Goal: Task Accomplishment & Management: Manage account settings

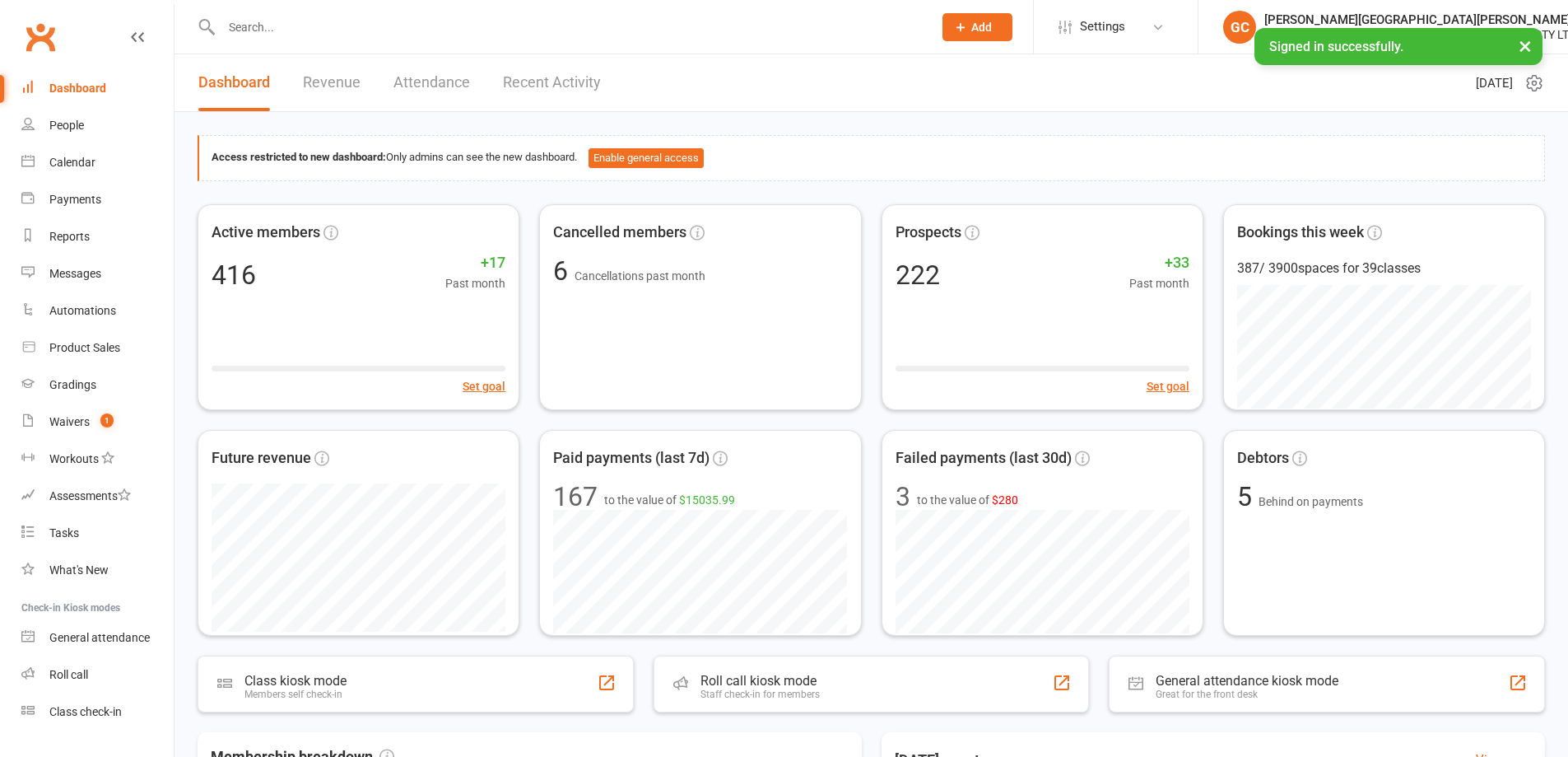
click at [248, 36] on input "text" at bounding box center [569, 27] width 705 height 23
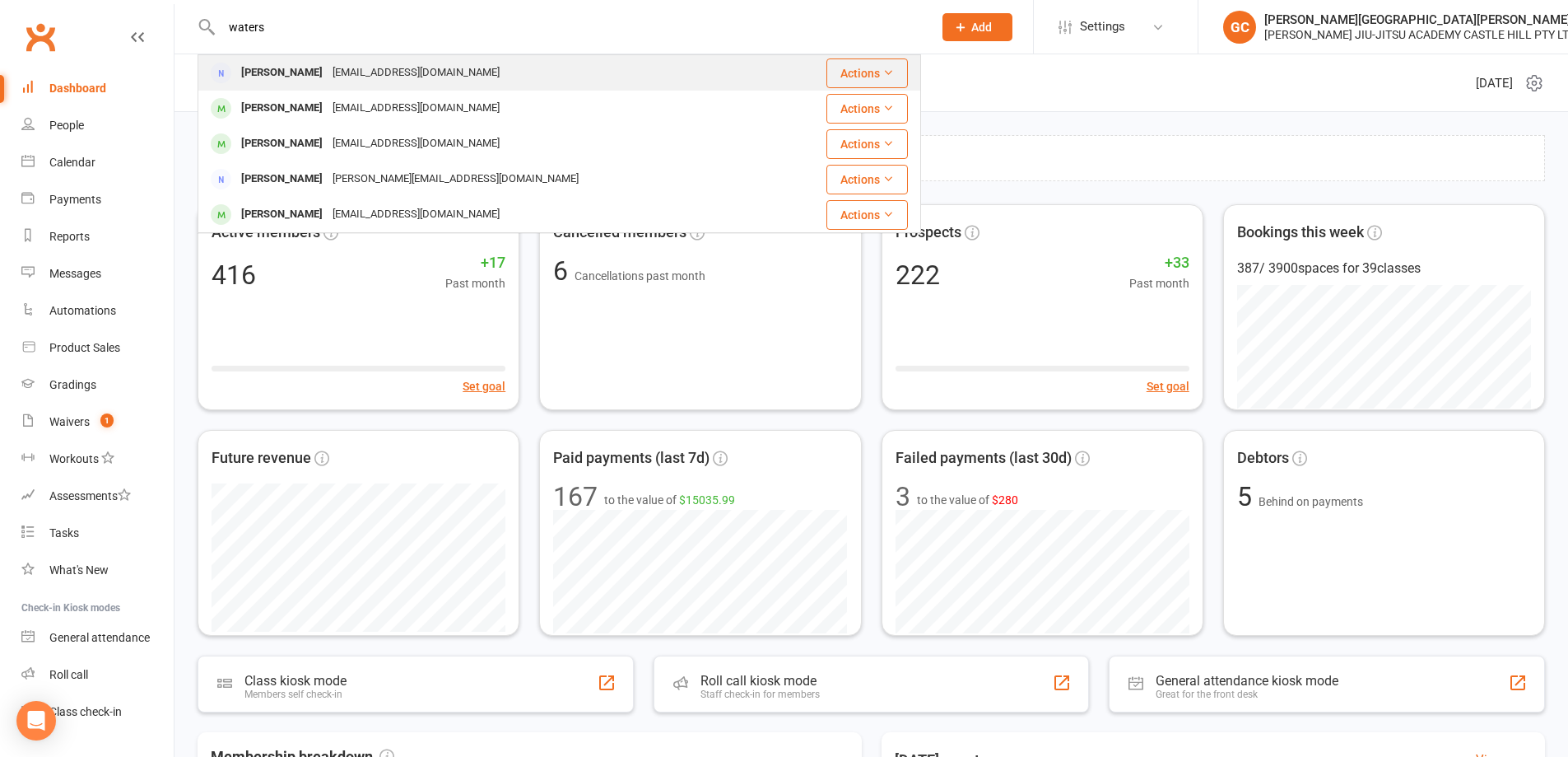
type input "waters"
click at [279, 76] on div "Tom Waters" at bounding box center [282, 73] width 92 height 24
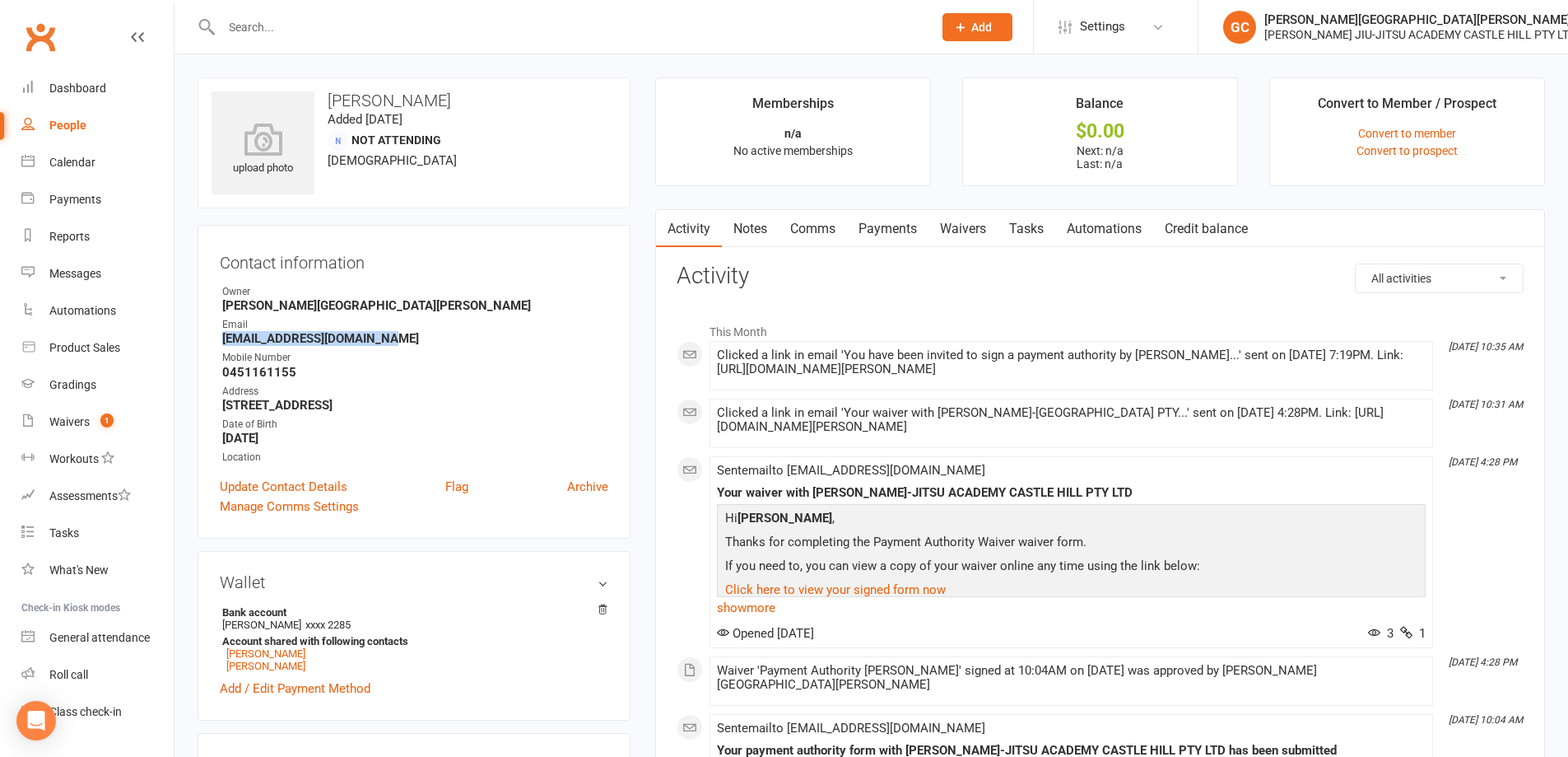
drag, startPoint x: 219, startPoint y: 339, endPoint x: 397, endPoint y: 341, distance: 178.0
click at [397, 341] on div "Contact information Owner Gracie Castle Hill Email mastertomwaters@gmail.com Mo…" at bounding box center [413, 381] width 433 height 314
copy strong "[EMAIL_ADDRESS][DOMAIN_NAME]"
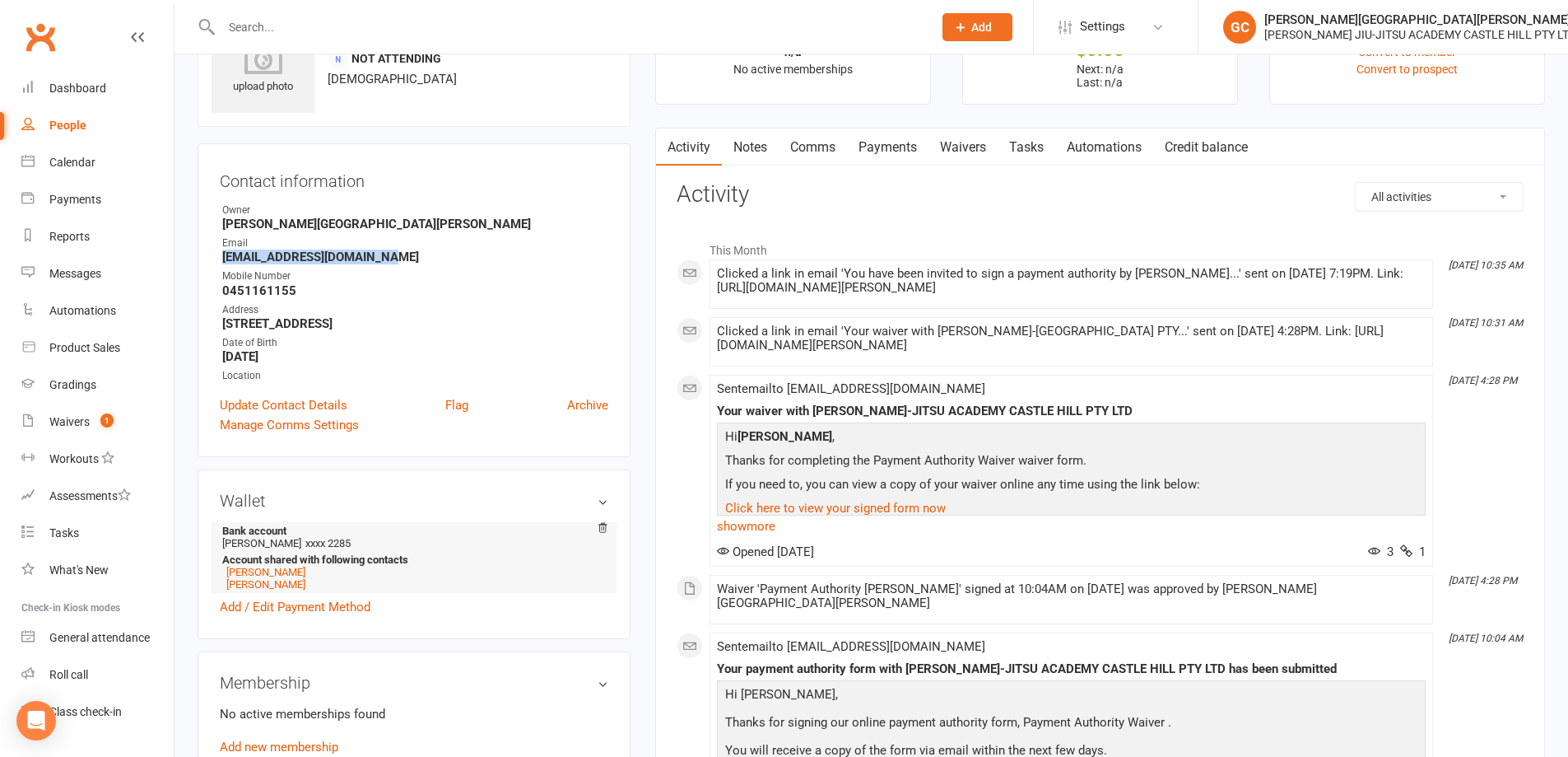
scroll to position [83, 0]
click at [976, 142] on link "Waivers" at bounding box center [963, 146] width 69 height 38
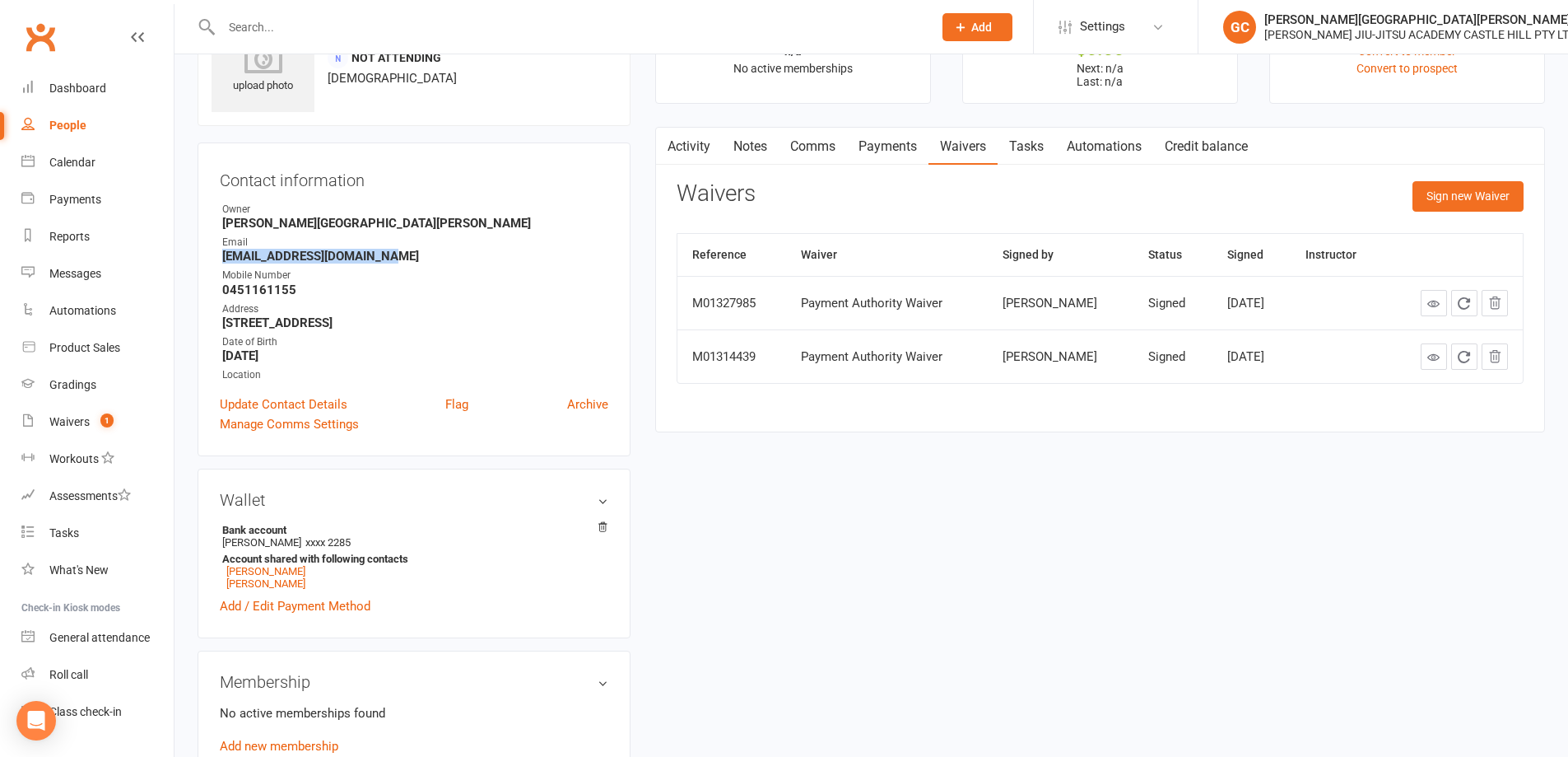
click at [912, 144] on link "Payments" at bounding box center [888, 146] width 82 height 38
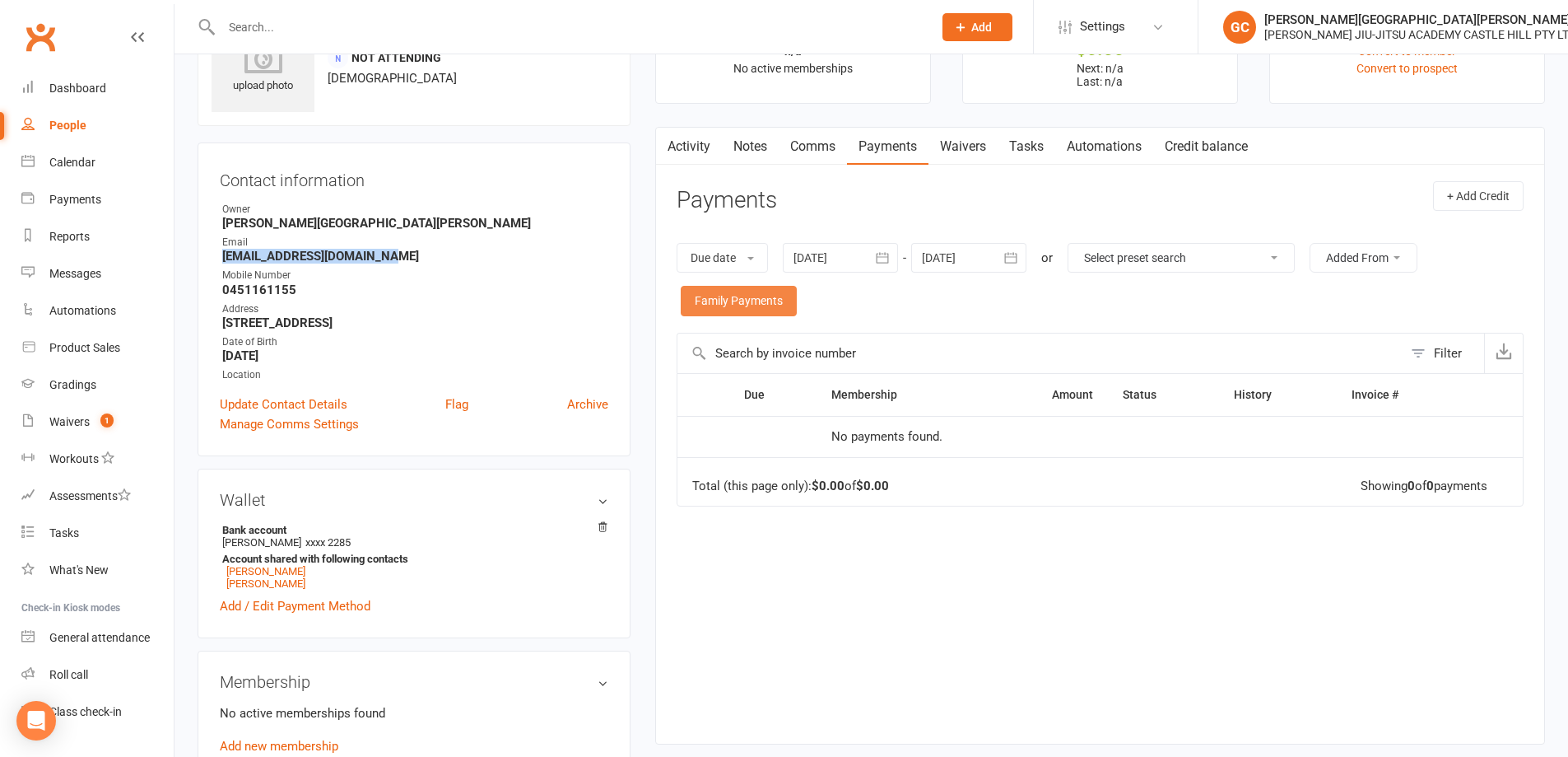
click at [762, 306] on link "Family Payments" at bounding box center [739, 301] width 116 height 30
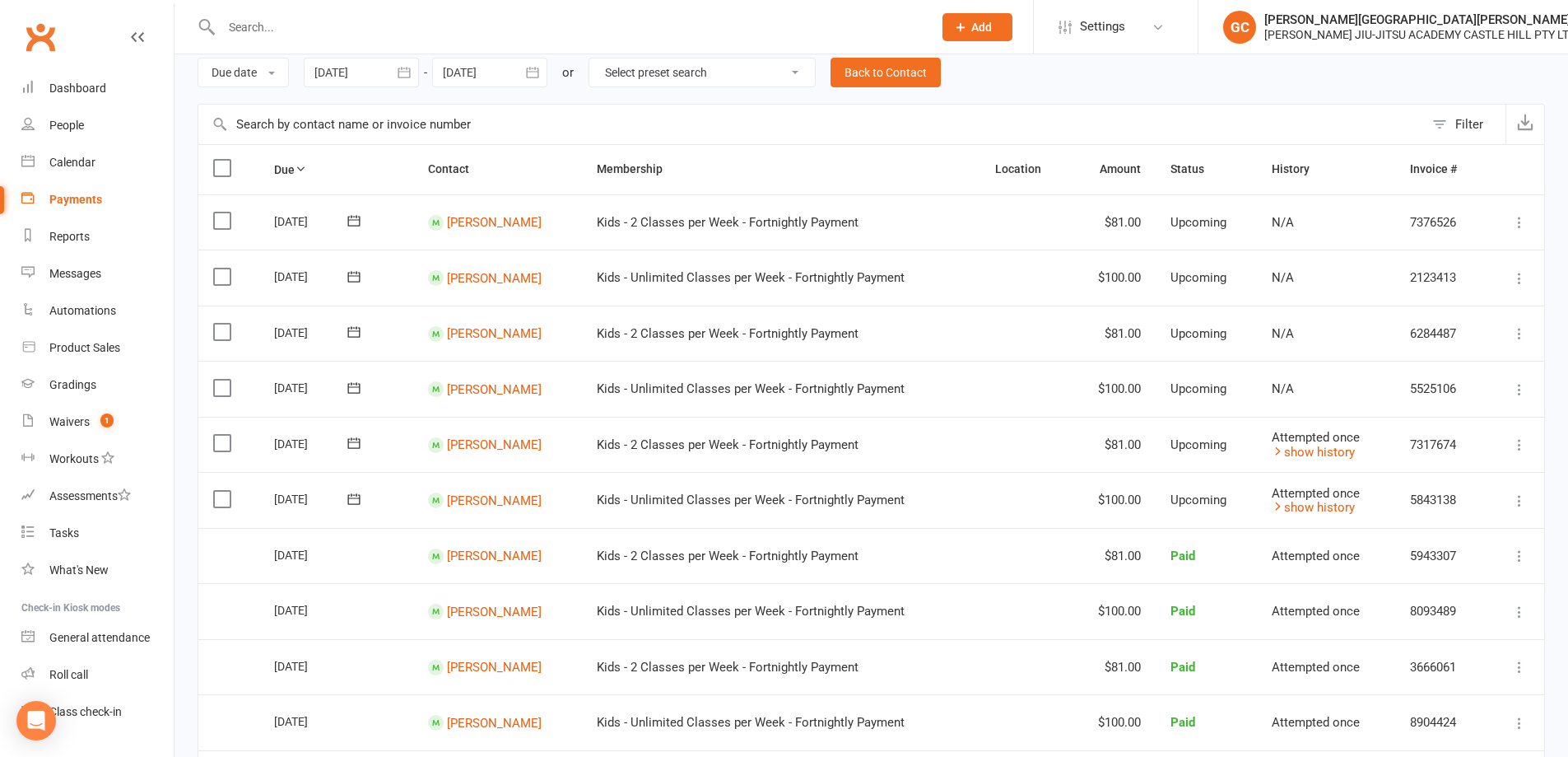
scroll to position [83, 0]
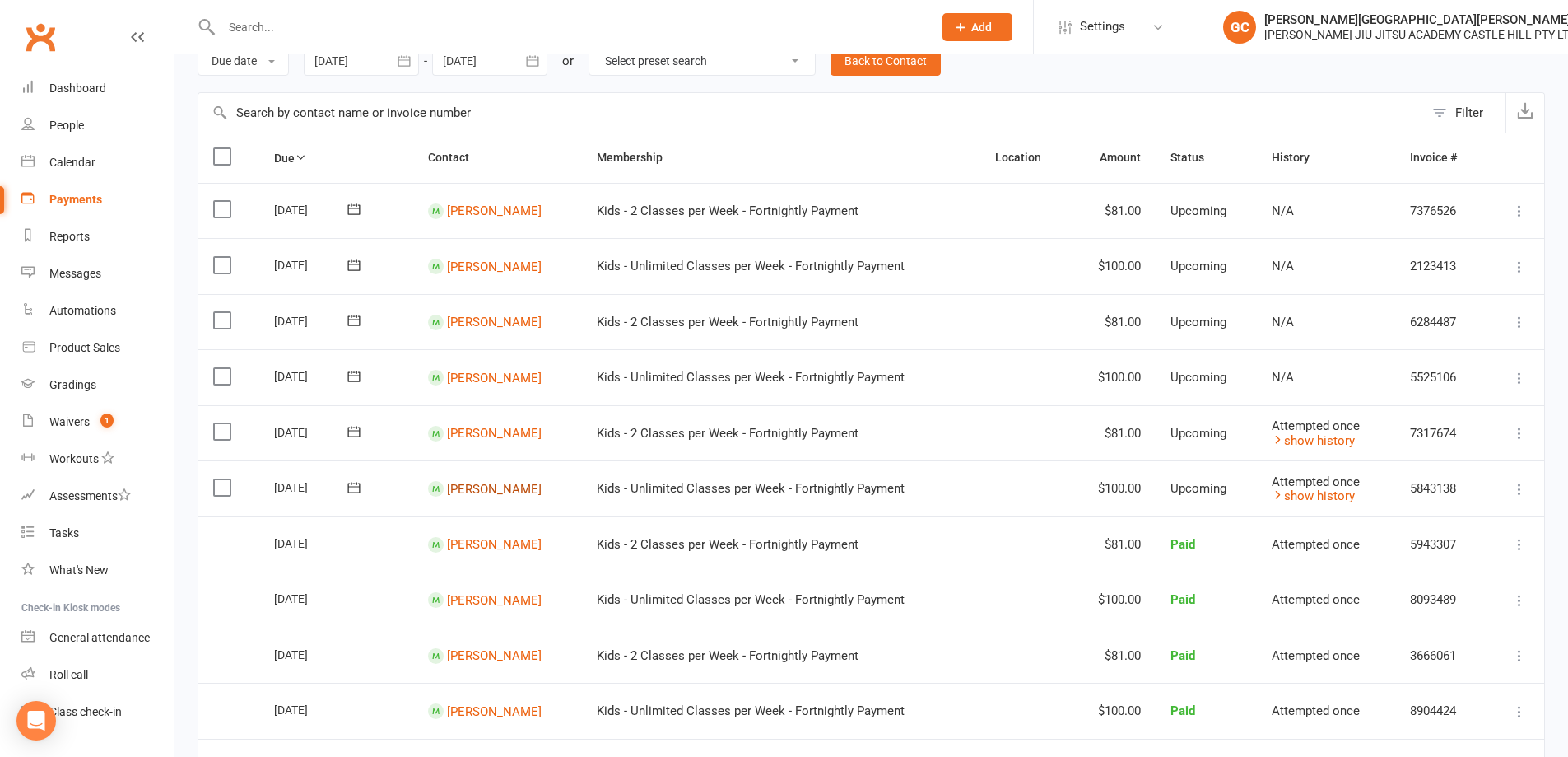
click at [483, 274] on link "[PERSON_NAME]" at bounding box center [494, 266] width 95 height 15
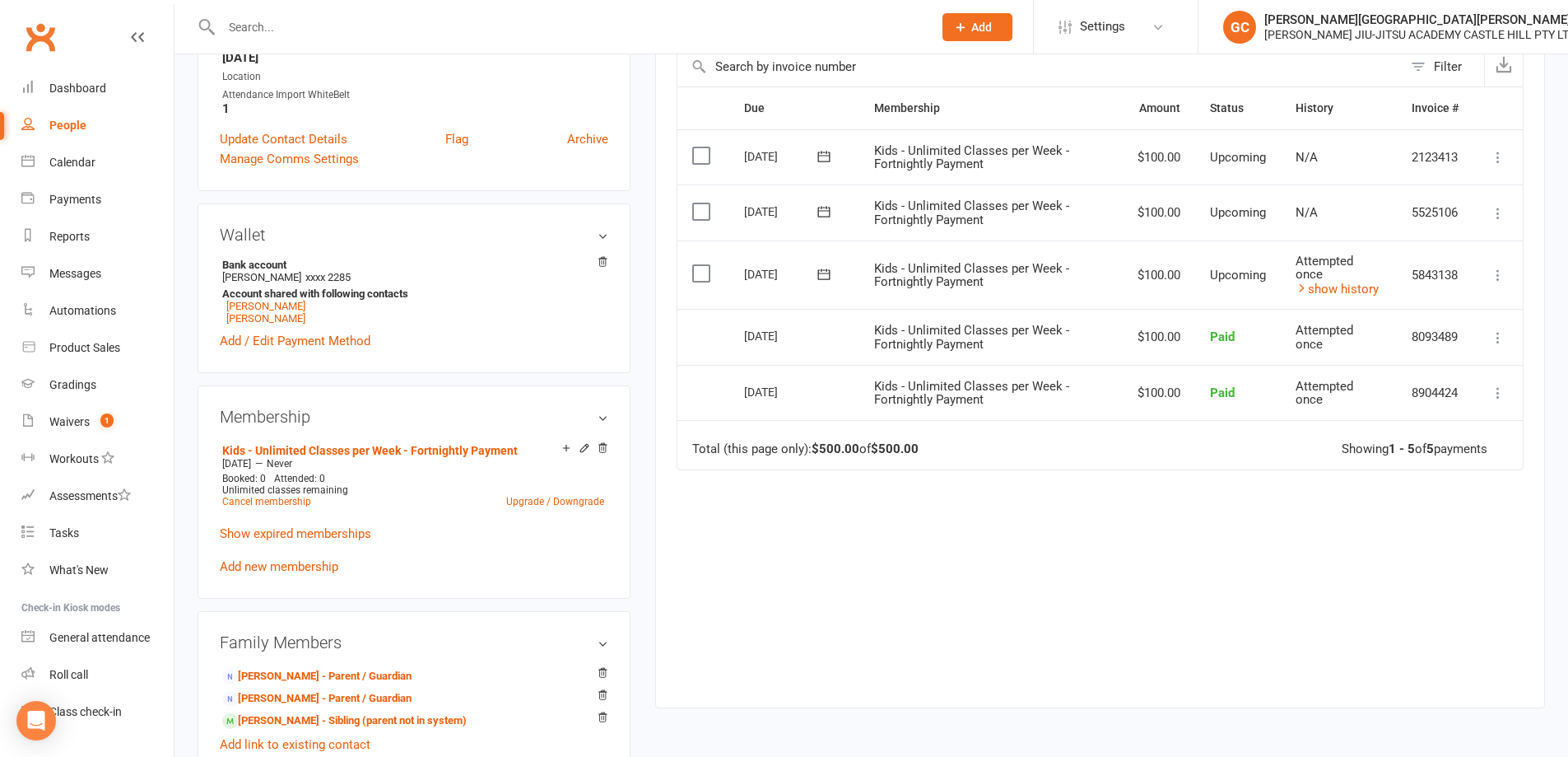
scroll to position [384, 0]
click at [1345, 291] on link "show history" at bounding box center [1338, 288] width 84 height 15
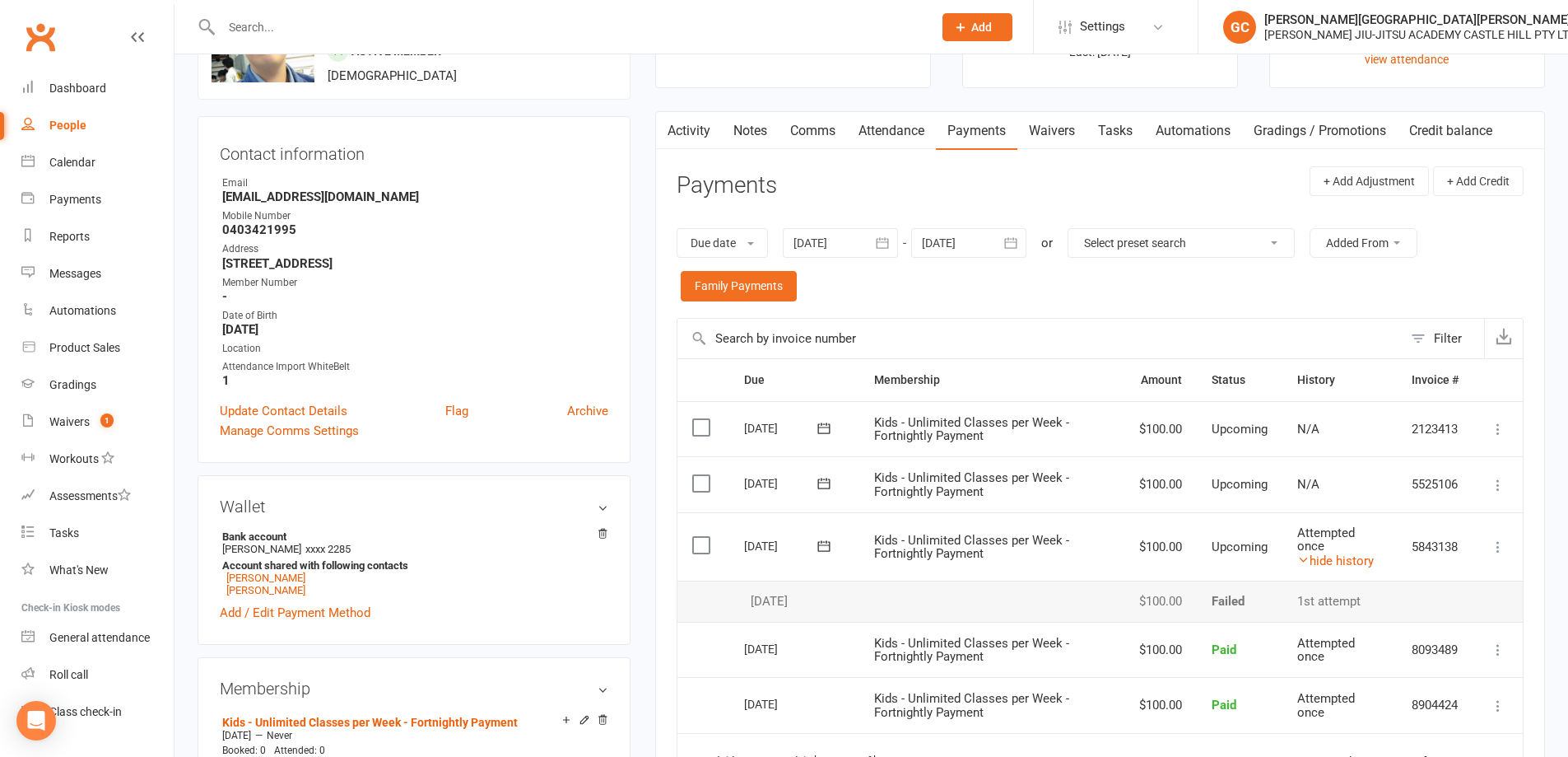
scroll to position [110, 0]
click at [686, 135] on link "Activity" at bounding box center [689, 133] width 66 height 38
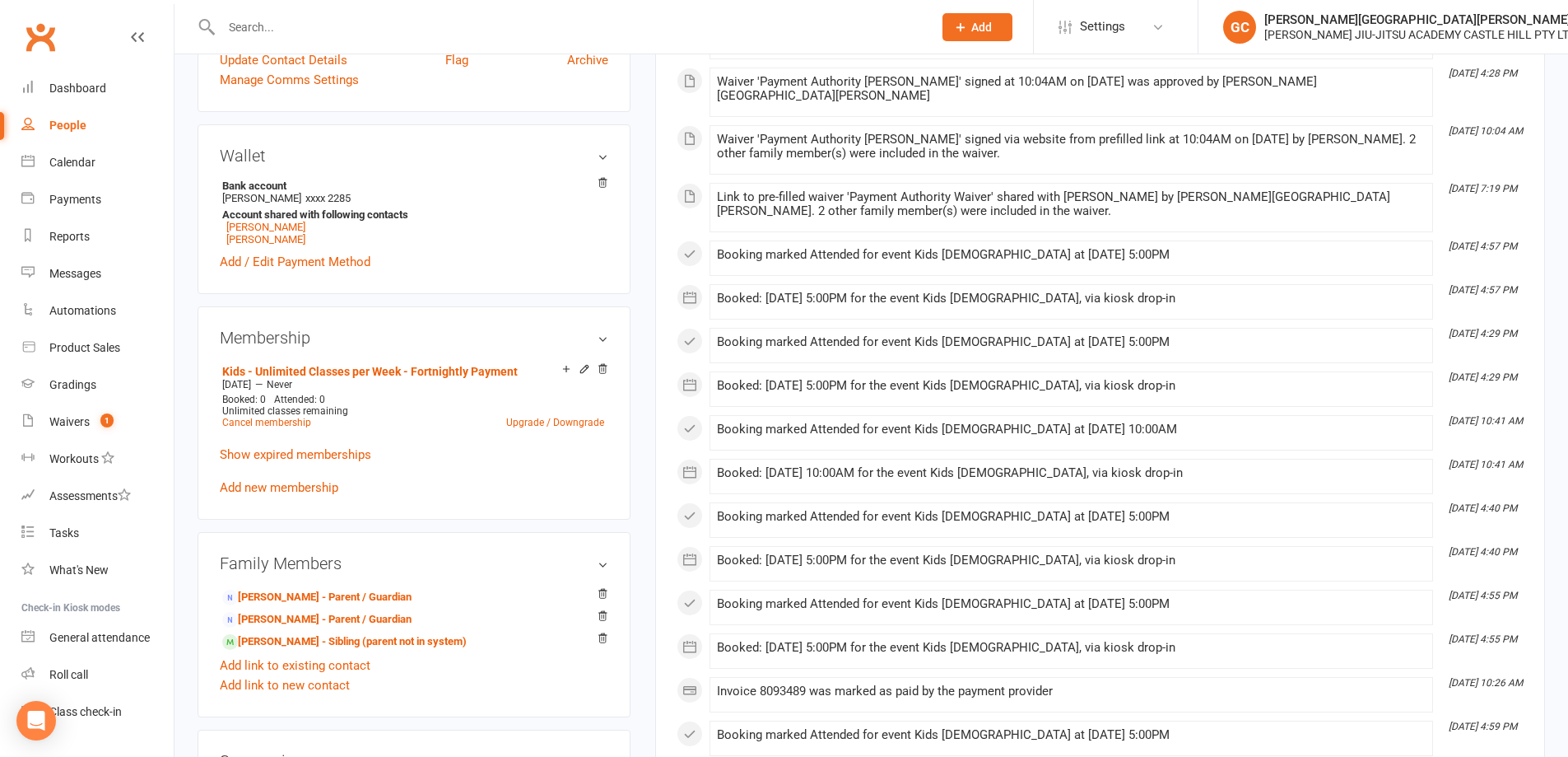
scroll to position [467, 0]
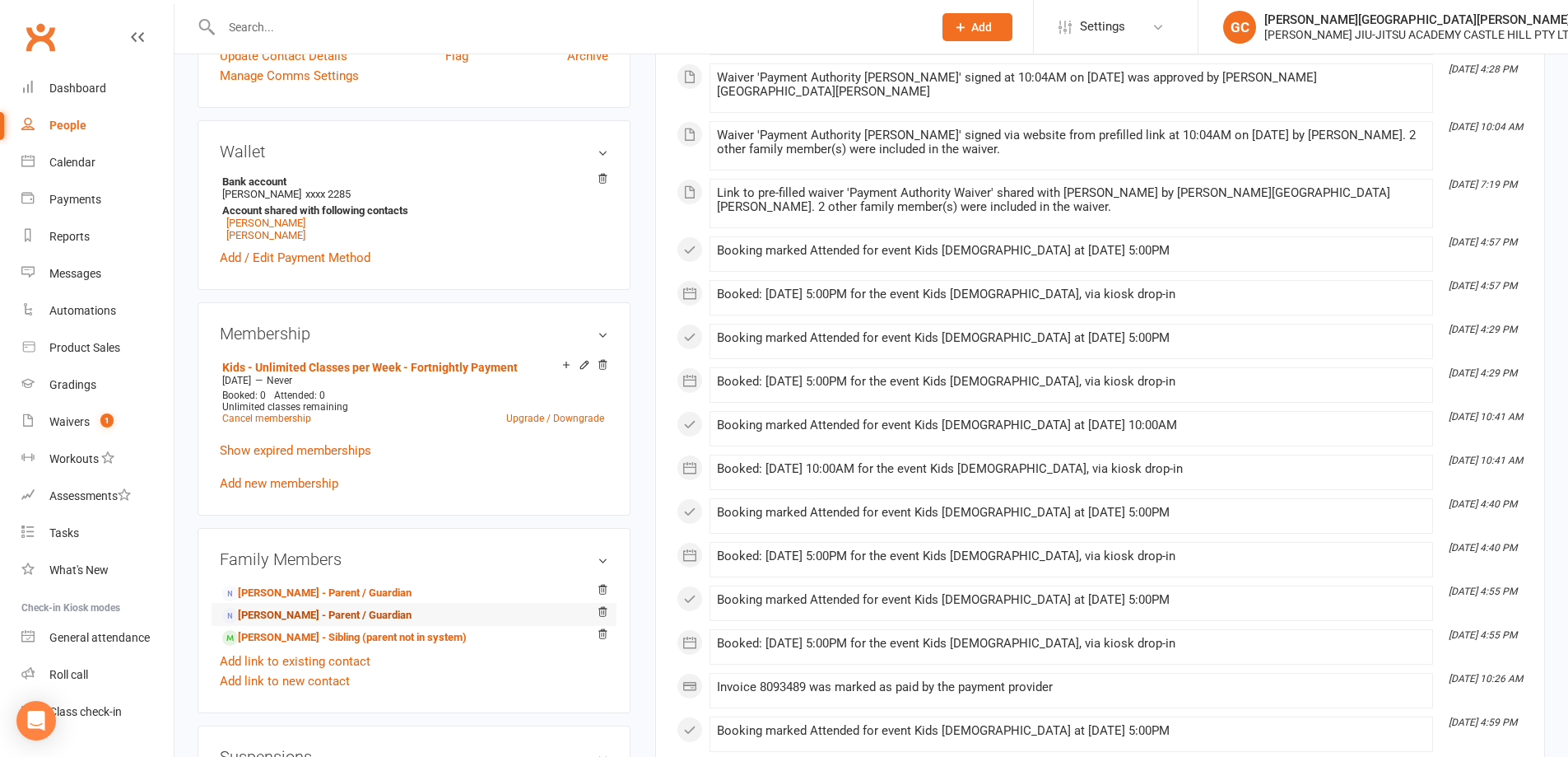
click at [278, 616] on link "Tom Waters - Parent / Guardian" at bounding box center [317, 616] width 189 height 17
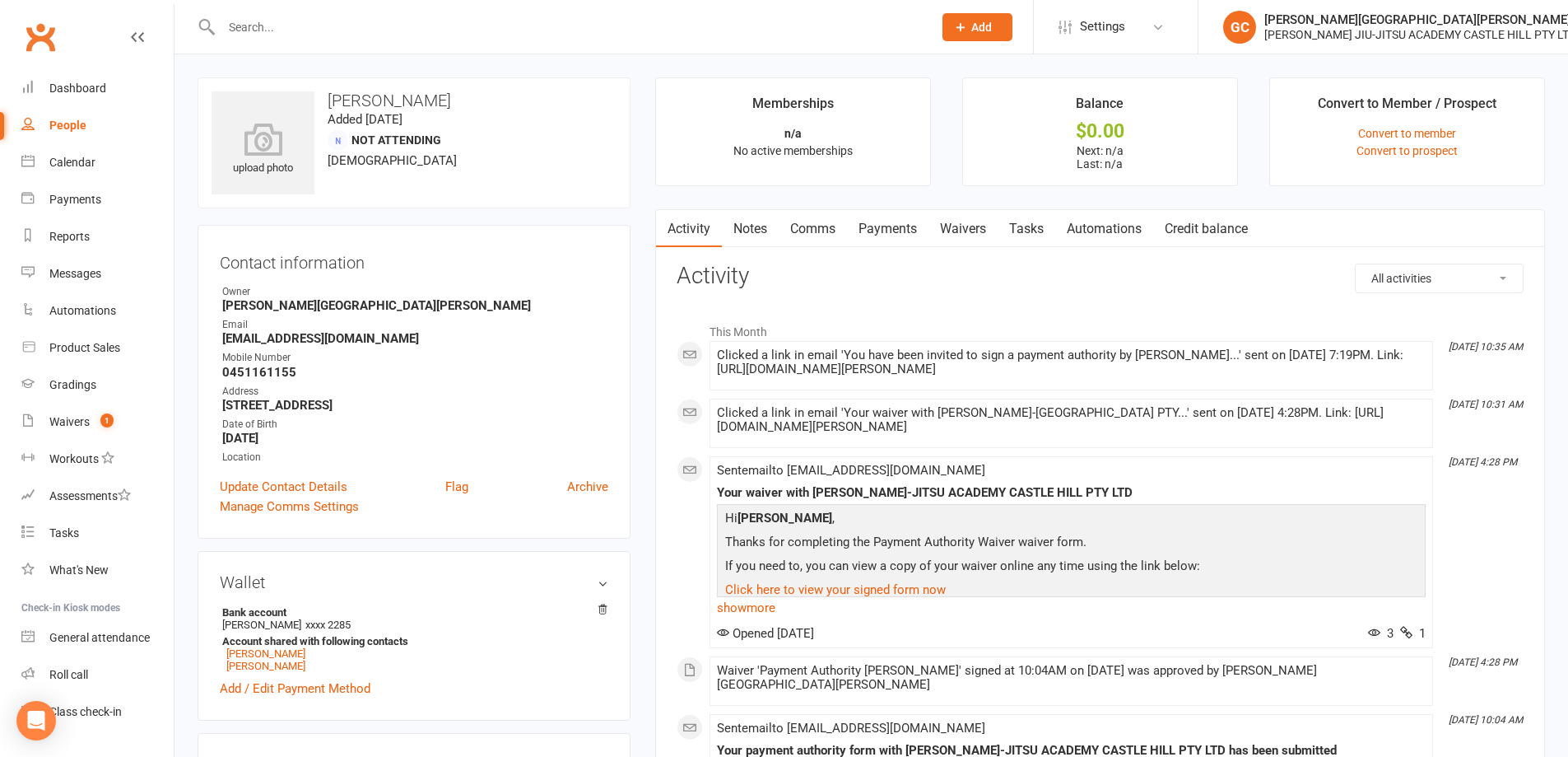
click at [976, 224] on link "Waivers" at bounding box center [963, 229] width 69 height 38
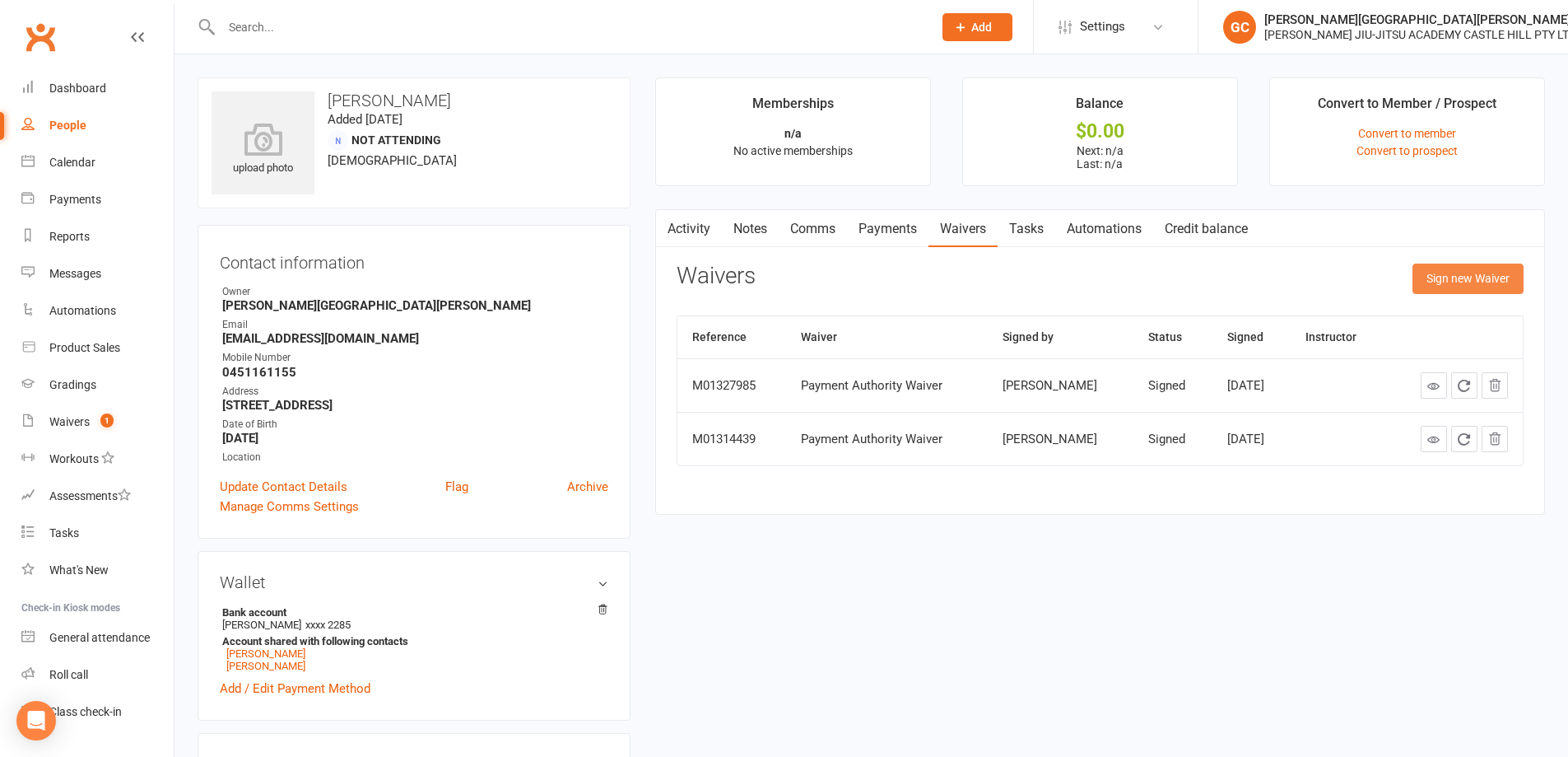
click at [1475, 276] on button "Sign new Waiver" at bounding box center [1468, 279] width 112 height 30
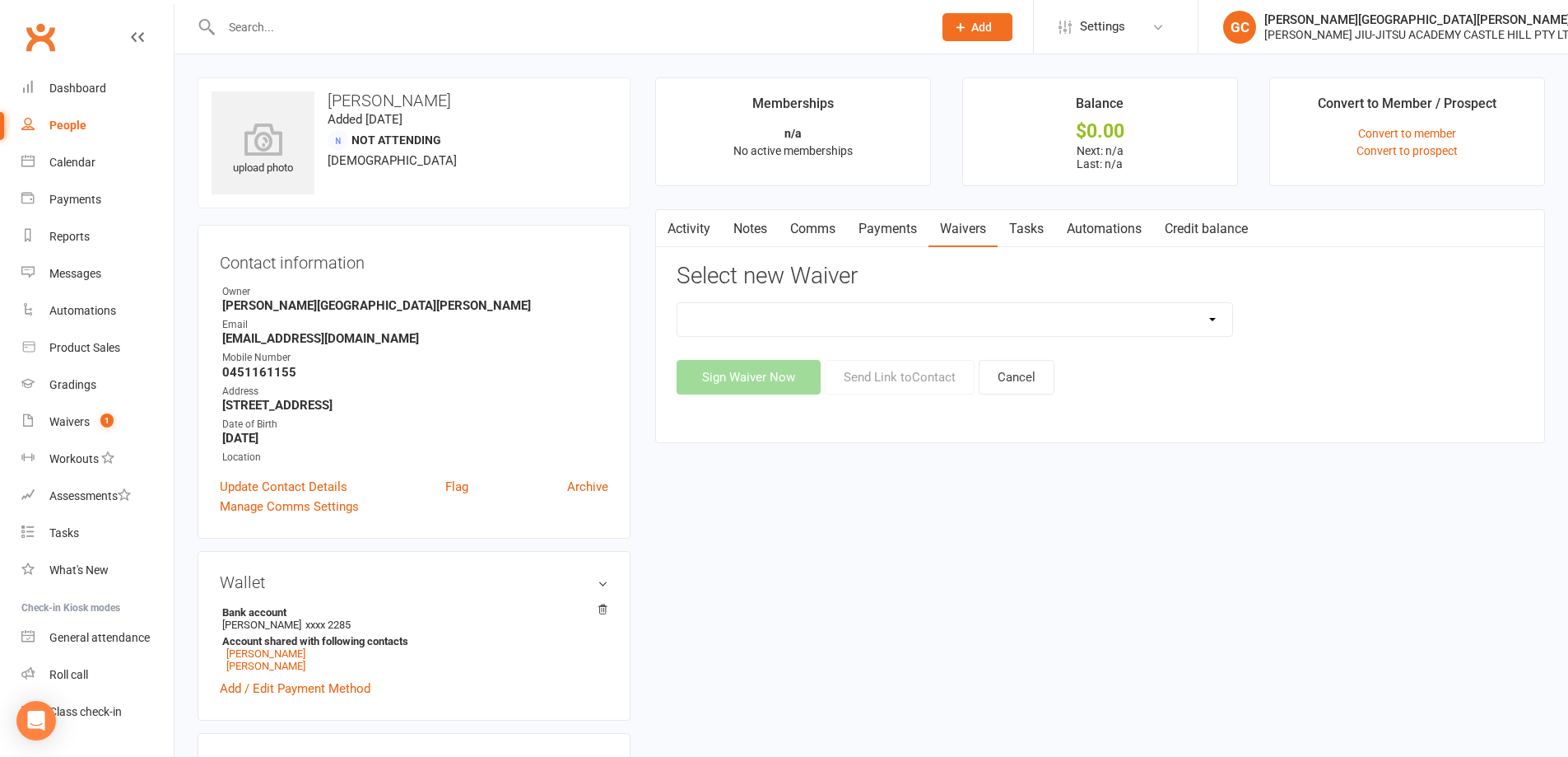
drag, startPoint x: 1007, startPoint y: 315, endPoint x: 1009, endPoint y: 304, distance: 11.2
click at [1009, 309] on select "Adult and Kids Combined Membership Form Adults Membership Form Member Transfer …" at bounding box center [955, 319] width 555 height 33
select select "13426"
click at [678, 303] on select "Adult and Kids Combined Membership Form Adults Membership Form Member Transfer …" at bounding box center [955, 319] width 555 height 33
click at [950, 368] on button "Send Link to Contact" at bounding box center [900, 377] width 150 height 35
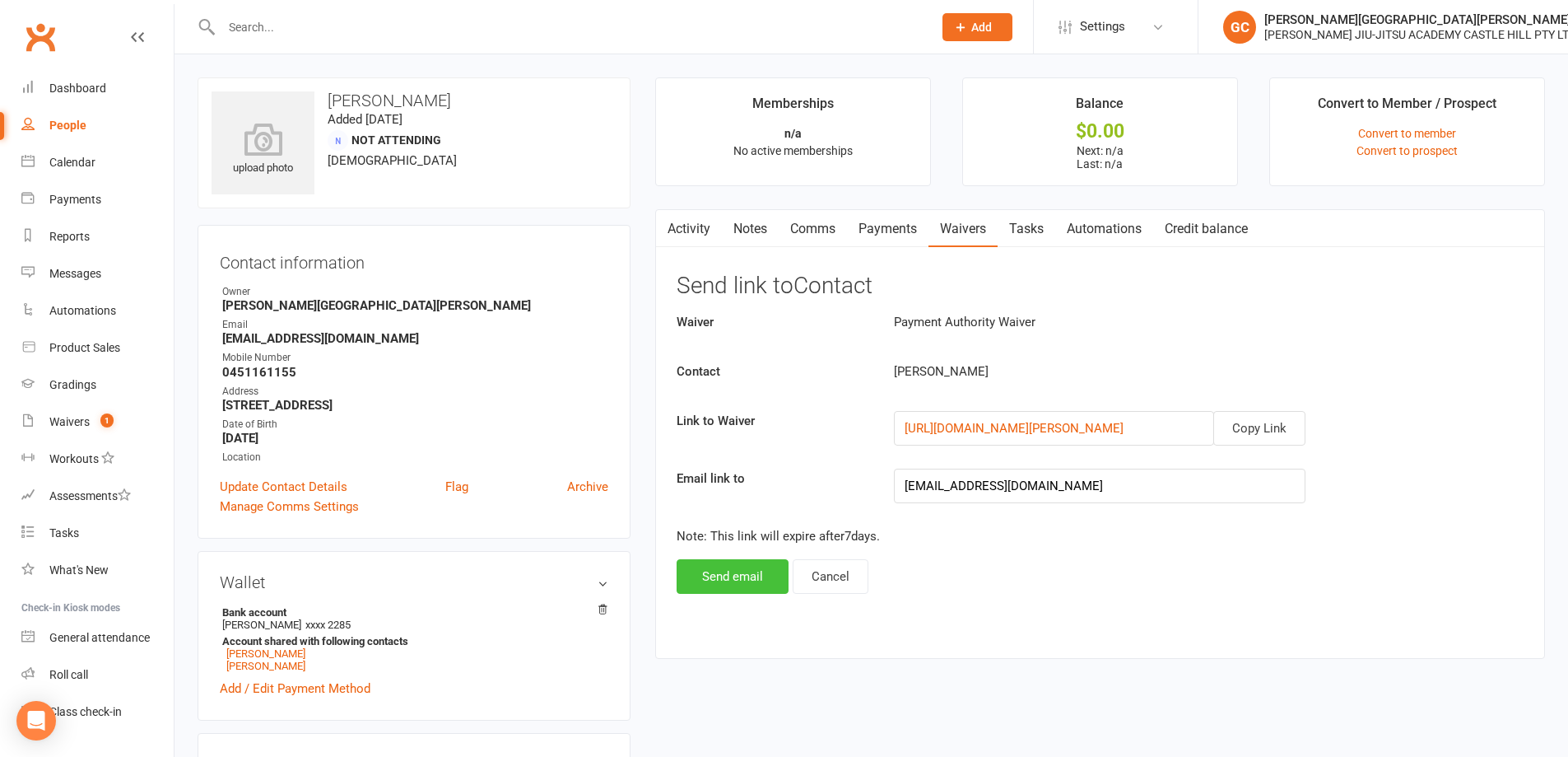
click at [742, 577] on button "Send email" at bounding box center [733, 577] width 112 height 35
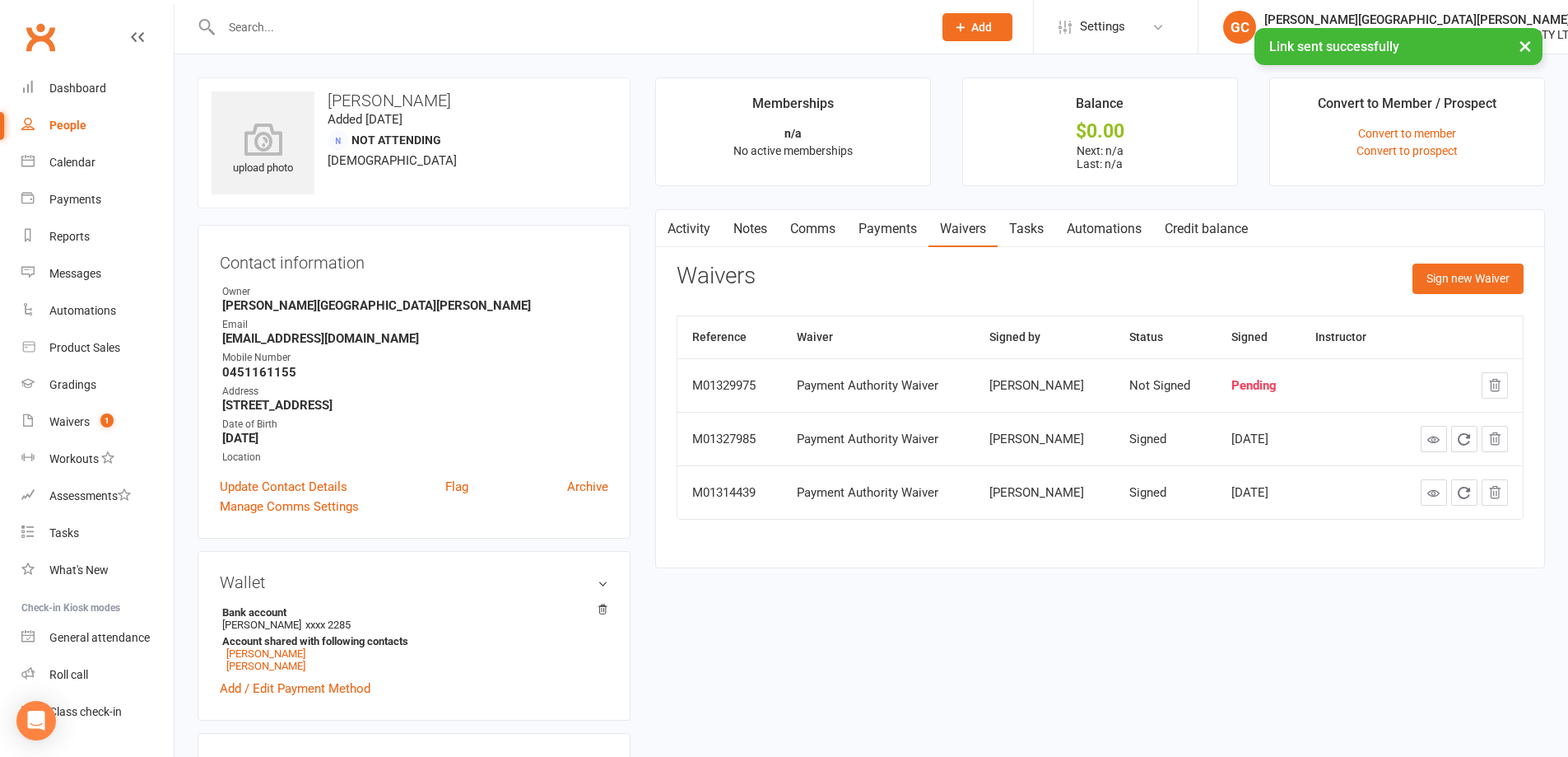
click at [839, 558] on div "Activity Notes Comms Payments Waivers Tasks Automations Credit balance View wai…" at bounding box center [1100, 388] width 890 height 360
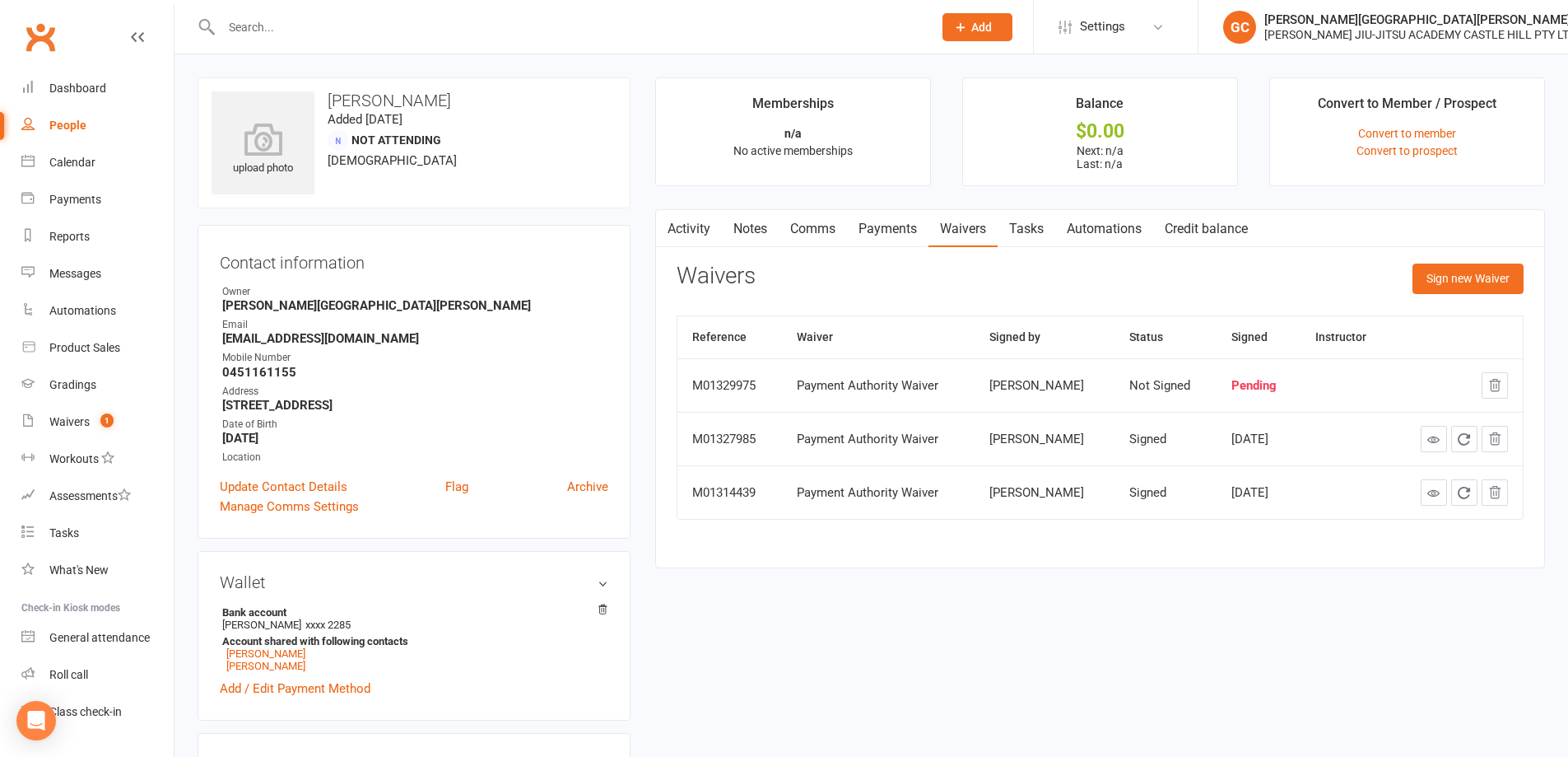
click at [264, 23] on input "text" at bounding box center [569, 27] width 705 height 23
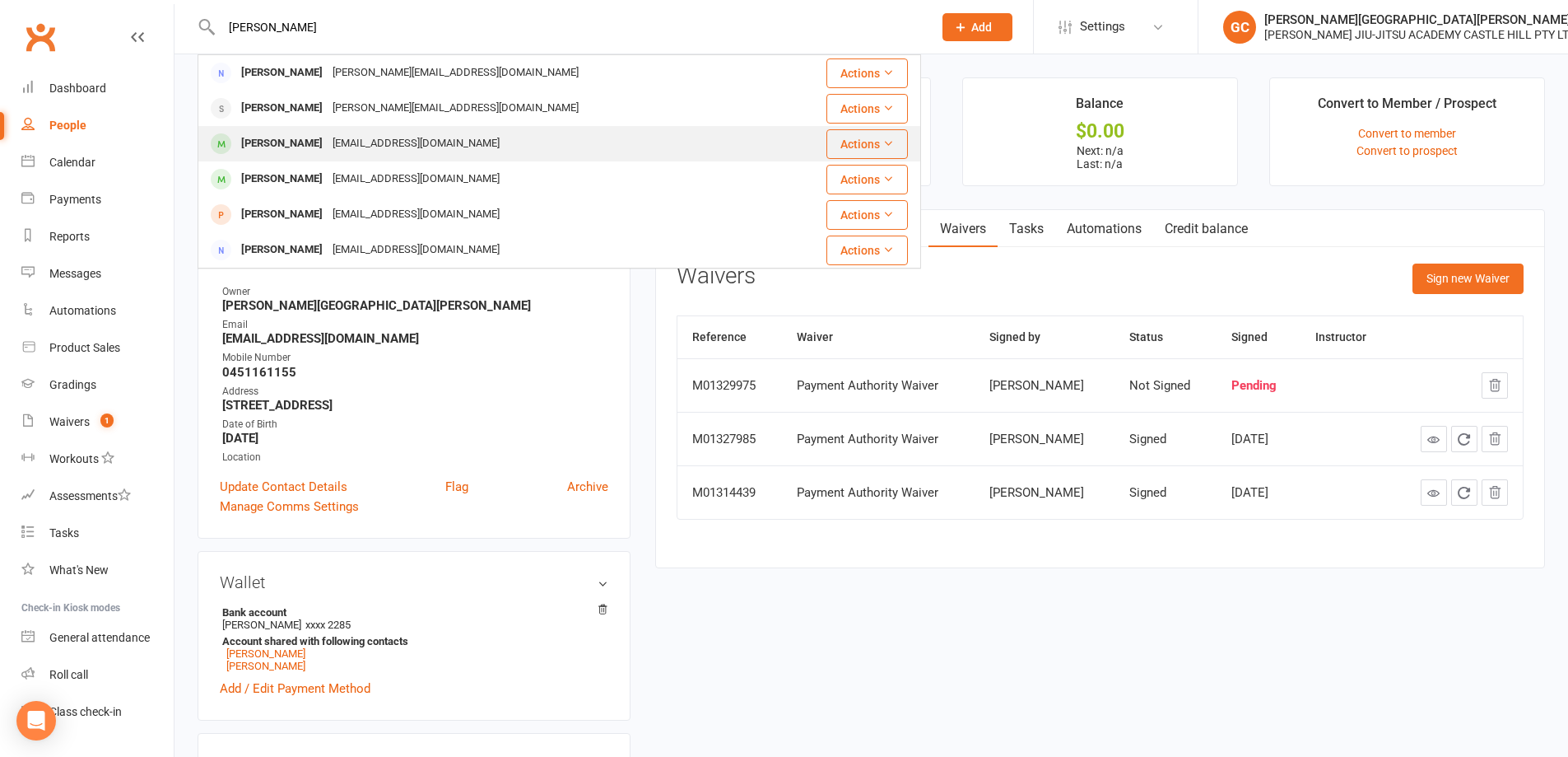
type input "daher"
click at [272, 144] on div "[PERSON_NAME]" at bounding box center [282, 143] width 92 height 24
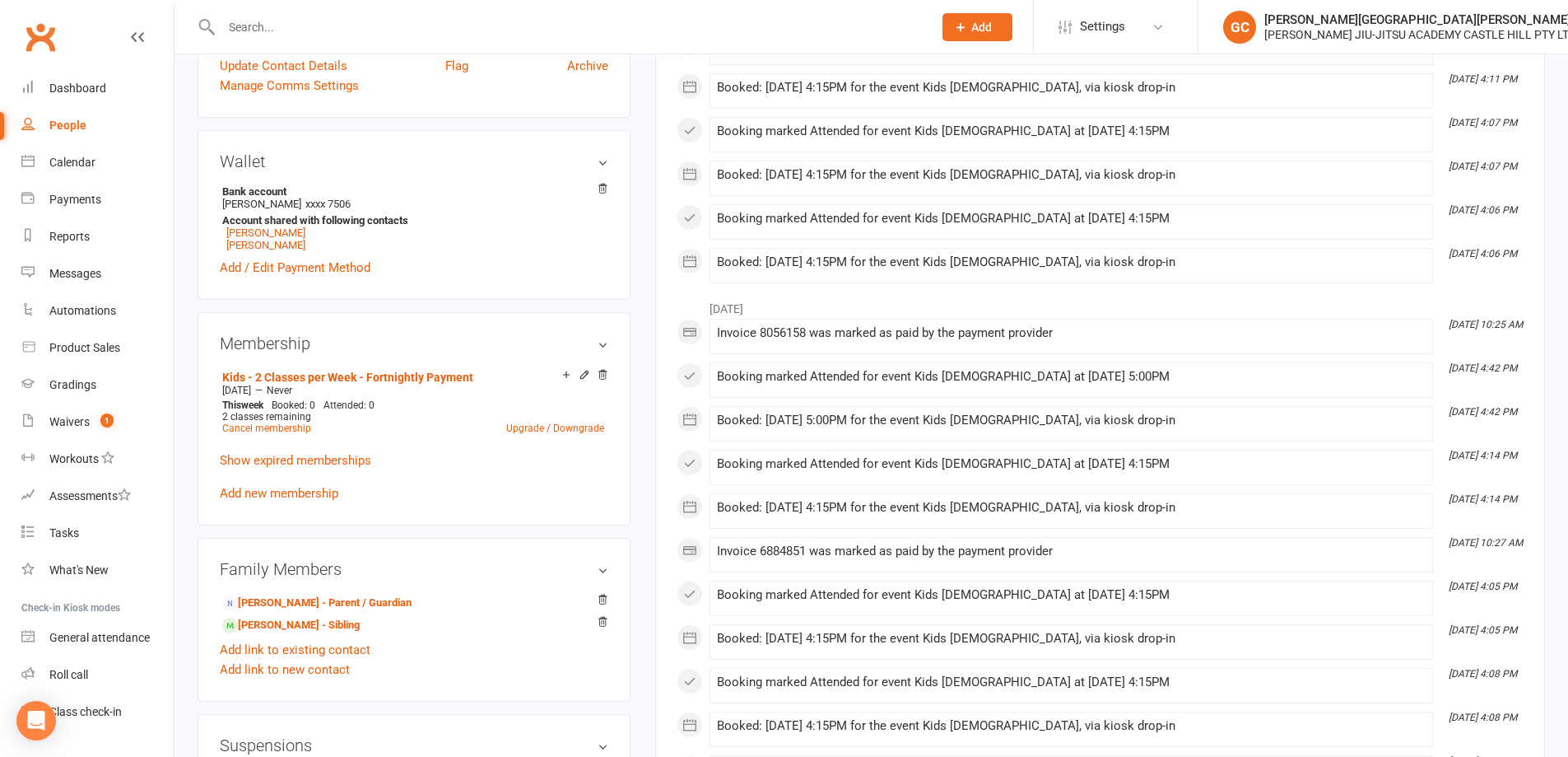
scroll to position [494, 0]
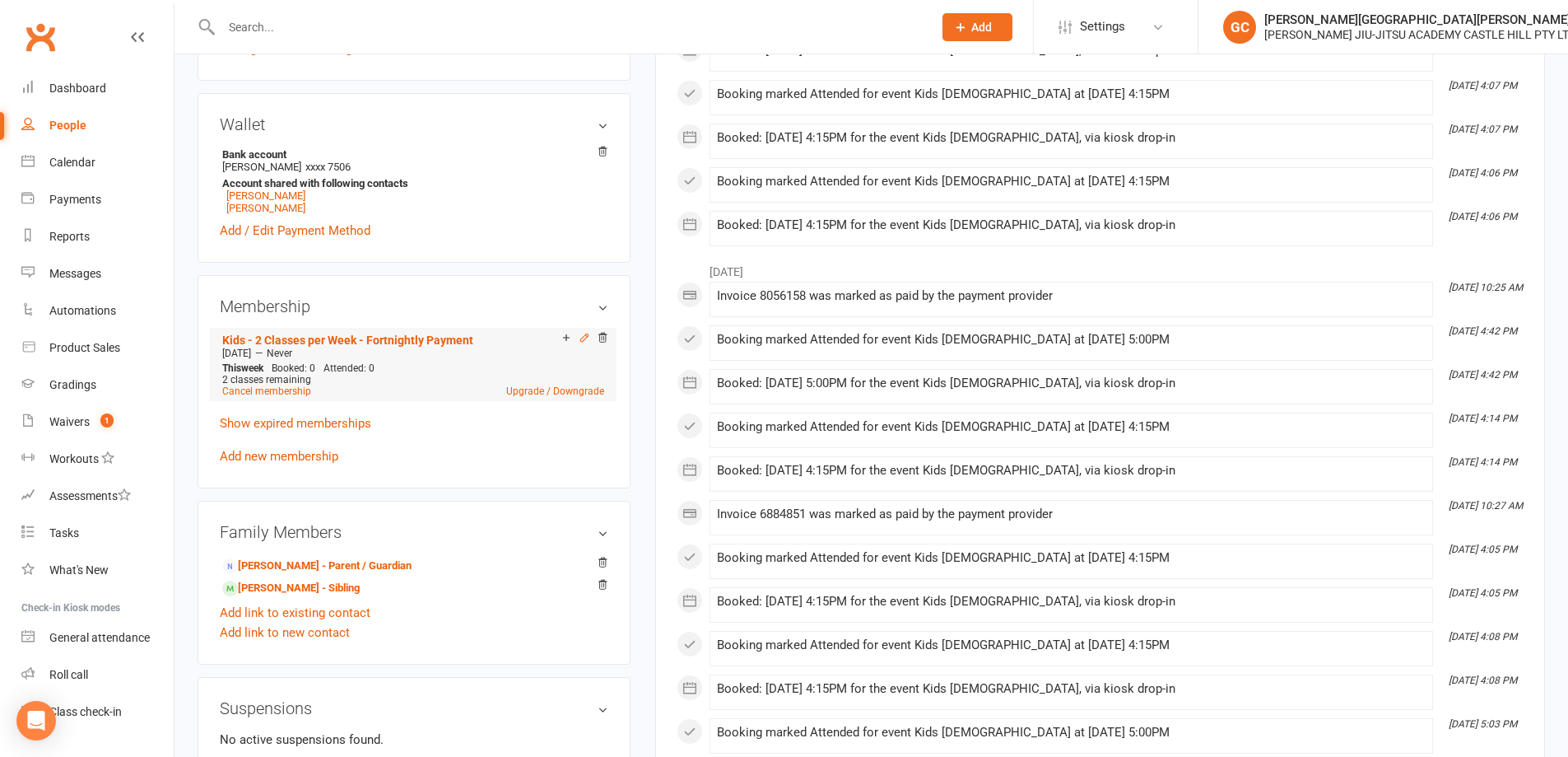
click at [583, 336] on icon at bounding box center [583, 338] width 7 height 7
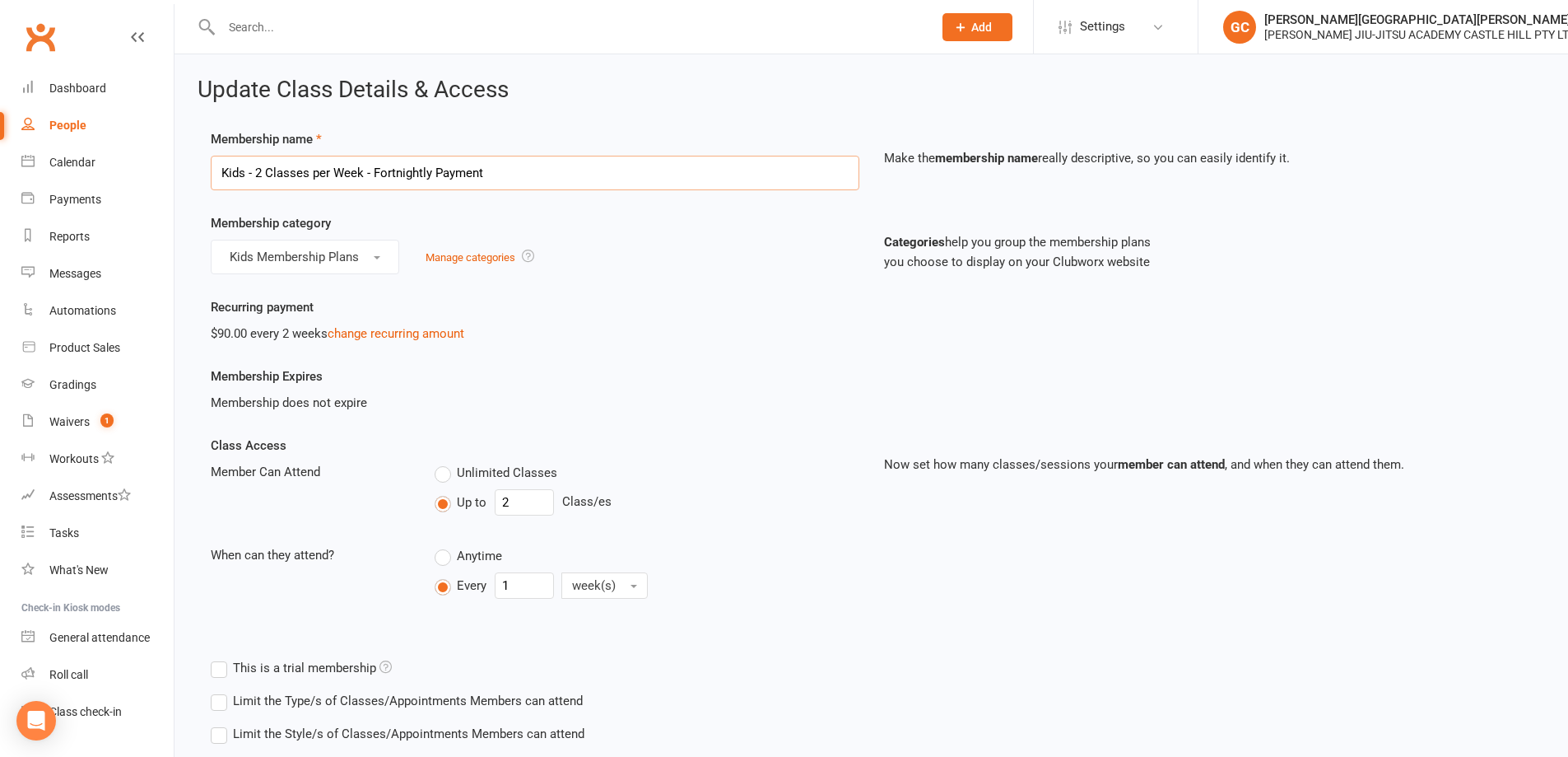
drag, startPoint x: 256, startPoint y: 169, endPoint x: 363, endPoint y: 170, distance: 107.0
click at [363, 170] on input "Kids - 2 Classes per Week - Fortnightly Payment" at bounding box center [536, 172] width 649 height 35
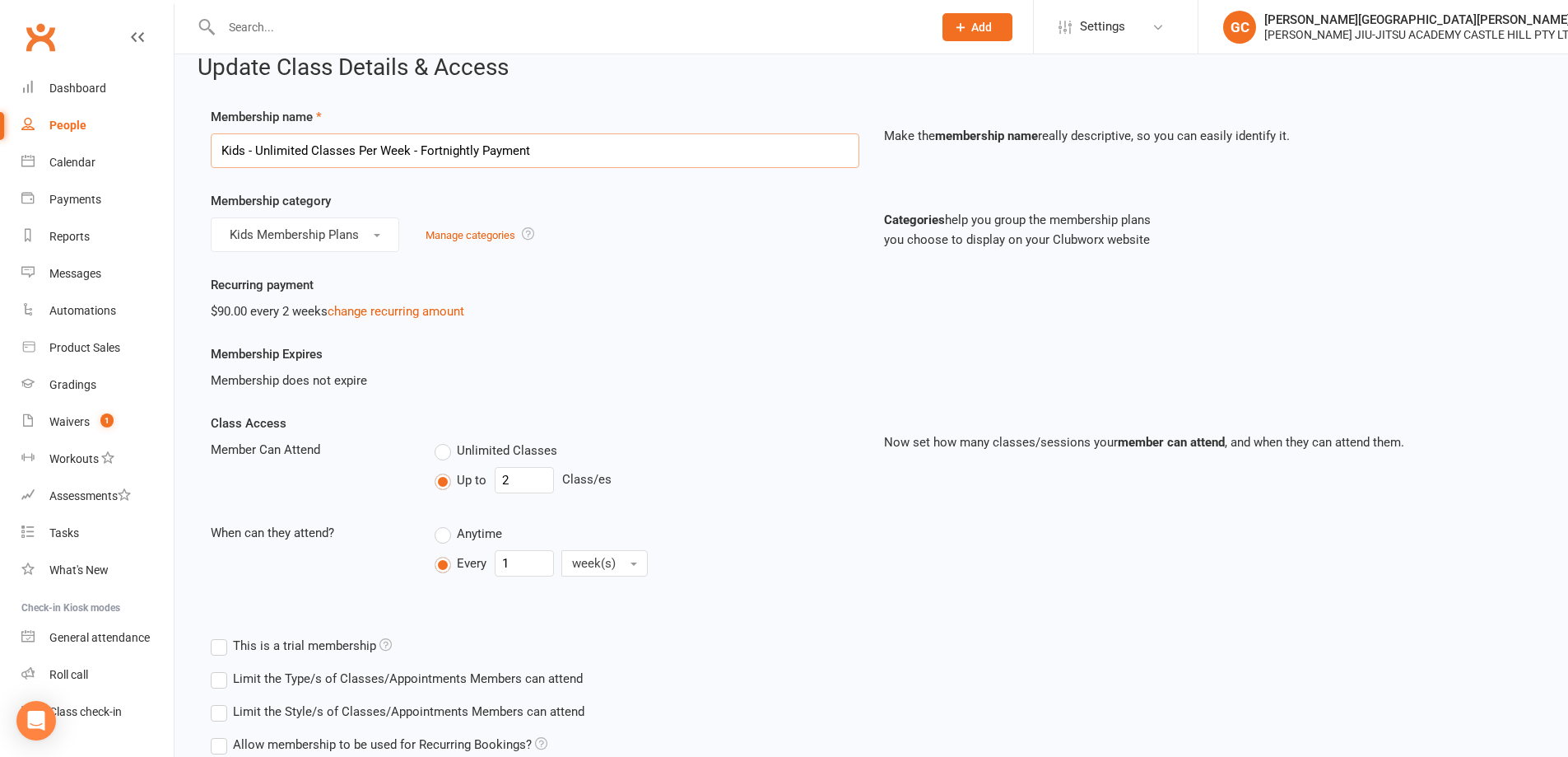
scroll to position [27, 0]
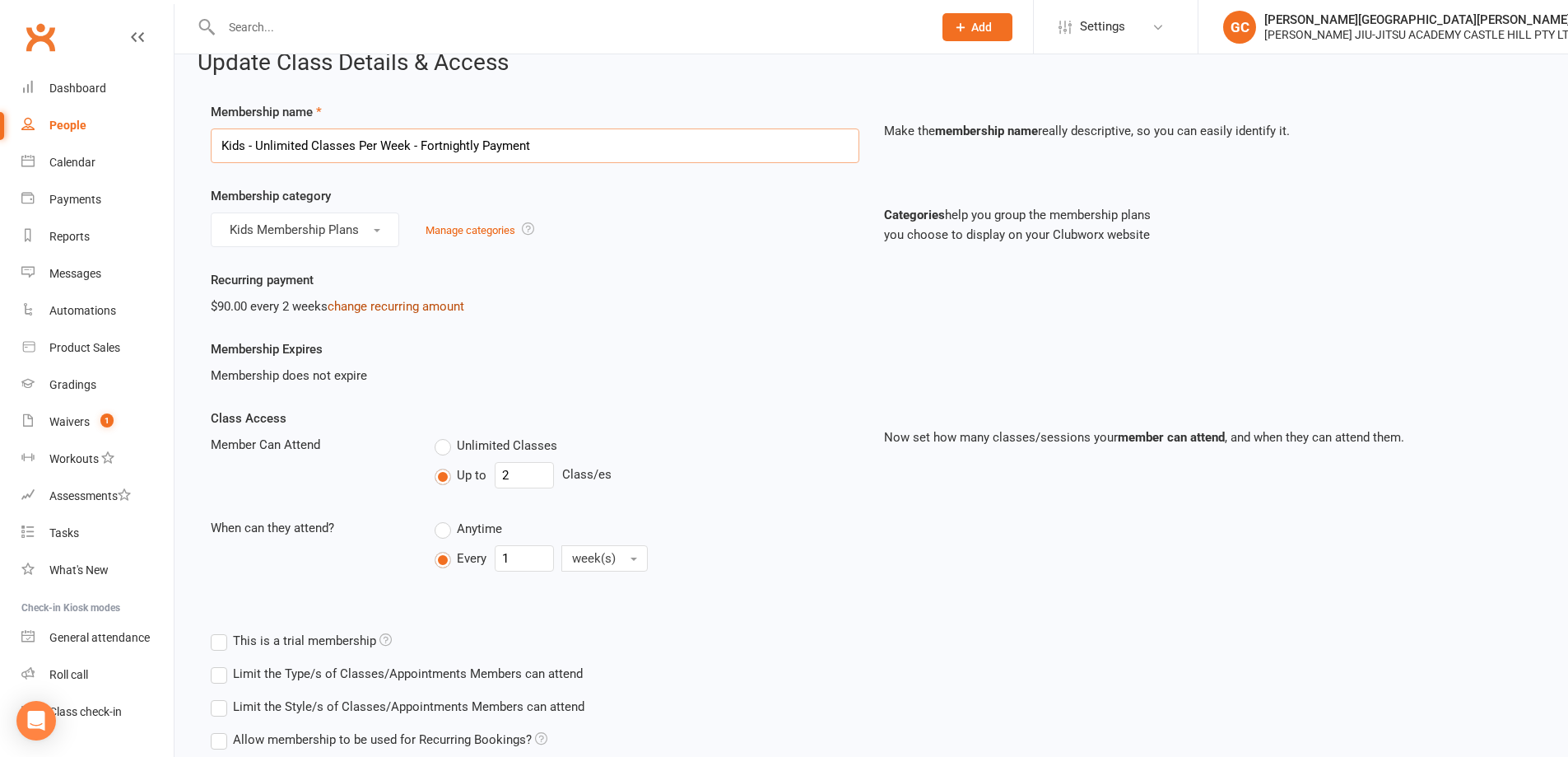
type input "Kids - Unlimited Classes Per Week - Fortnightly Payment"
click at [403, 305] on link "change recurring amount" at bounding box center [395, 306] width 136 height 15
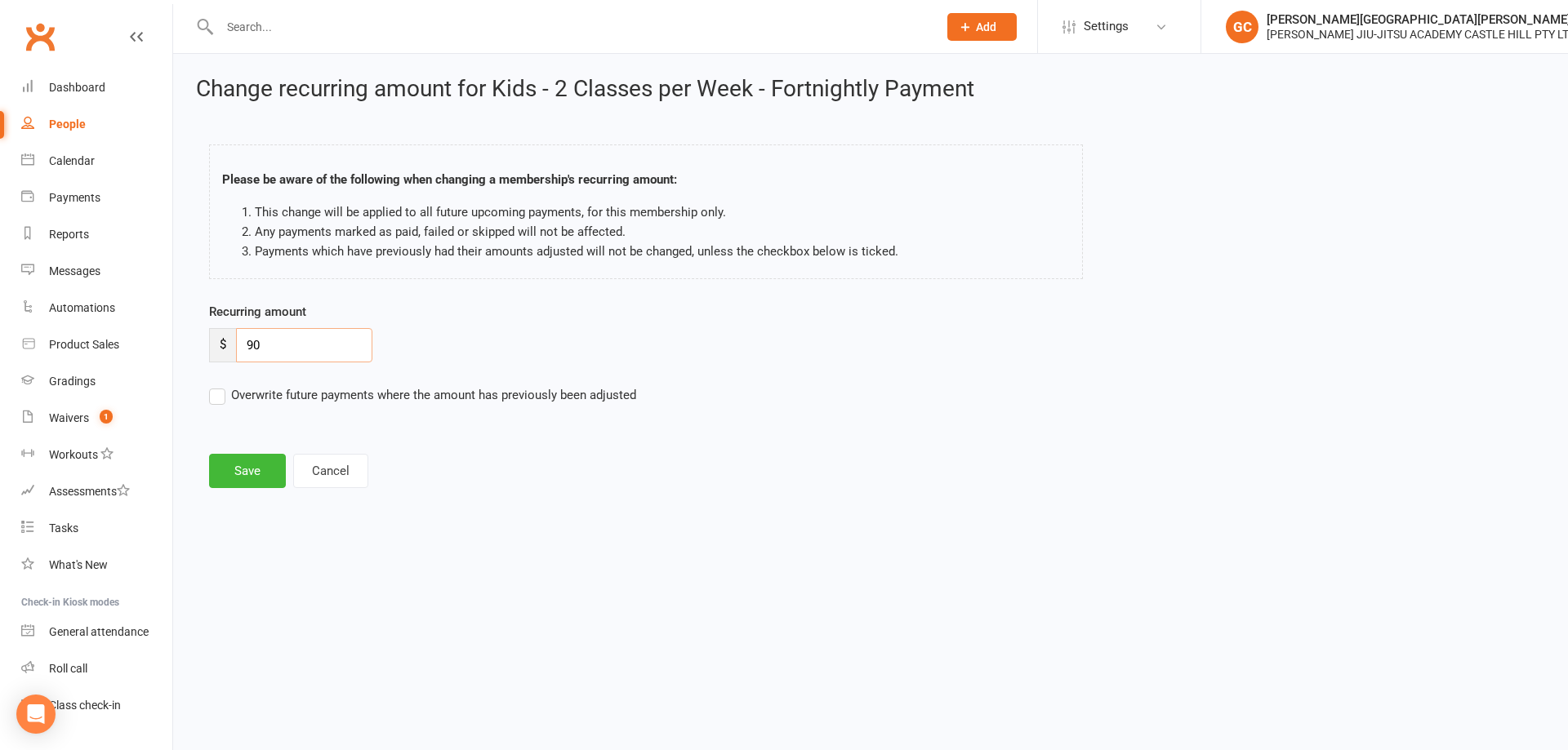
drag, startPoint x: 290, startPoint y: 340, endPoint x: 195, endPoint y: 333, distance: 95.3
click at [195, 333] on div "Change recurring amount for Kids - 2 Classes per Week - Fortnightly Payment Ple…" at bounding box center [870, 284] width 1395 height 460
type input "100"
click at [222, 395] on label "Overwrite future payments where the amount has previously been adjusted" at bounding box center [423, 395] width 428 height 20
click at [222, 385] on input "Overwrite future payments where the amount has previously been adjusted" at bounding box center [423, 385] width 428 height 0
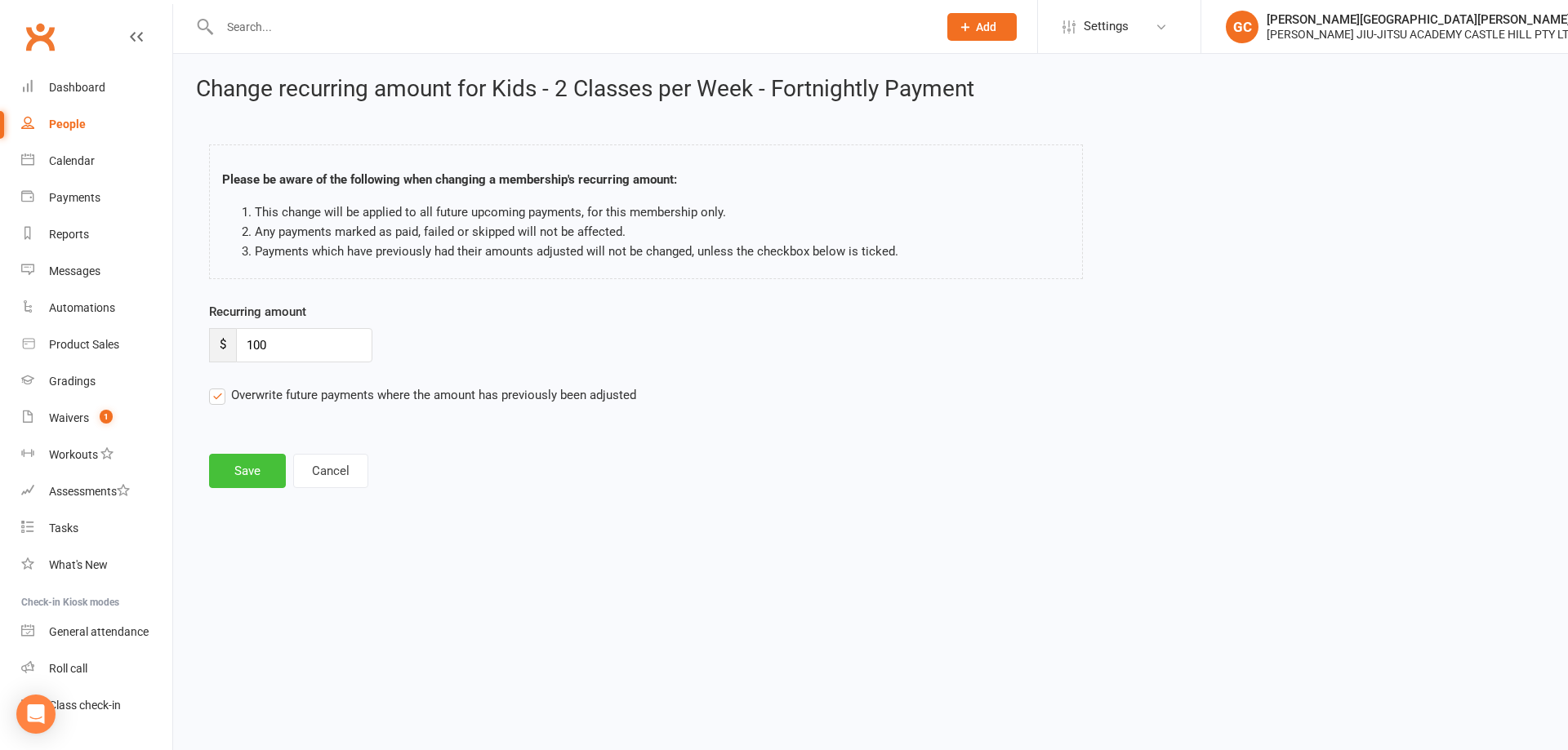
click at [253, 463] on button "Save" at bounding box center [248, 471] width 77 height 35
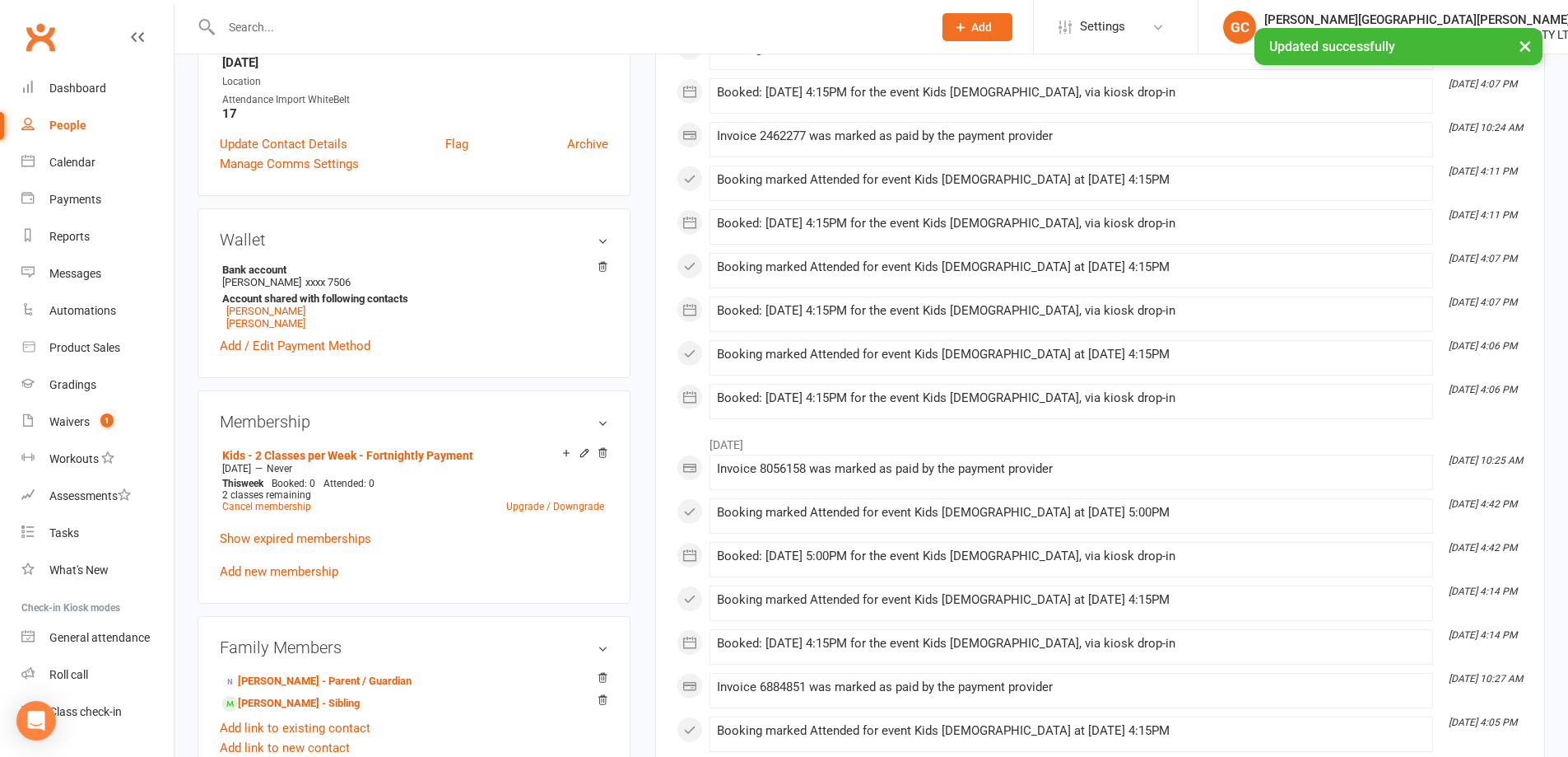
scroll to position [412, 0]
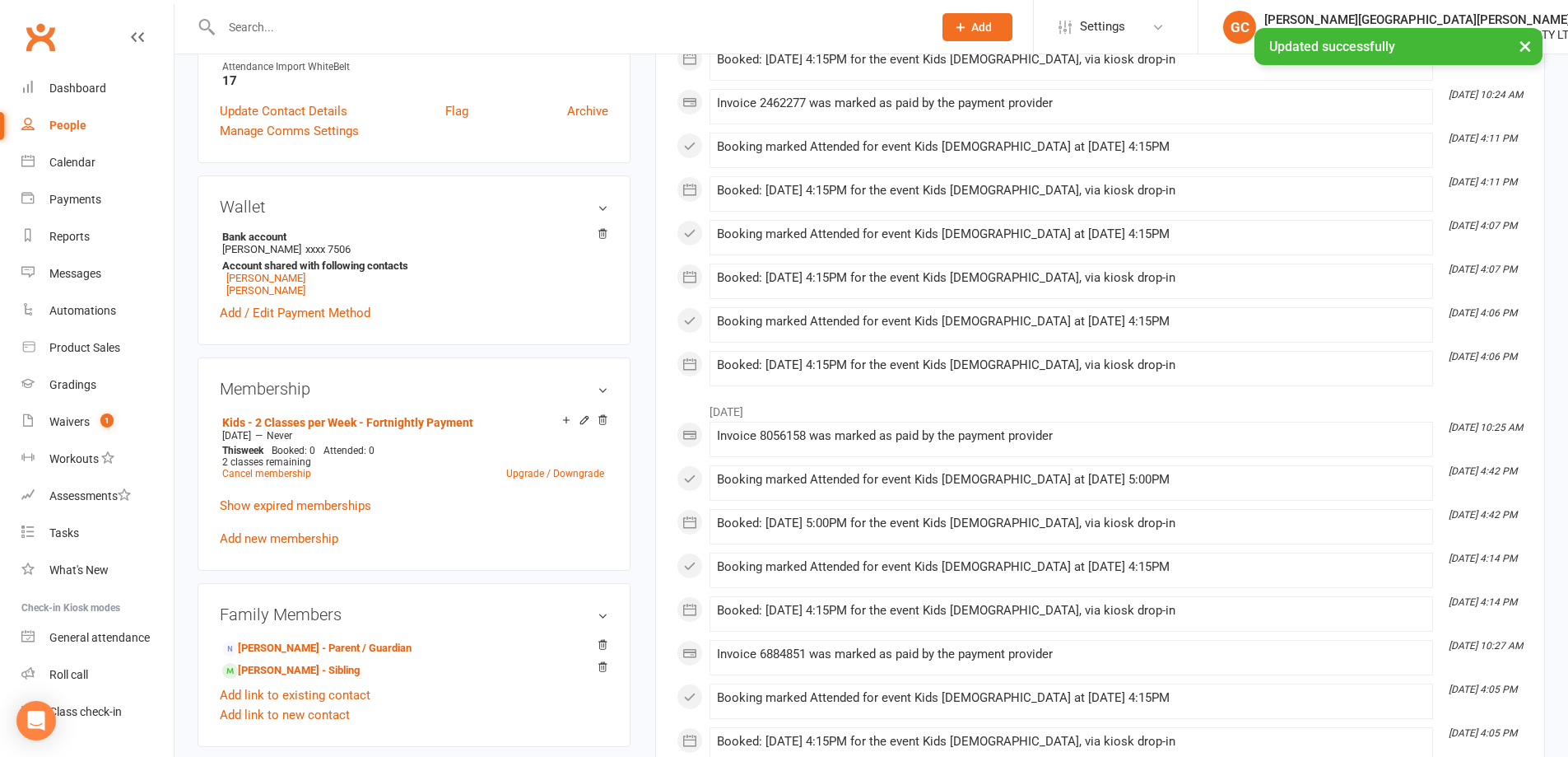
click at [580, 421] on icon at bounding box center [584, 420] width 12 height 12
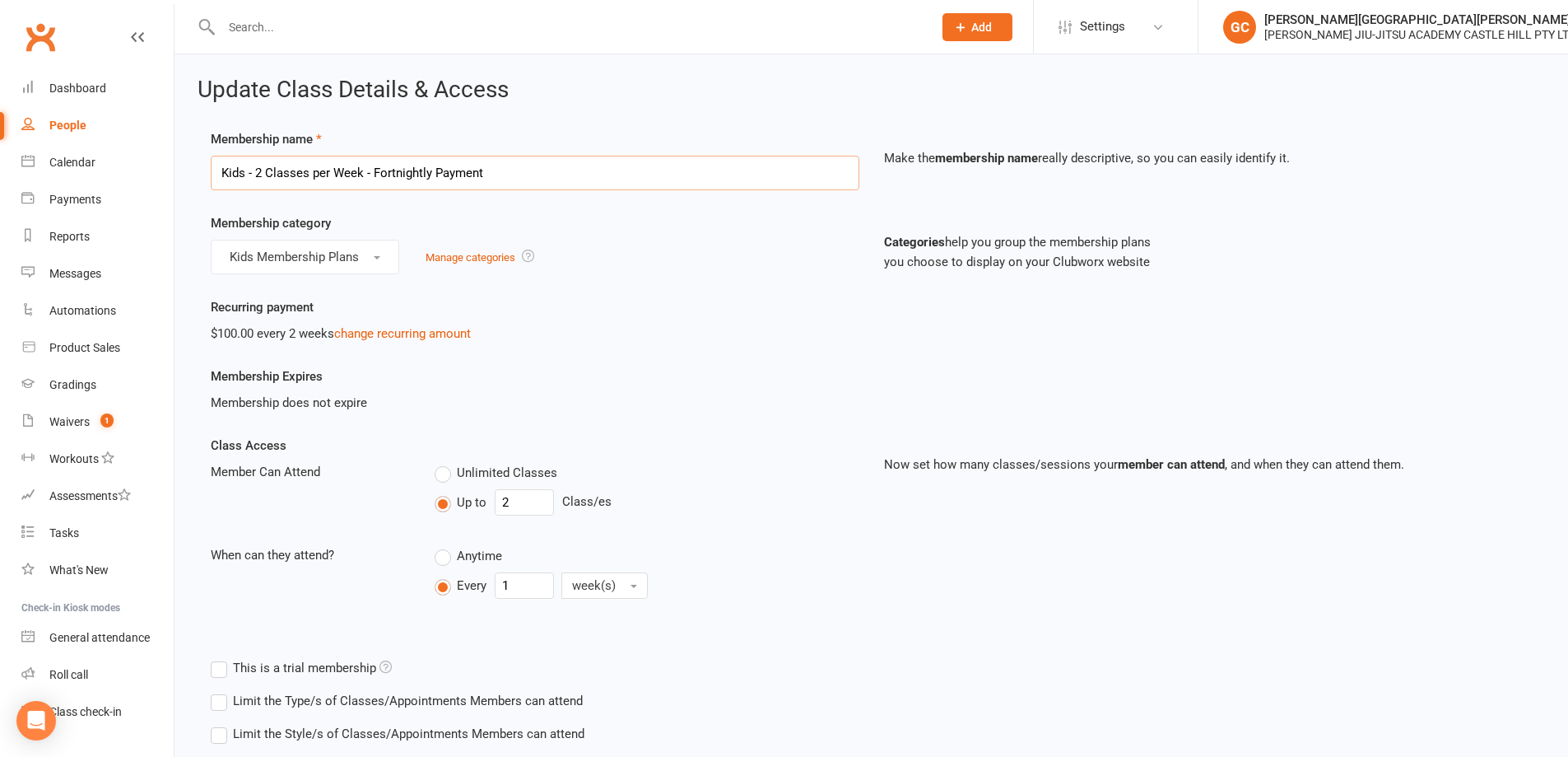
click at [262, 170] on input "Kids - 2 Classes per Week - Fortnightly Payment" at bounding box center [536, 172] width 649 height 35
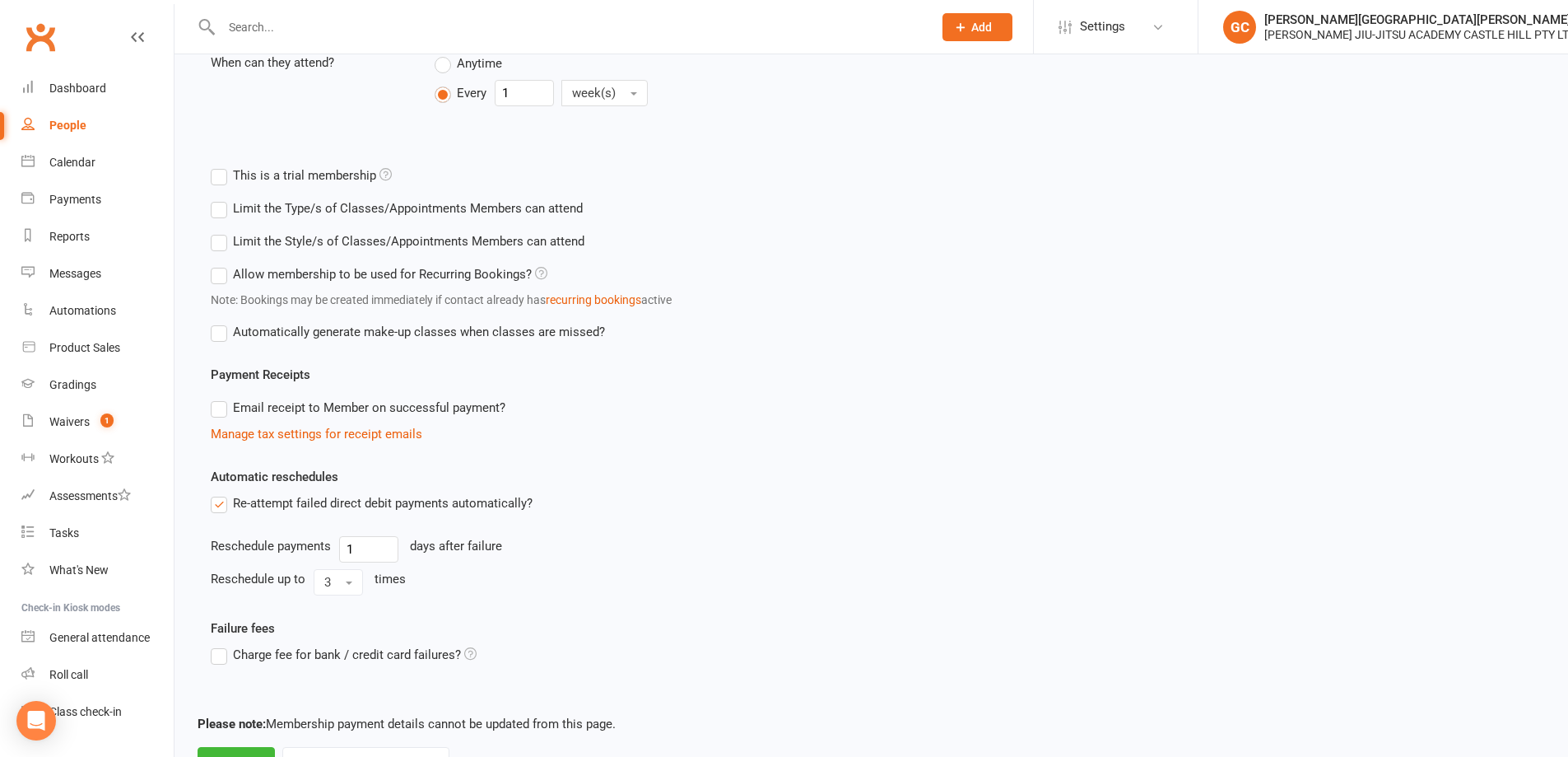
scroll to position [565, 0]
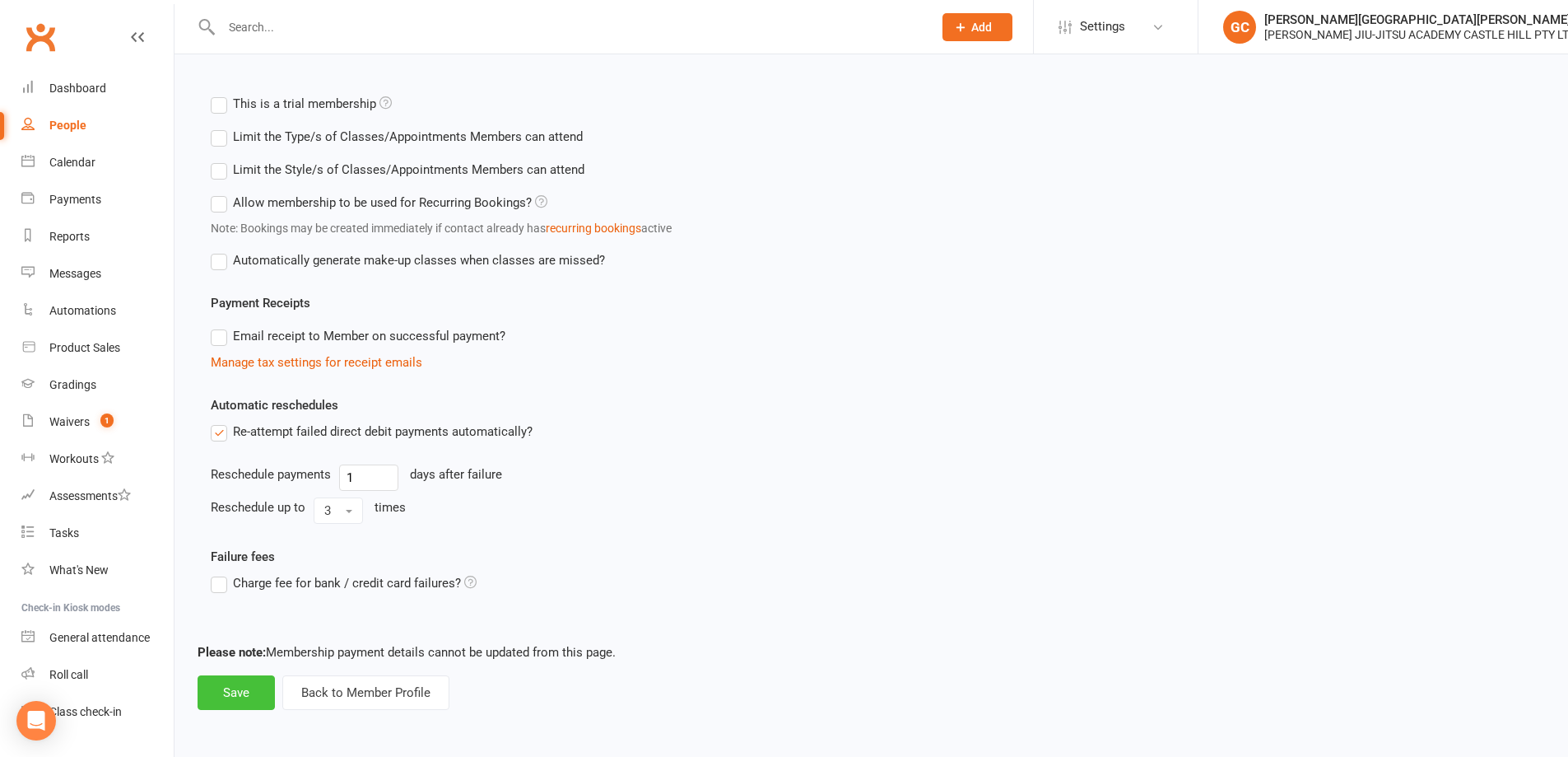
type input "Kids - Unlimited Classes per Week - Fortnightly Payment"
click at [234, 695] on button "Save" at bounding box center [236, 692] width 78 height 35
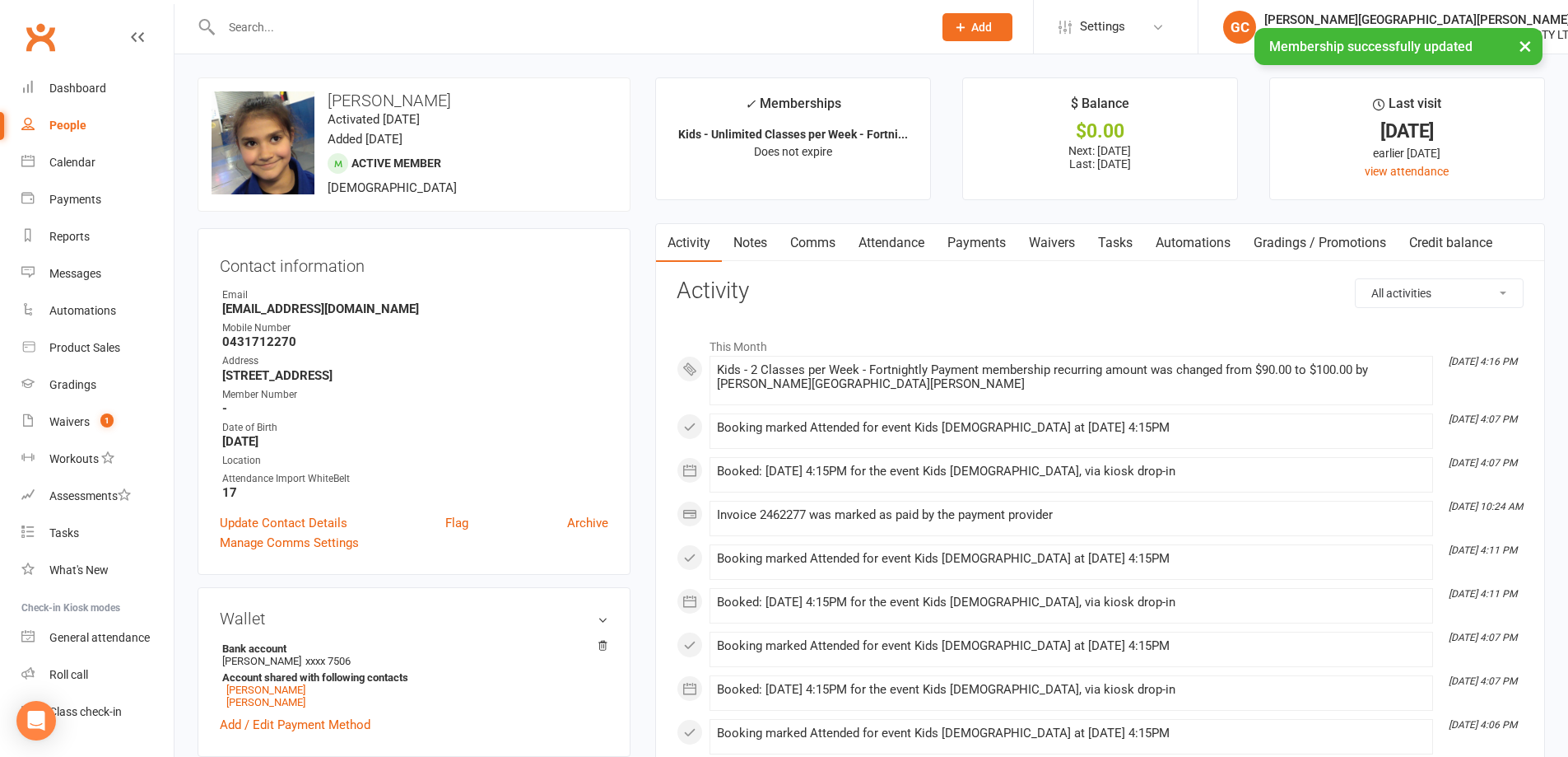
click at [988, 240] on link "Payments" at bounding box center [977, 243] width 82 height 38
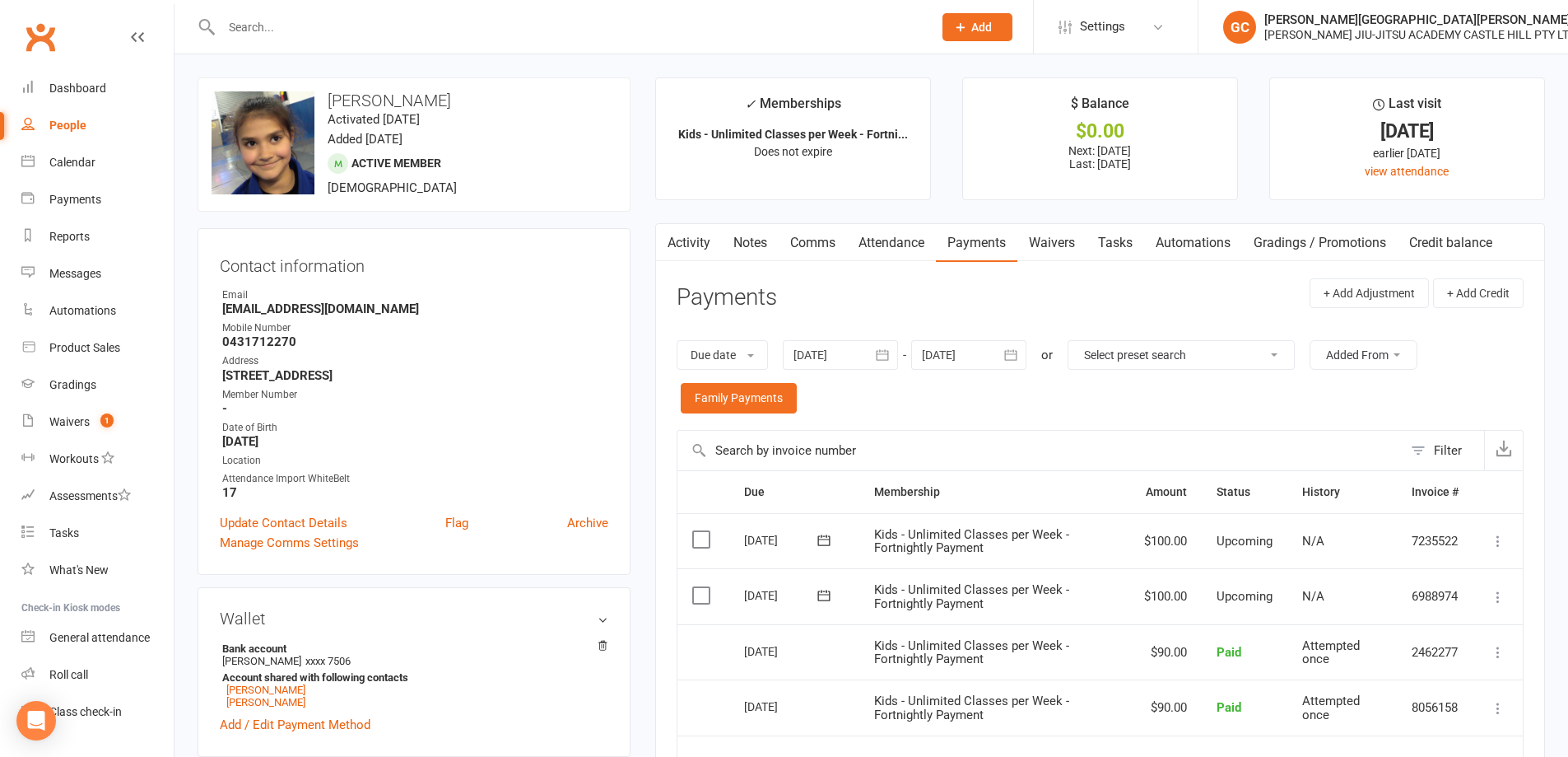
click at [696, 238] on link "Activity" at bounding box center [689, 243] width 66 height 38
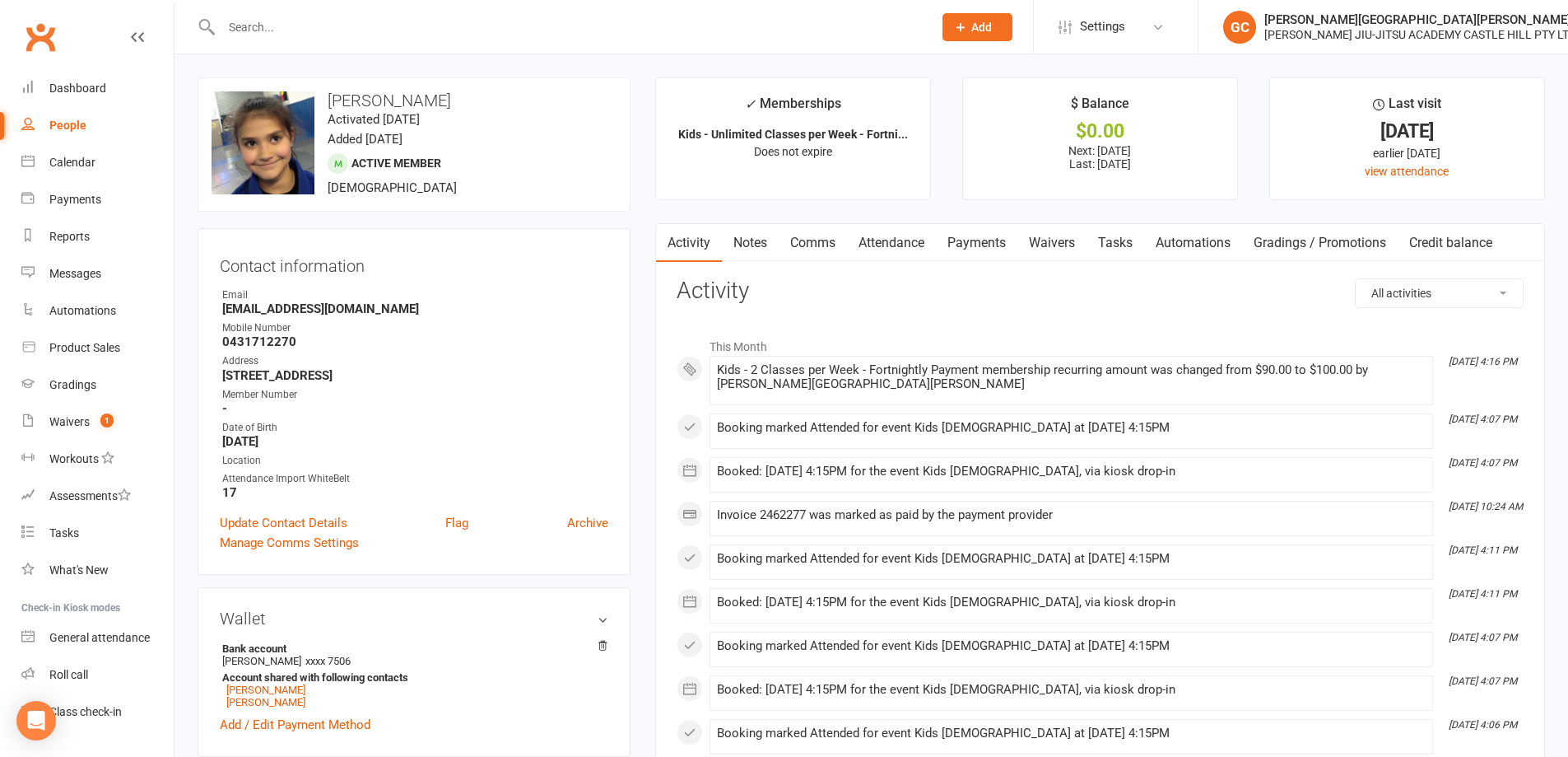
click at [746, 238] on link "Notes" at bounding box center [750, 243] width 57 height 38
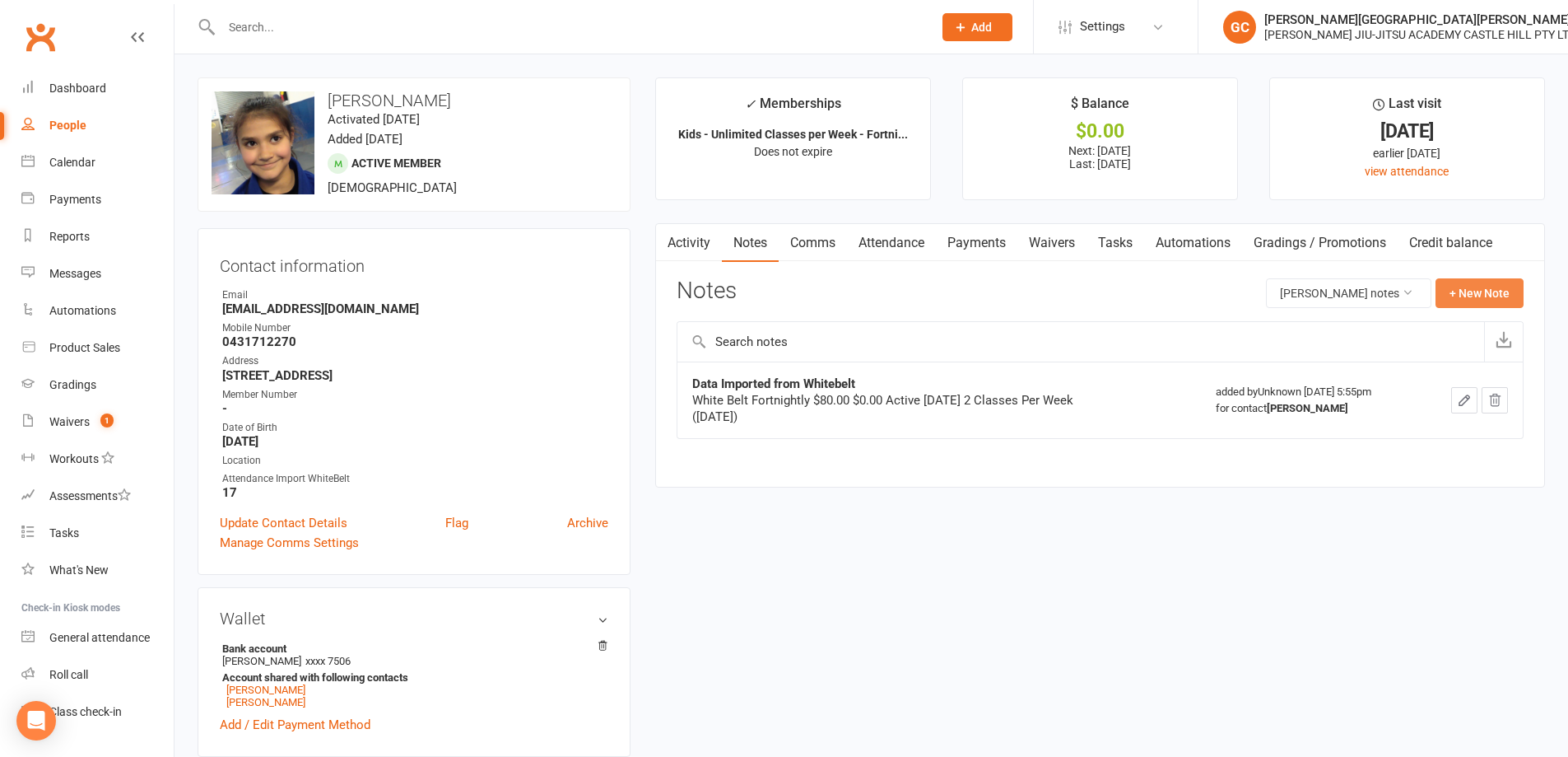
click at [1502, 295] on button "+ New Note" at bounding box center [1479, 294] width 88 height 30
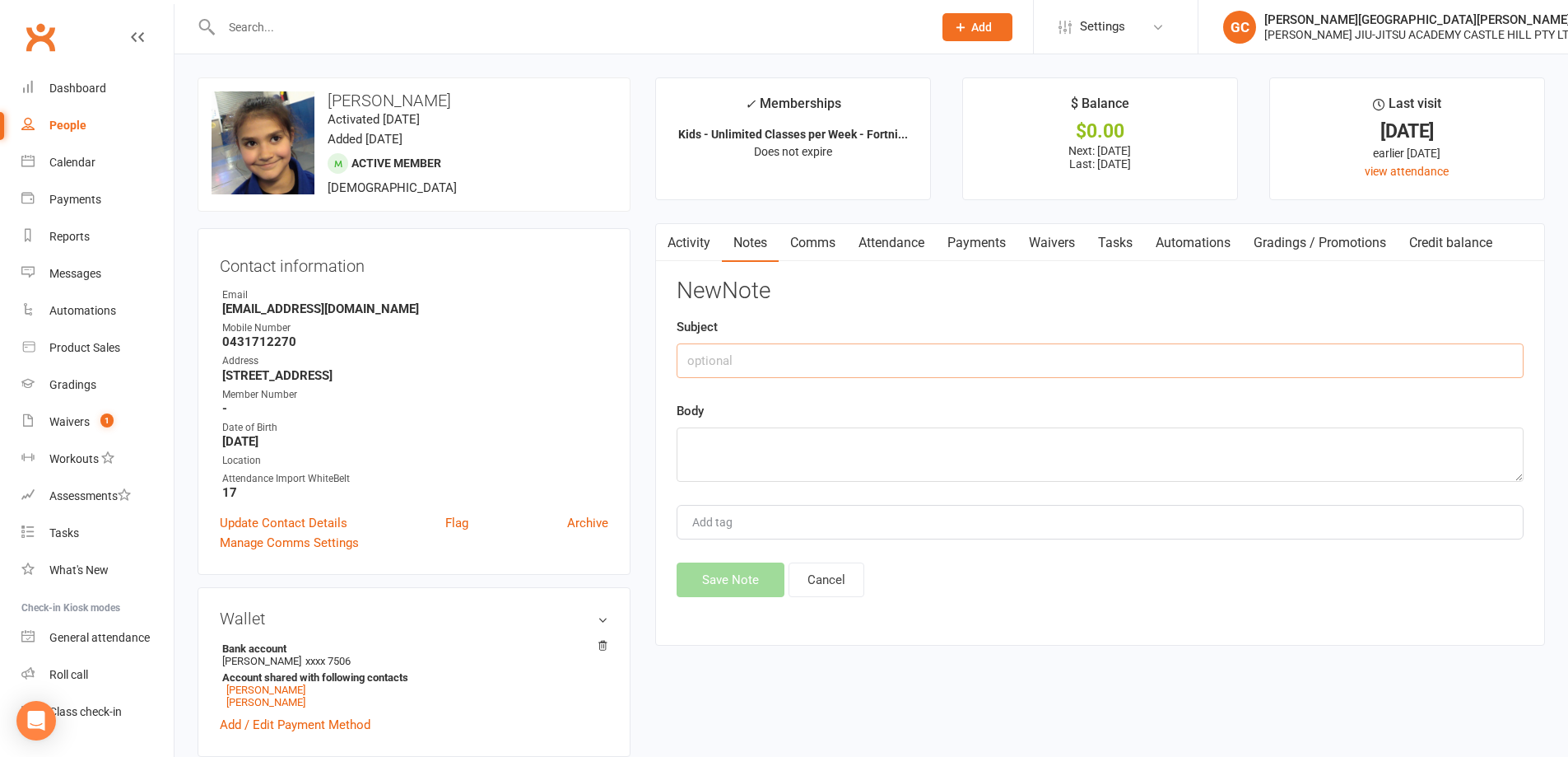
click at [766, 360] on input "text" at bounding box center [1100, 361] width 847 height 35
type input "*"
type input "Unlimited Classes"
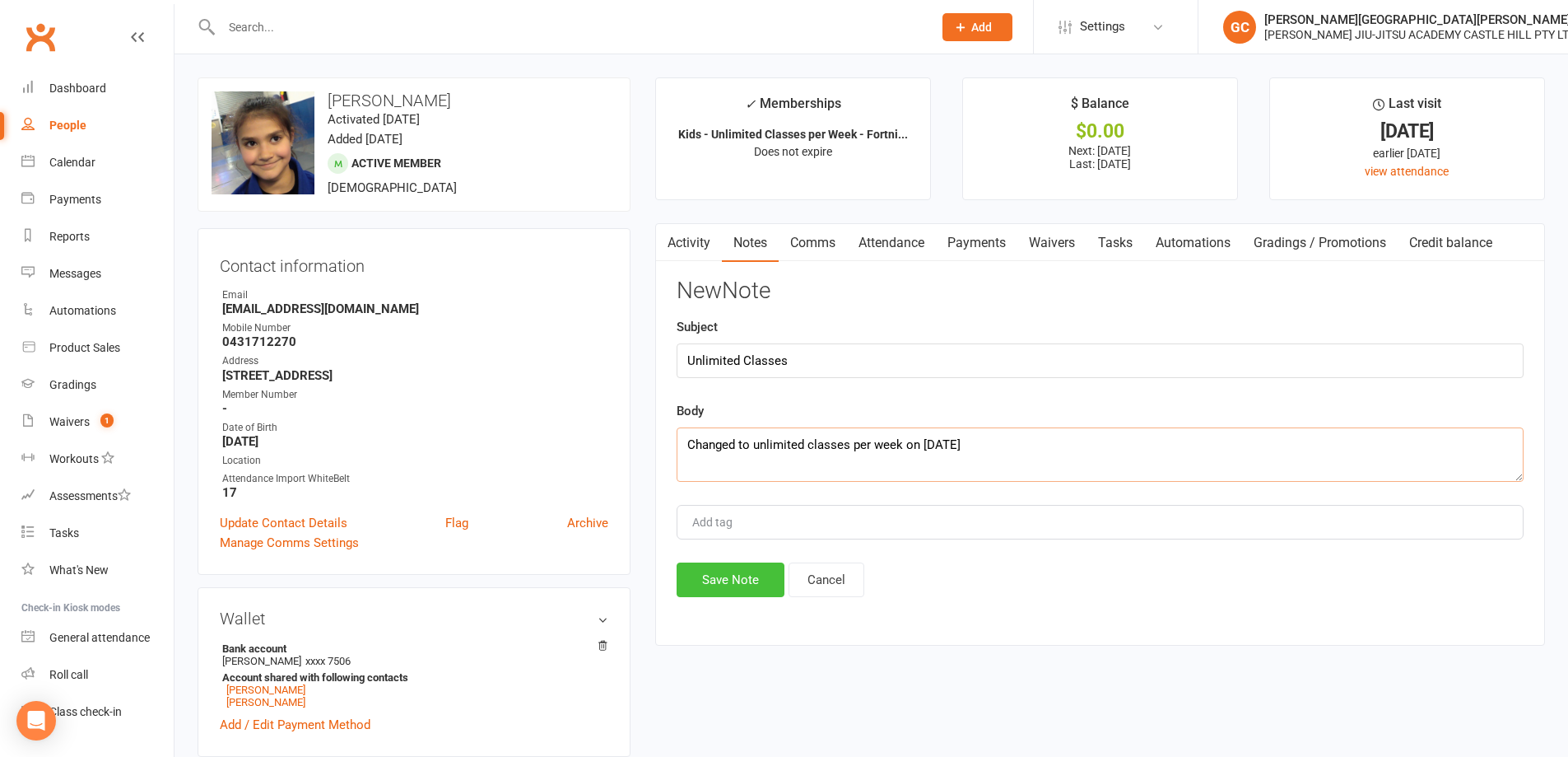
type textarea "Changed to unlimited classes per week on 15/08/2025"
click at [721, 579] on button "Save Note" at bounding box center [731, 580] width 108 height 35
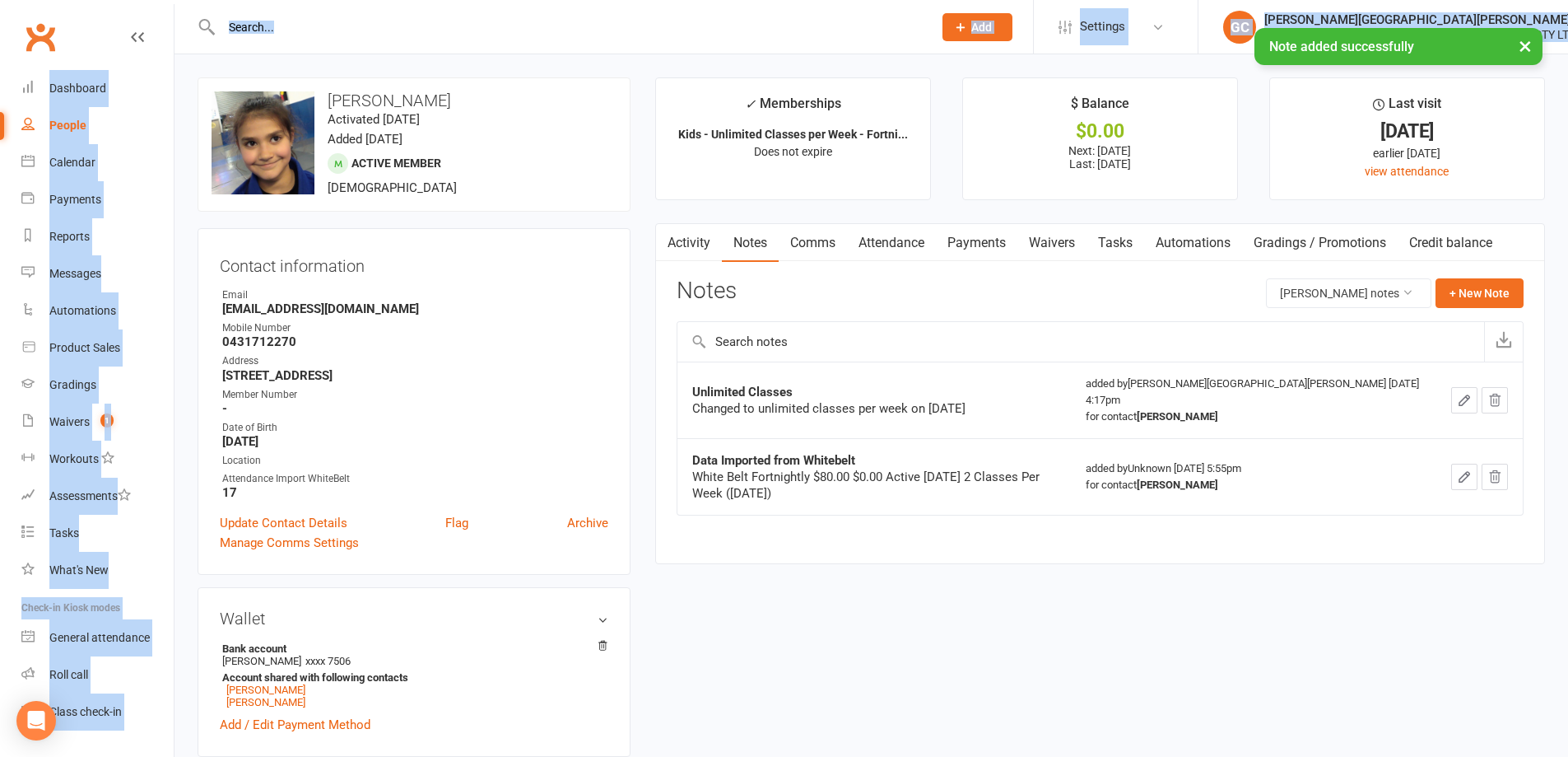
drag, startPoint x: 274, startPoint y: 28, endPoint x: 274, endPoint y: 19, distance: 9.0
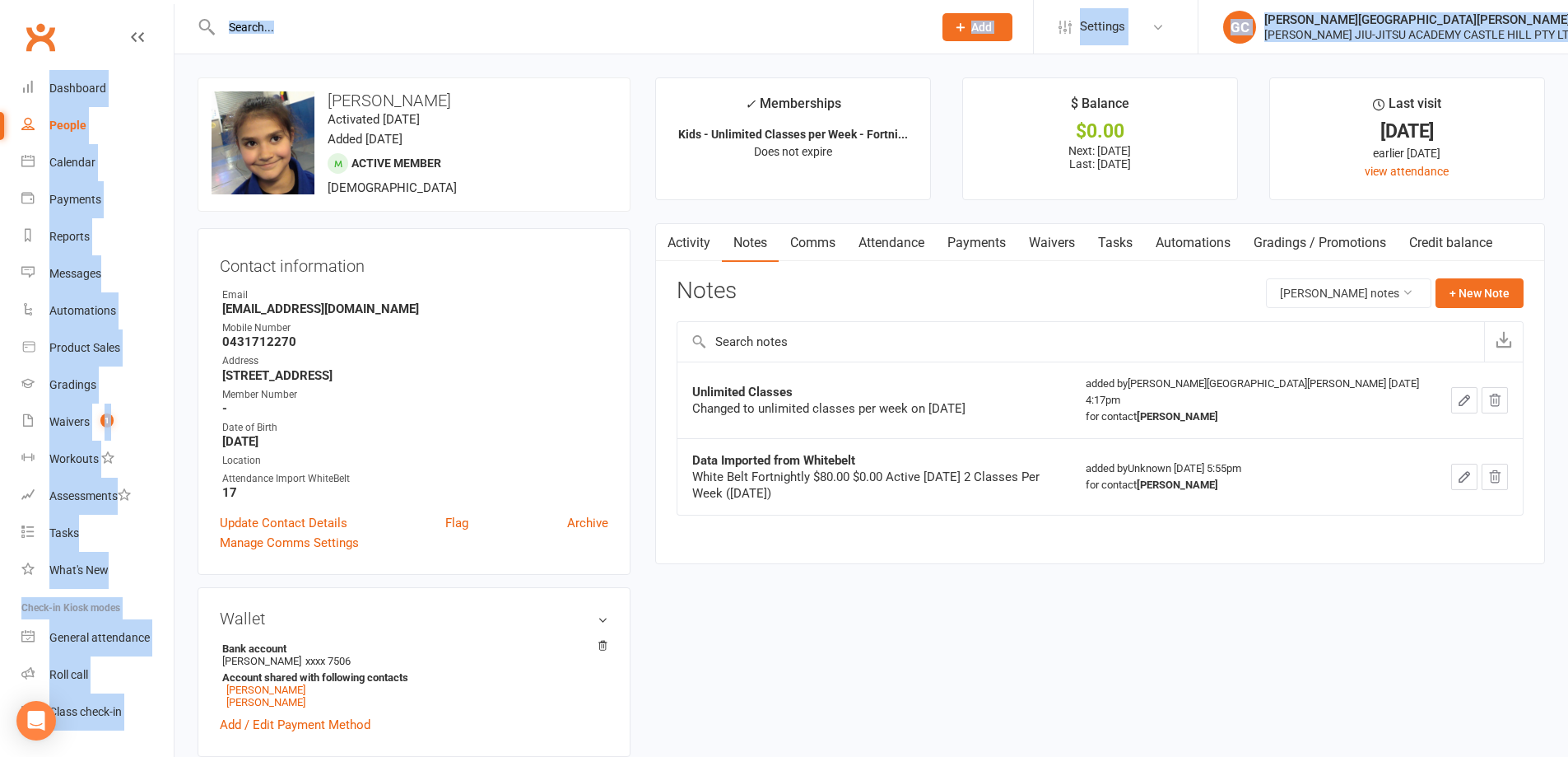
click at [299, 30] on input "text" at bounding box center [569, 27] width 705 height 23
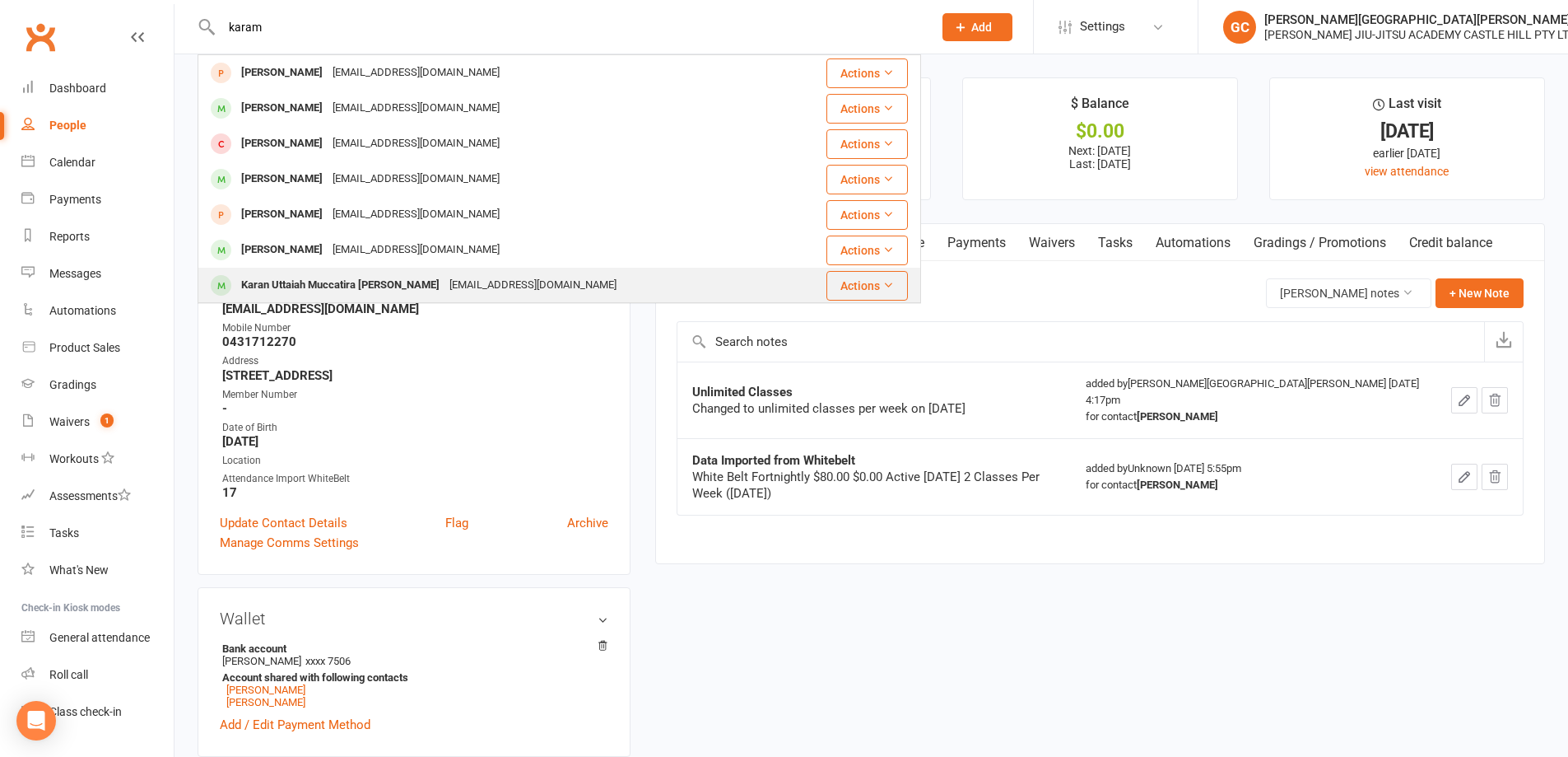
type input "karam"
click at [307, 290] on div "Karan Uttaiah Muccatira [PERSON_NAME]" at bounding box center [339, 286] width 208 height 24
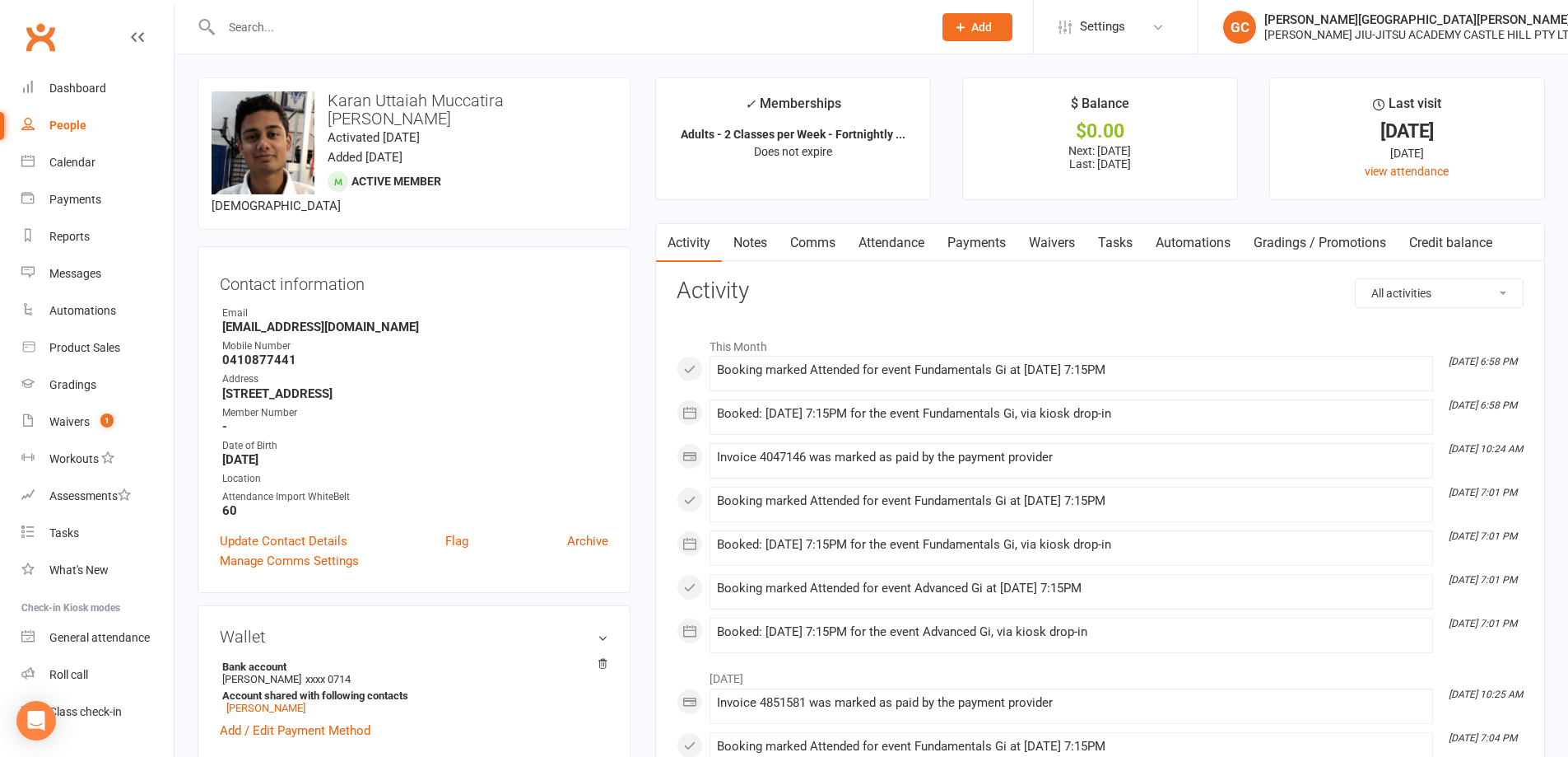
click at [987, 240] on link "Payments" at bounding box center [977, 243] width 82 height 38
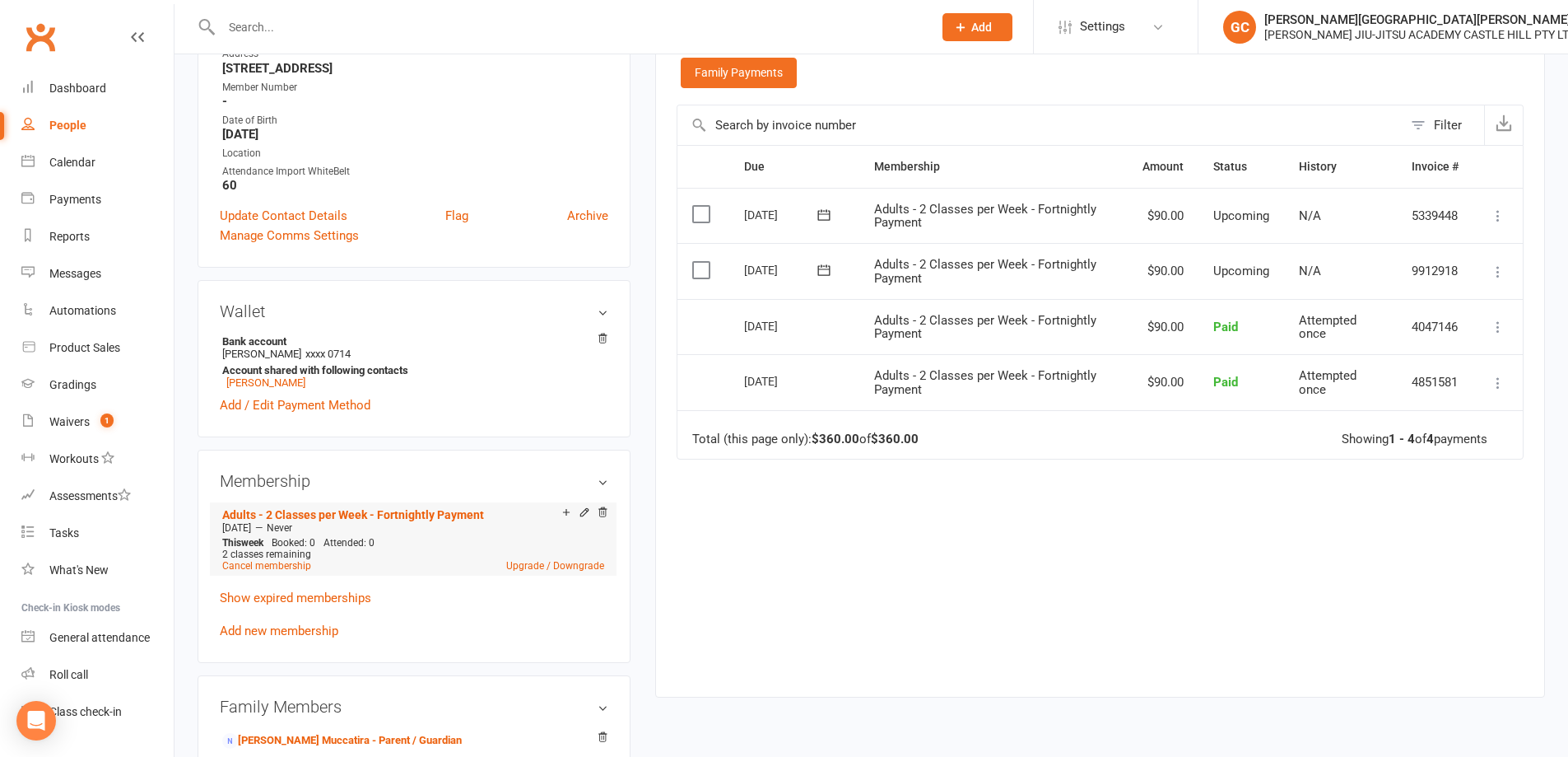
scroll to position [330, 0]
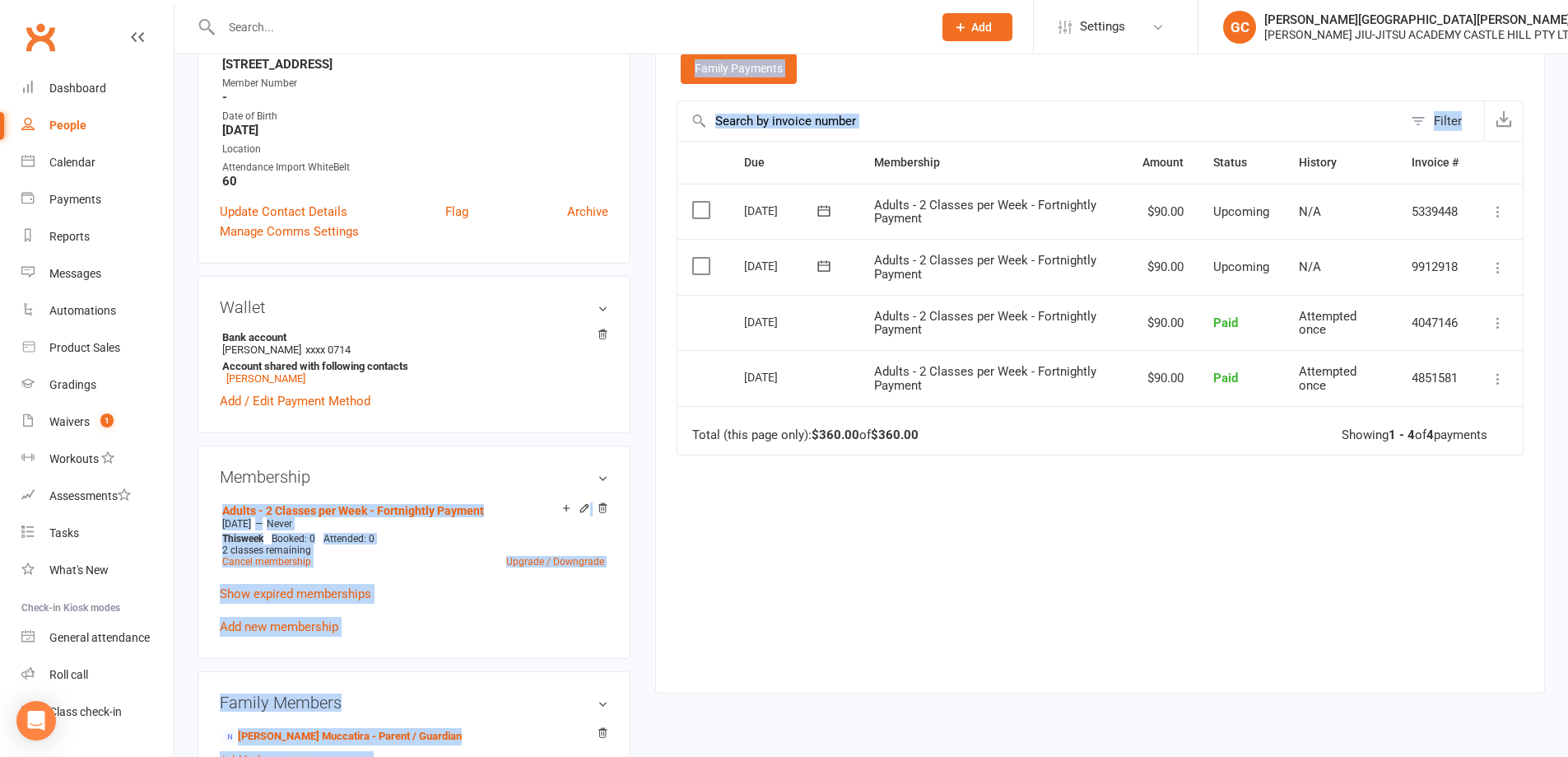
drag, startPoint x: 578, startPoint y: 492, endPoint x: 895, endPoint y: 546, distance: 321.6
click at [895, 546] on div "upload photo change photo Karan Uttaiah Muccatira Devaiah Activated 21 February…" at bounding box center [871, 557] width 1373 height 1618
click at [720, 648] on div "Due Contact Membership Amount Status History Invoice # Select this 05 Sep 2025 …" at bounding box center [1100, 404] width 847 height 528
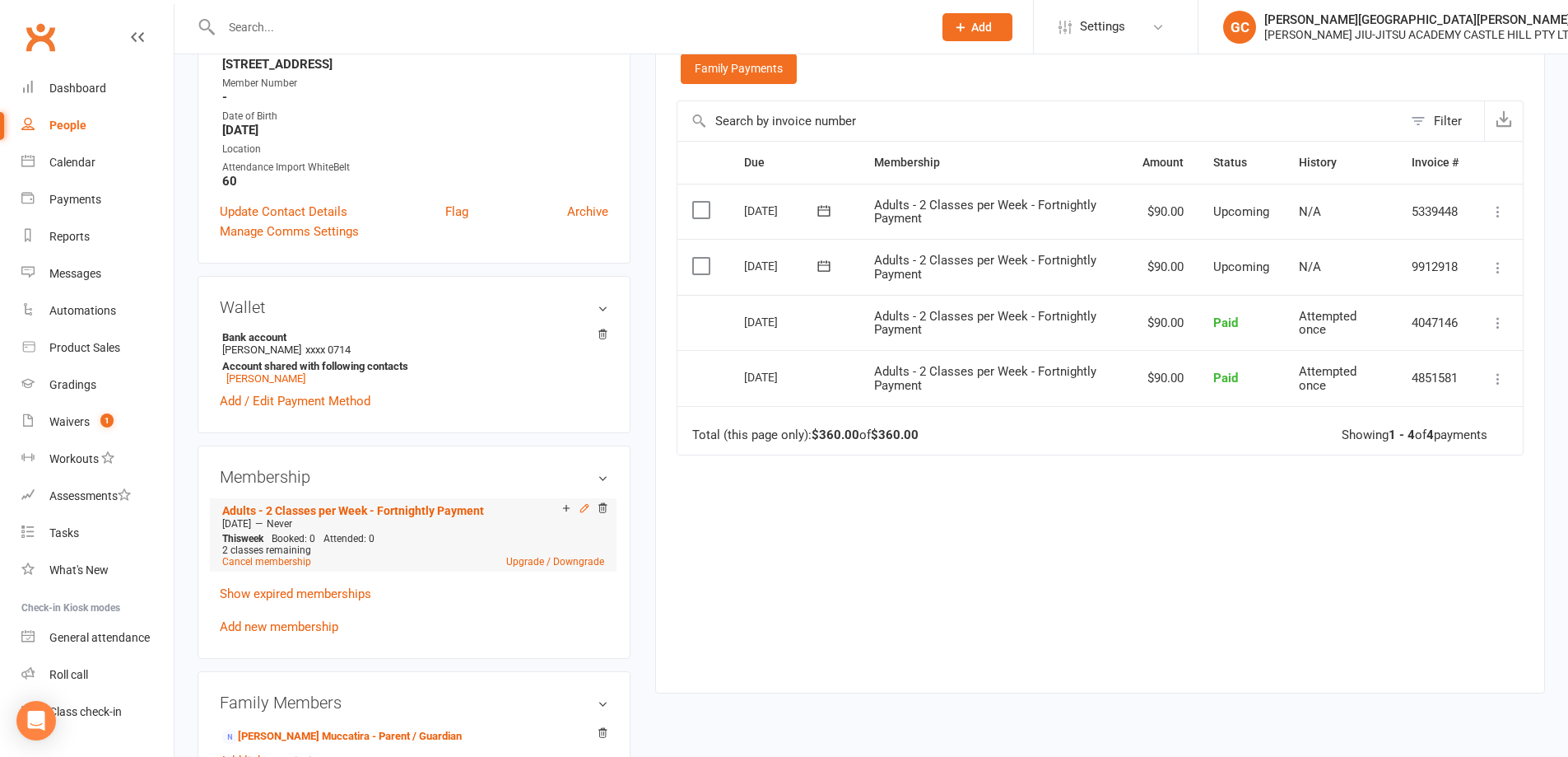
click at [583, 502] on icon at bounding box center [584, 508] width 12 height 12
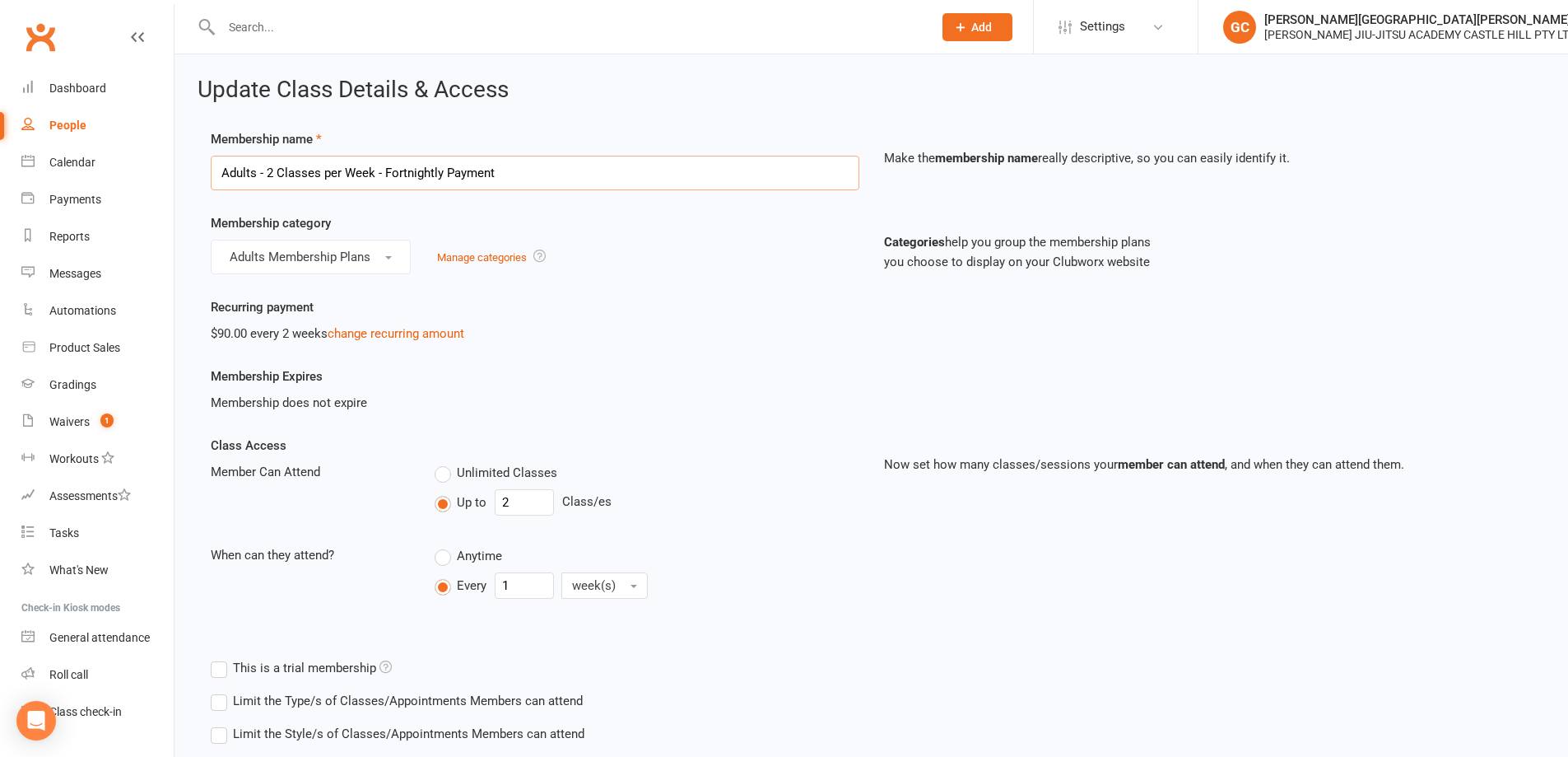
click at [272, 168] on input "Adults - 2 Classes per Week - Fortnightly Payment" at bounding box center [536, 172] width 649 height 35
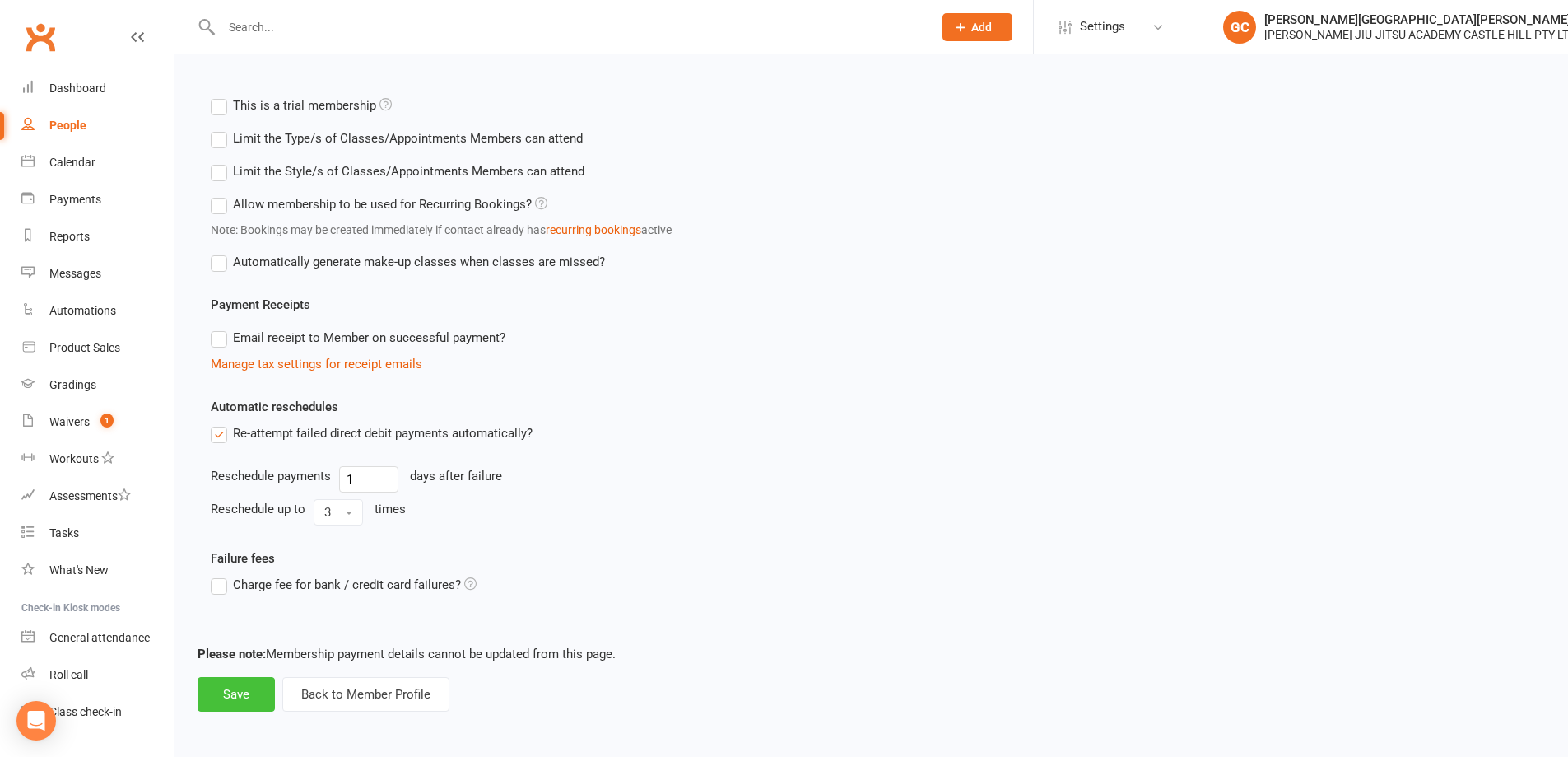
scroll to position [565, 0]
type input "Adults - Unlimited Classes per Week - Fortnightly Payment"
click at [240, 687] on button "Save" at bounding box center [236, 692] width 78 height 35
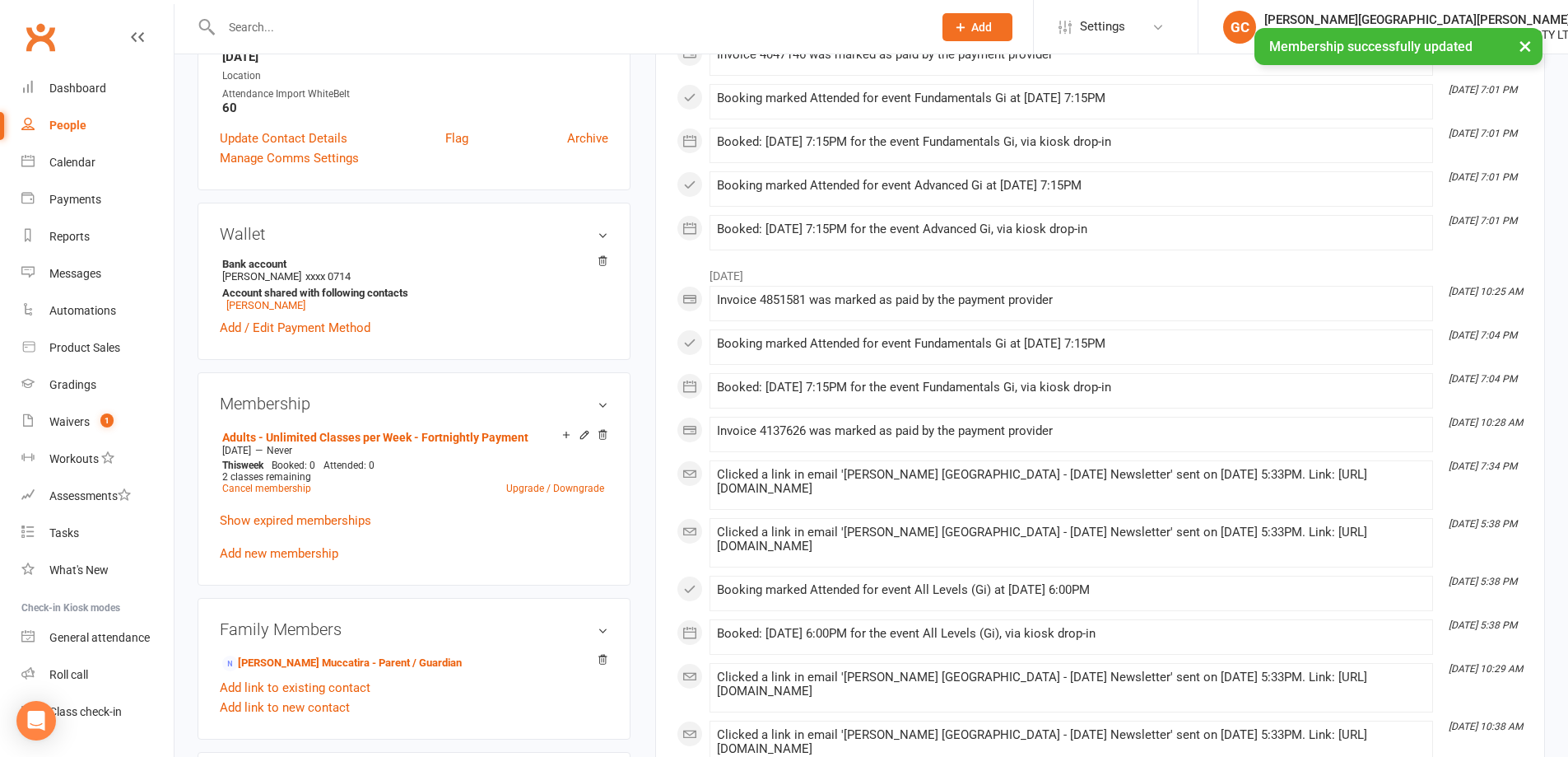
scroll to position [412, 0]
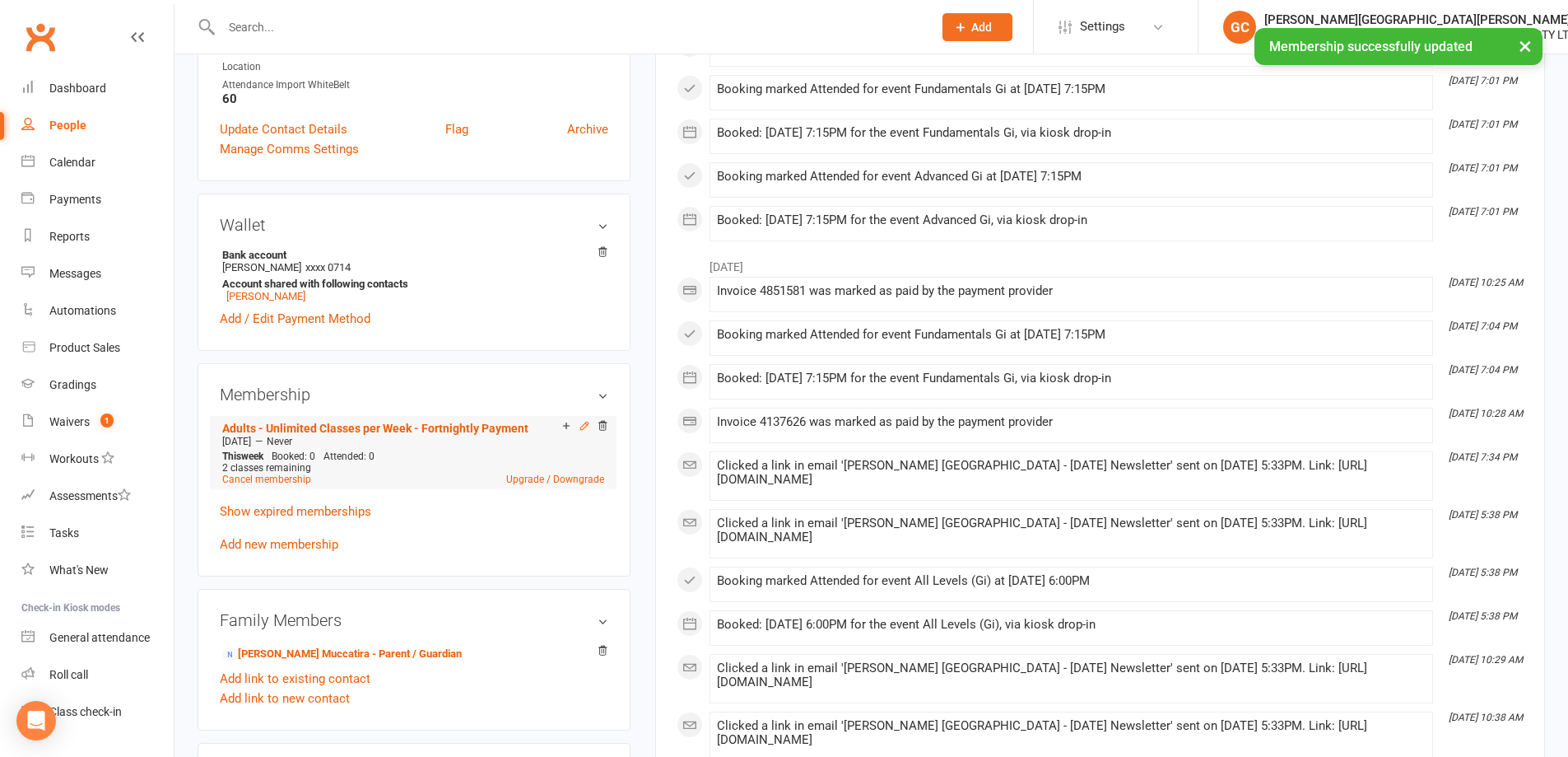
click at [587, 420] on icon at bounding box center [584, 426] width 12 height 12
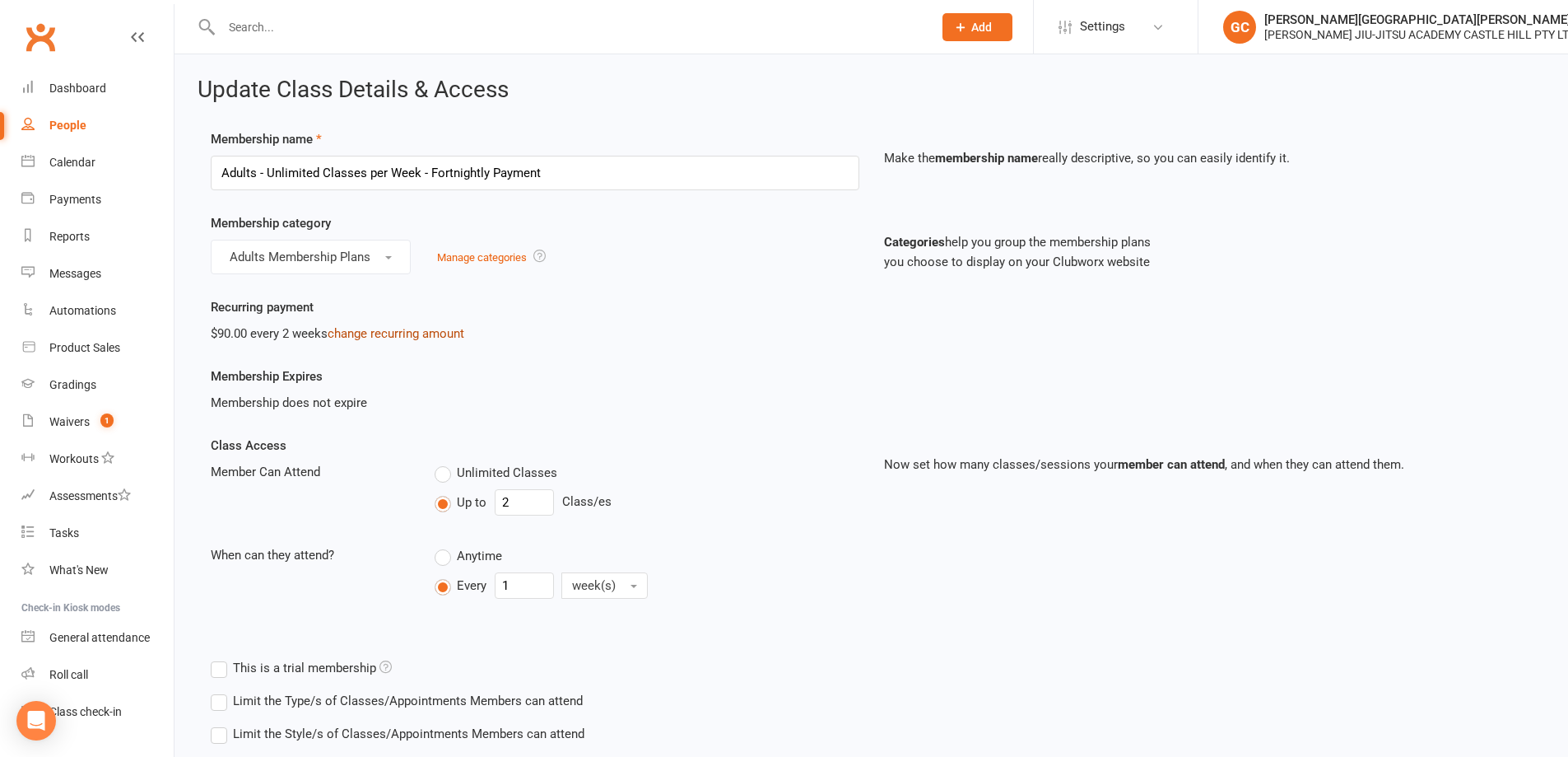
click at [422, 332] on link "change recurring amount" at bounding box center [395, 333] width 136 height 15
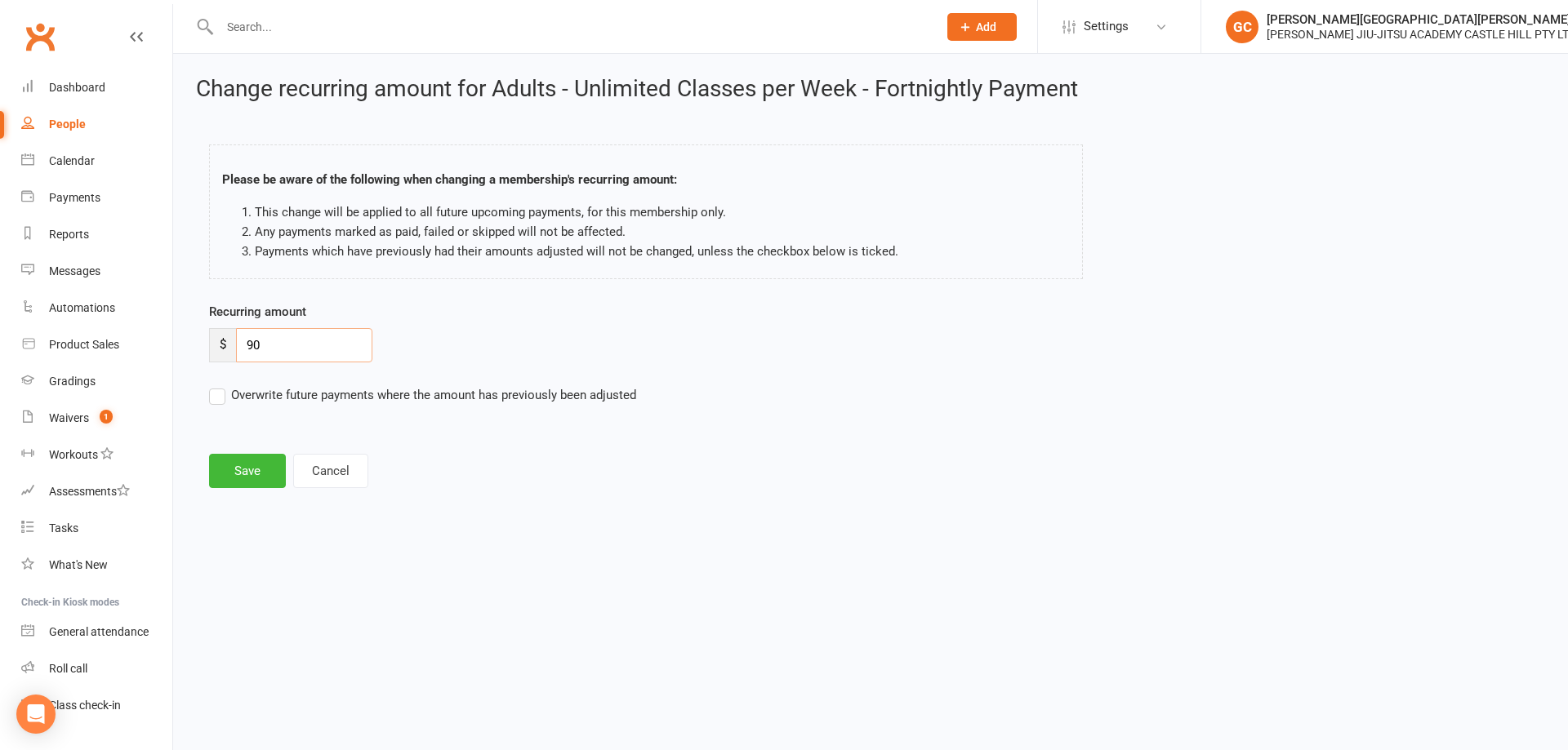
drag, startPoint x: 309, startPoint y: 339, endPoint x: 222, endPoint y: 338, distance: 87.0
click at [222, 338] on div "$ 90" at bounding box center [290, 344] width 163 height 35
type input "110"
click at [253, 468] on button "Save" at bounding box center [248, 471] width 77 height 35
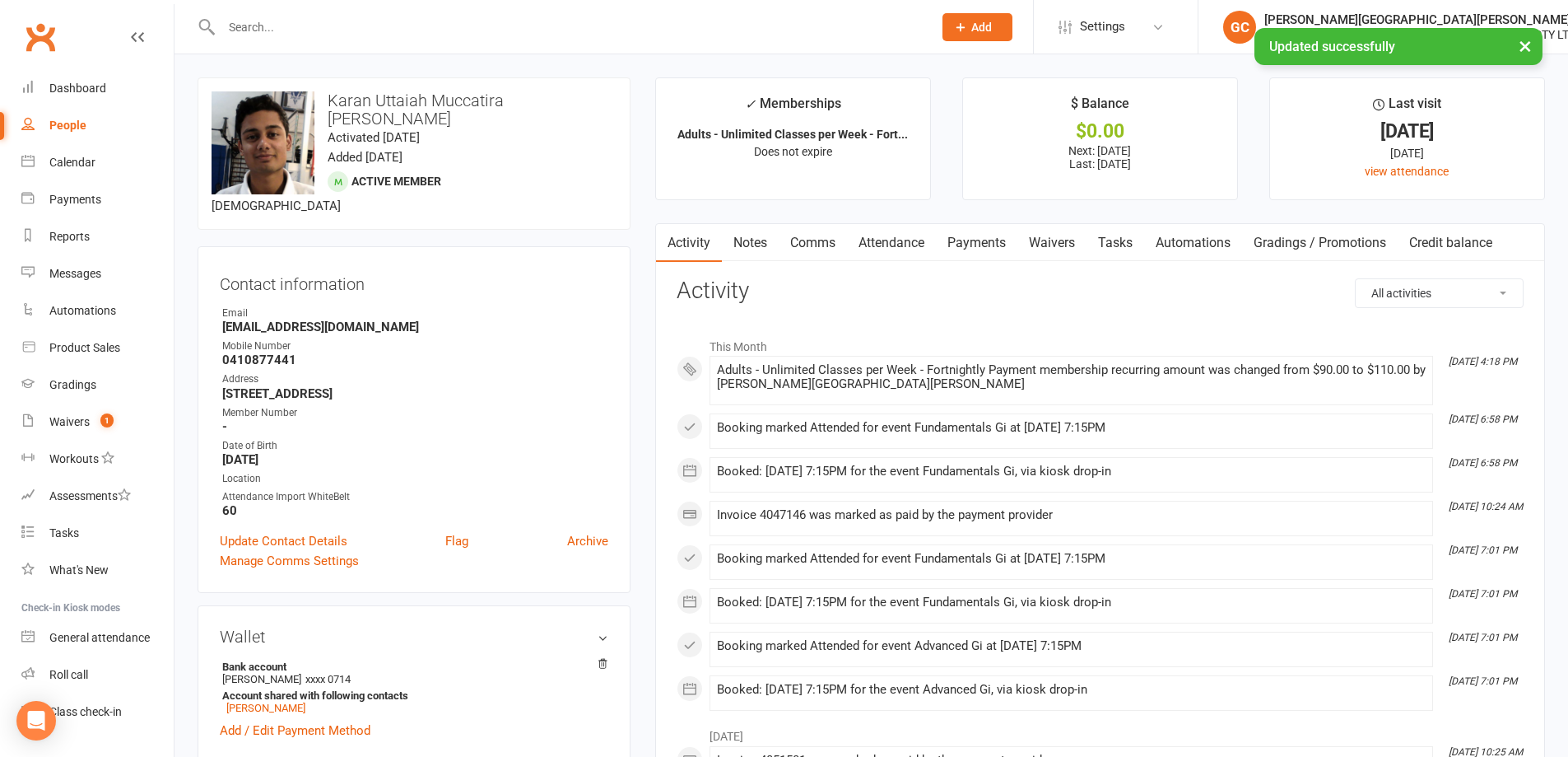
click at [990, 245] on link "Payments" at bounding box center [977, 243] width 82 height 38
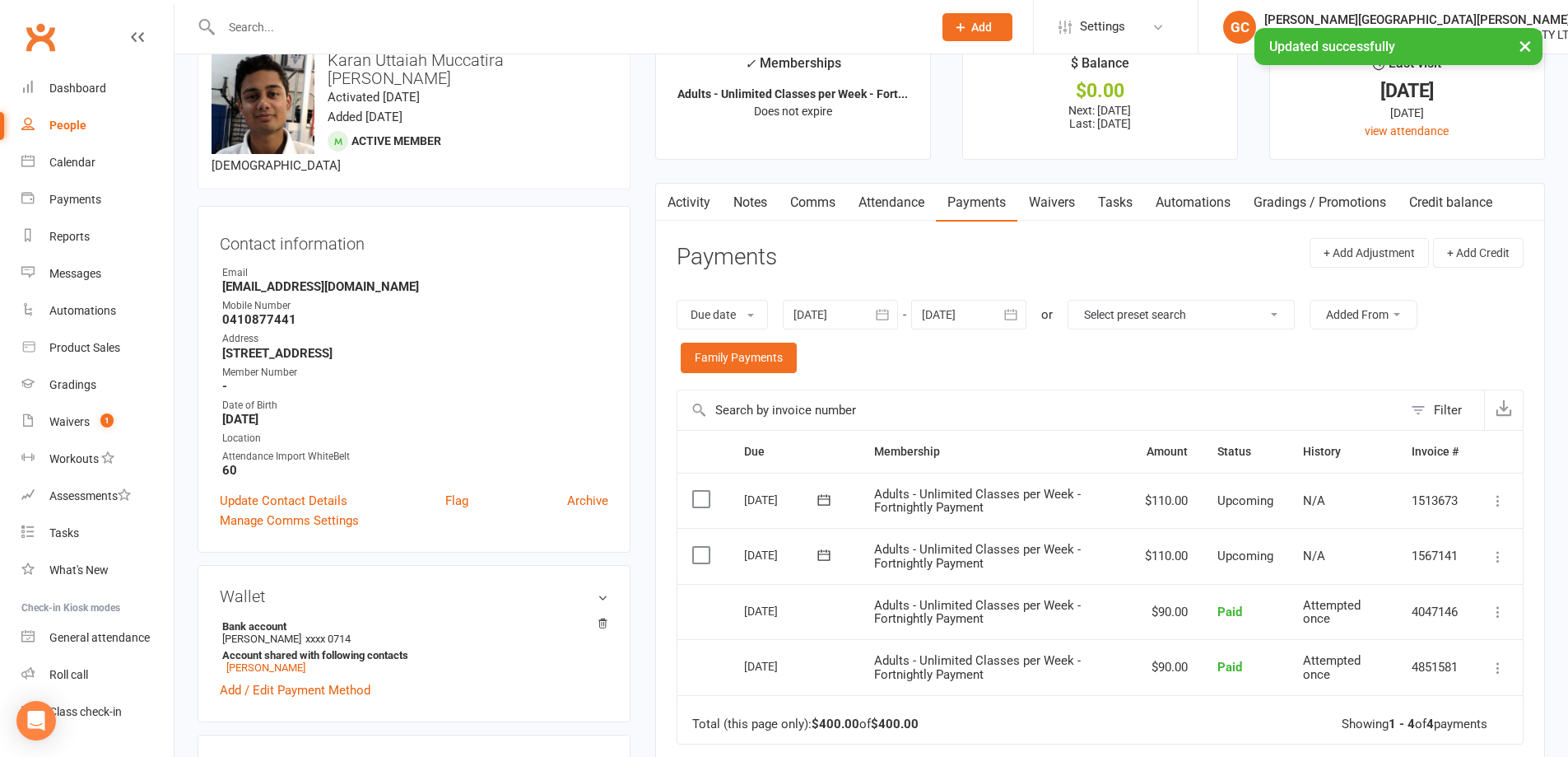
scroll to position [83, 0]
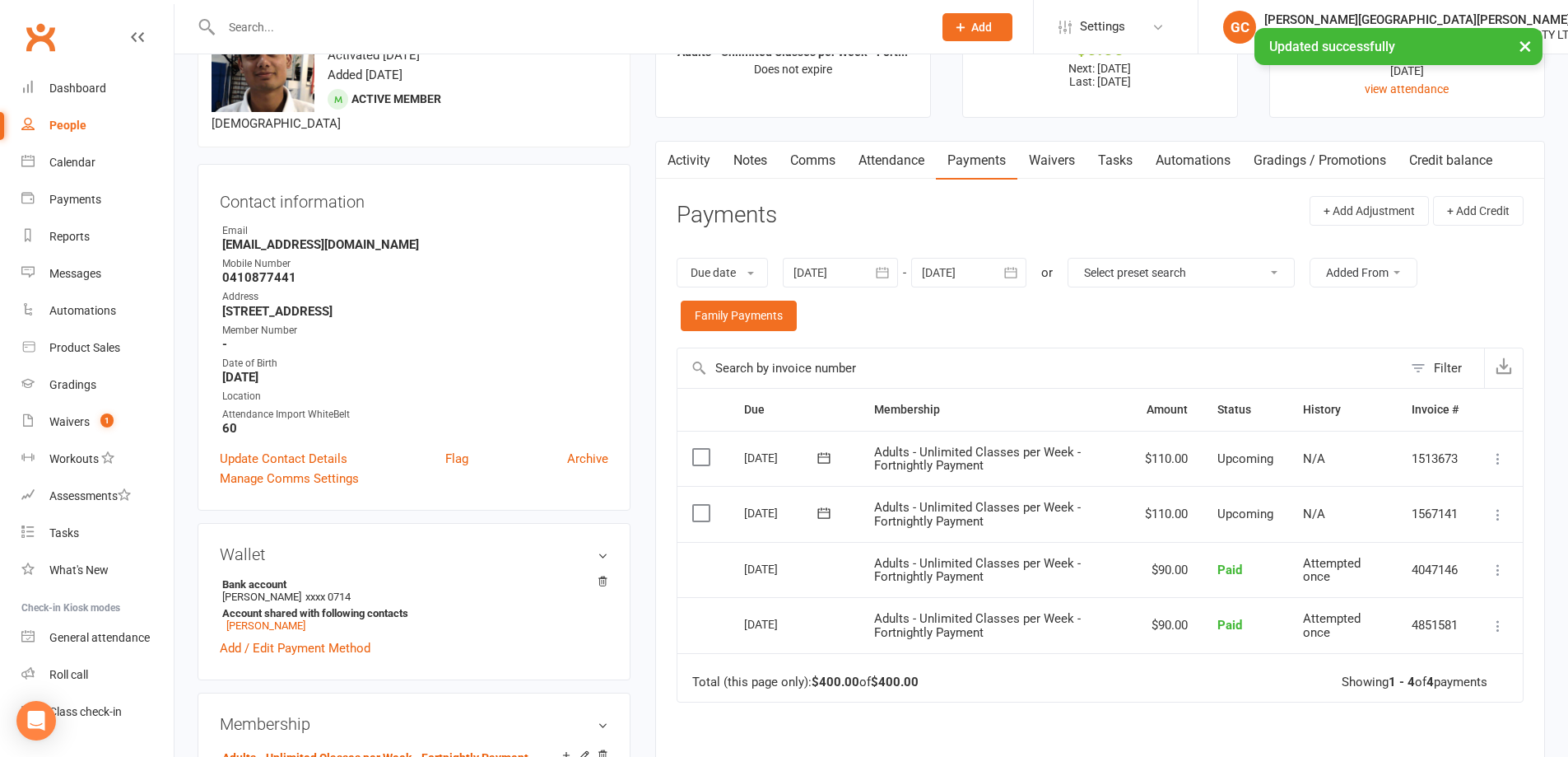
click at [969, 273] on div at bounding box center [970, 273] width 115 height 30
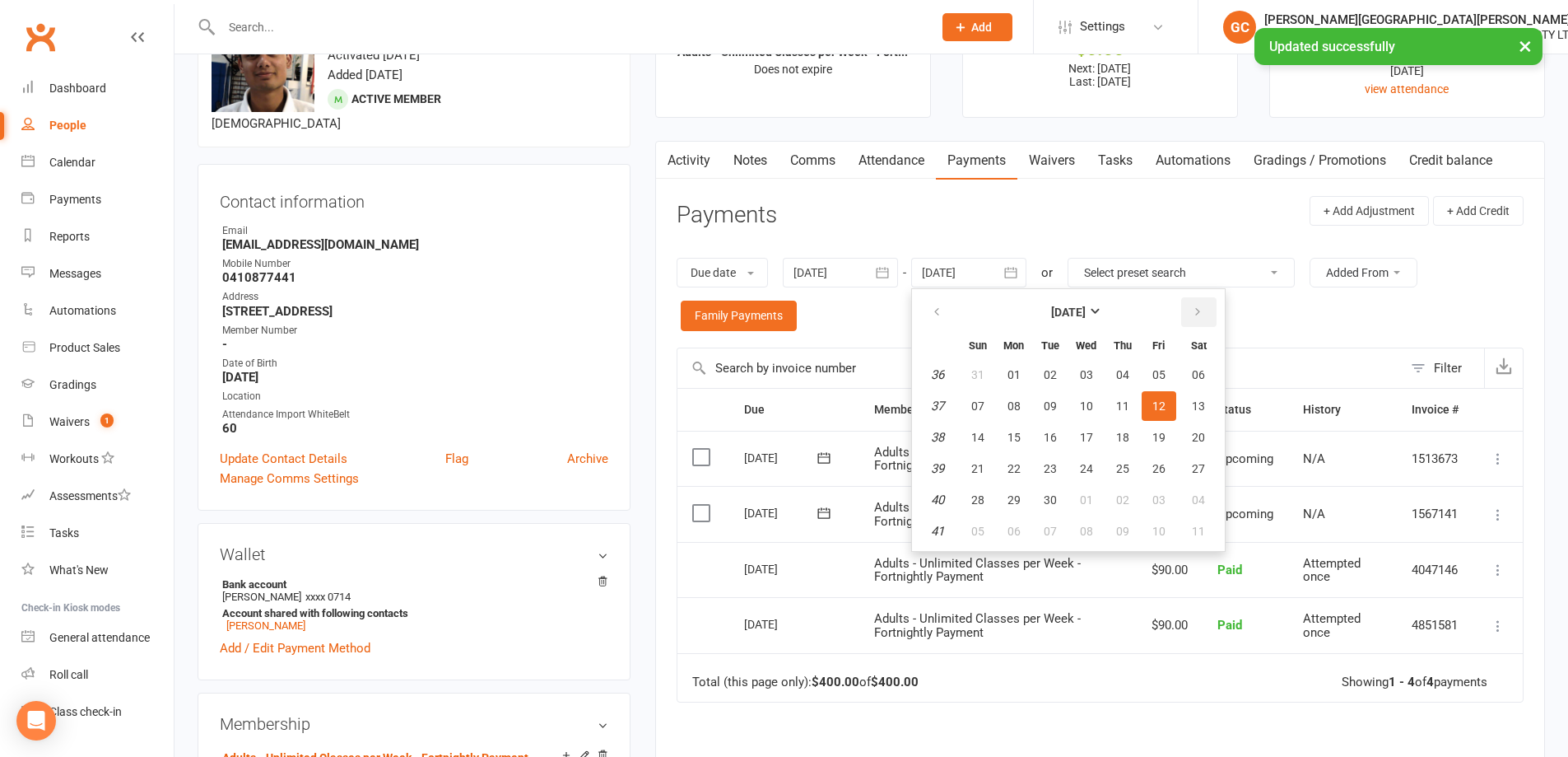
click at [1194, 309] on icon "button" at bounding box center [1199, 312] width 12 height 13
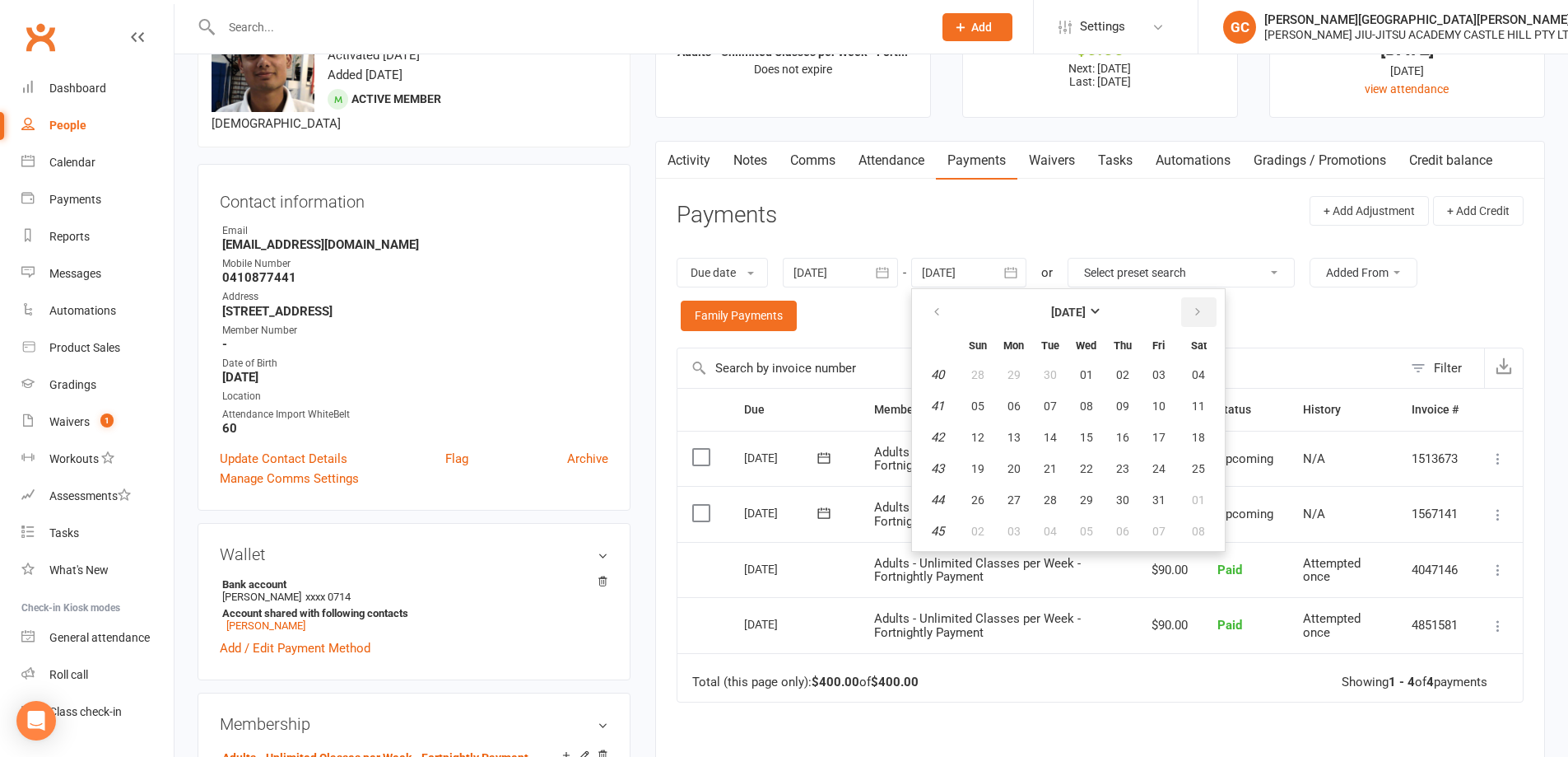
click at [1195, 309] on icon "button" at bounding box center [1199, 312] width 12 height 13
click at [1195, 308] on icon "button" at bounding box center [1199, 312] width 12 height 13
drag, startPoint x: 1195, startPoint y: 308, endPoint x: 1207, endPoint y: 331, distance: 25.9
click at [1203, 315] on icon "button" at bounding box center [1199, 312] width 12 height 13
click at [1197, 455] on button "24" at bounding box center [1199, 469] width 42 height 30
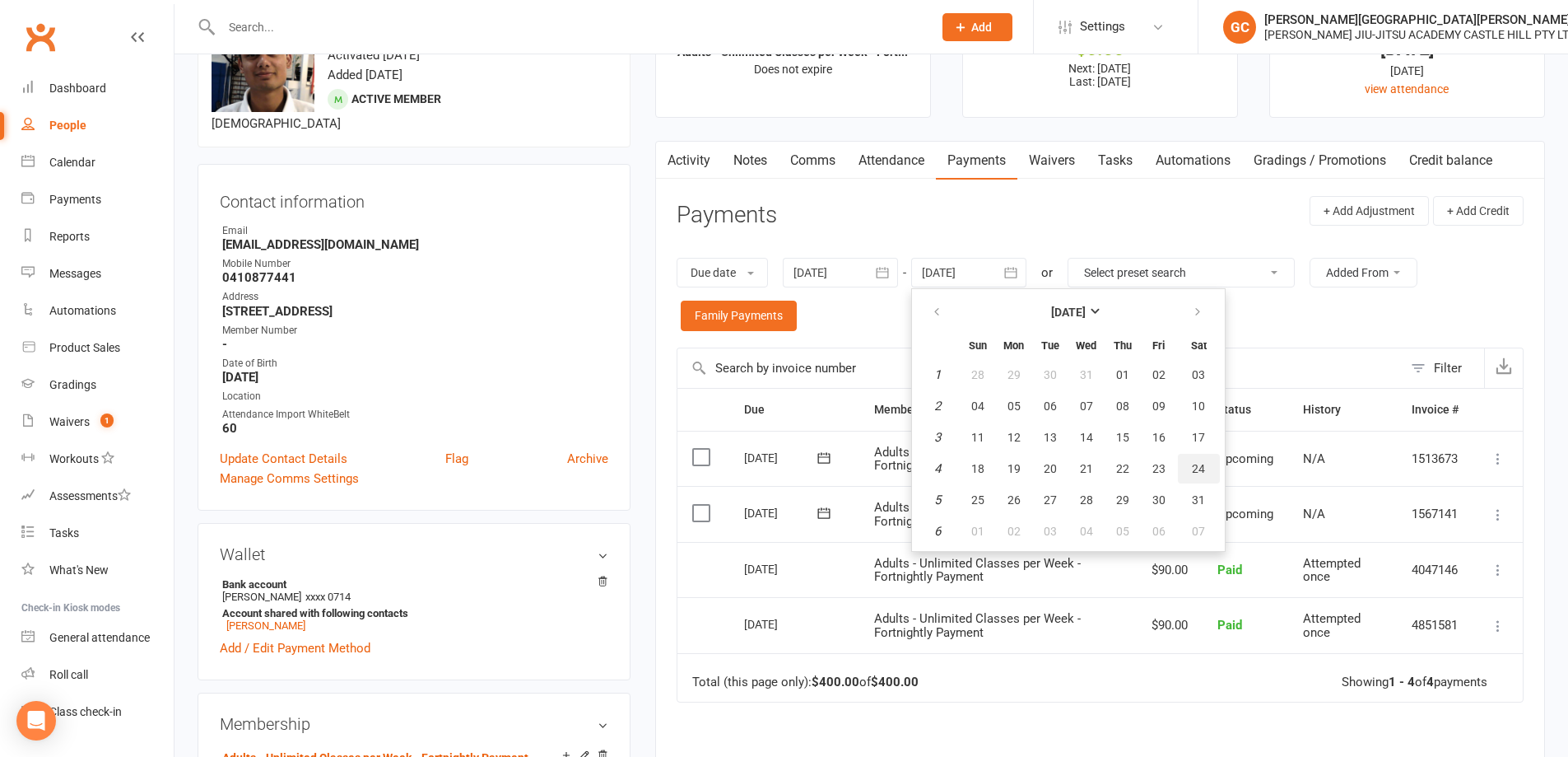
type input "24 Jan 2026"
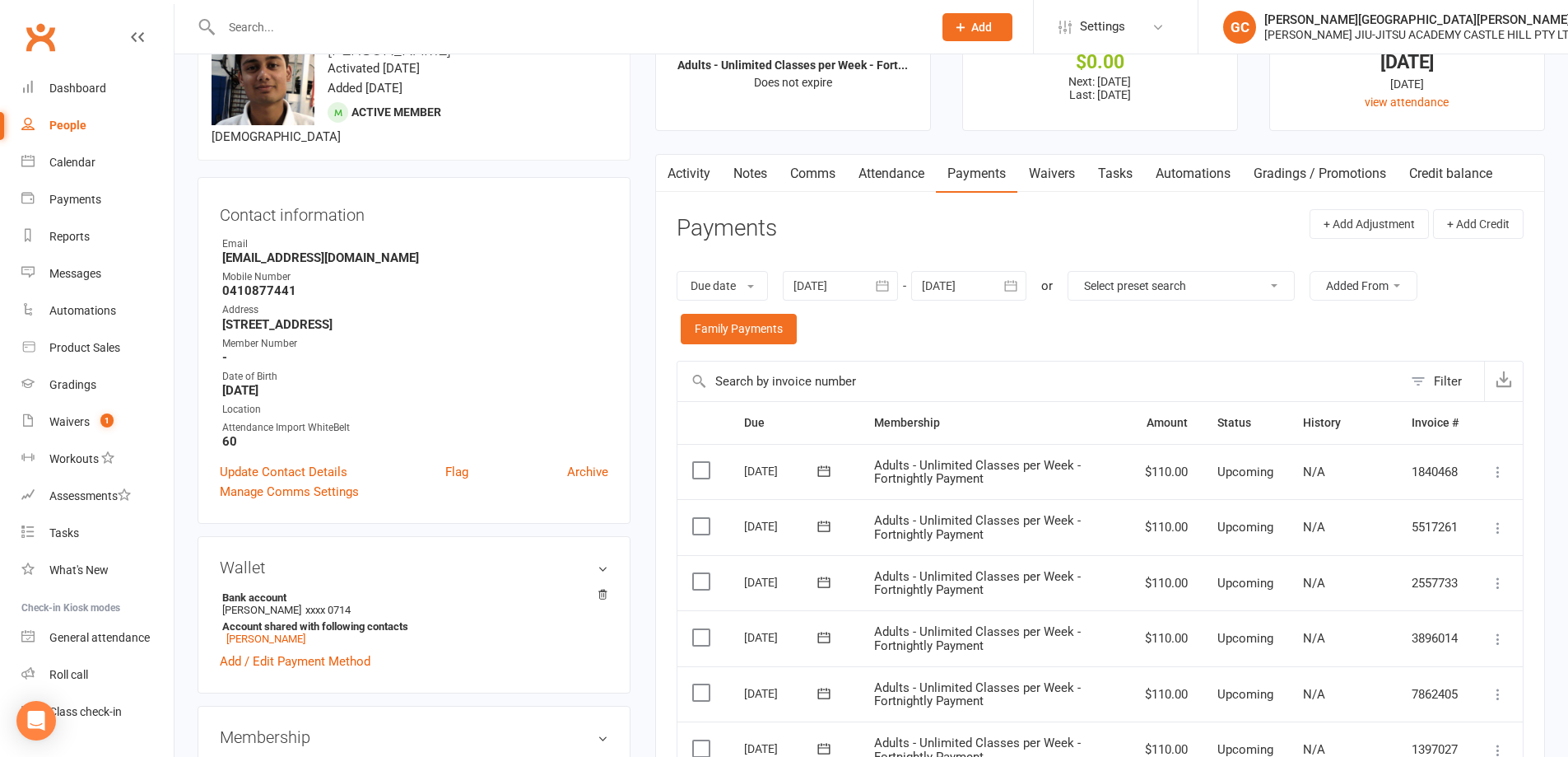
scroll to position [55, 0]
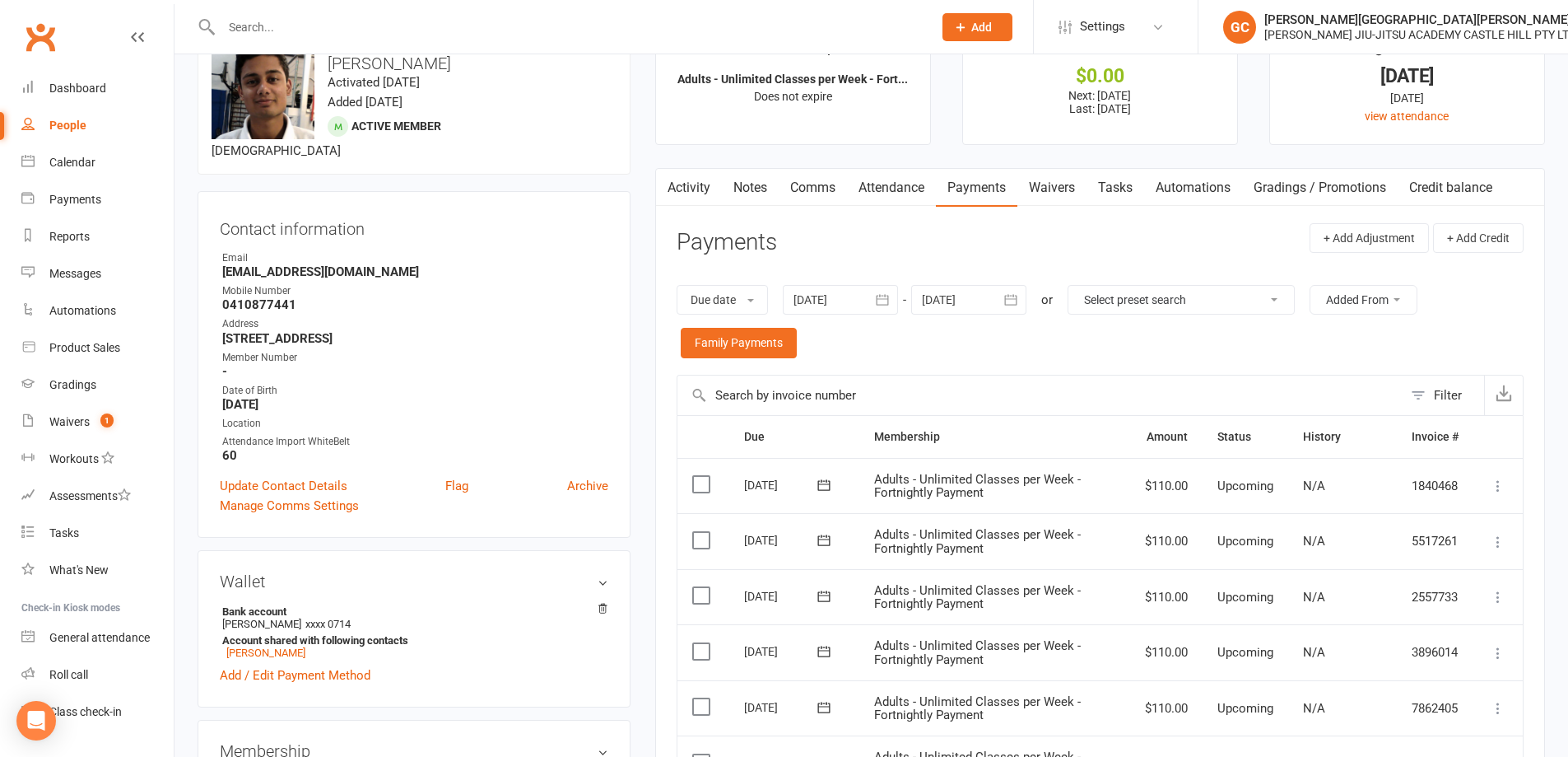
click at [761, 188] on link "Notes" at bounding box center [750, 188] width 57 height 38
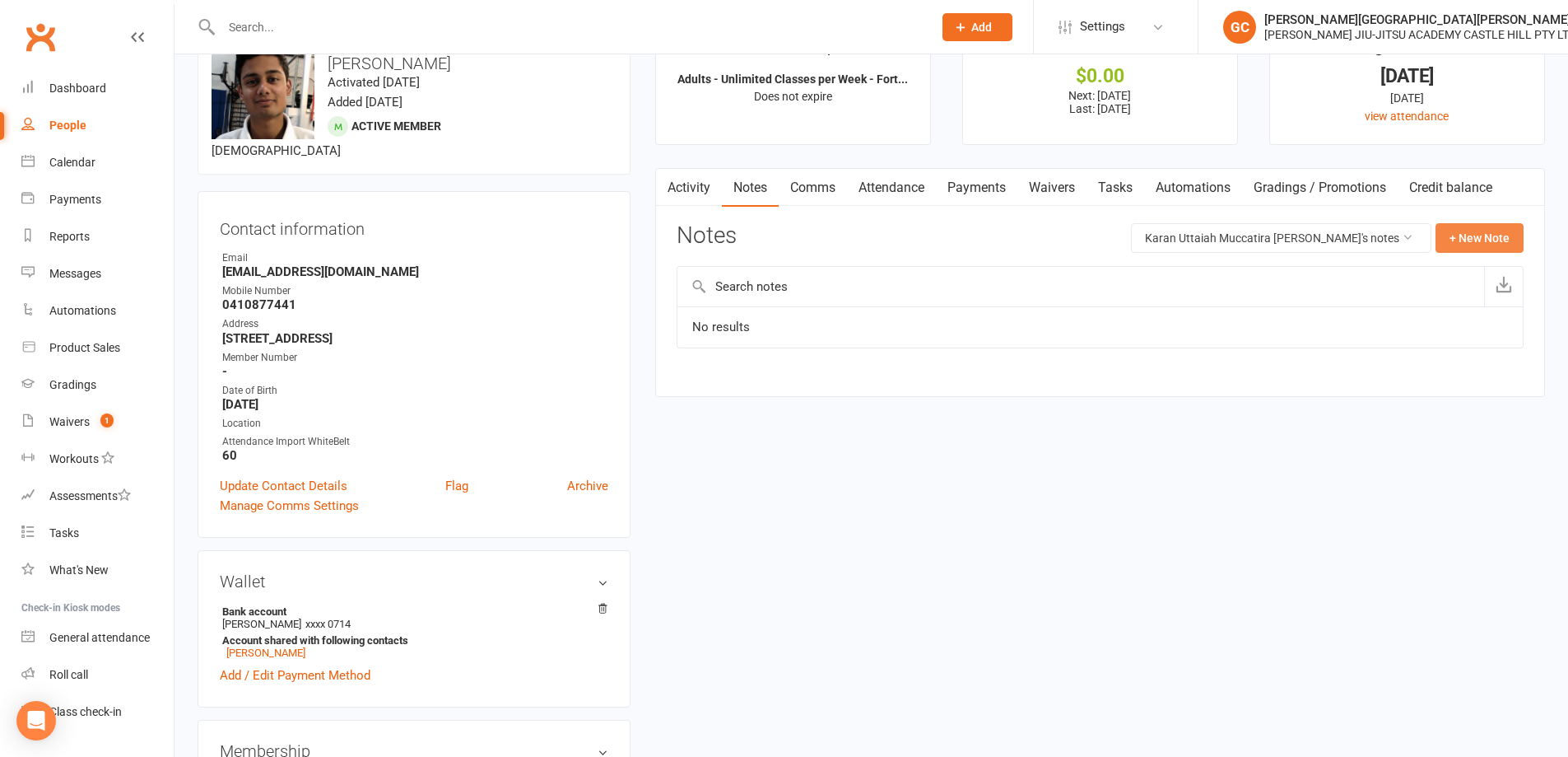
click at [1474, 240] on button "+ New Note" at bounding box center [1479, 238] width 88 height 30
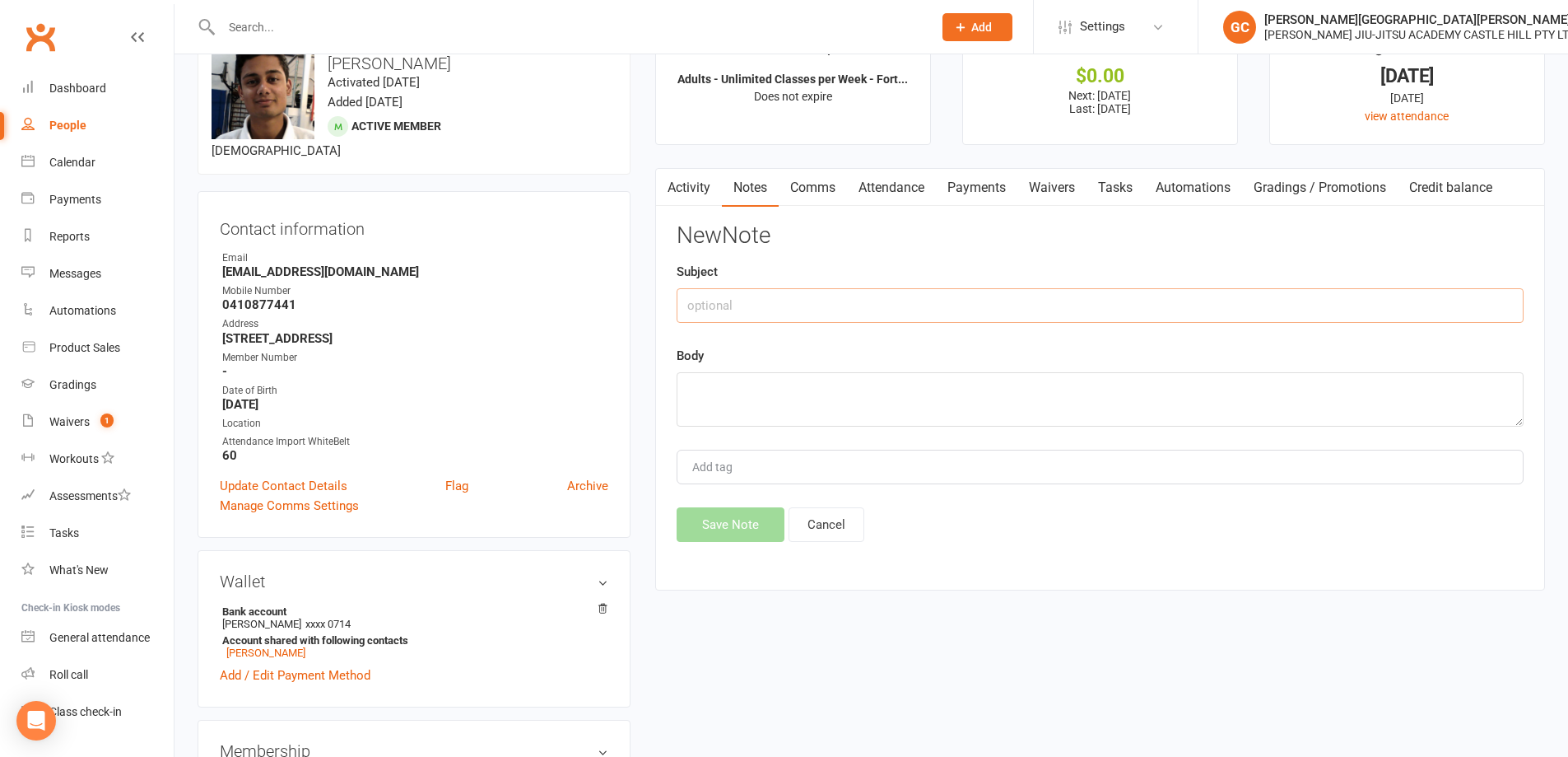
click at [809, 304] on input "text" at bounding box center [1100, 305] width 847 height 35
type input "Unlimited Classes"
type textarea "changed to unlimited classes per week on 15/06/2025"
click at [738, 526] on button "Save Note" at bounding box center [731, 524] width 108 height 35
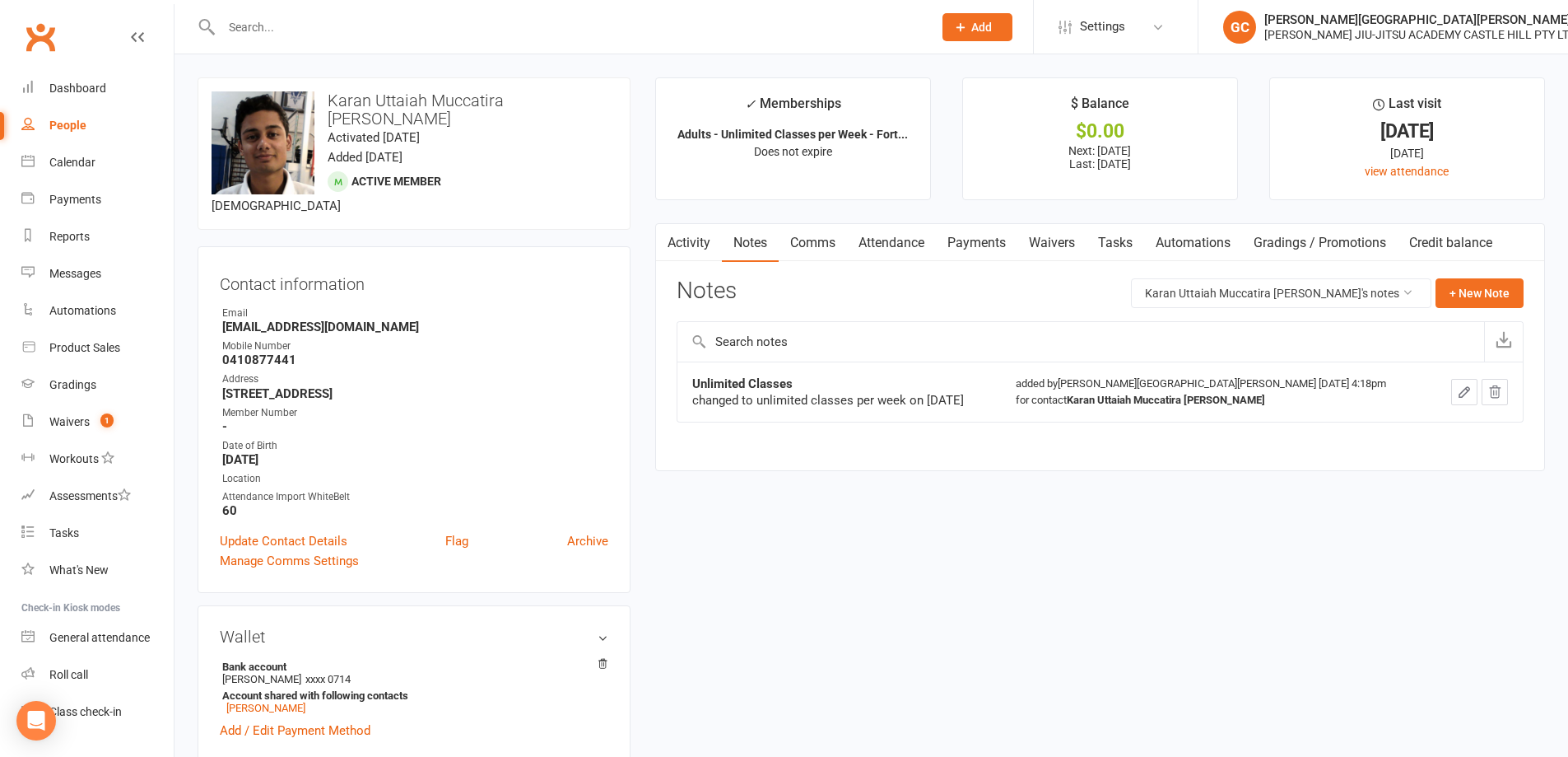
click at [342, 23] on input "text" at bounding box center [569, 27] width 705 height 23
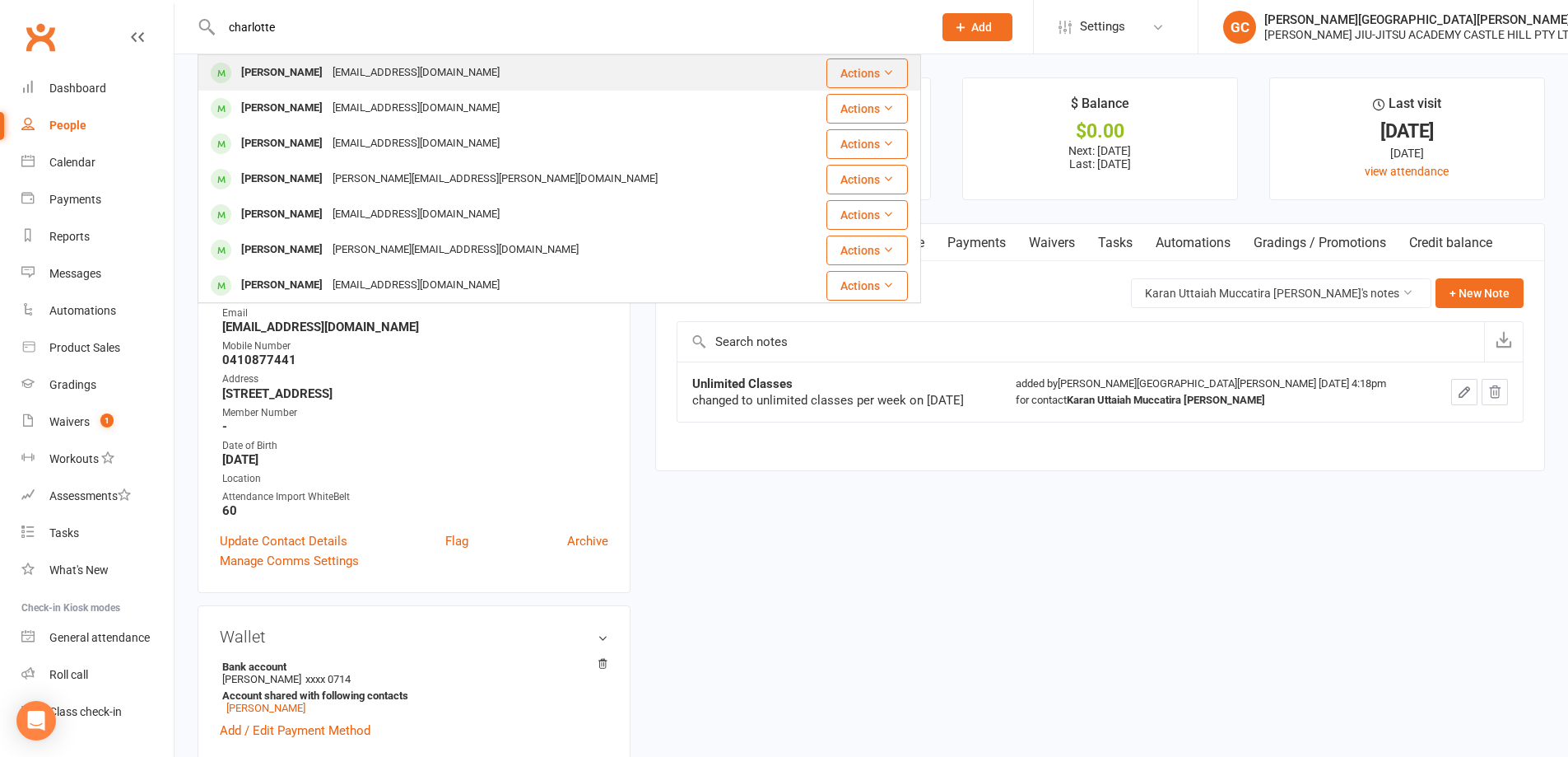
type input "charlotte"
click at [267, 74] on div "Charlotte James" at bounding box center [282, 73] width 92 height 24
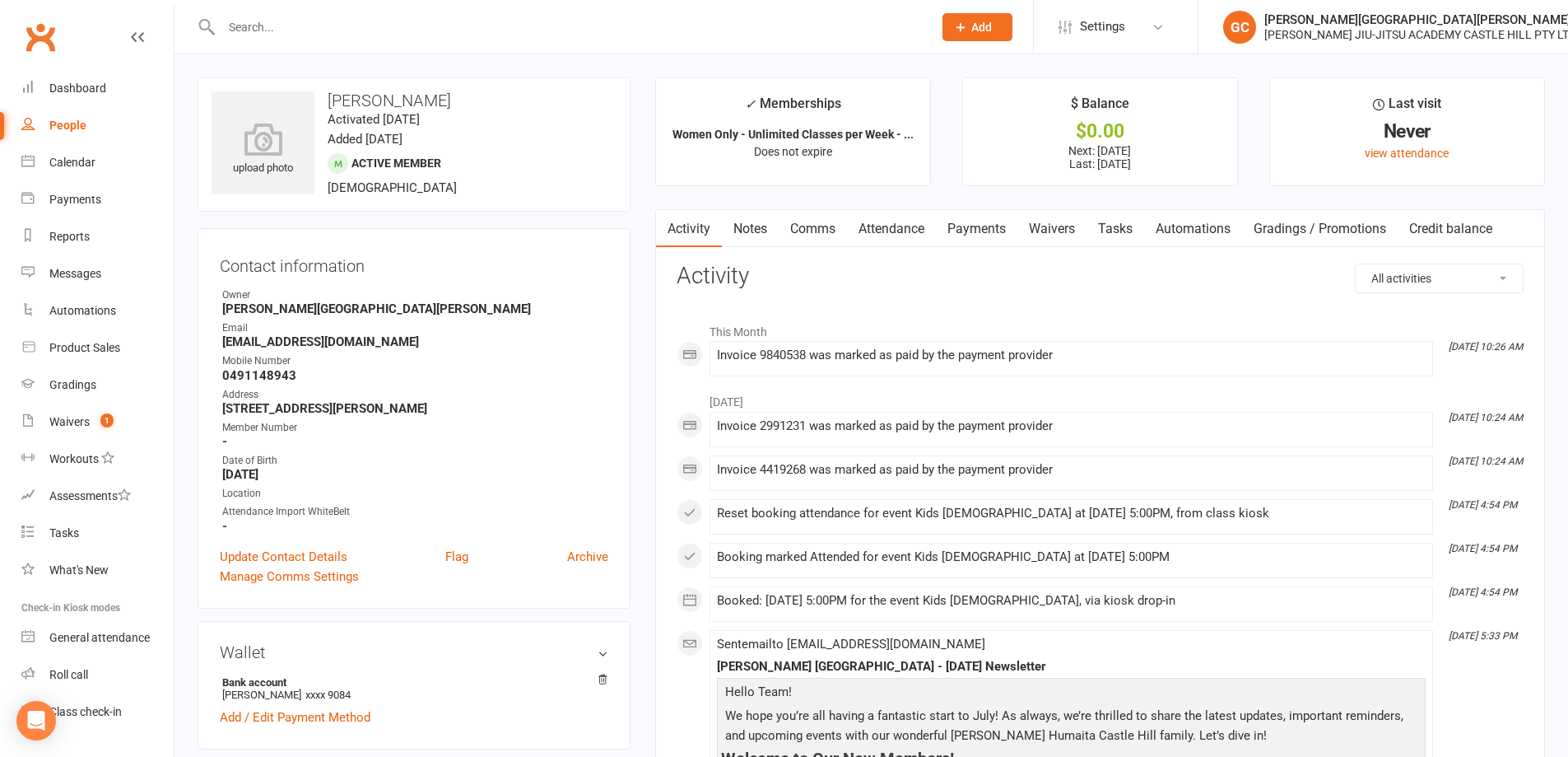
click at [298, 24] on input "text" at bounding box center [569, 27] width 705 height 23
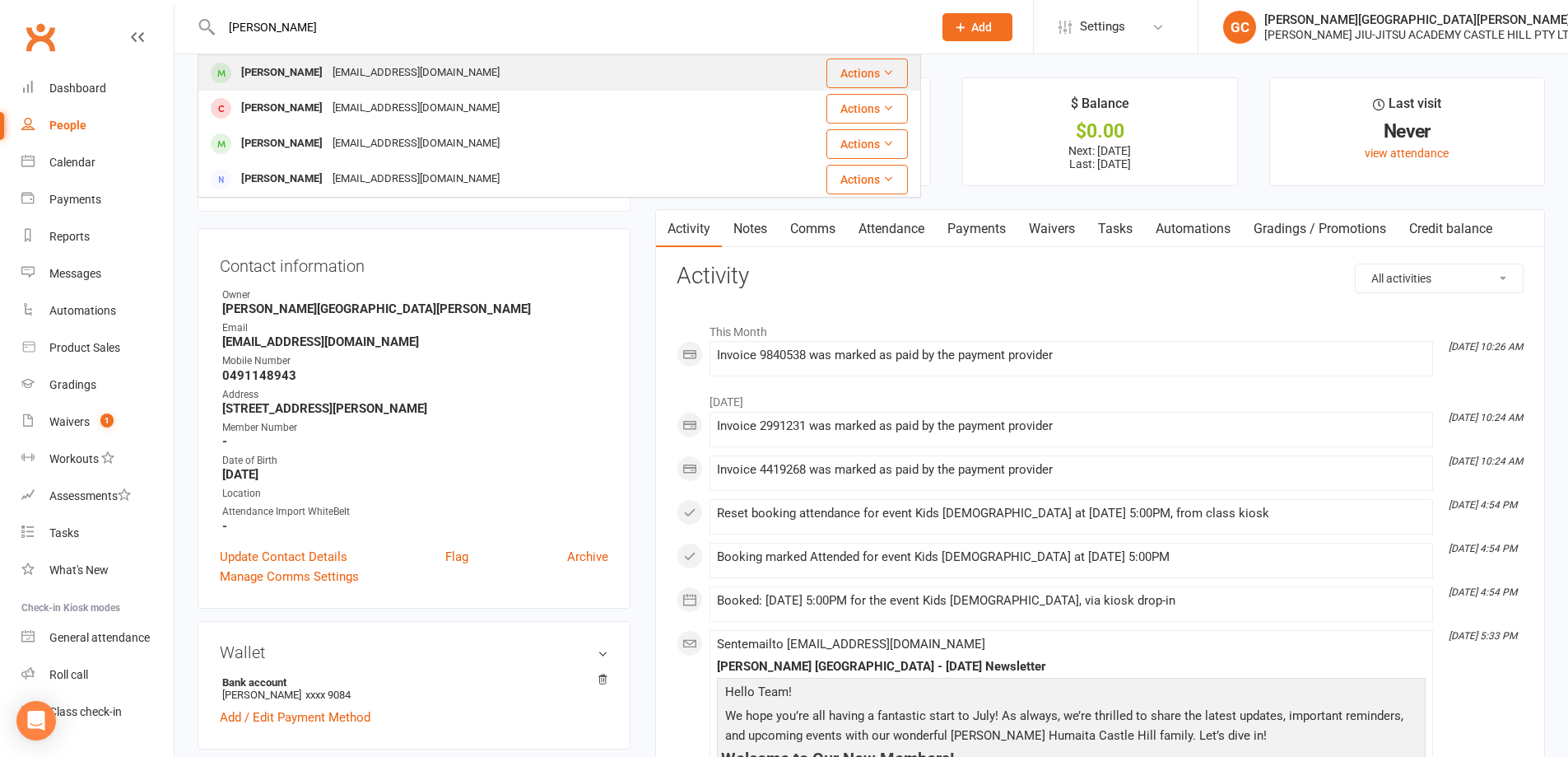
type input "brent"
click at [328, 71] on div "brentpartyka@gmail.com" at bounding box center [416, 73] width 177 height 24
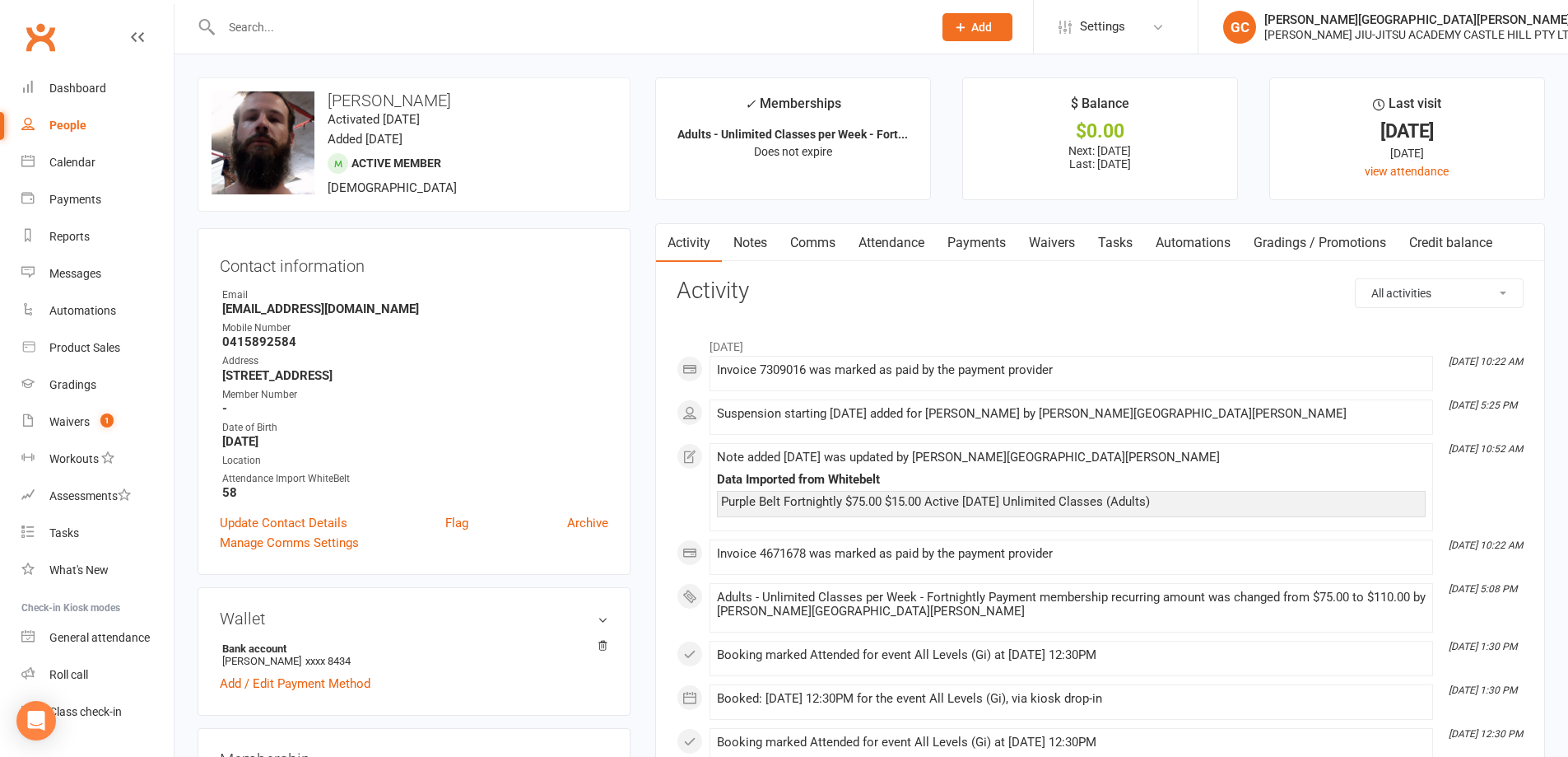
click at [974, 240] on link "Payments" at bounding box center [977, 243] width 82 height 38
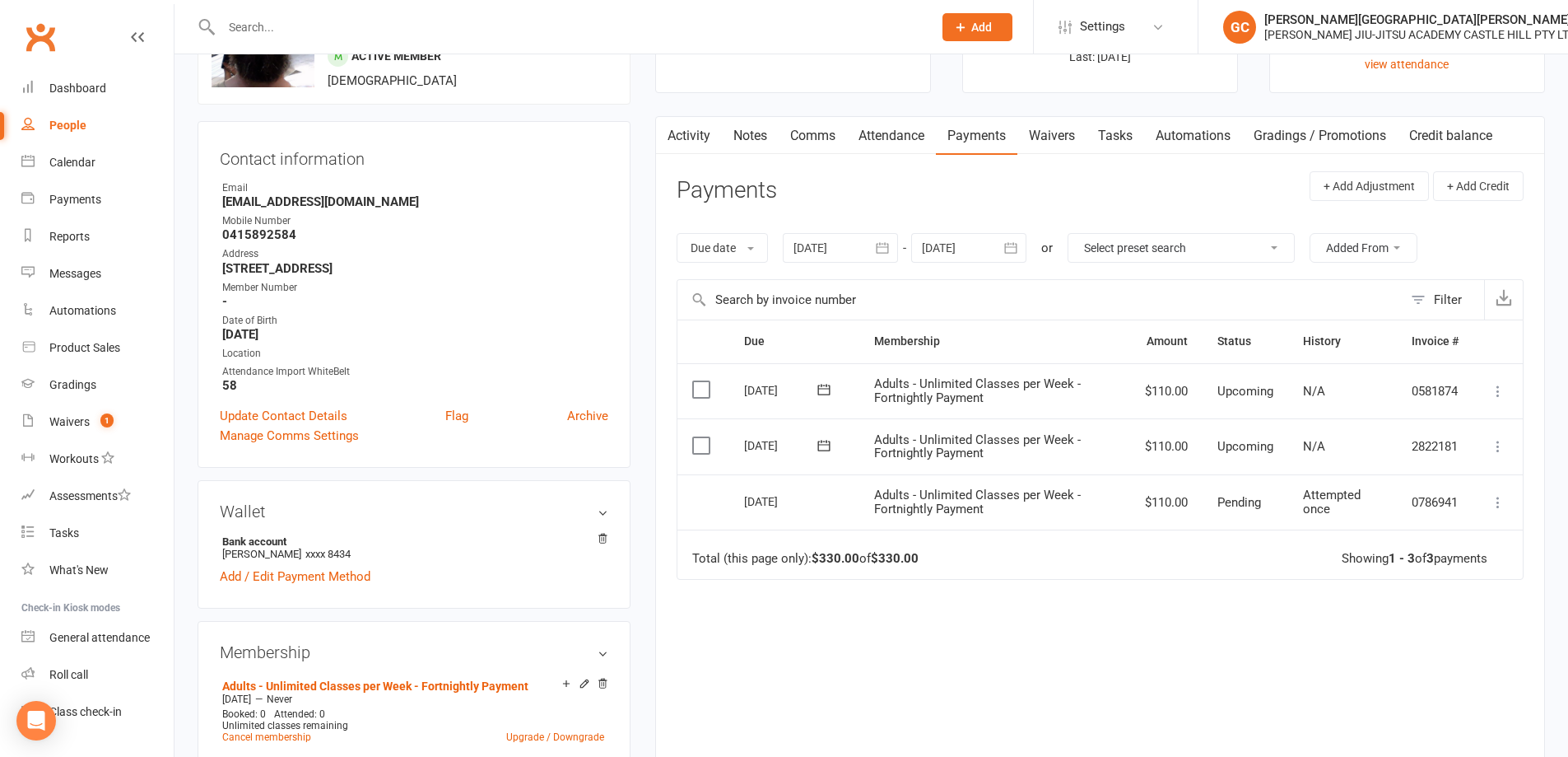
scroll to position [110, 0]
click at [1494, 498] on icon at bounding box center [1498, 500] width 17 height 17
click at [1243, 609] on div "Due Contact Membership Amount Status History Invoice # Select this 11 Sep 2025 …" at bounding box center [1100, 553] width 847 height 472
click at [1497, 502] on icon at bounding box center [1498, 500] width 17 height 17
click at [1287, 613] on div "Due Contact Membership Amount Status History Invoice # Select this 11 Sep 2025 …" at bounding box center [1100, 553] width 847 height 472
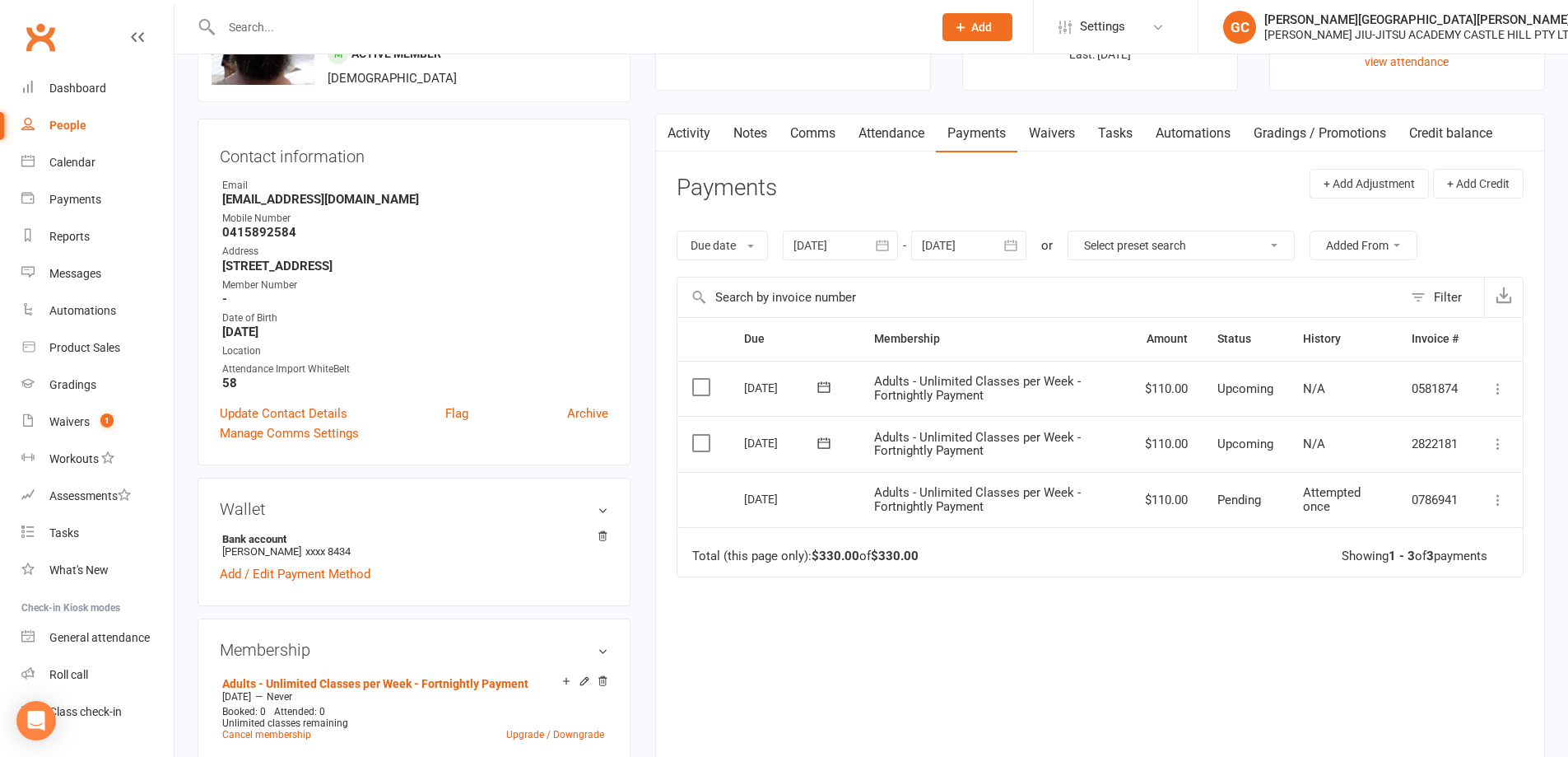
click at [823, 240] on div at bounding box center [840, 246] width 115 height 30
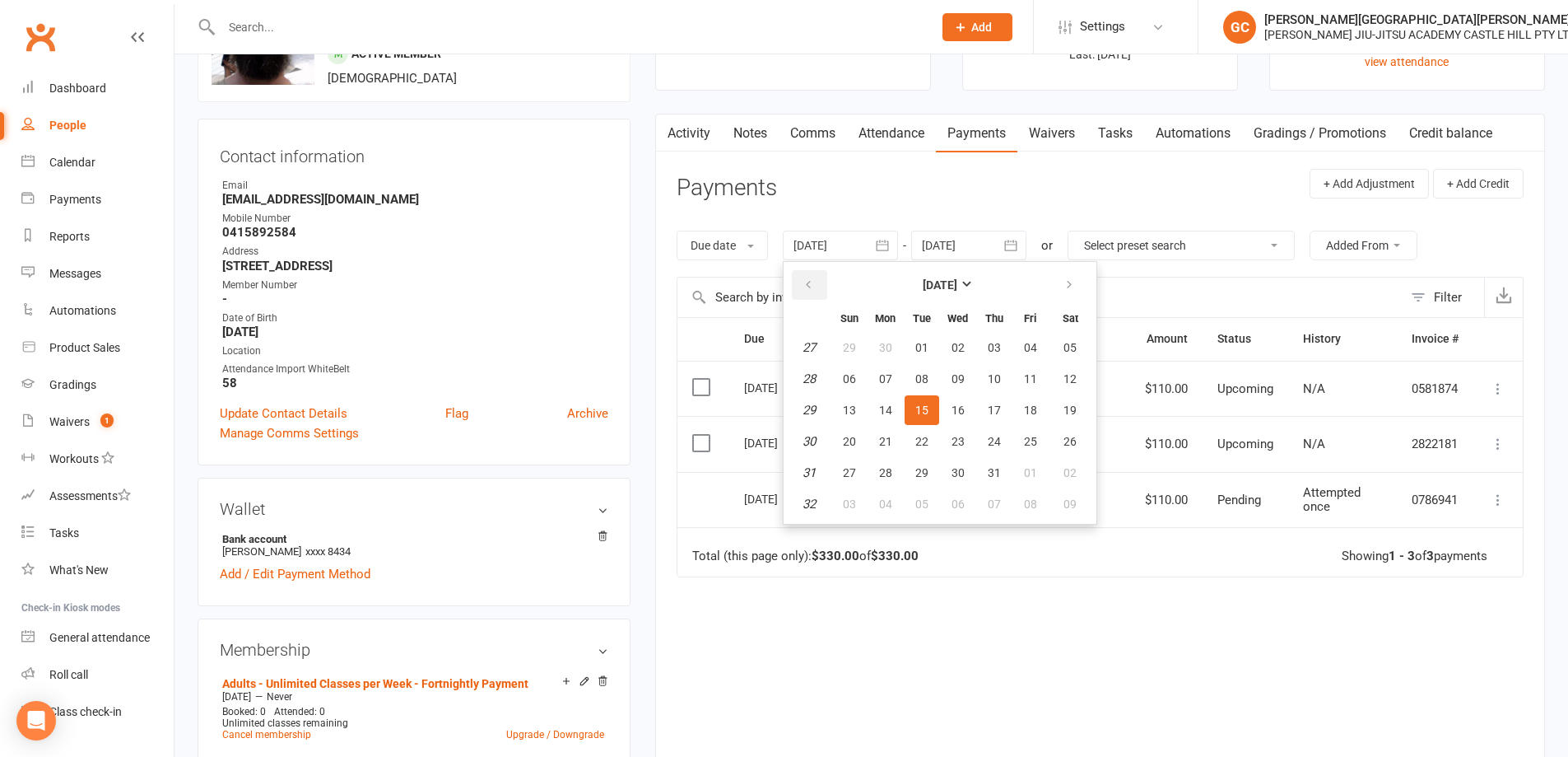
click at [813, 280] on icon "button" at bounding box center [808, 285] width 12 height 13
click at [1074, 350] on span "07" at bounding box center [1070, 347] width 13 height 13
type input "07 Jun 2025"
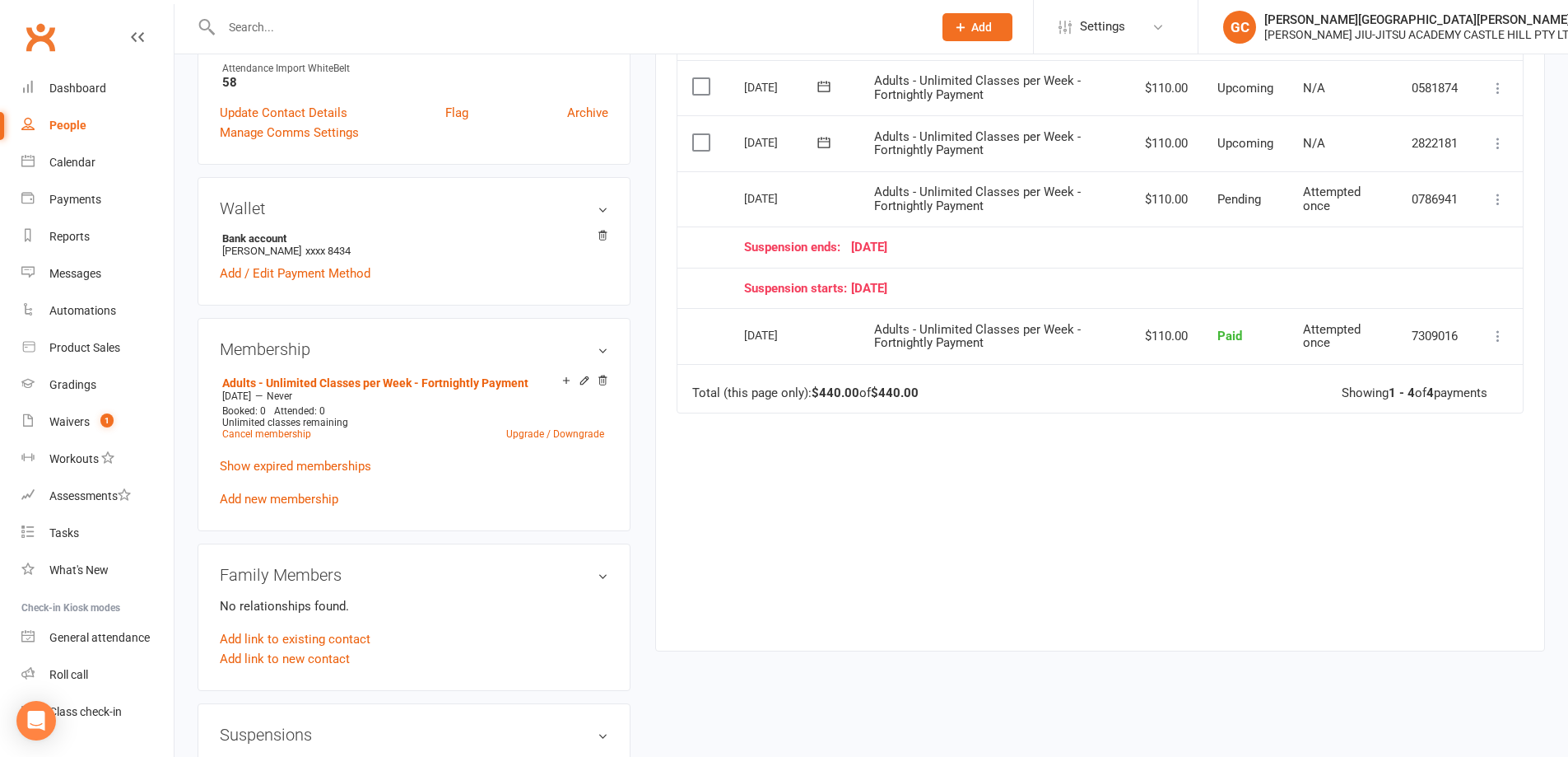
scroll to position [412, 0]
click at [1501, 338] on icon at bounding box center [1498, 334] width 17 height 17
click at [1248, 471] on div "Due Contact Membership Amount Status History Invoice # Select this 11 Sep 2025 …" at bounding box center [1100, 320] width 847 height 610
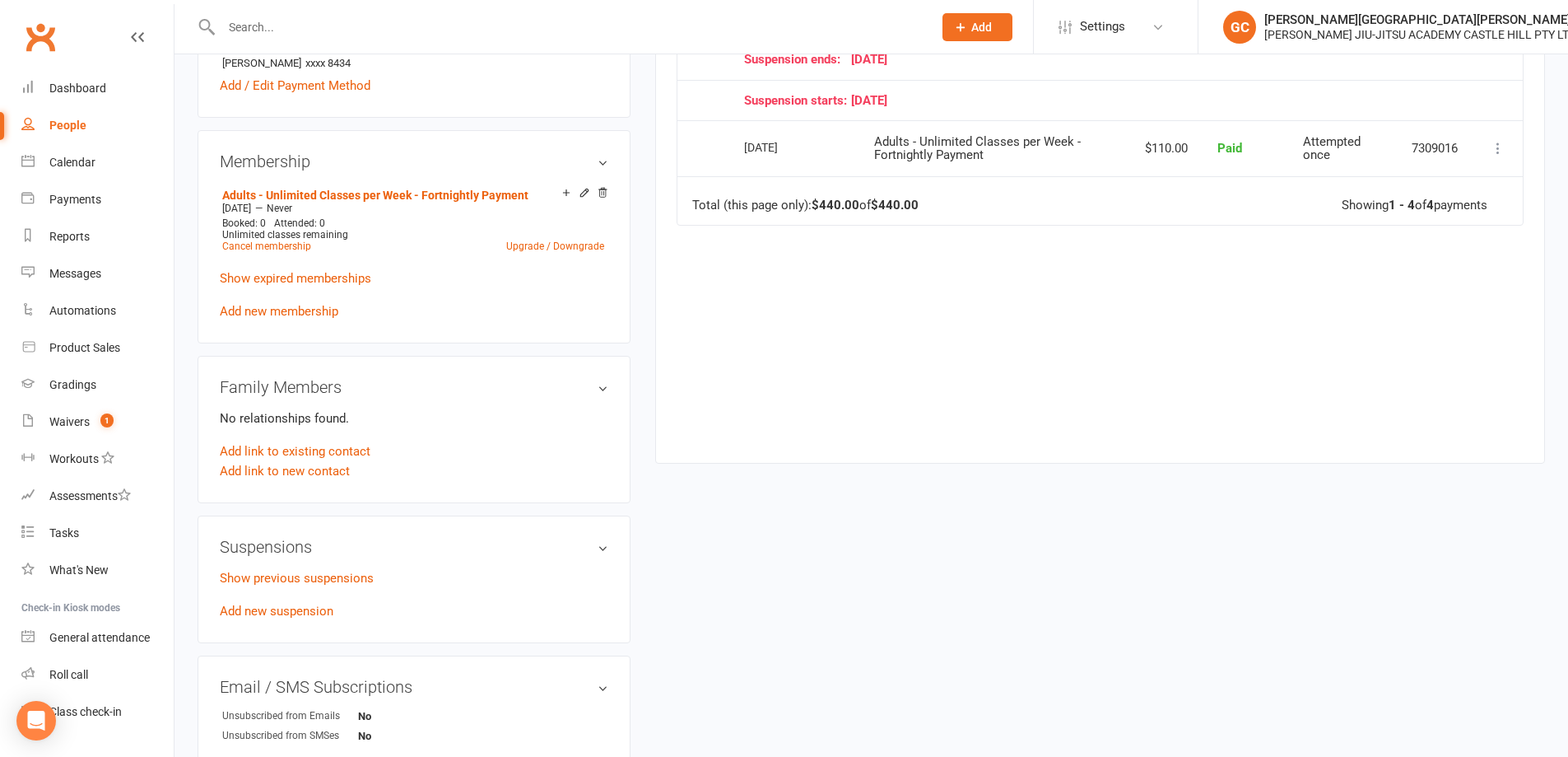
scroll to position [604, 0]
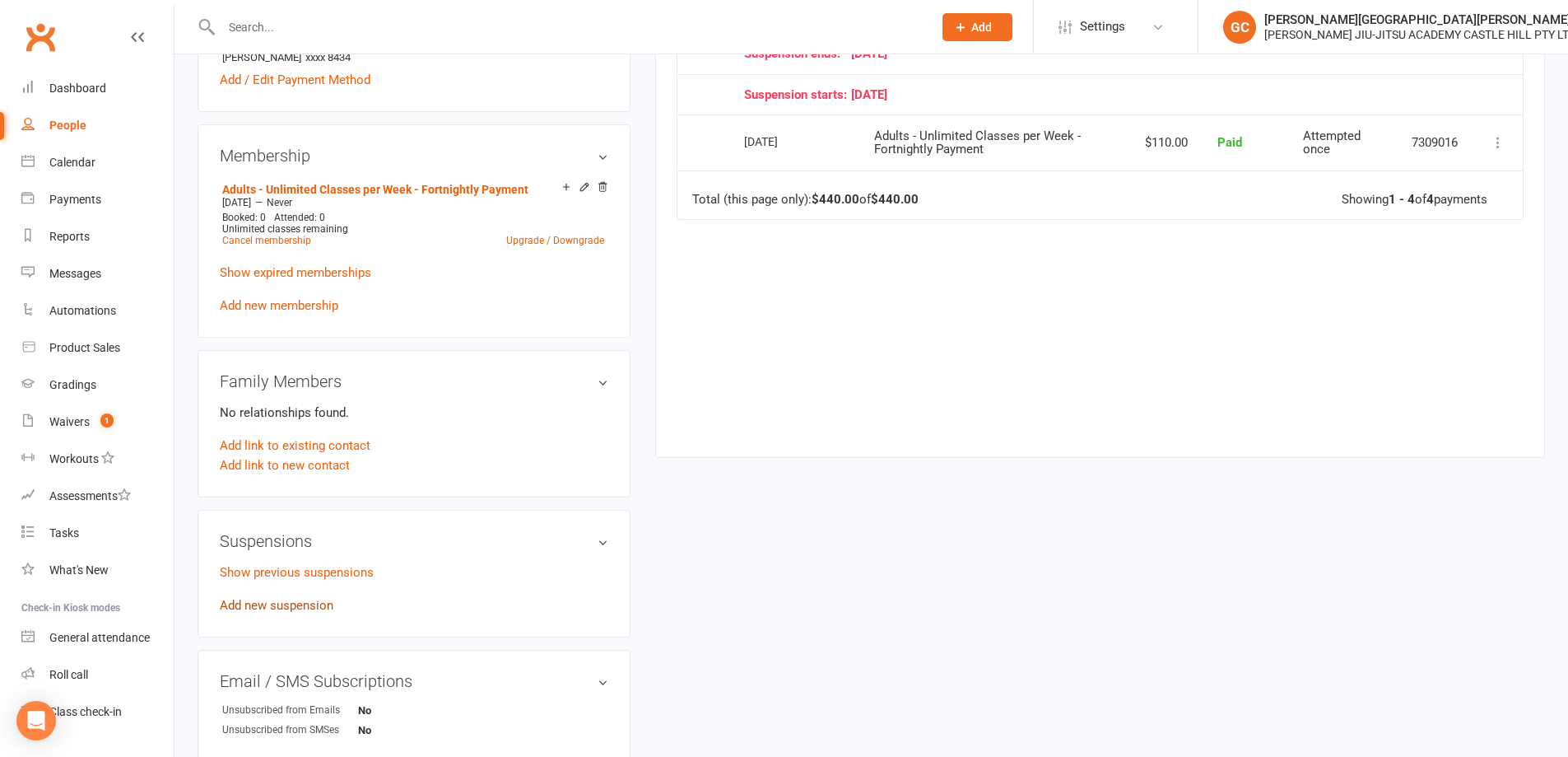
click at [274, 603] on link "Add new suspension" at bounding box center [277, 605] width 113 height 15
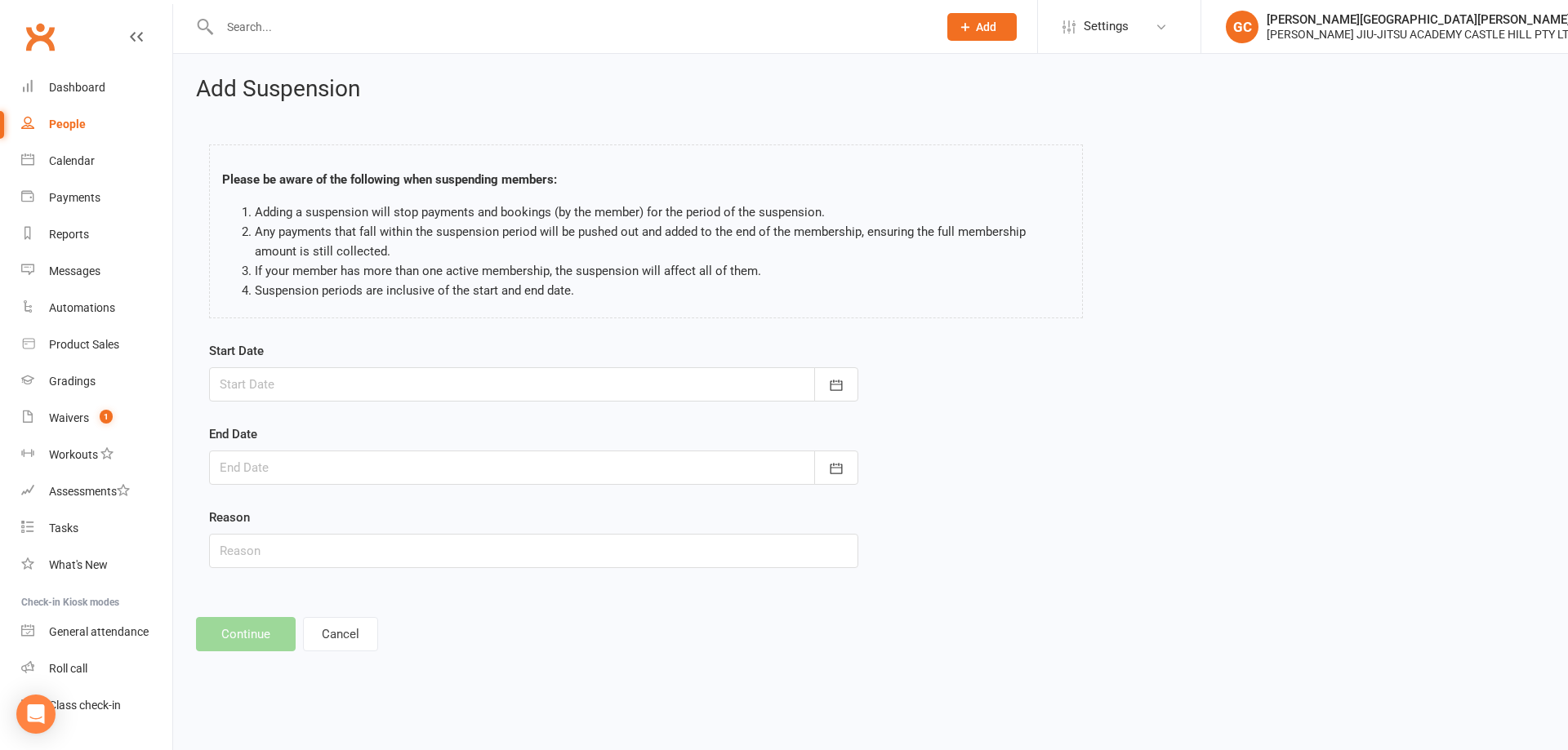
click at [327, 382] on div at bounding box center [533, 384] width 649 height 35
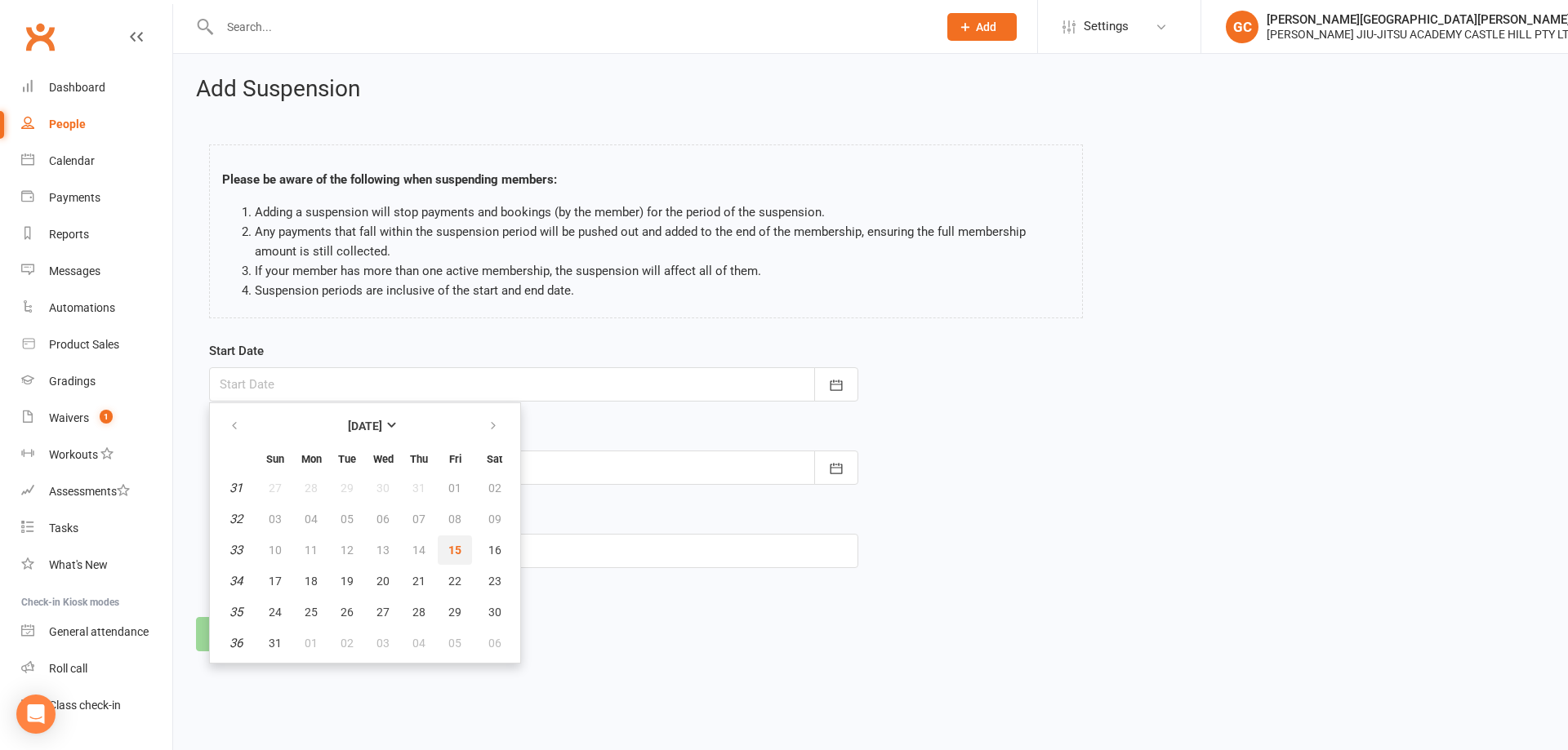
click at [454, 546] on span "15" at bounding box center [454, 550] width 13 height 13
type input "15 Aug 2025"
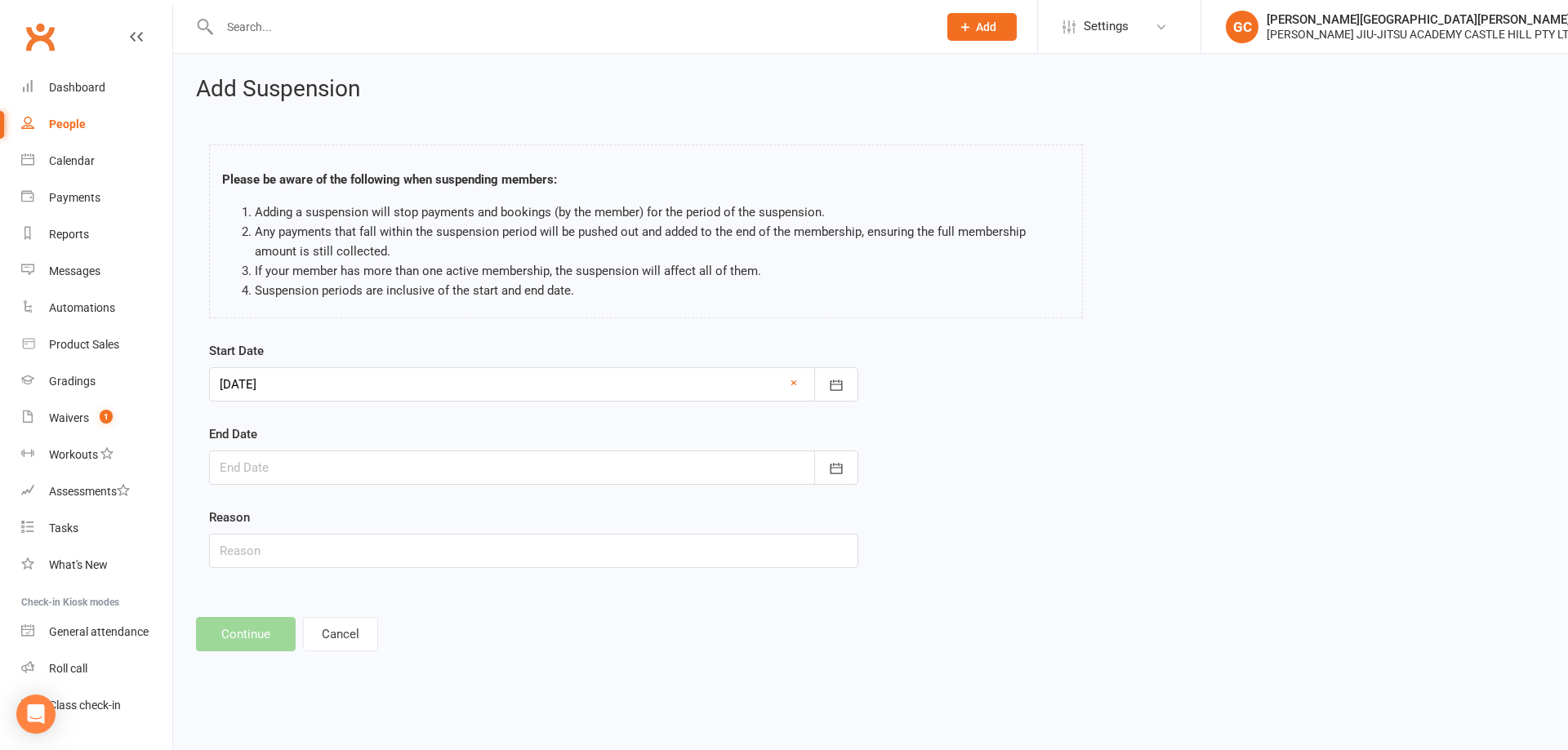
click at [262, 465] on div at bounding box center [533, 468] width 649 height 35
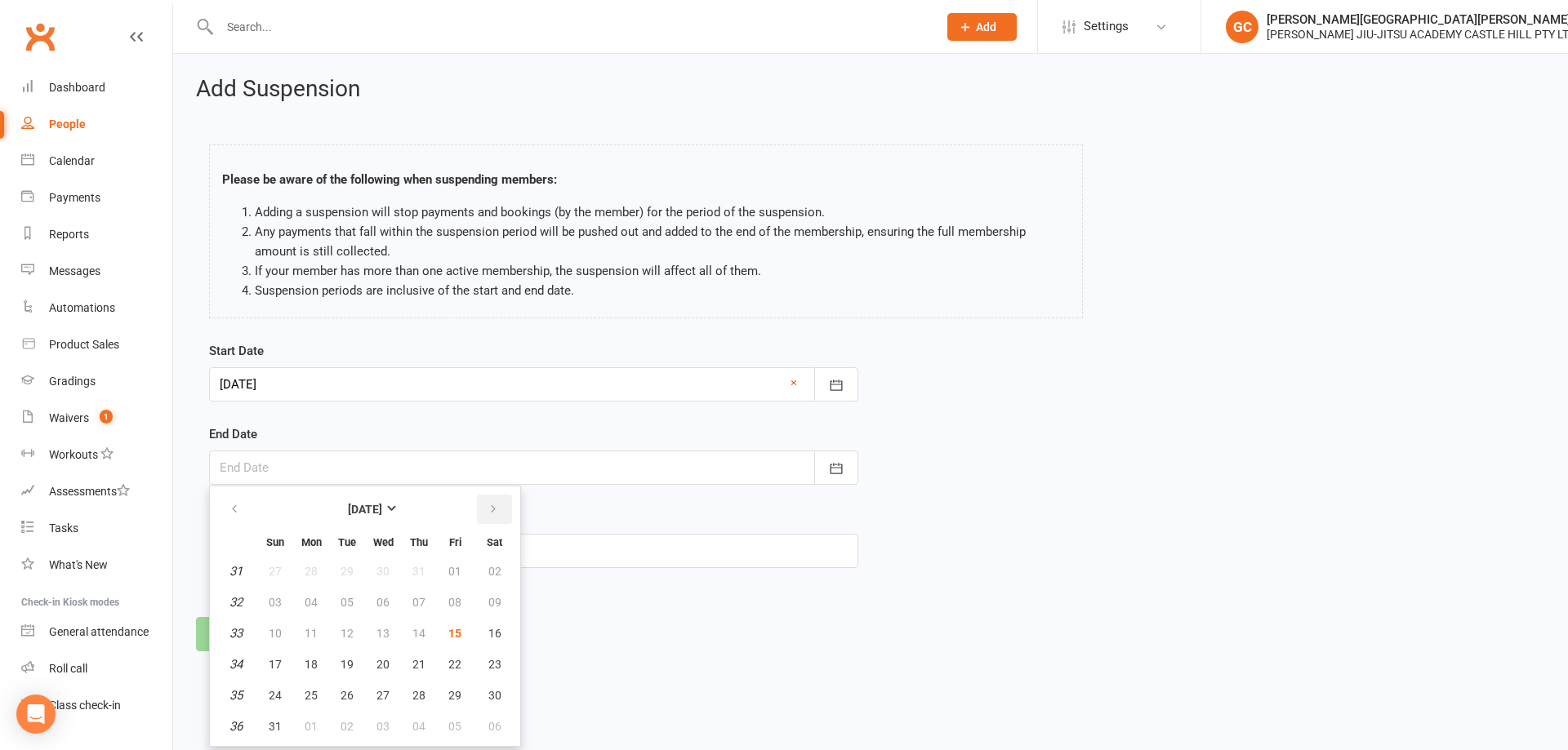
click at [488, 511] on icon "button" at bounding box center [494, 508] width 12 height 13
click at [455, 689] on span "31" at bounding box center [454, 695] width 13 height 13
type input "31 Oct 2025"
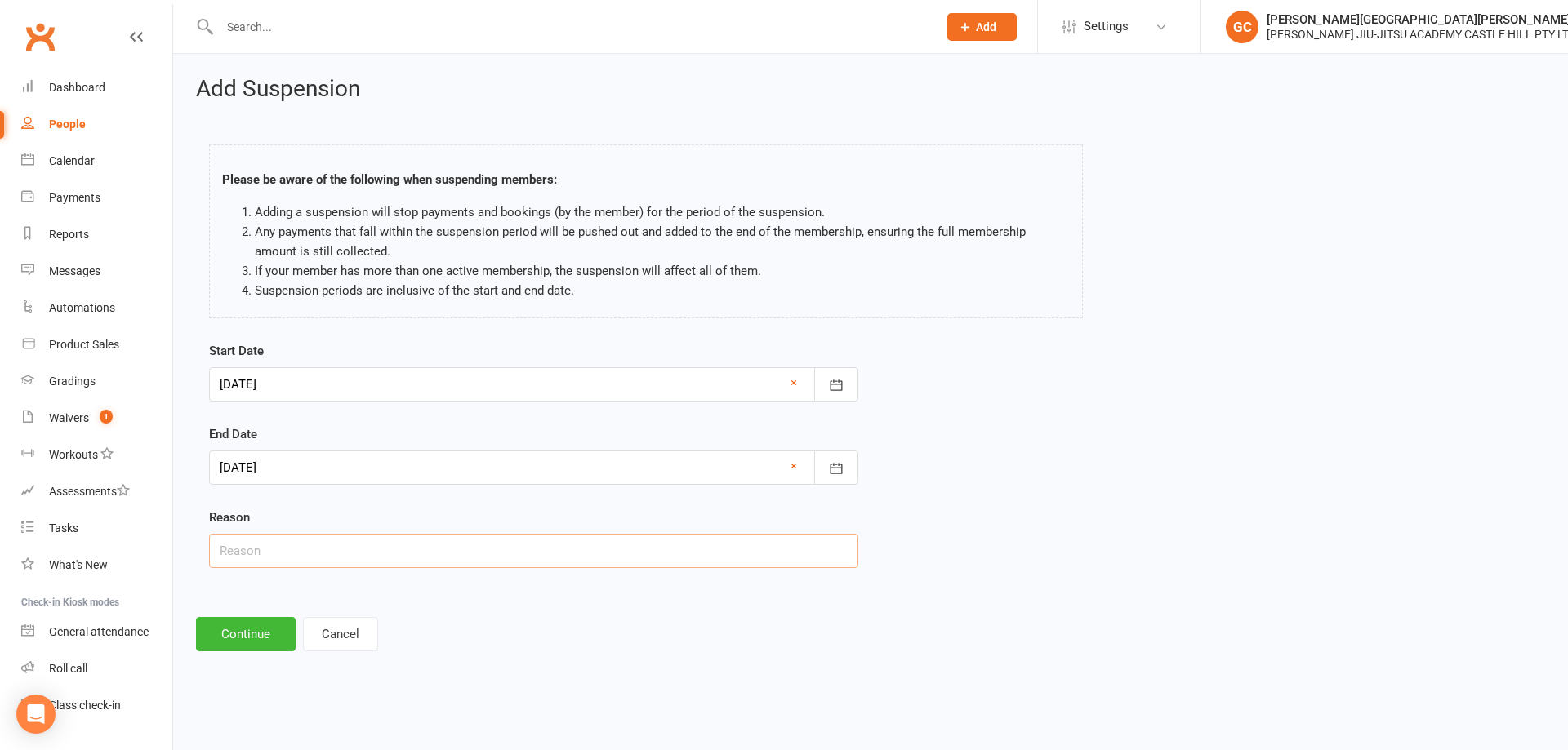
click at [244, 555] on input "text" at bounding box center [533, 551] width 649 height 35
click at [358, 635] on button "Cancel" at bounding box center [341, 634] width 75 height 35
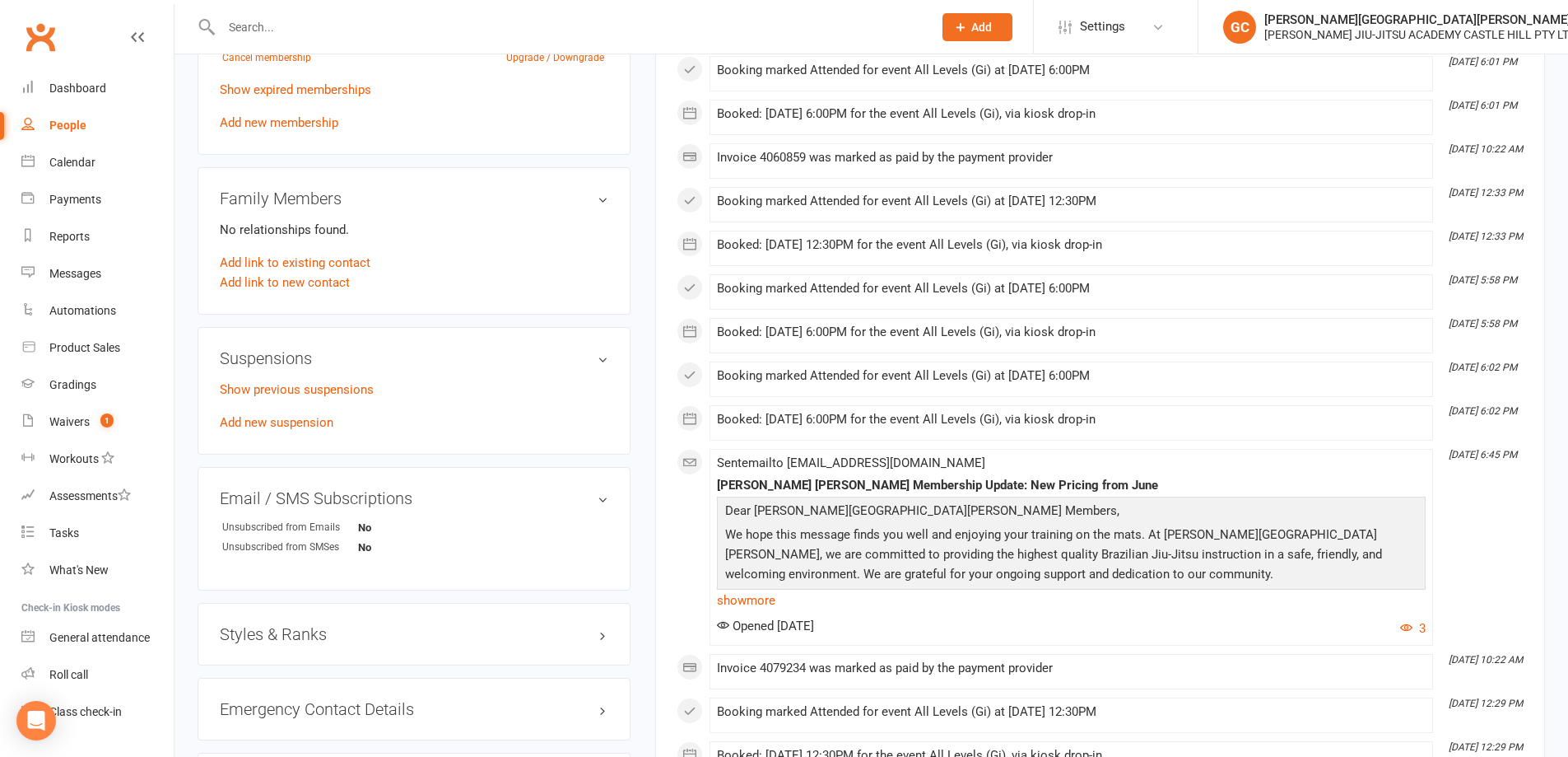
scroll to position [797, 0]
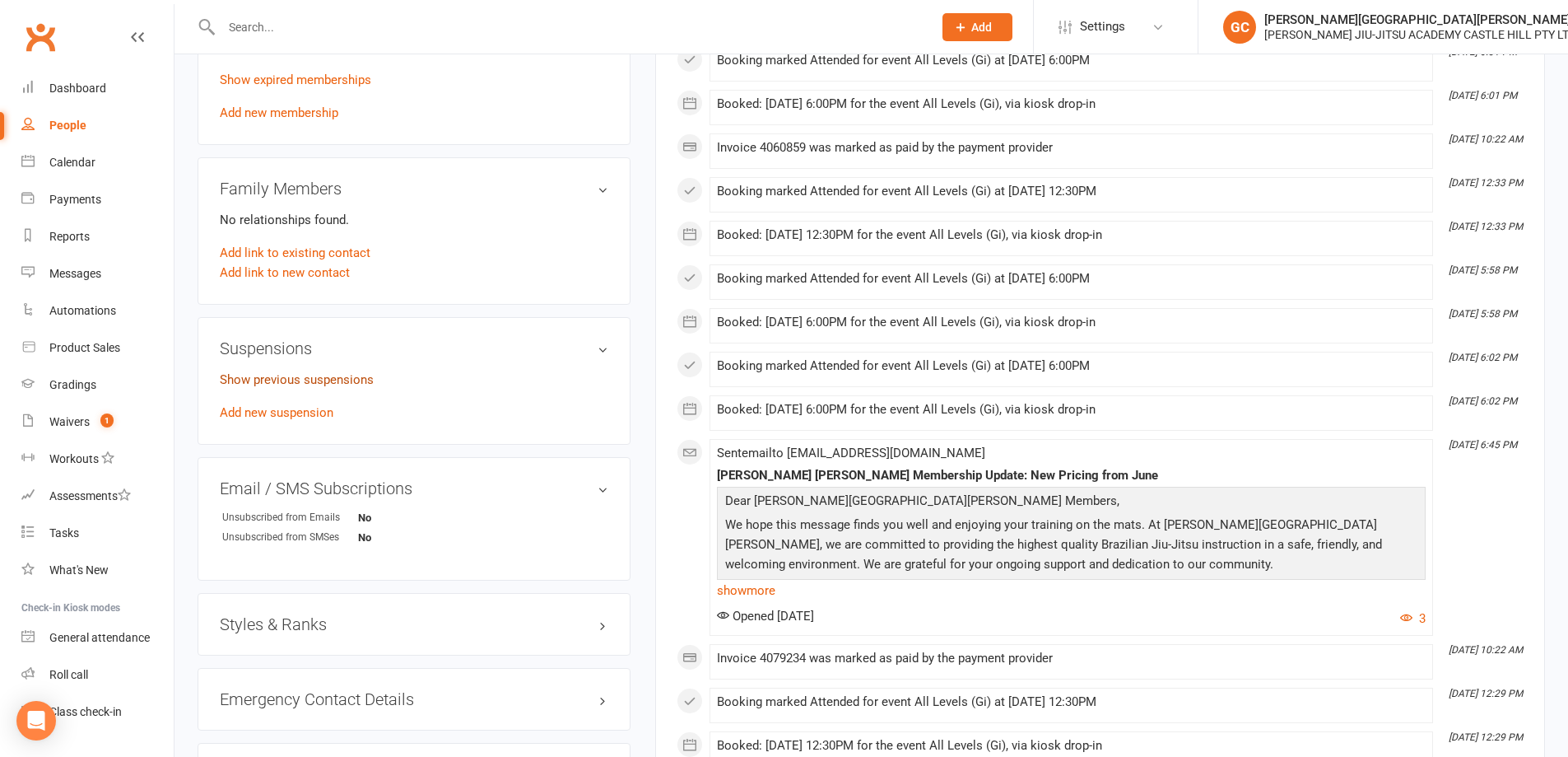
click at [306, 378] on link "Show previous suspensions" at bounding box center [297, 379] width 154 height 15
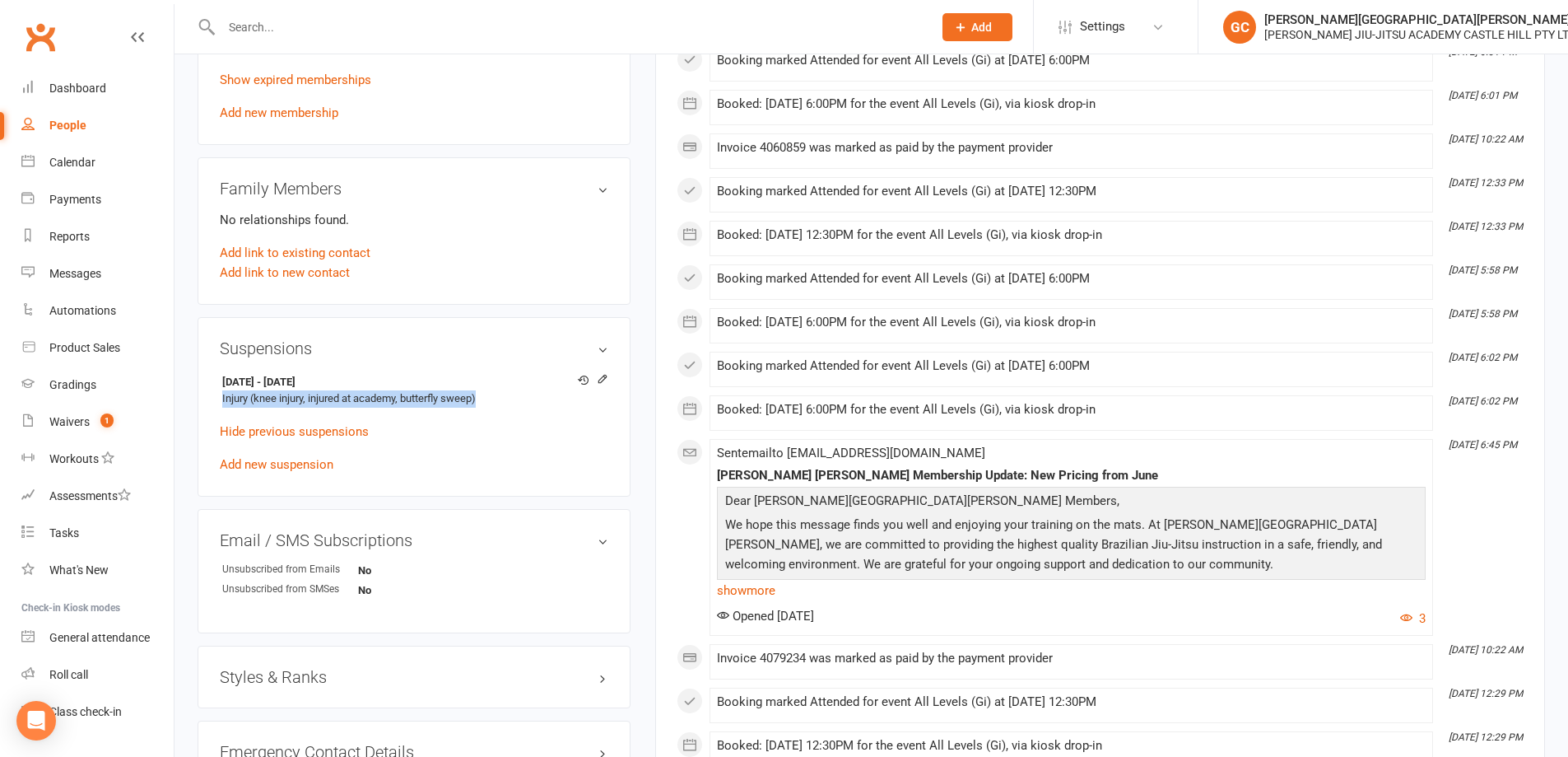
drag, startPoint x: 485, startPoint y: 399, endPoint x: 214, endPoint y: 404, distance: 271.0
click at [214, 404] on div "Suspensions 25 Jun 2025 - 8 Aug 2025 Injury (knee injury, injured at academy, b…" at bounding box center [413, 406] width 433 height 180
copy li "Injury (knee injury, injured at academy, butterfly sweep)"
click at [283, 465] on link "Add new suspension" at bounding box center [277, 464] width 113 height 15
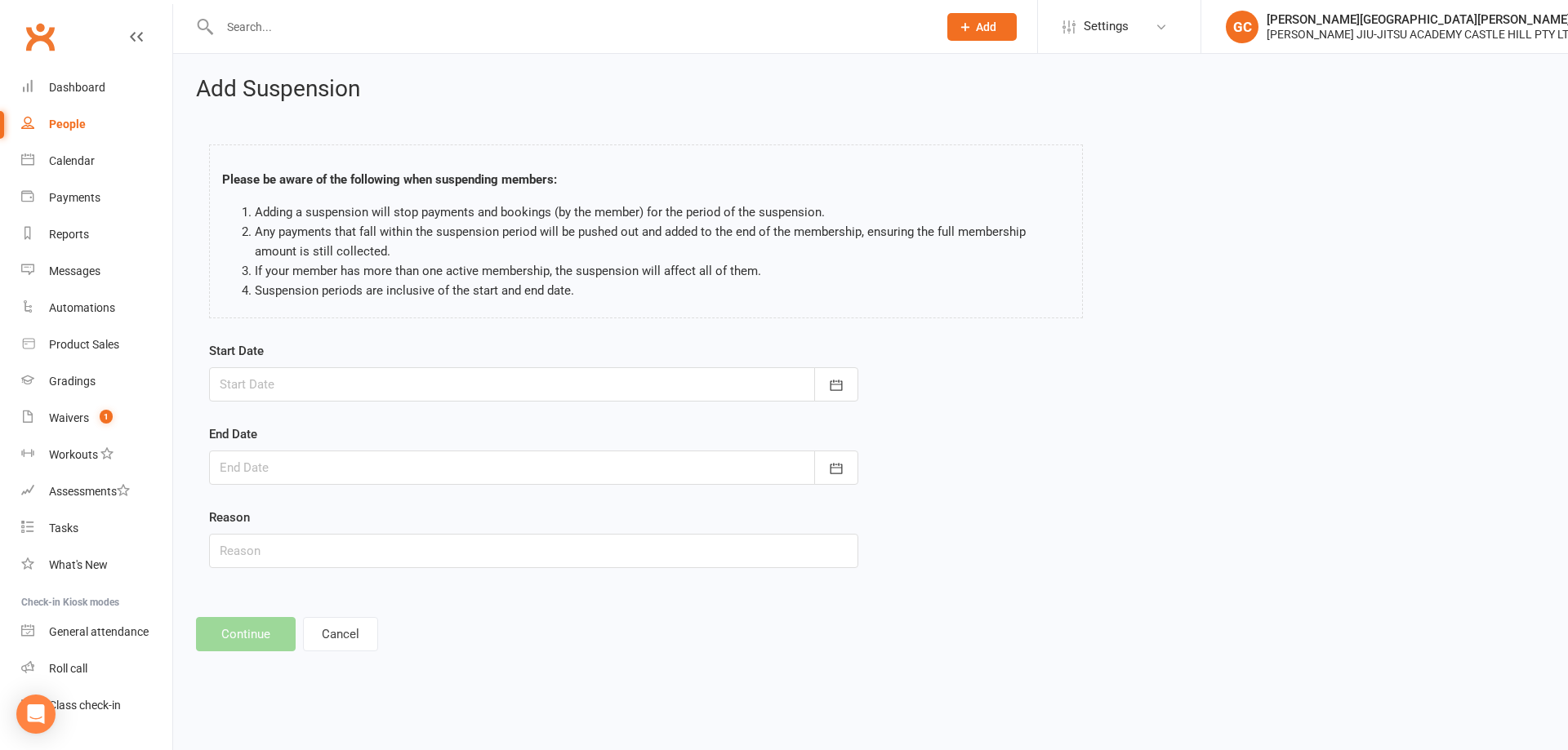
click at [283, 377] on div at bounding box center [533, 384] width 649 height 35
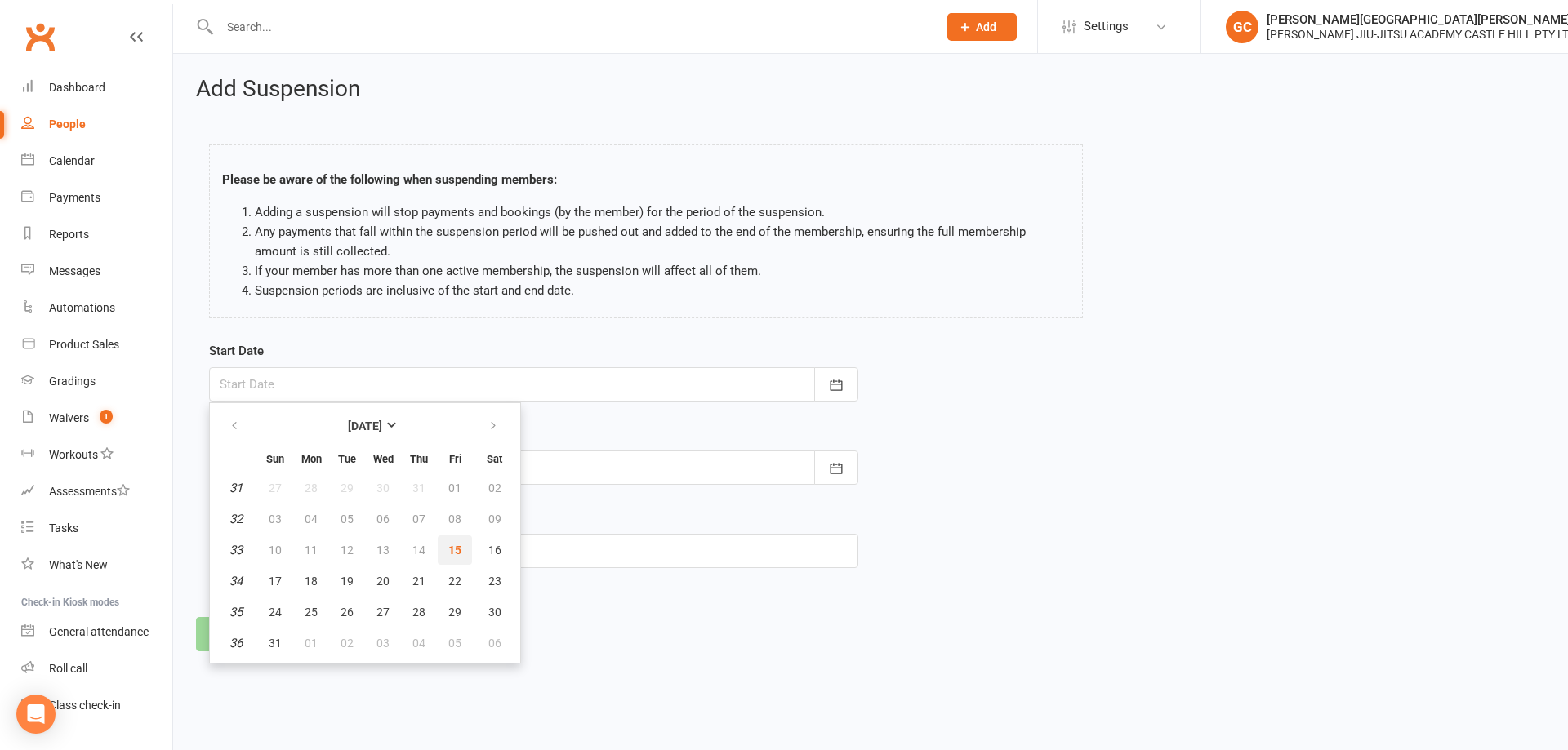
click at [451, 552] on span "15" at bounding box center [454, 550] width 13 height 13
type input "15 Aug 2025"
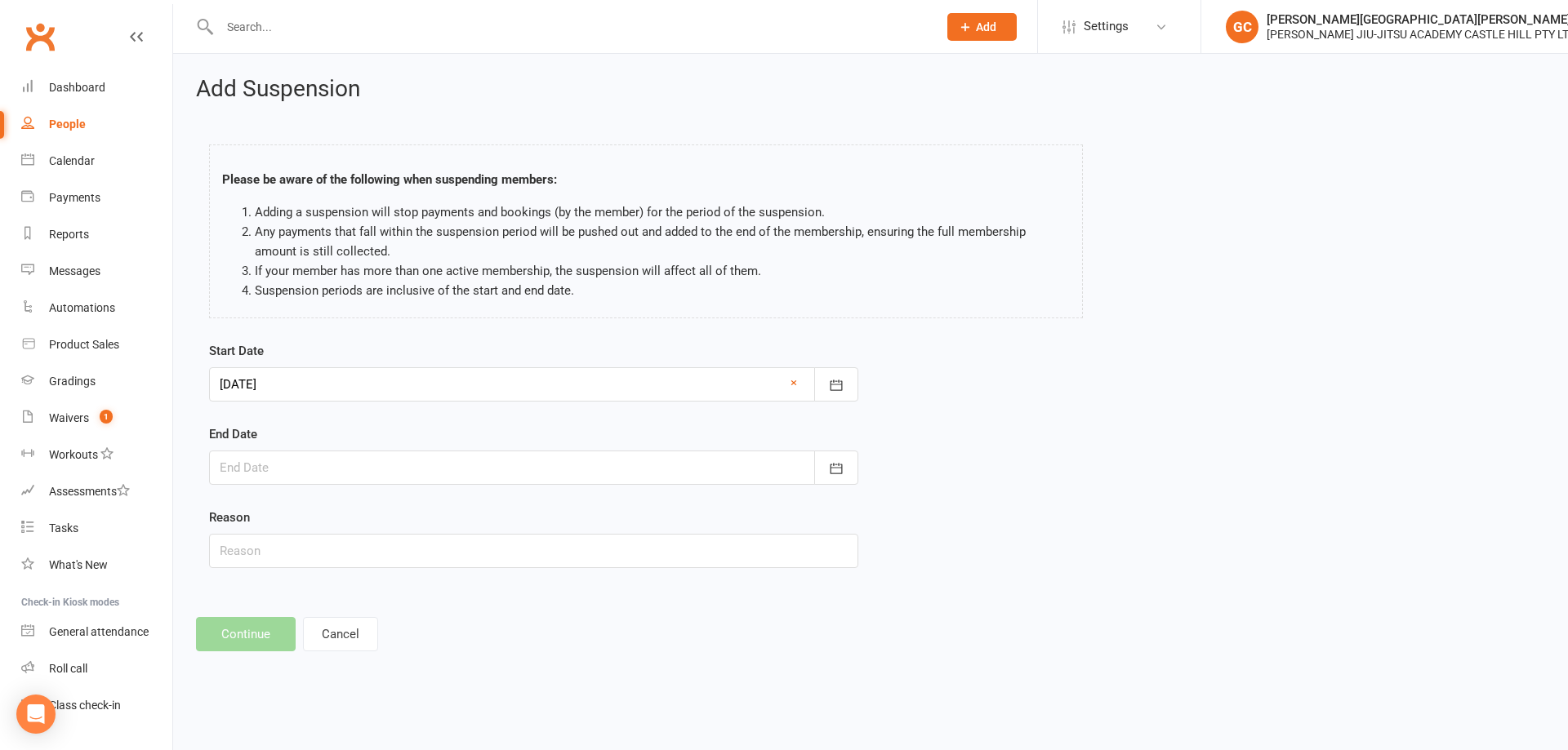
click at [279, 470] on div at bounding box center [533, 468] width 649 height 35
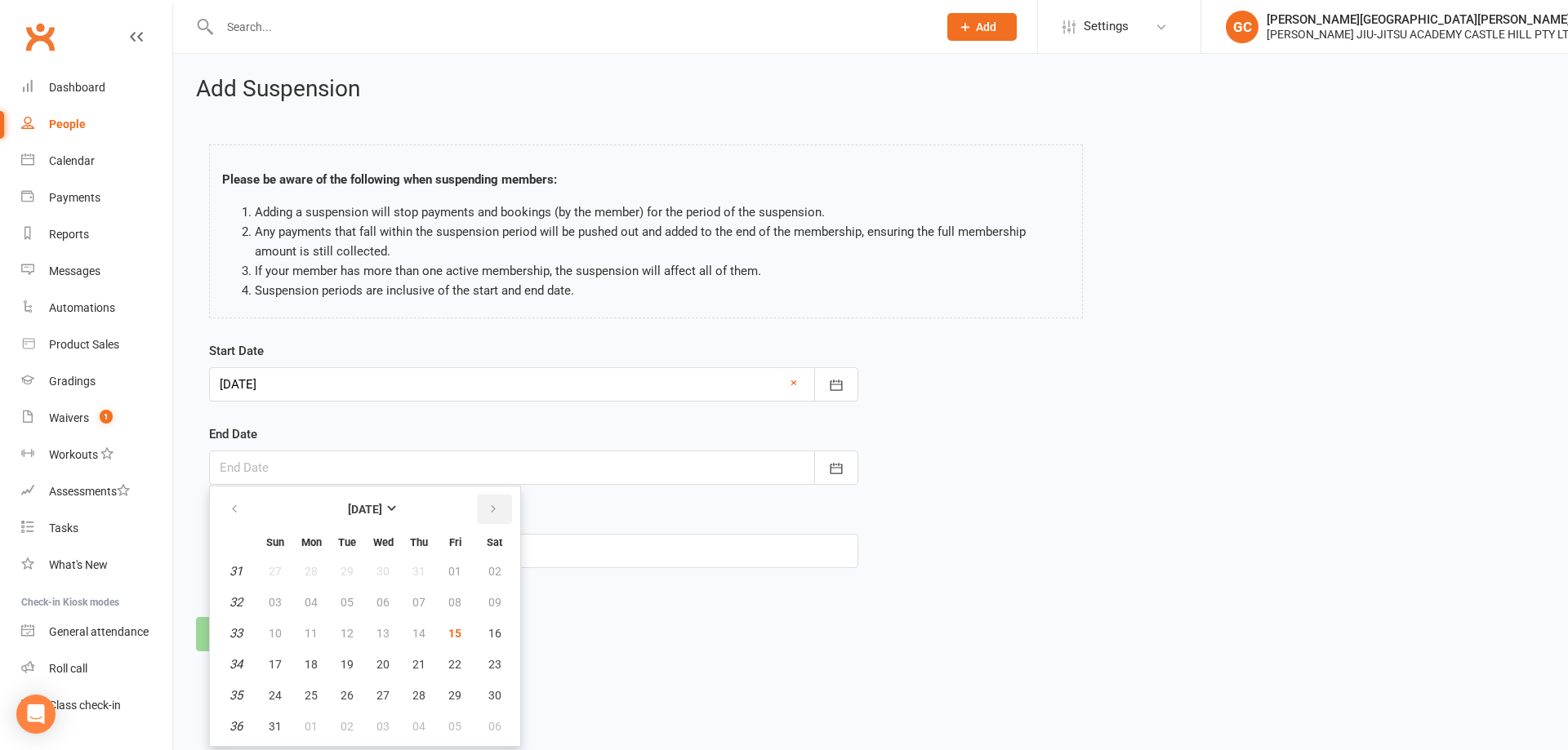
click at [494, 511] on icon "button" at bounding box center [494, 508] width 12 height 13
click at [459, 690] on span "31" at bounding box center [454, 695] width 13 height 13
type input "31 Oct 2025"
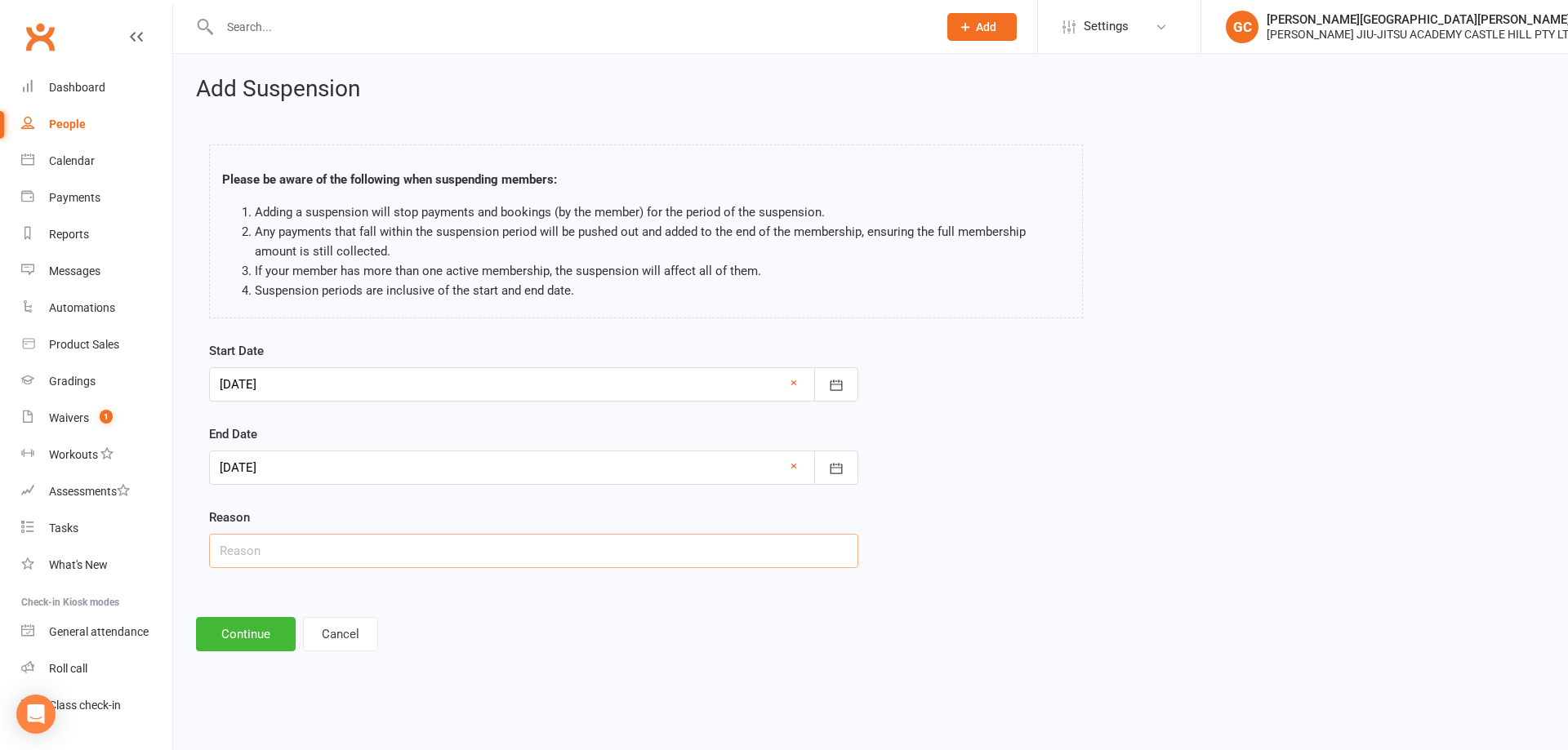
click at [260, 560] on input "text" at bounding box center [533, 551] width 649 height 35
paste input "Injury (knee injury, injured at academy, butterfly sweep)"
type input "Injury (knee injury, injured at academy, butterfly sweep)"
click at [258, 637] on button "Continue" at bounding box center [245, 634] width 100 height 35
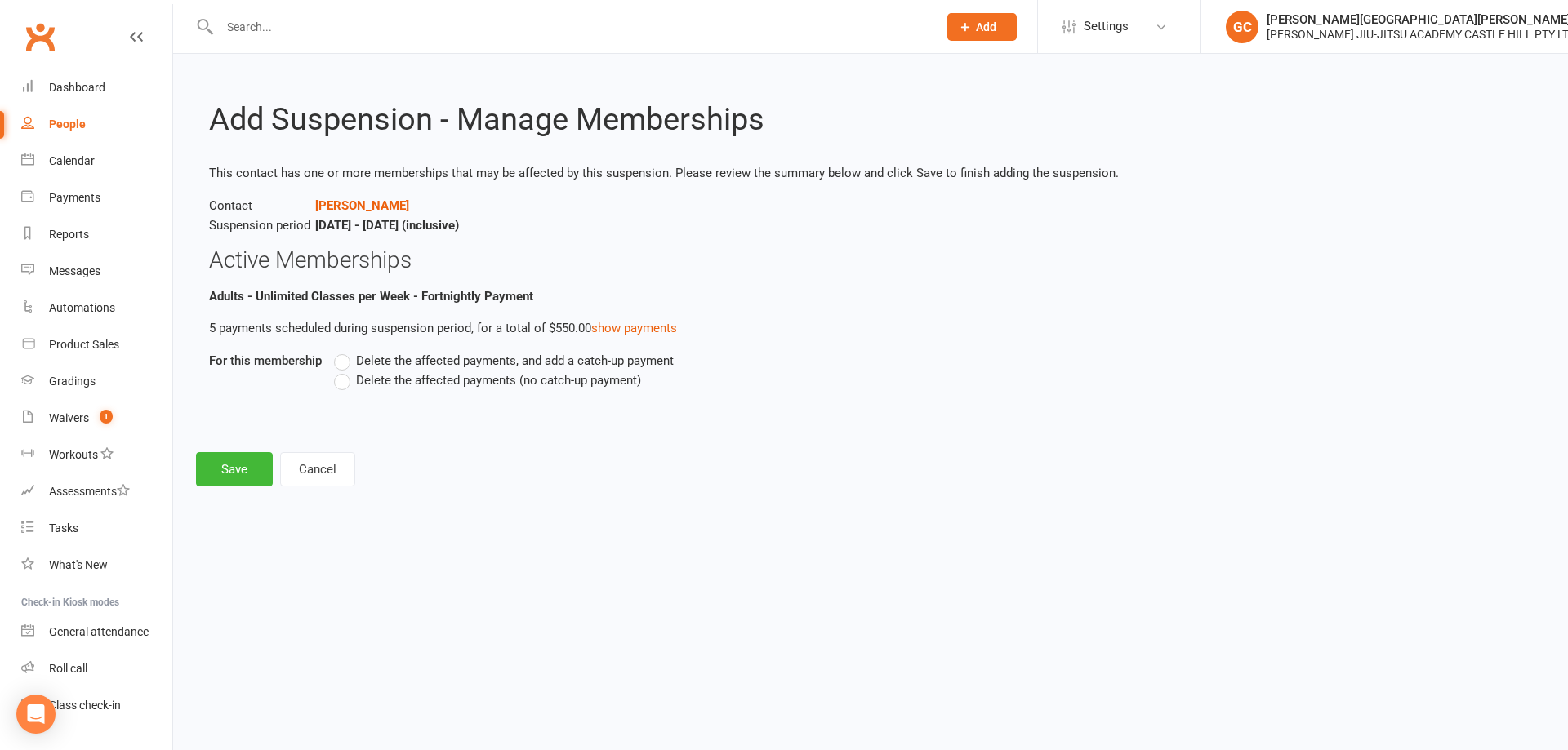
click at [348, 381] on label "Delete the affected payments (no catch-up payment)" at bounding box center [487, 380] width 307 height 20
click at [345, 370] on input "Delete the affected payments (no catch-up payment)" at bounding box center [339, 370] width 11 height 0
click at [235, 465] on button "Save" at bounding box center [234, 469] width 77 height 35
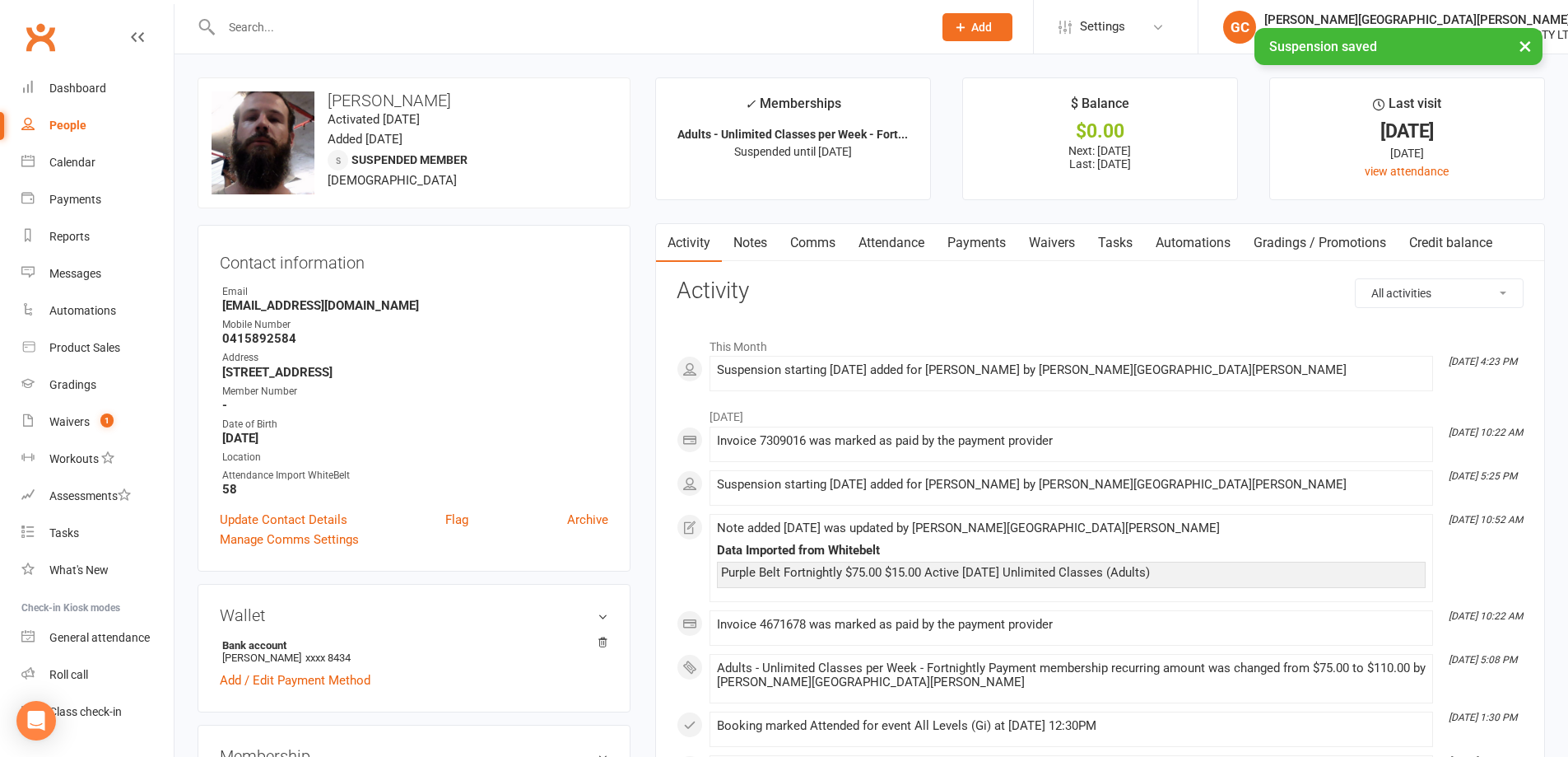
click at [988, 245] on link "Payments" at bounding box center [977, 243] width 82 height 38
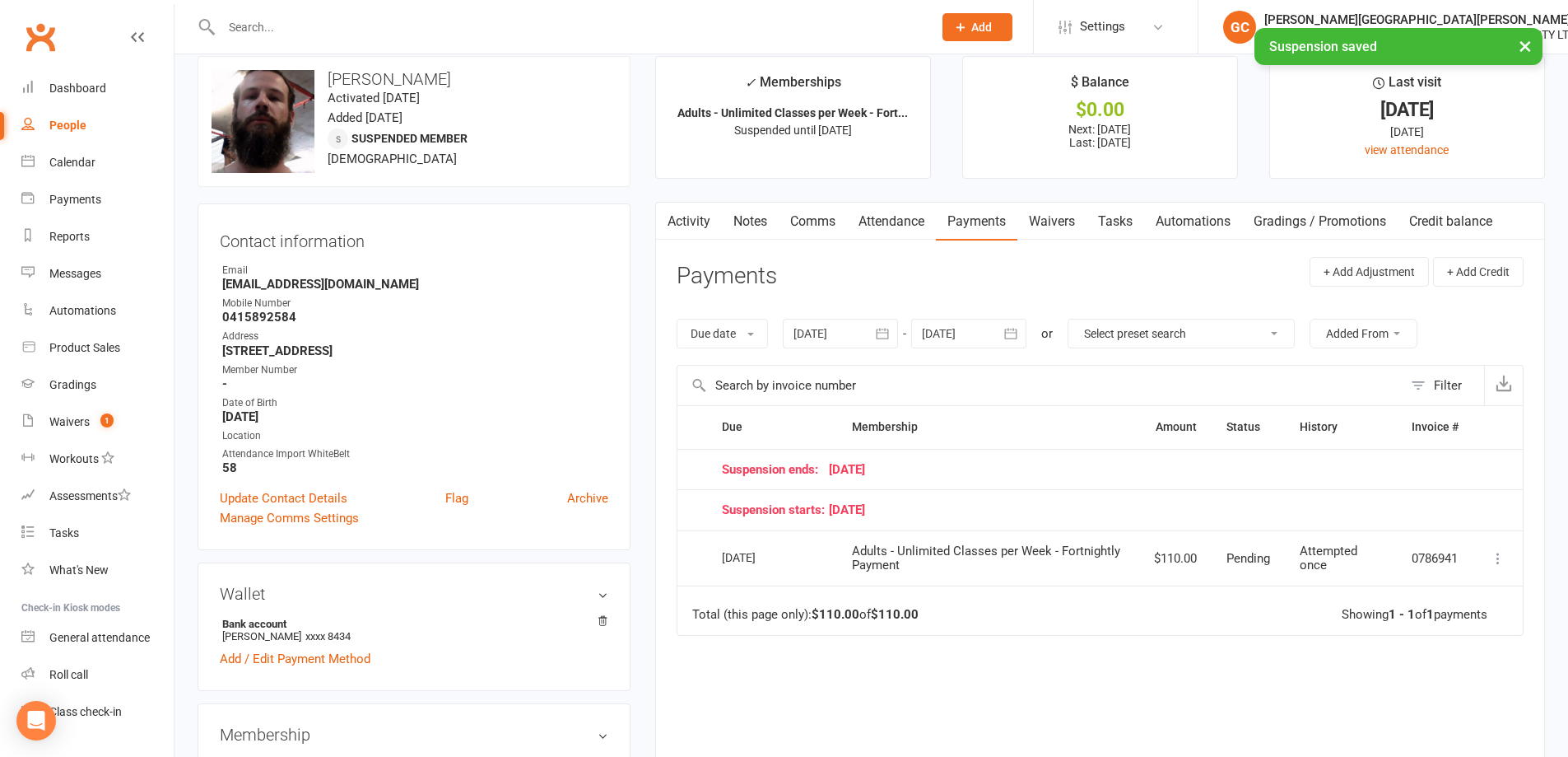
scroll to position [27, 0]
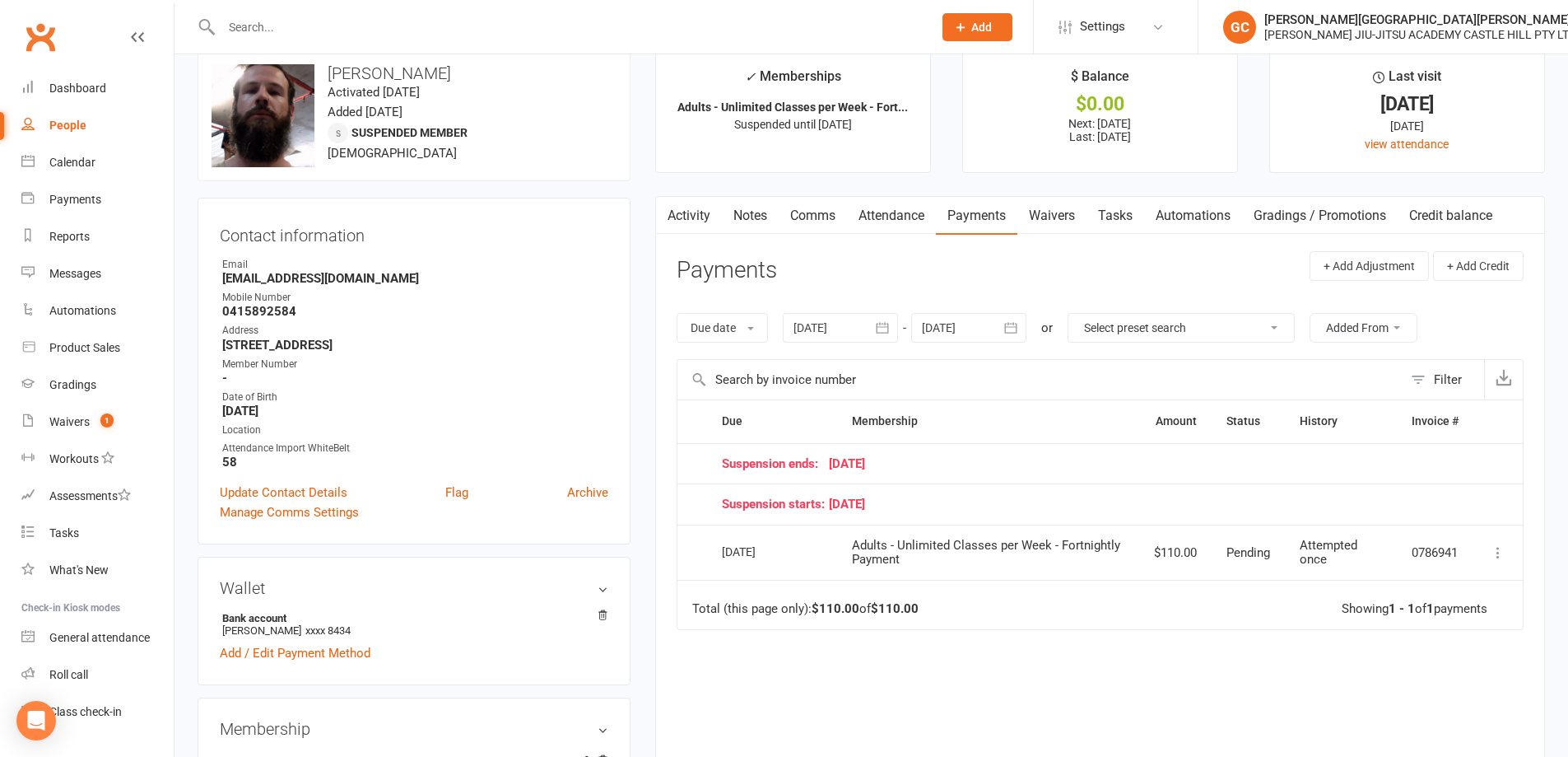
click at [833, 321] on div at bounding box center [840, 328] width 115 height 30
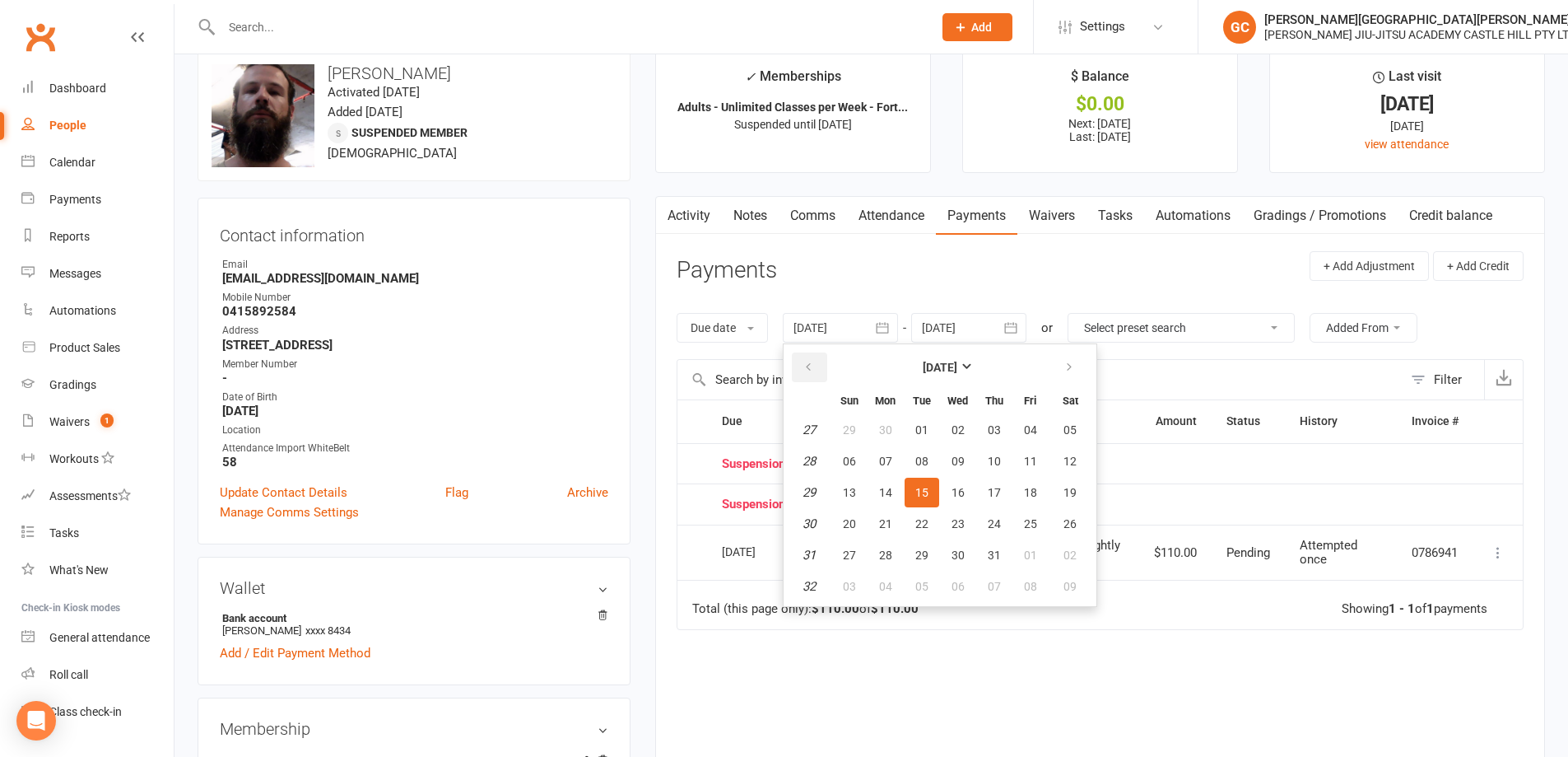
click at [813, 368] on icon "button" at bounding box center [808, 367] width 12 height 13
drag, startPoint x: 1003, startPoint y: 521, endPoint x: 974, endPoint y: 493, distance: 40.3
click at [1002, 520] on span "24" at bounding box center [994, 523] width 13 height 13
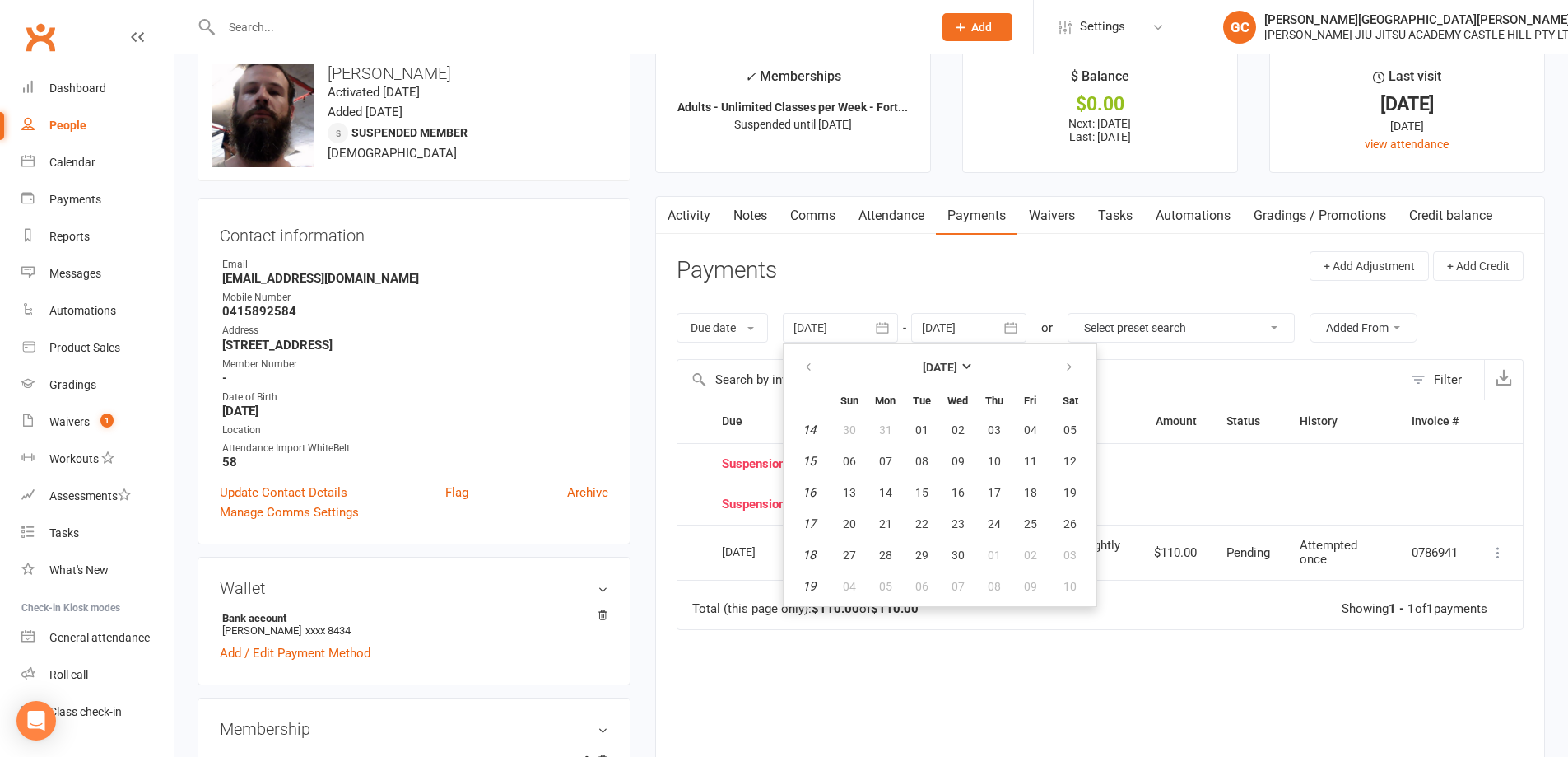
type input "24 Apr 2025"
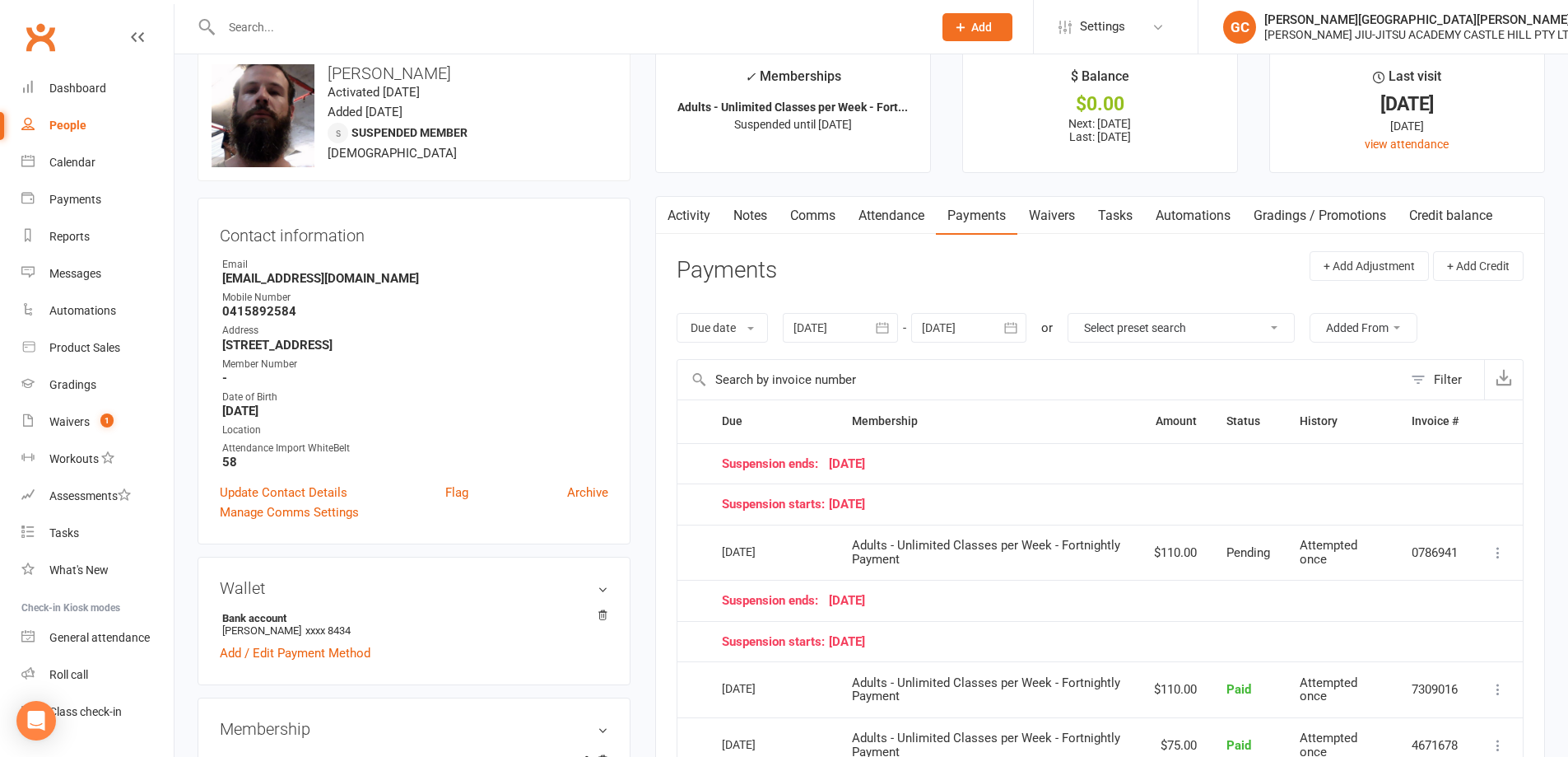
click at [959, 331] on div at bounding box center [970, 328] width 115 height 30
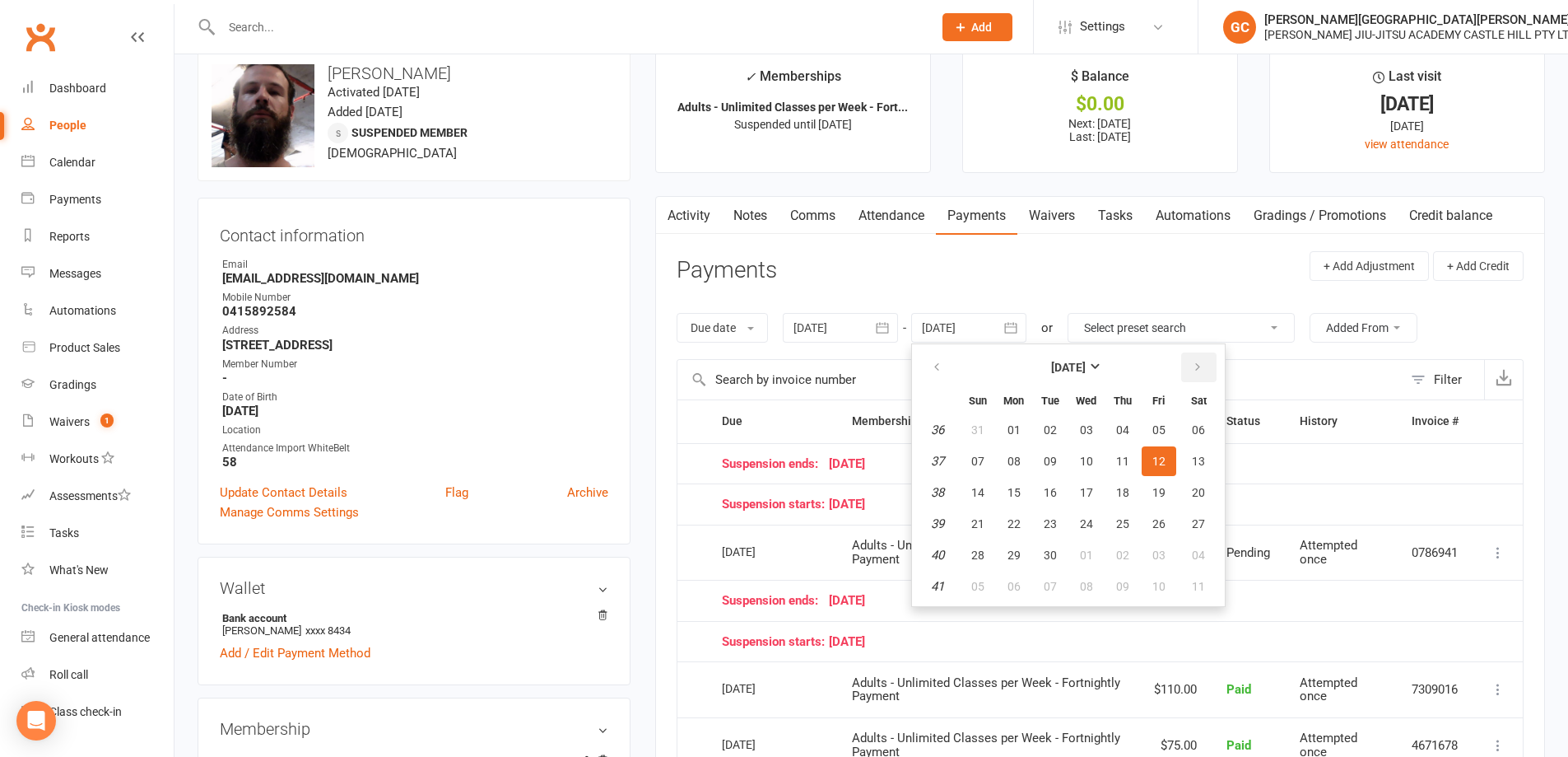
click at [1202, 365] on icon "button" at bounding box center [1199, 367] width 12 height 13
drag, startPoint x: 1202, startPoint y: 490, endPoint x: 1197, endPoint y: 483, distance: 8.6
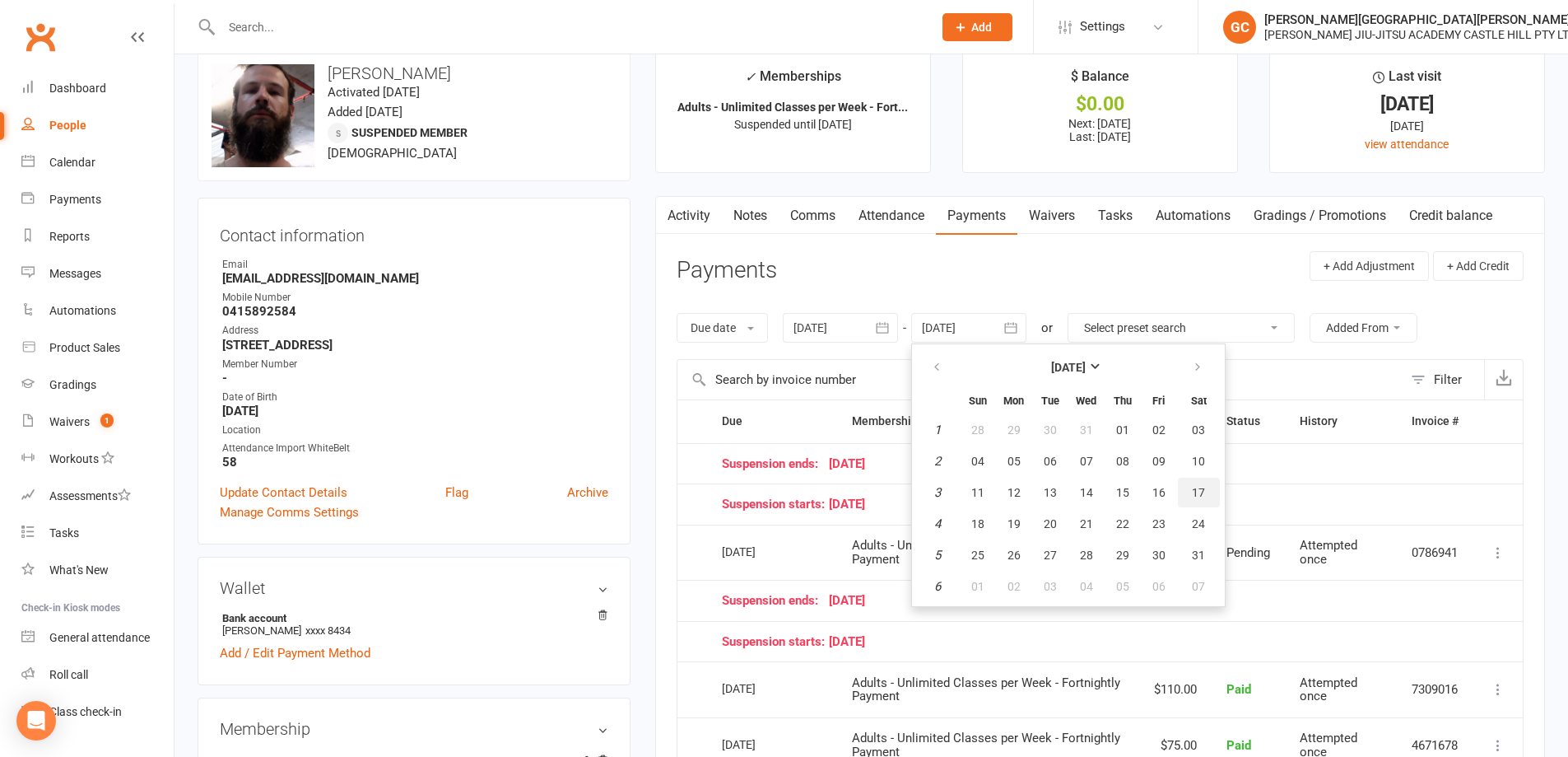
click at [1202, 489] on span "17" at bounding box center [1199, 492] width 13 height 13
type input "17 Jan 2026"
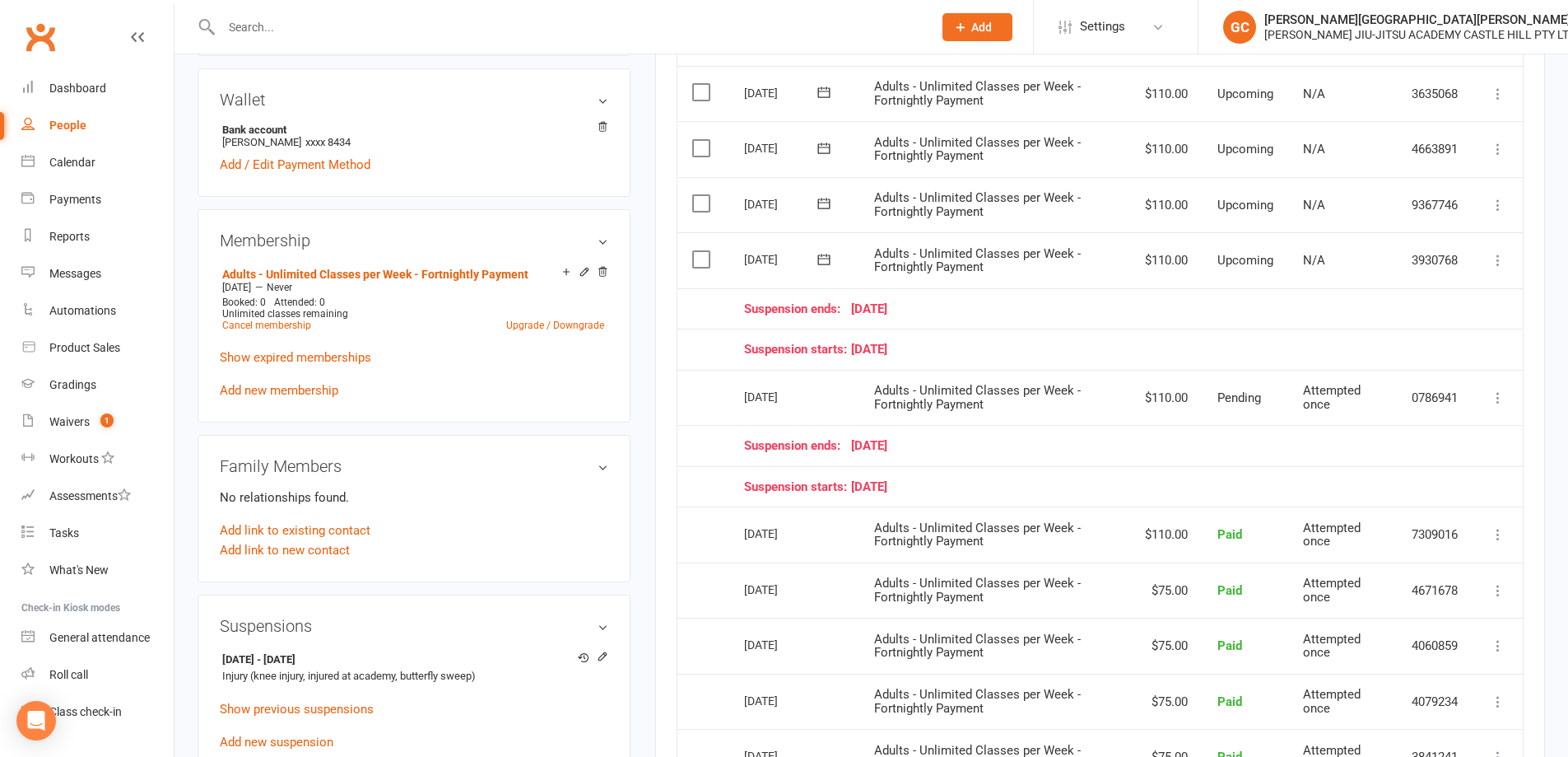
scroll to position [522, 0]
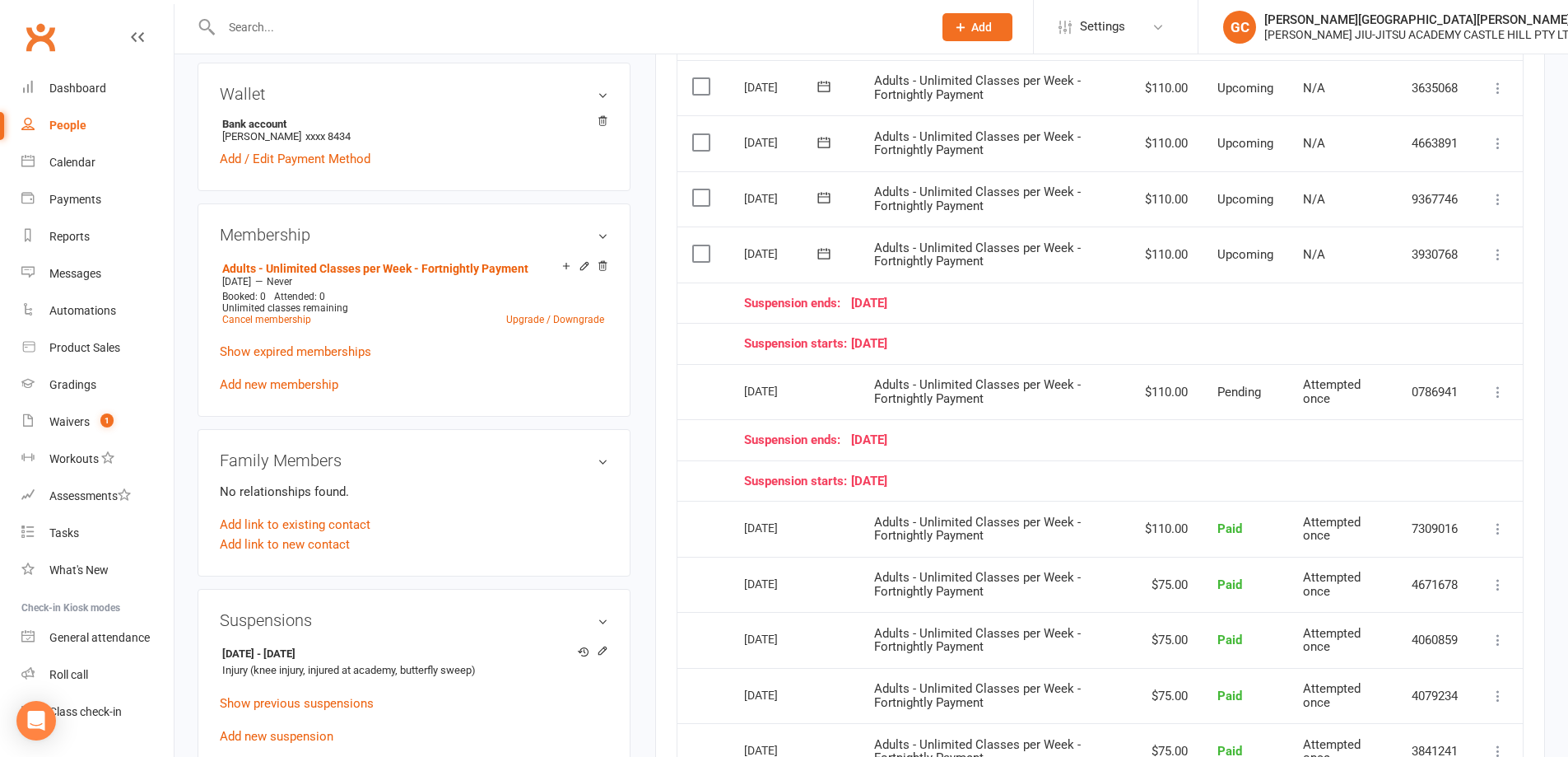
click at [61, 123] on div "People" at bounding box center [68, 125] width 37 height 13
select select "100"
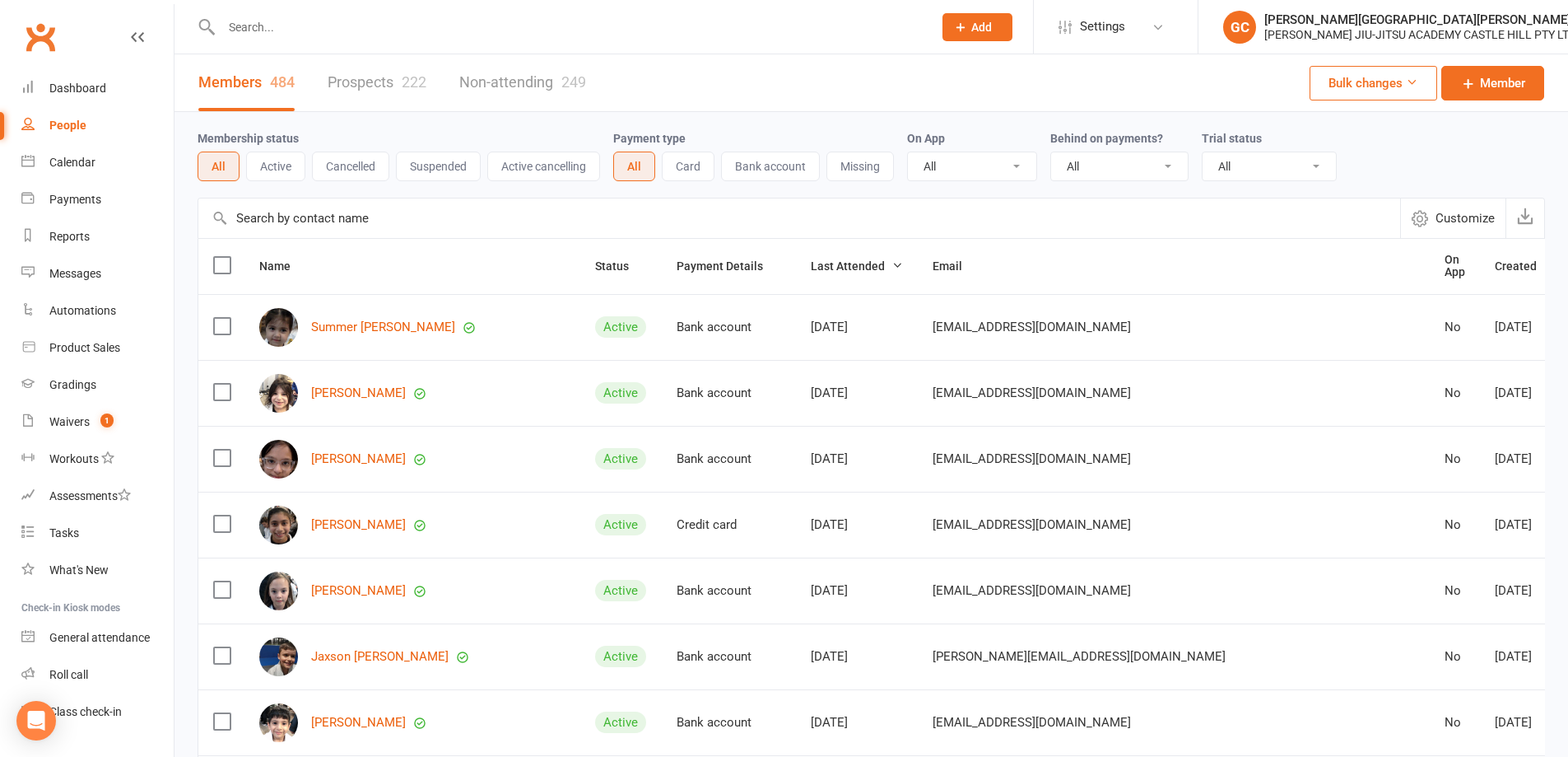
click at [293, 26] on input "text" at bounding box center [569, 27] width 705 height 23
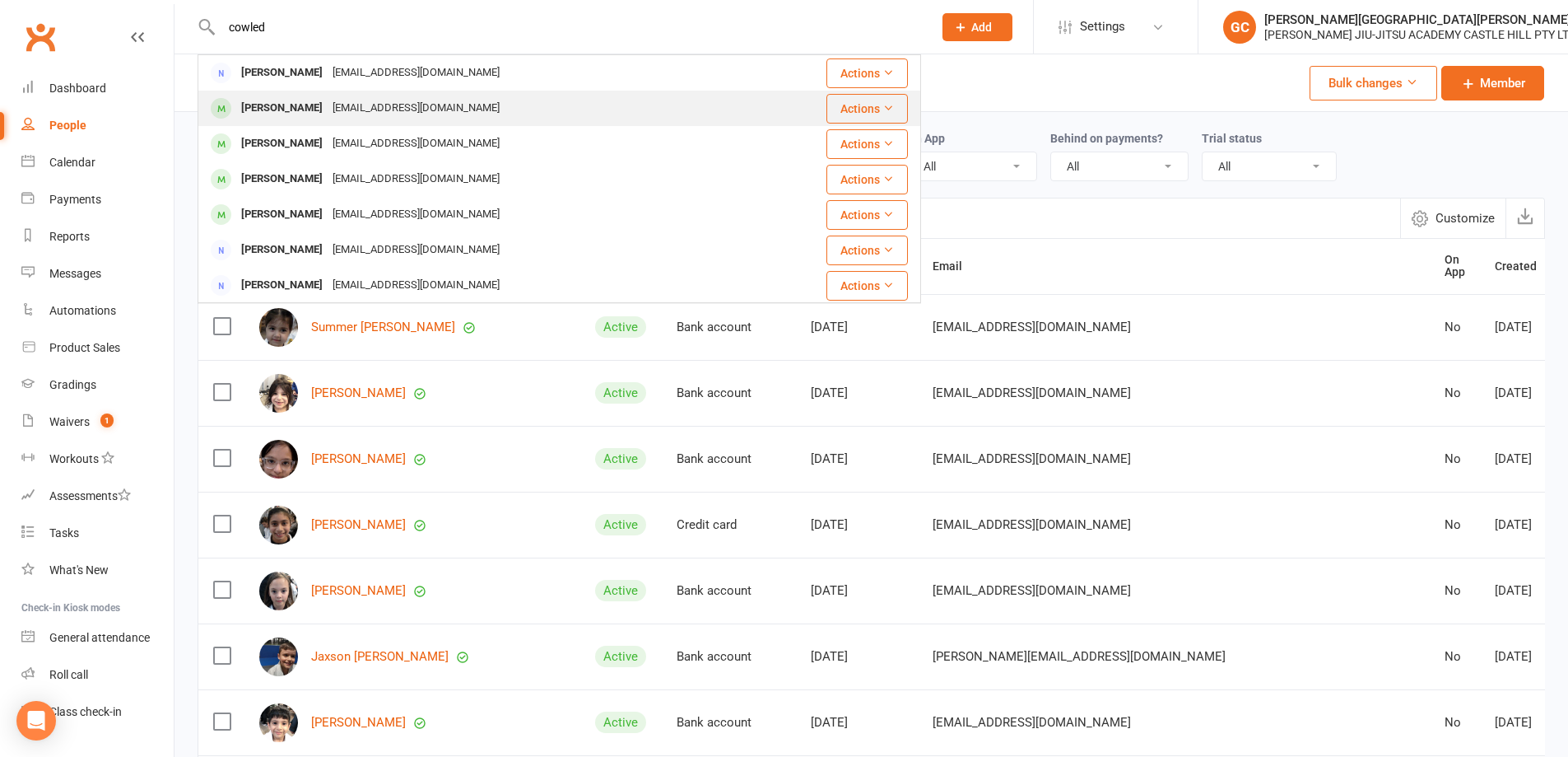
type input "cowled"
click at [285, 105] on div "Zack Cowled" at bounding box center [282, 109] width 92 height 24
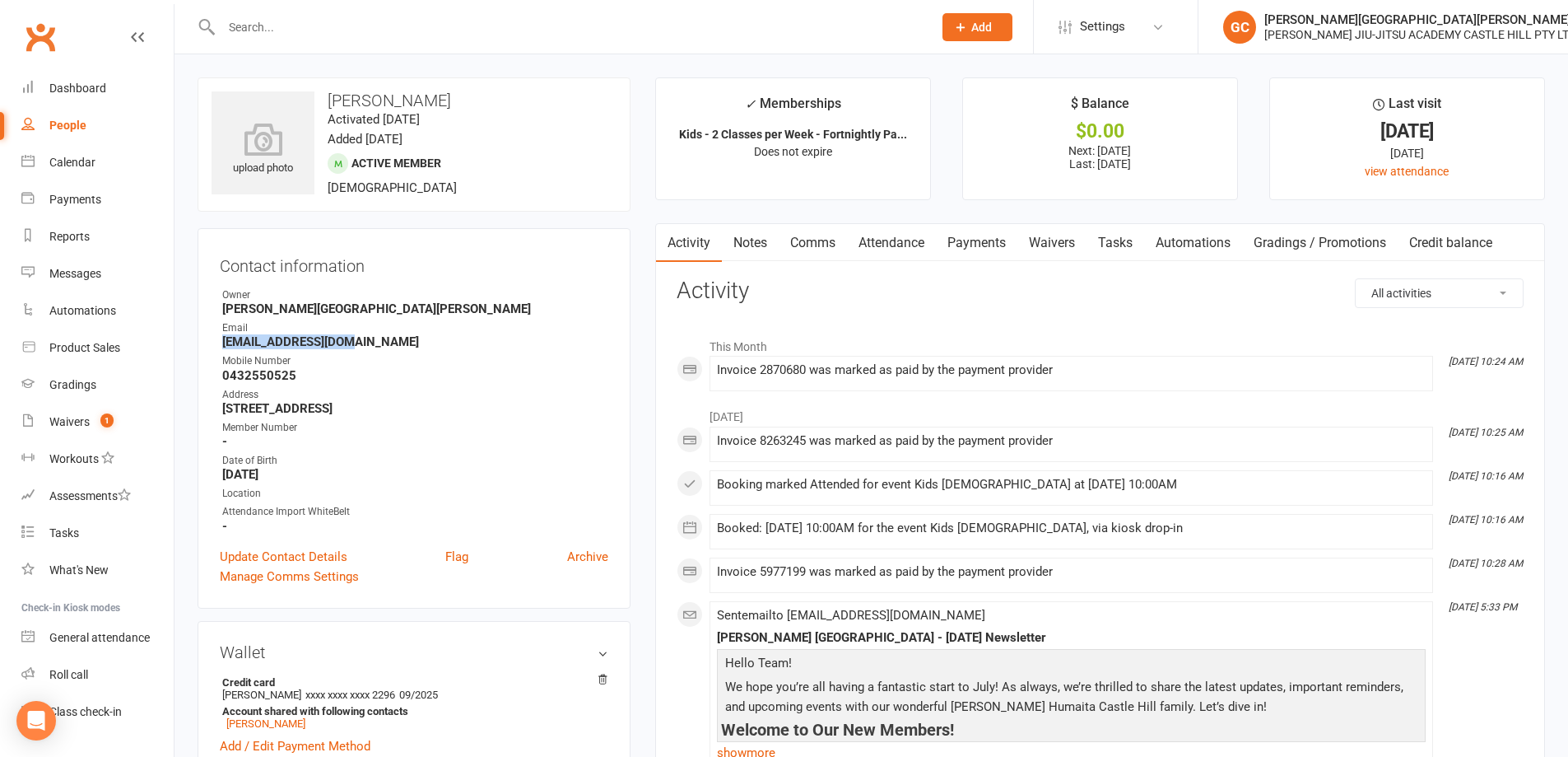
drag, startPoint x: 358, startPoint y: 345, endPoint x: 215, endPoint y: 339, distance: 143.1
click at [215, 339] on div "Contact information Owner Gracie Castle Hill Email jack@biogolf.com.au Mobile N…" at bounding box center [413, 418] width 433 height 380
copy strong "jack@biogolf.com.au"
drag, startPoint x: 329, startPoint y: 103, endPoint x: 419, endPoint y: 93, distance: 90.6
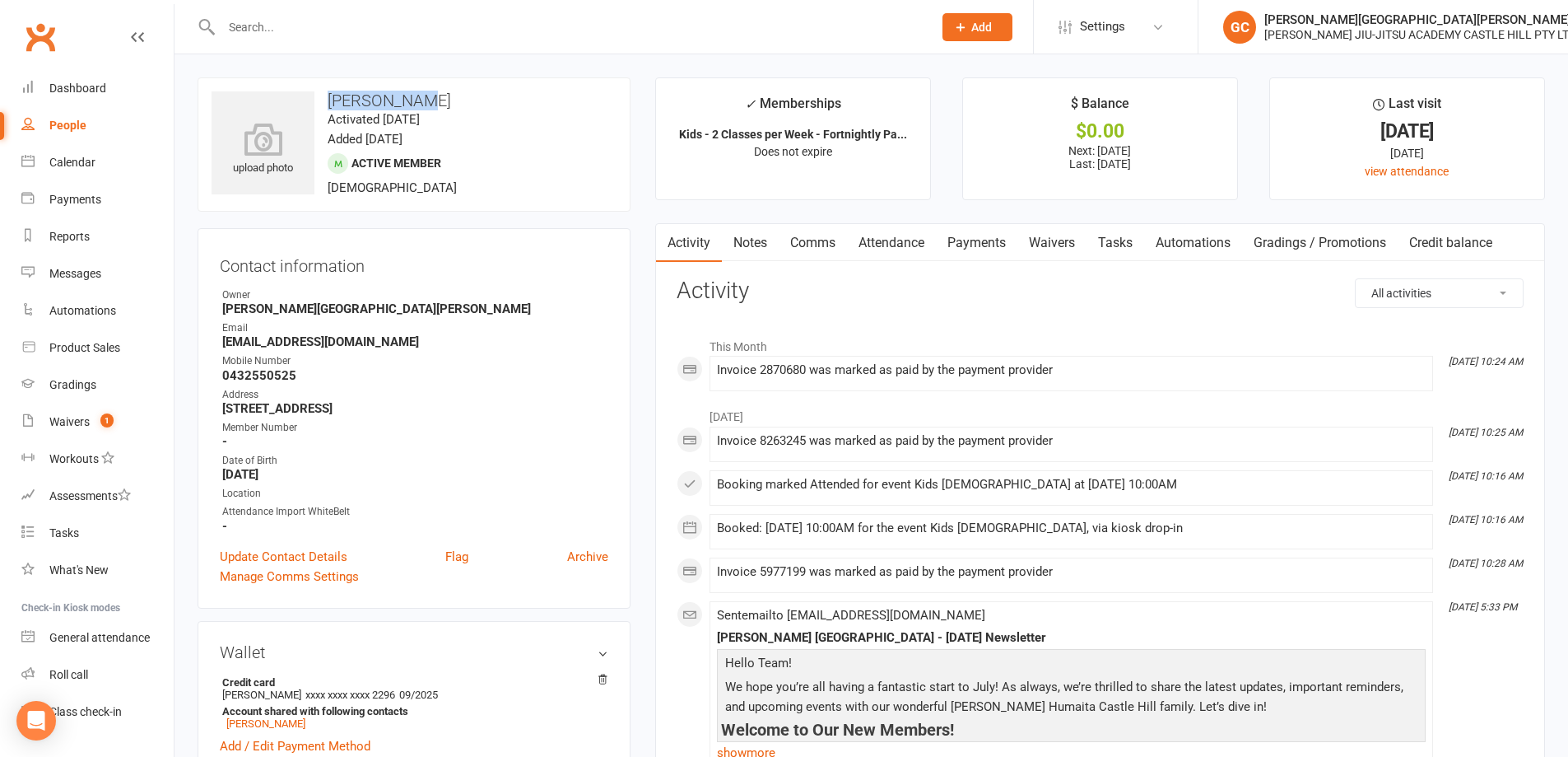
click at [419, 93] on h3 "Zack Cowled" at bounding box center [414, 101] width 405 height 18
copy h3 "Zack Cowled"
click at [274, 33] on input "text" at bounding box center [569, 27] width 705 height 23
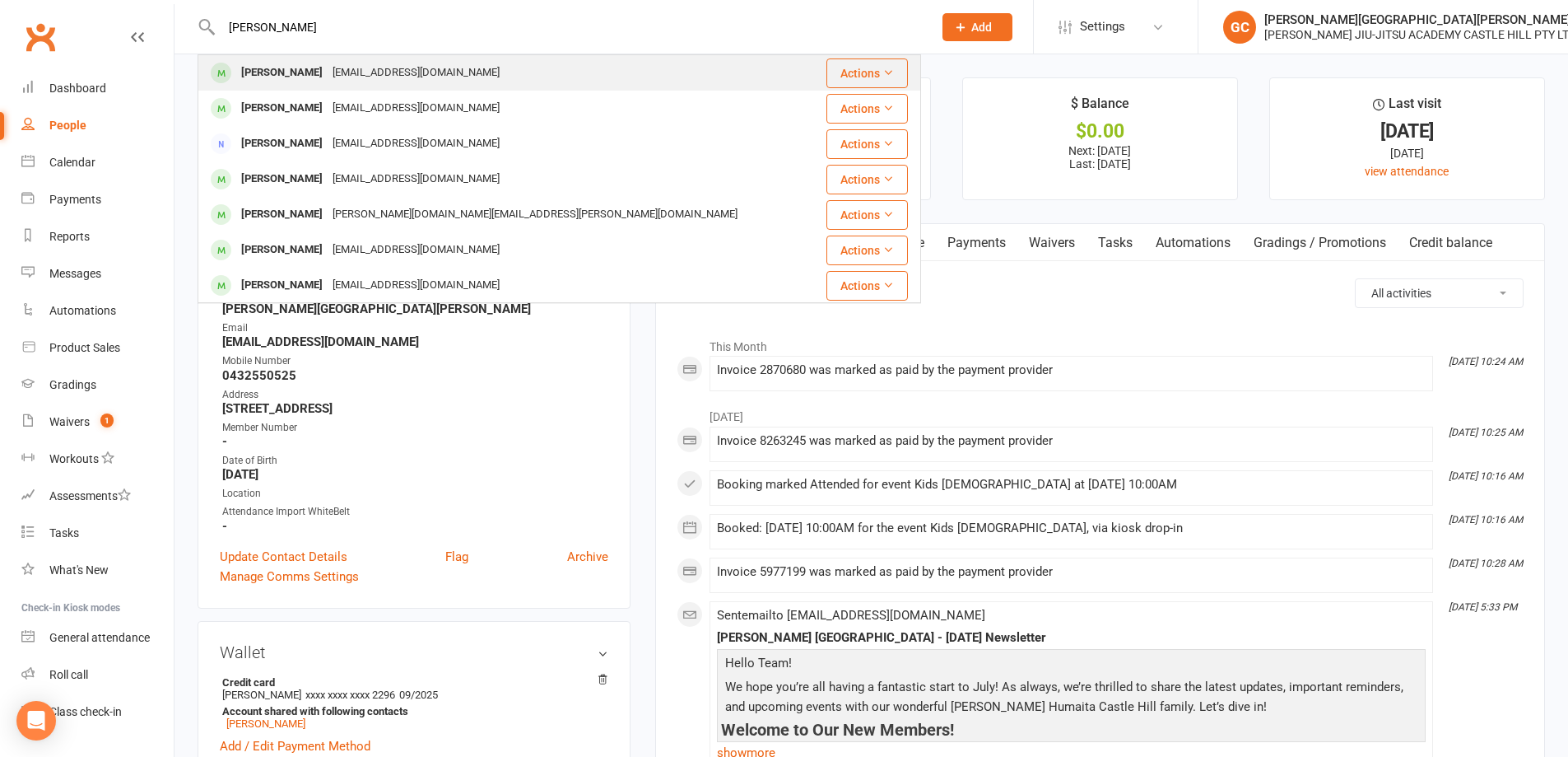
type input "james"
click at [292, 67] on div "Charlotte James" at bounding box center [282, 73] width 92 height 24
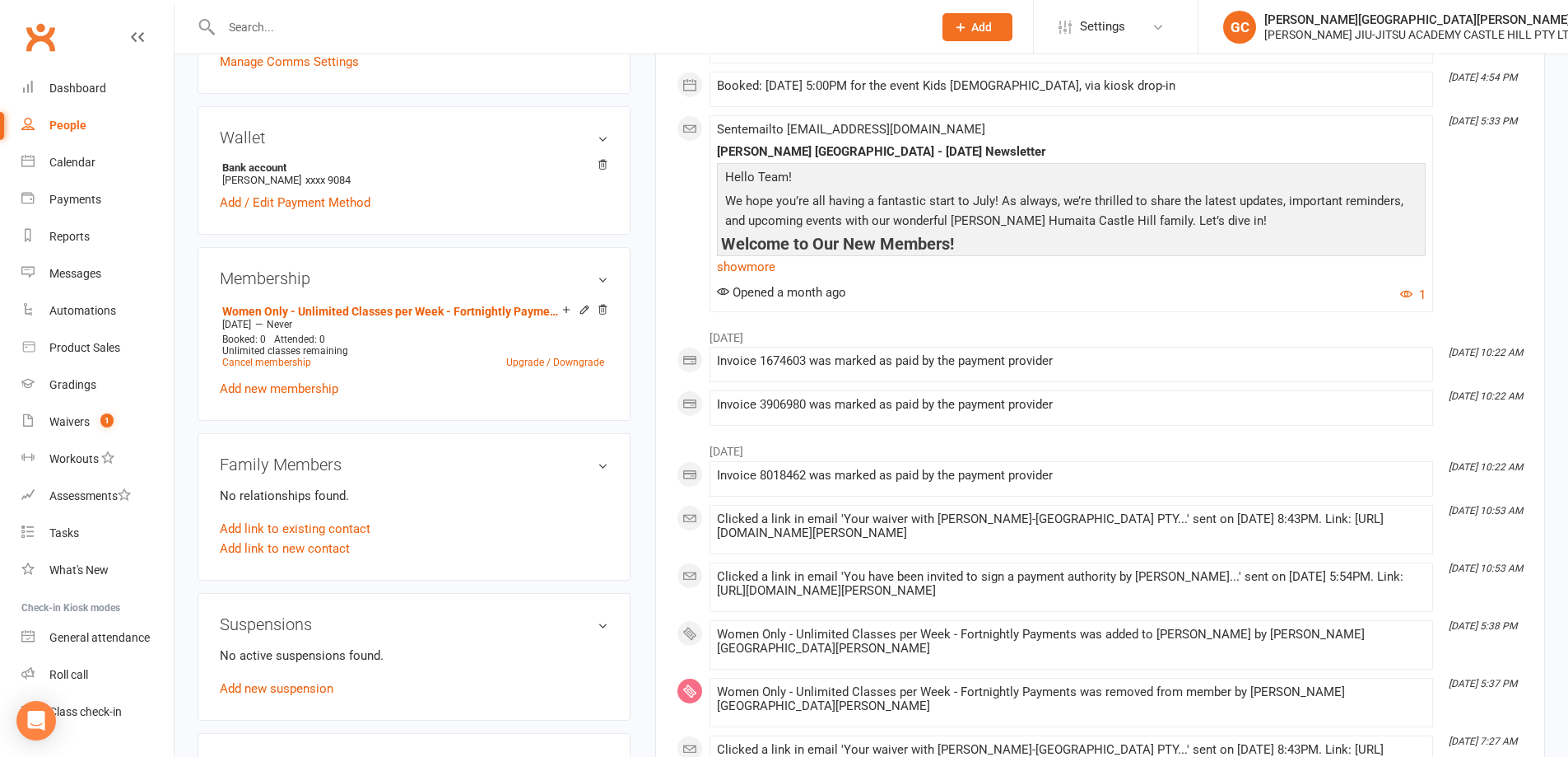
scroll to position [522, 0]
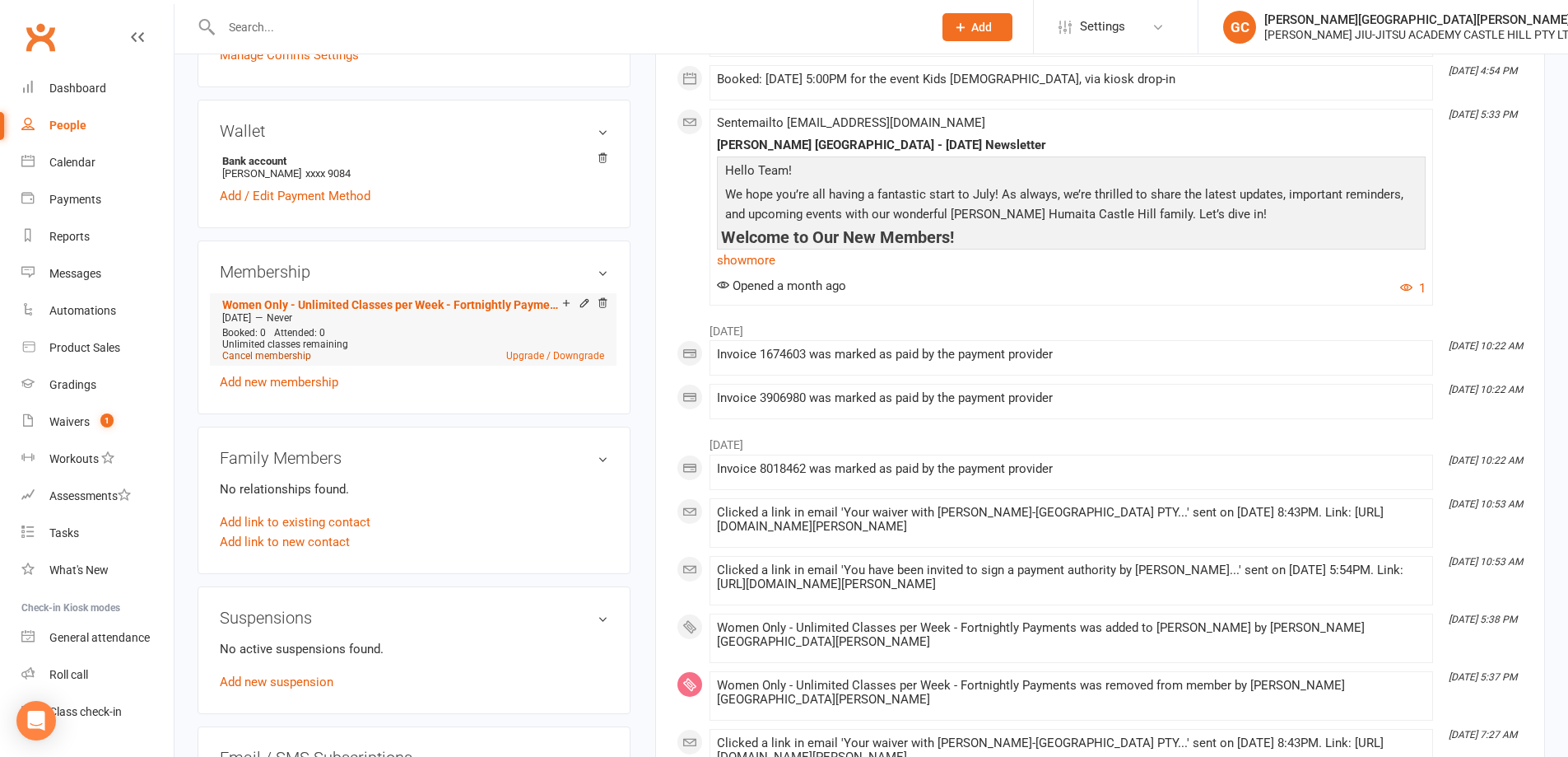
click at [272, 354] on link "Cancel membership" at bounding box center [266, 356] width 89 height 12
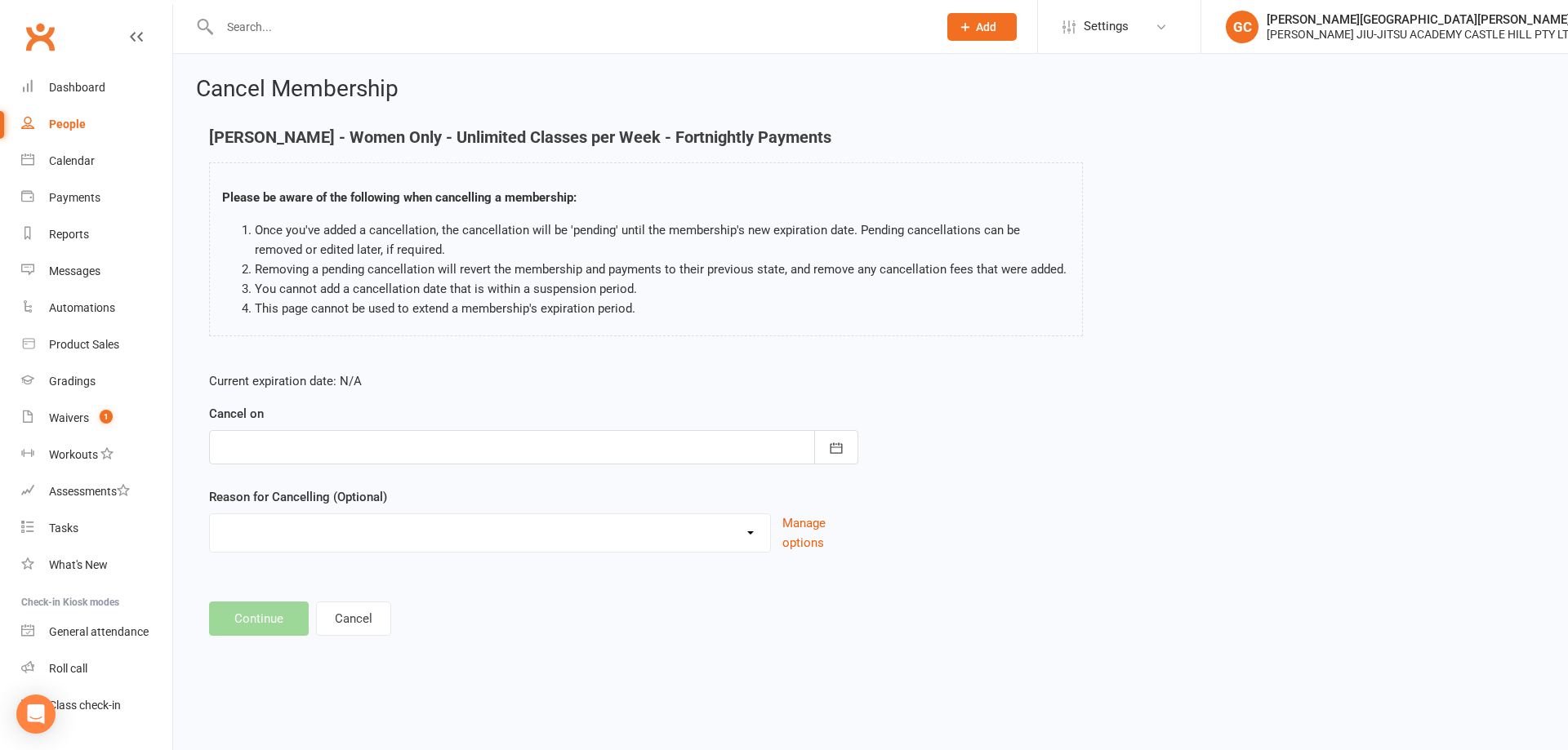
click at [276, 447] on div at bounding box center [533, 447] width 649 height 35
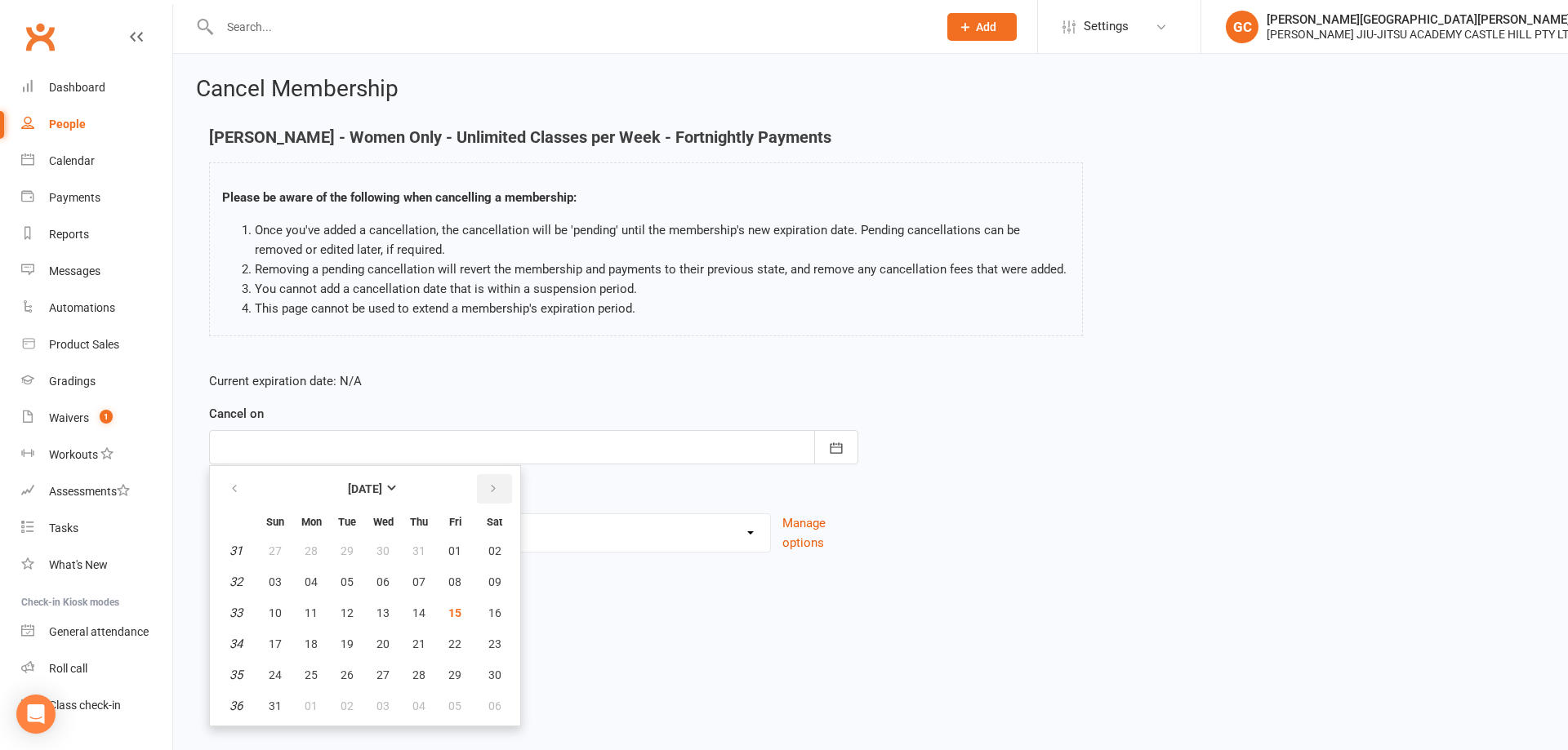
click at [493, 486] on icon "button" at bounding box center [494, 488] width 12 height 13
click at [274, 611] on span "14" at bounding box center [274, 612] width 13 height 13
type input "14 Sep 2025"
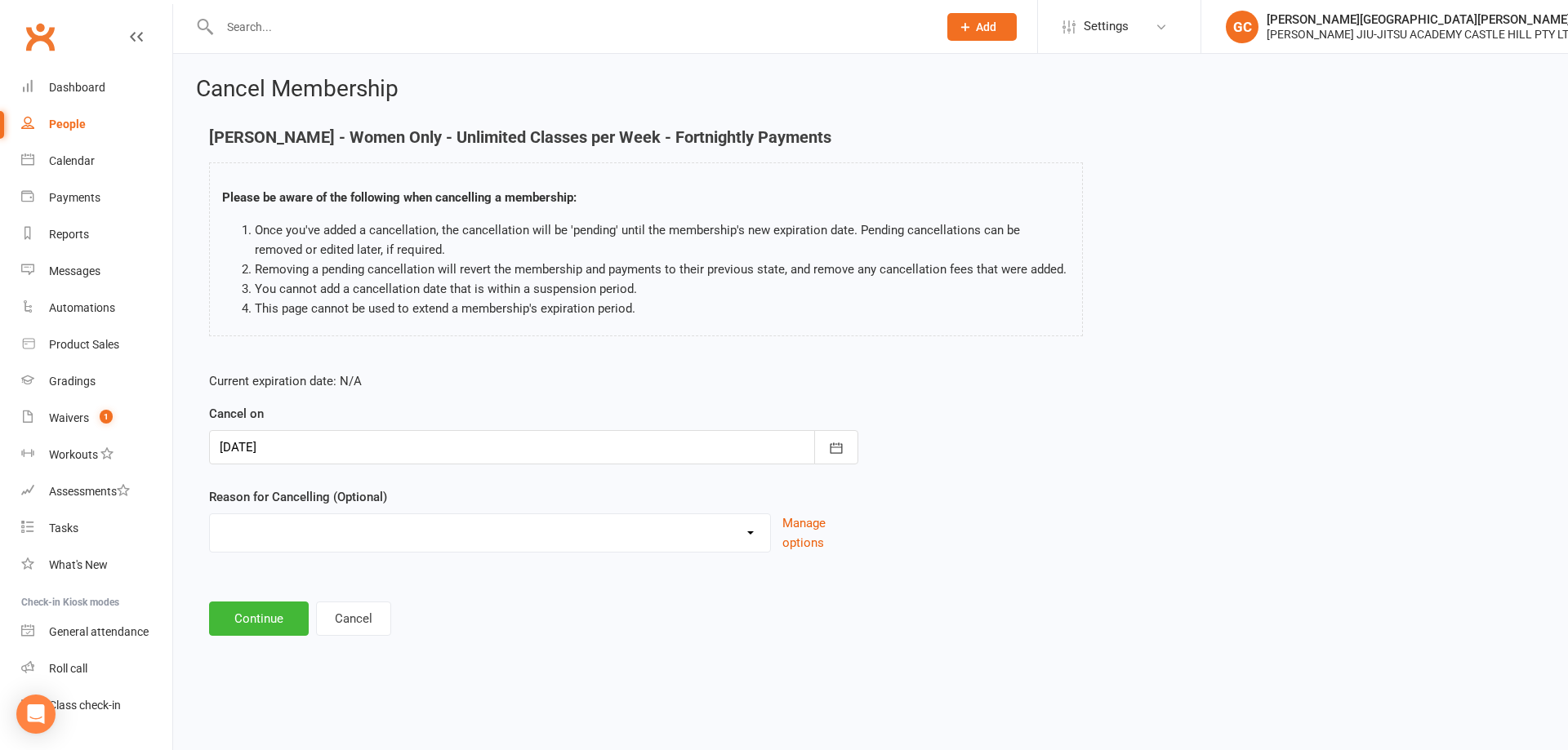
click at [270, 537] on select "Holiday Injury Other reason" at bounding box center [490, 530] width 560 height 33
select select "2"
click at [210, 533] on select "Holiday Injury Other reason" at bounding box center [490, 530] width 560 height 33
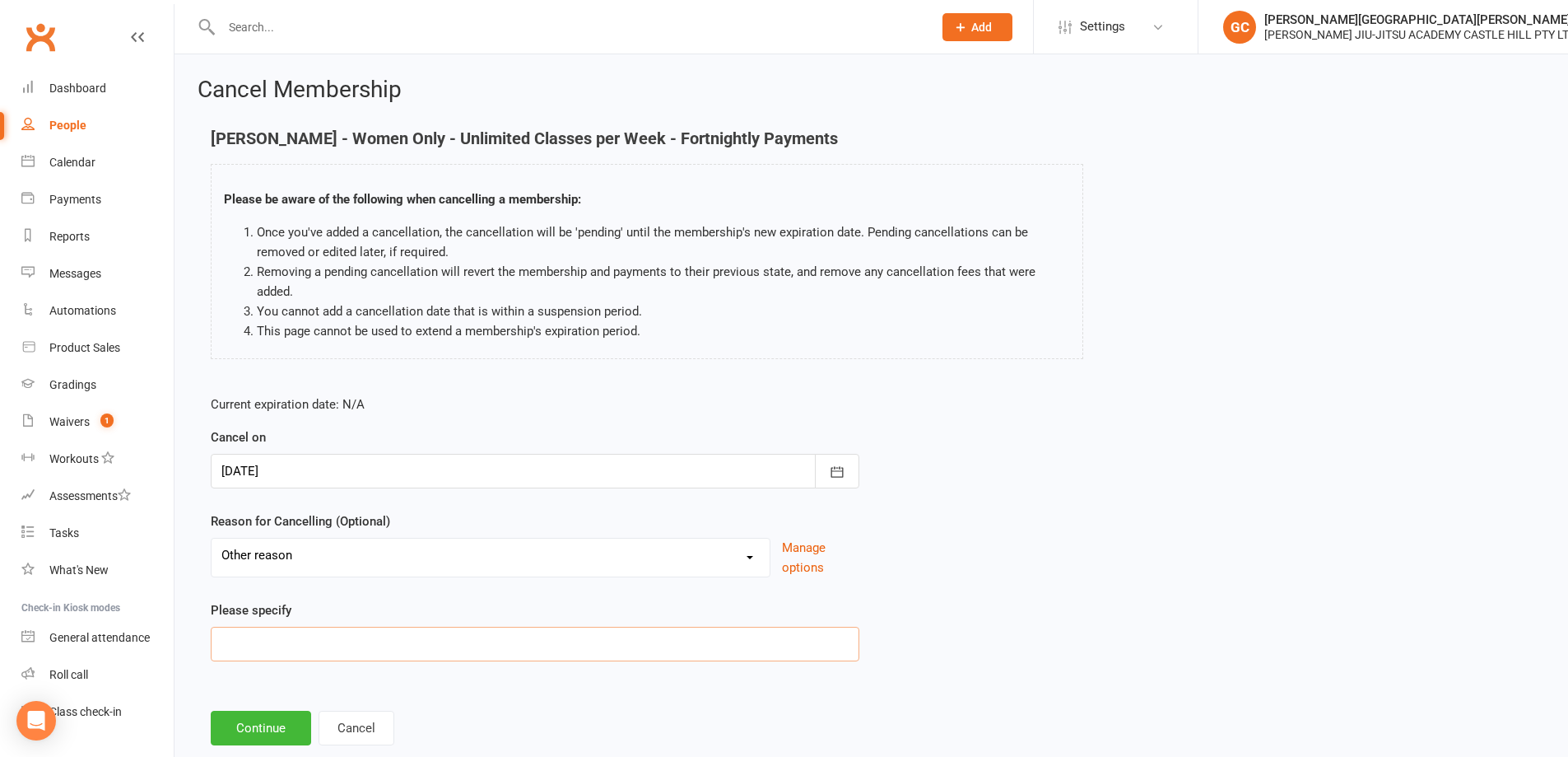
click at [268, 640] on input at bounding box center [536, 643] width 649 height 35
paste input "travelling a lot and haven’t gone to as much classes as I would like"
type input "travelling a lot and haven’t gone to as much classes as I would like"
click at [264, 732] on button "Continue" at bounding box center [261, 728] width 101 height 35
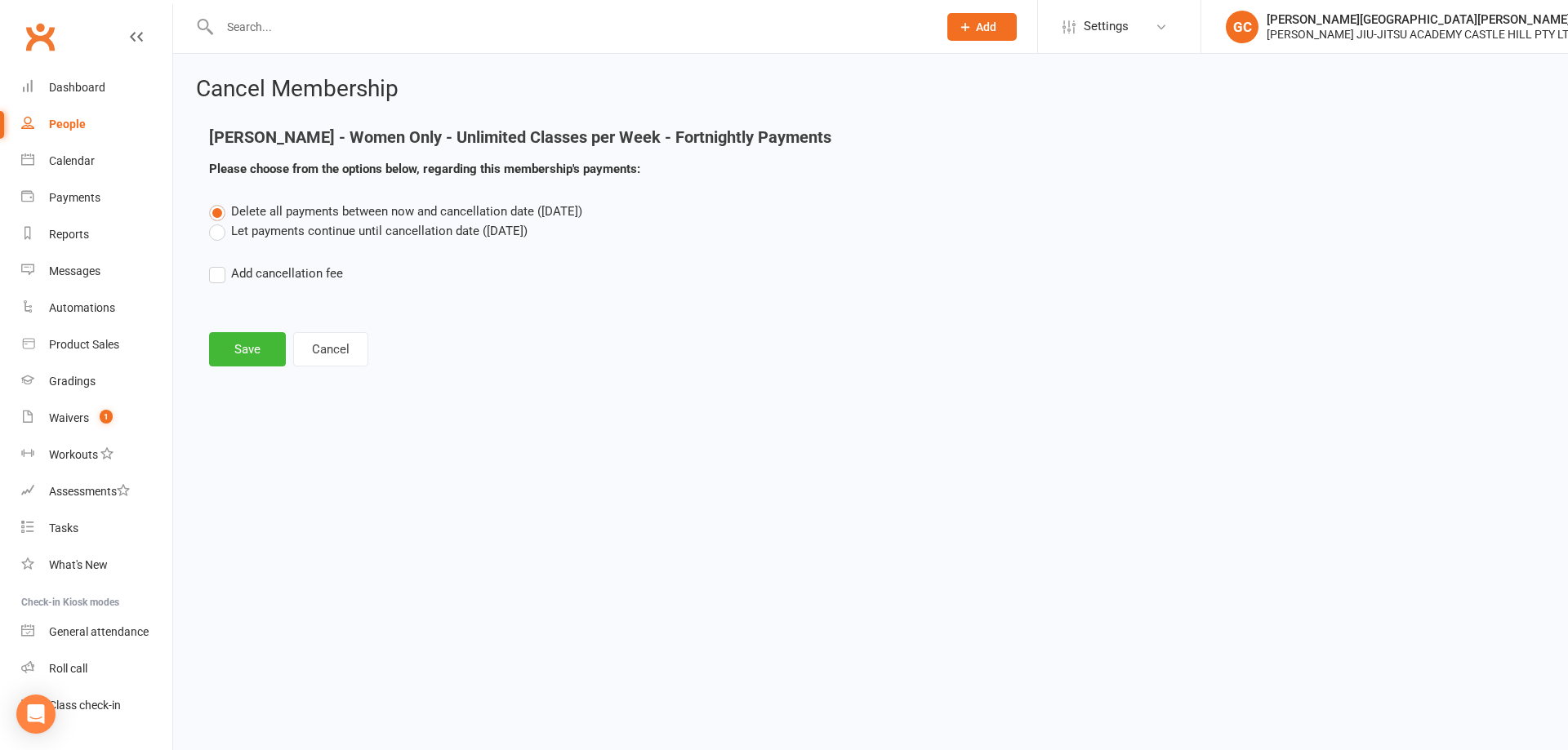
click at [219, 233] on label "Let payments continue until cancellation date (Sep 14, 2025)" at bounding box center [368, 231] width 319 height 20
click at [219, 221] on input "Let payments continue until cancellation date (Sep 14, 2025)" at bounding box center [214, 221] width 11 height 0
click at [259, 346] on button "Save" at bounding box center [248, 349] width 77 height 35
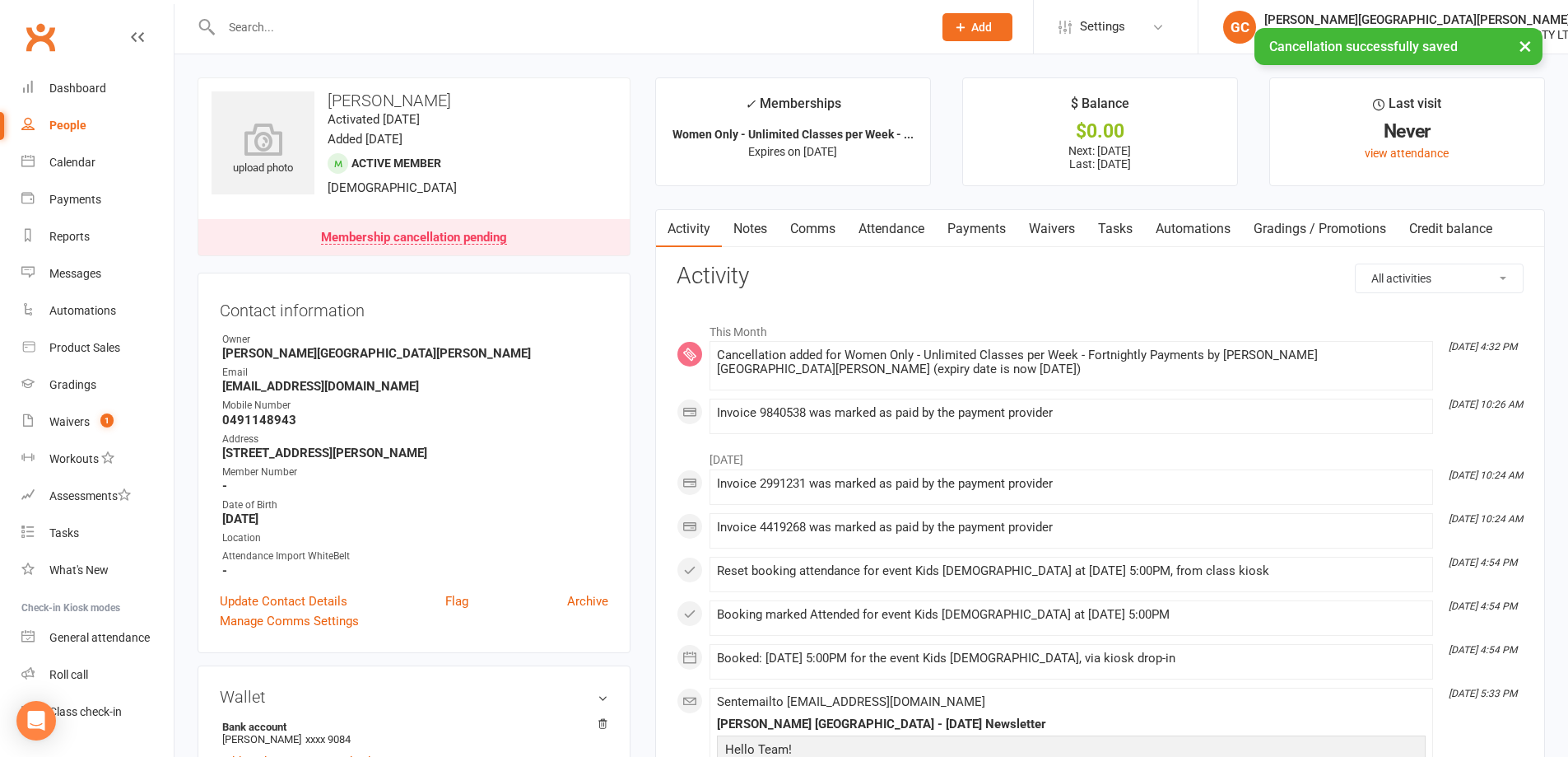
click at [987, 224] on link "Payments" at bounding box center [977, 229] width 82 height 38
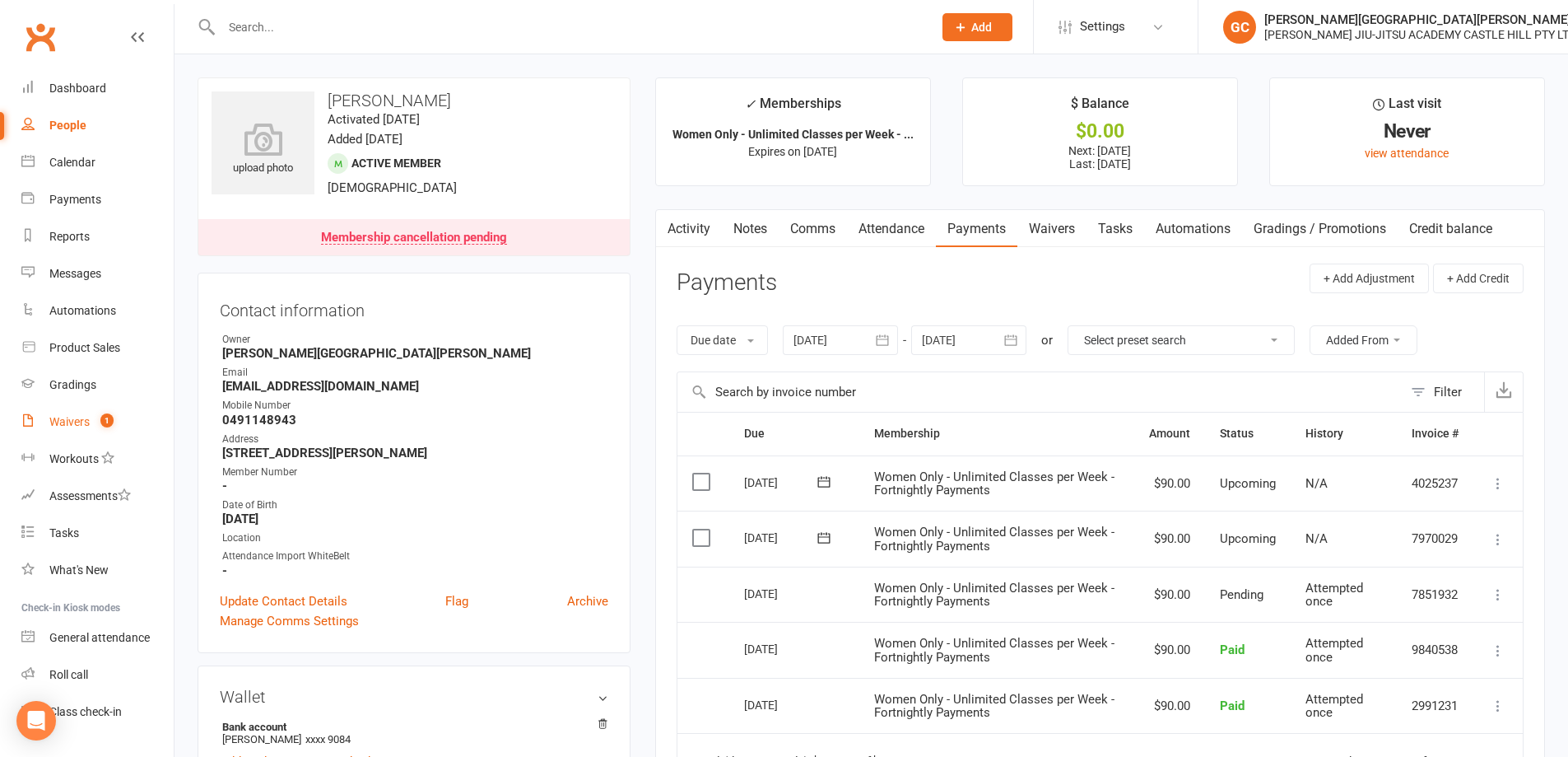
click at [76, 431] on link "Waivers 1" at bounding box center [98, 421] width 152 height 37
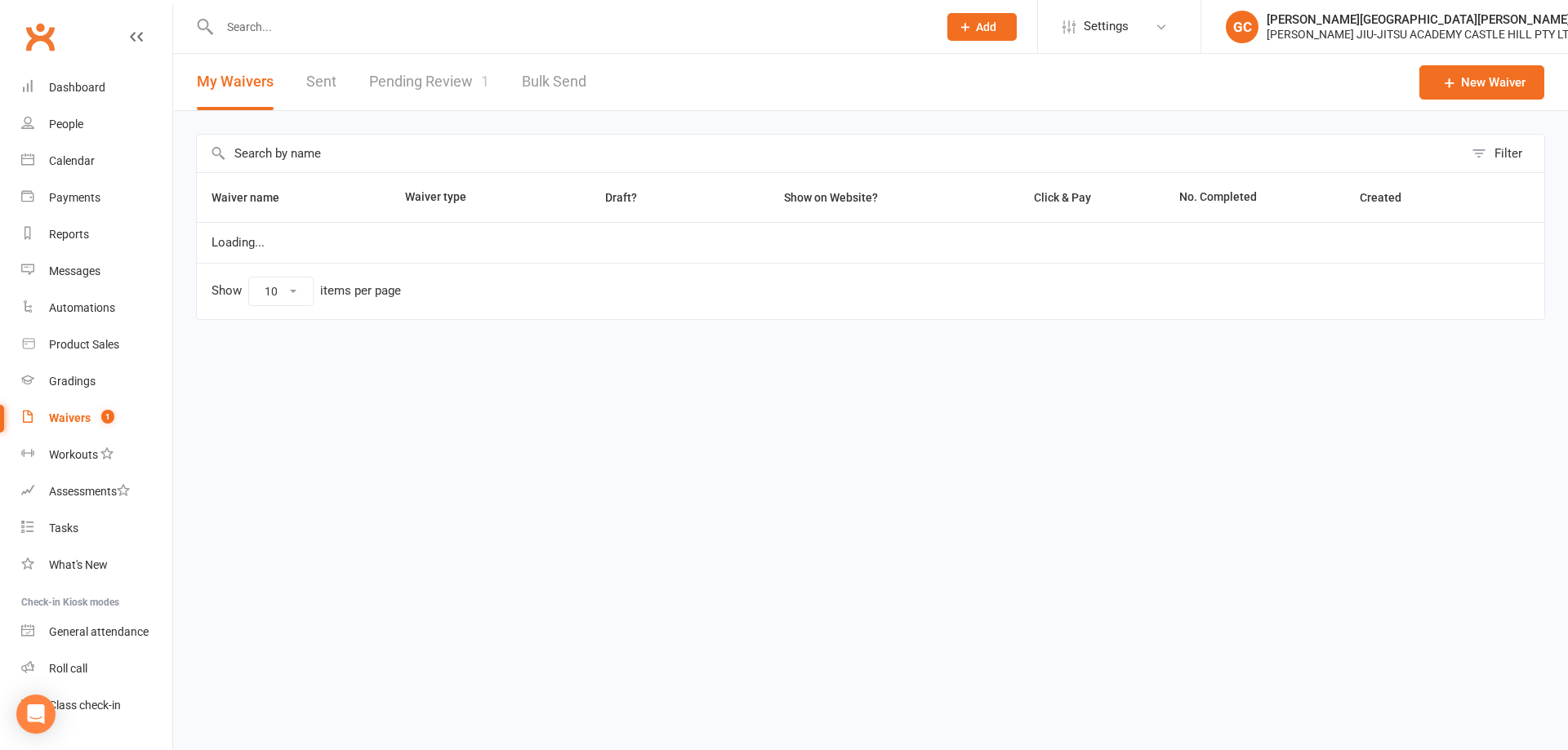
select select "100"
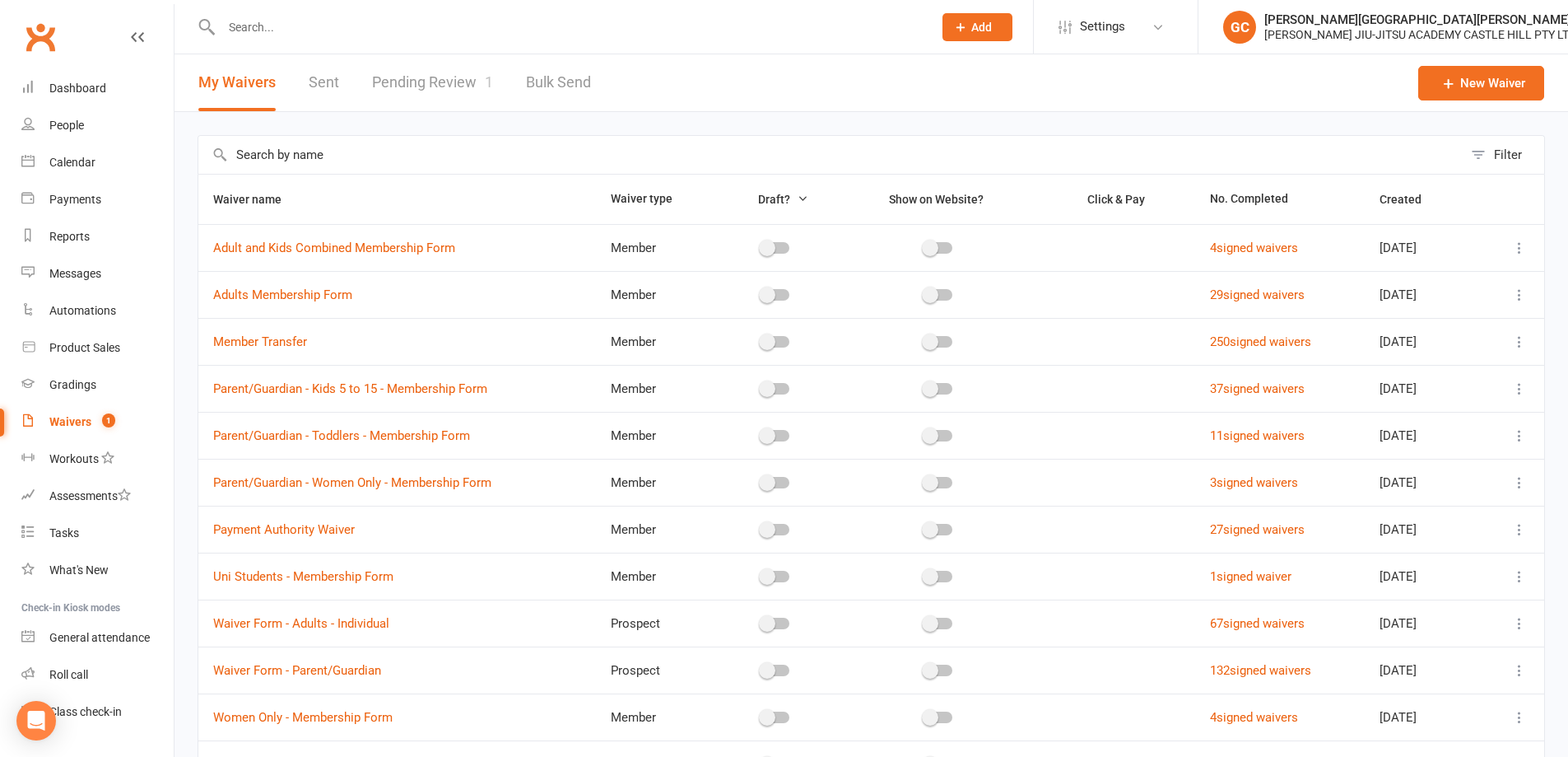
click at [421, 85] on link "Pending Review 1" at bounding box center [433, 83] width 121 height 57
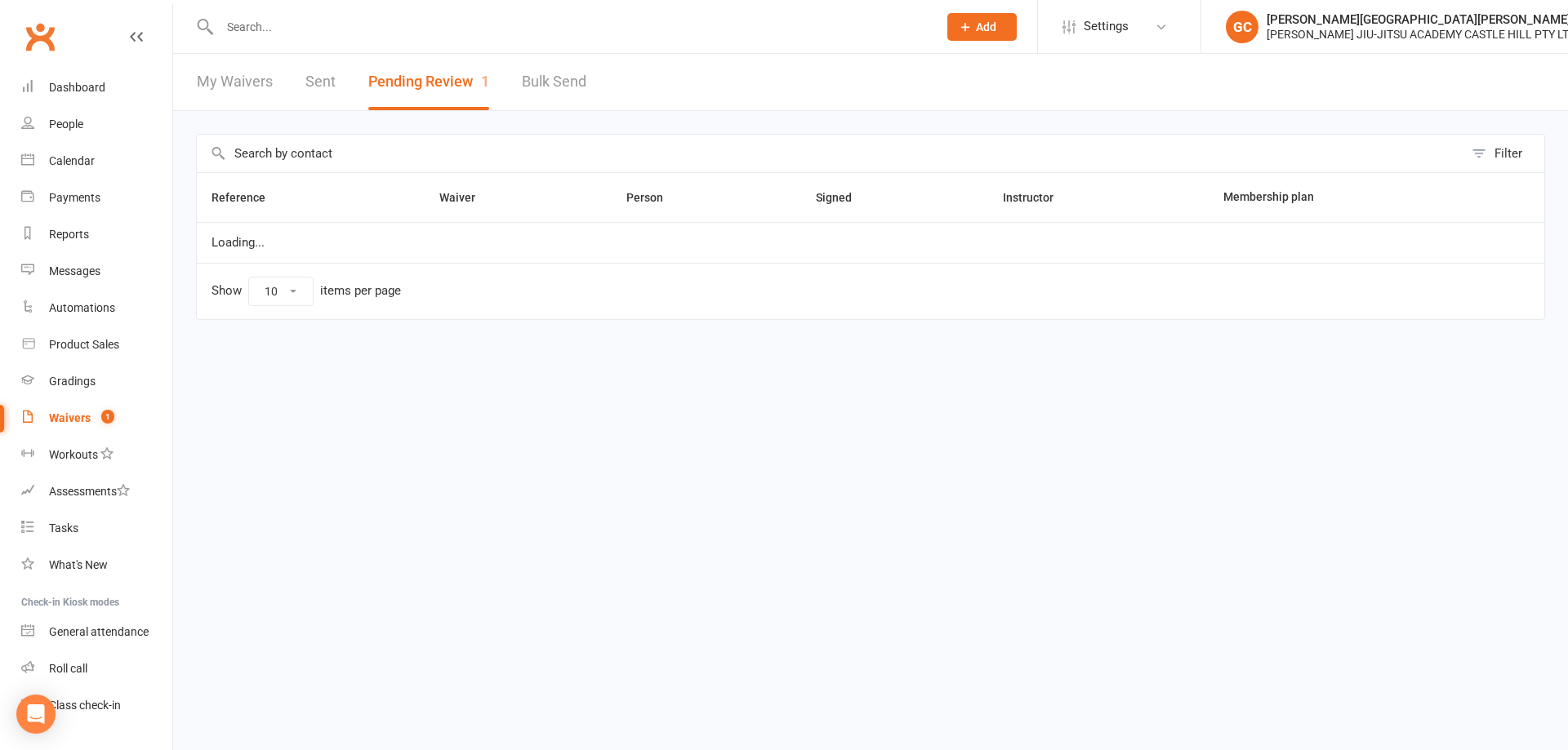
select select "100"
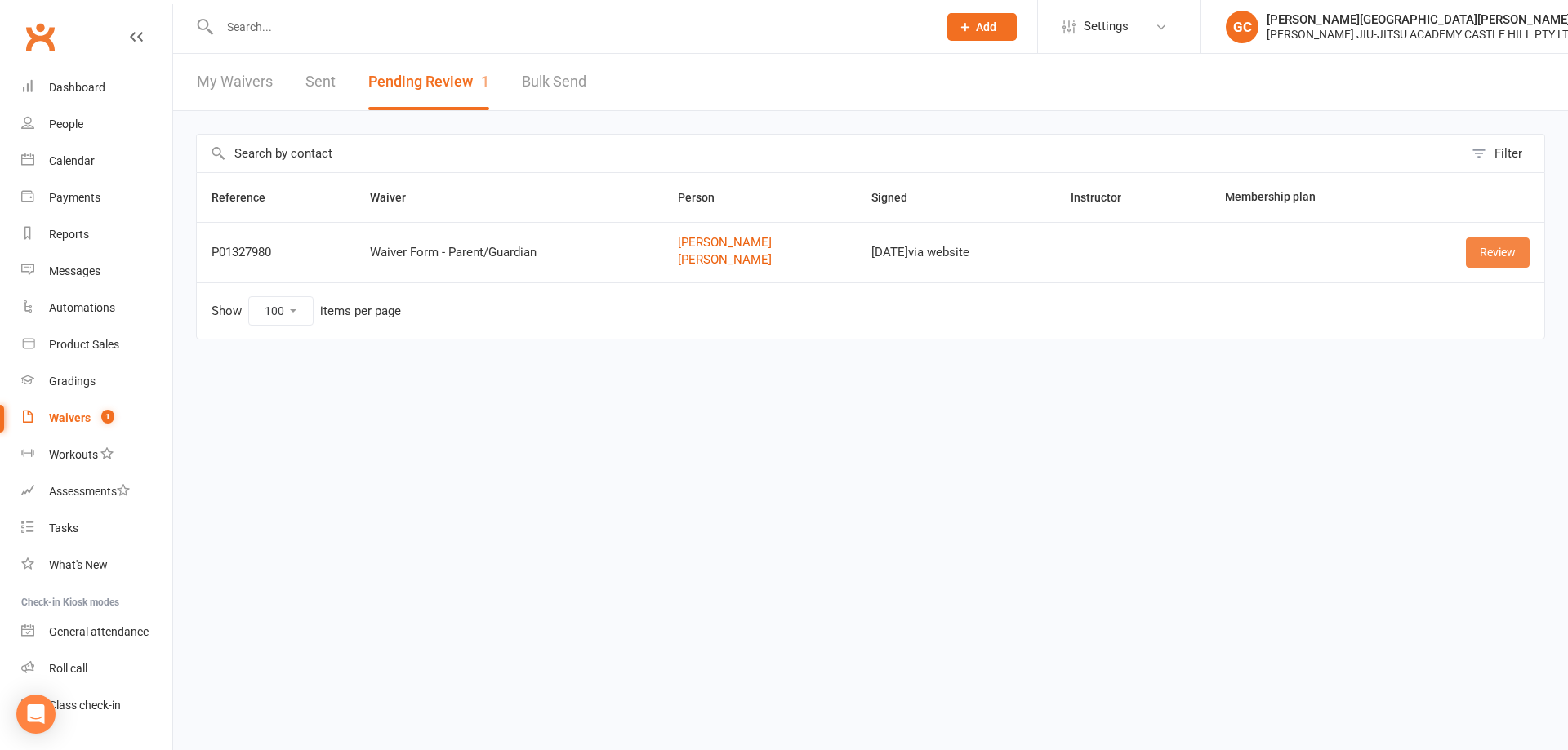
click at [1500, 258] on link "Review" at bounding box center [1497, 253] width 64 height 30
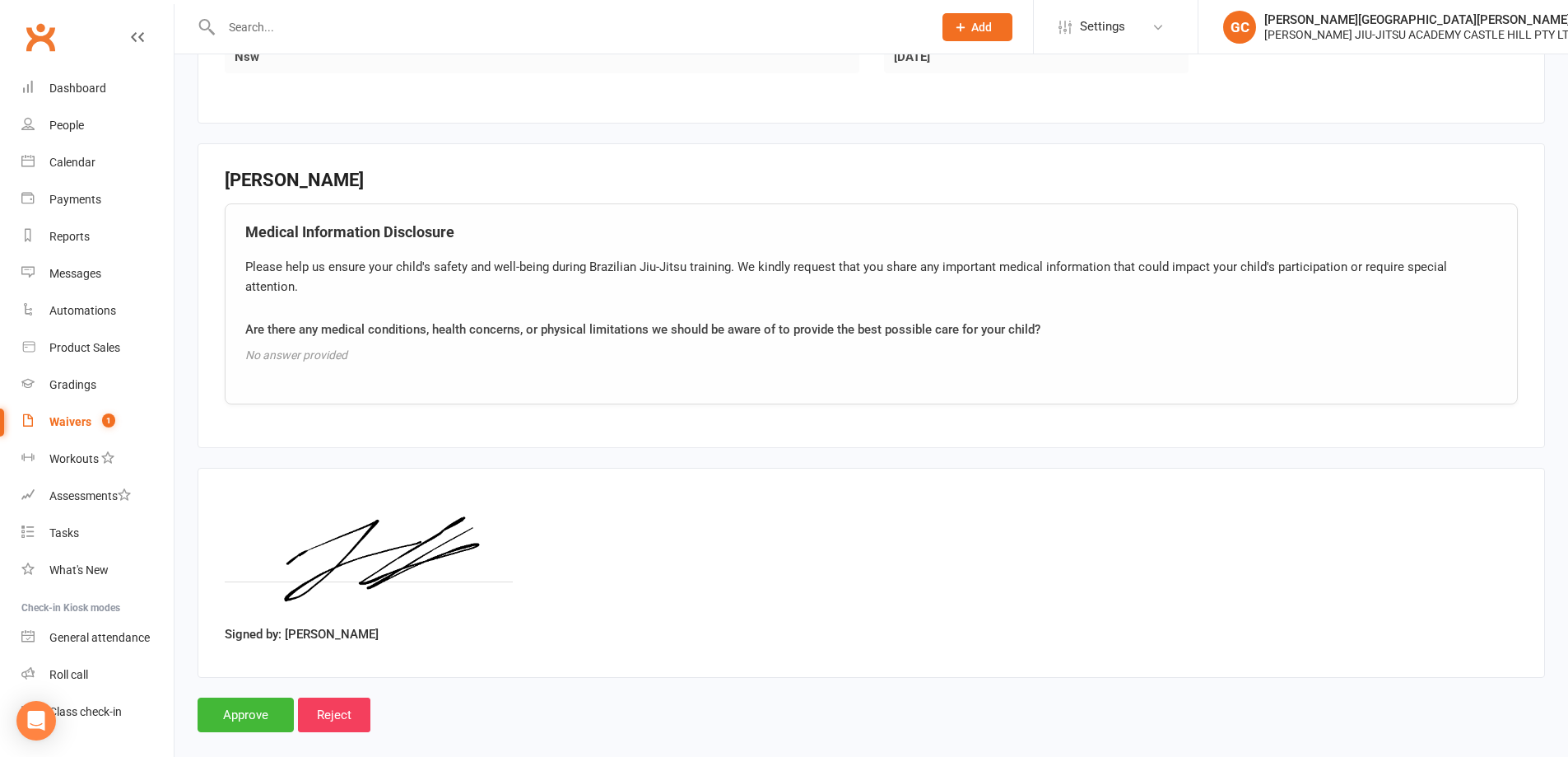
scroll to position [1296, 0]
click at [263, 695] on input "Approve" at bounding box center [245, 712] width 97 height 35
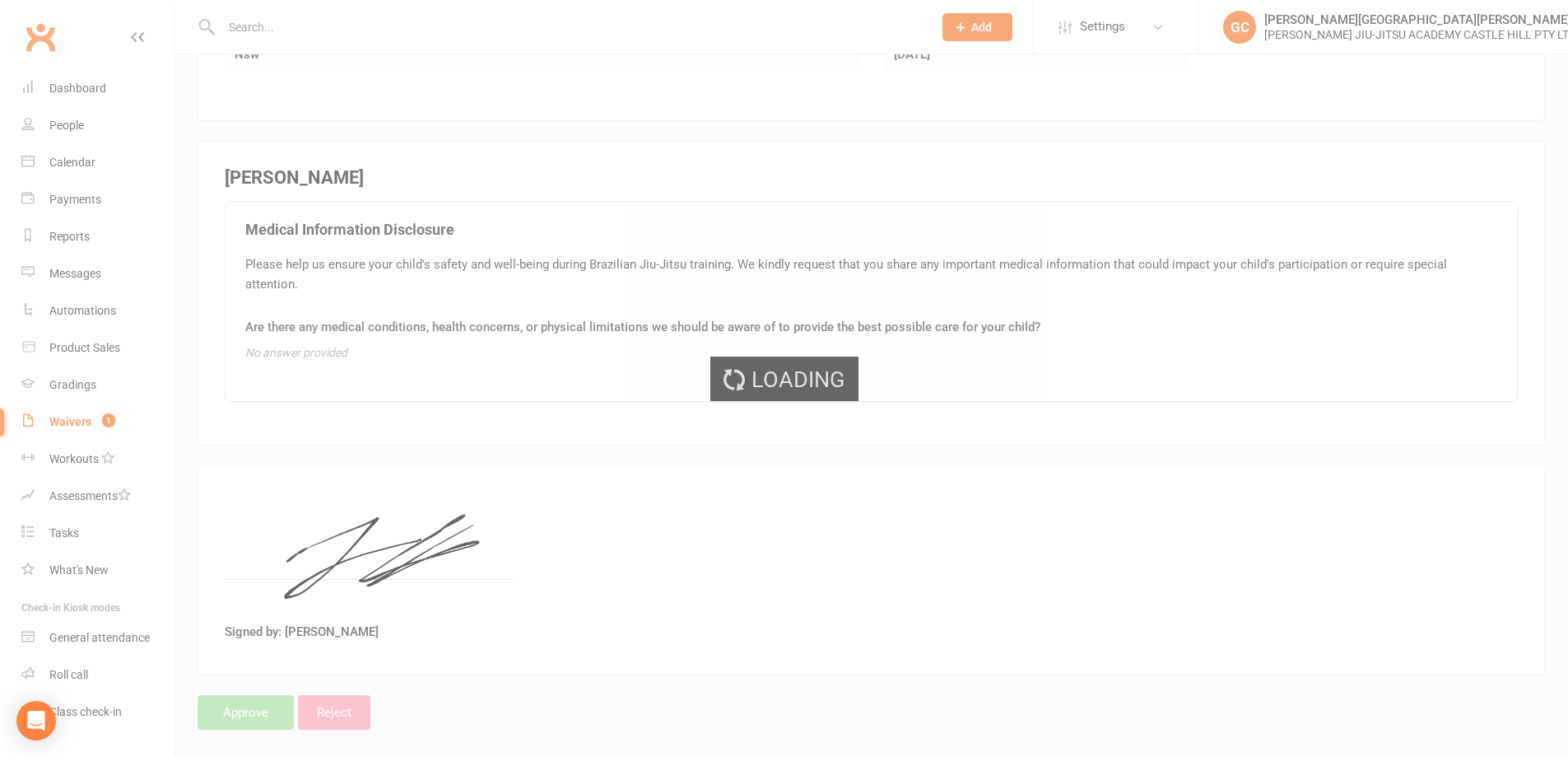
select select "100"
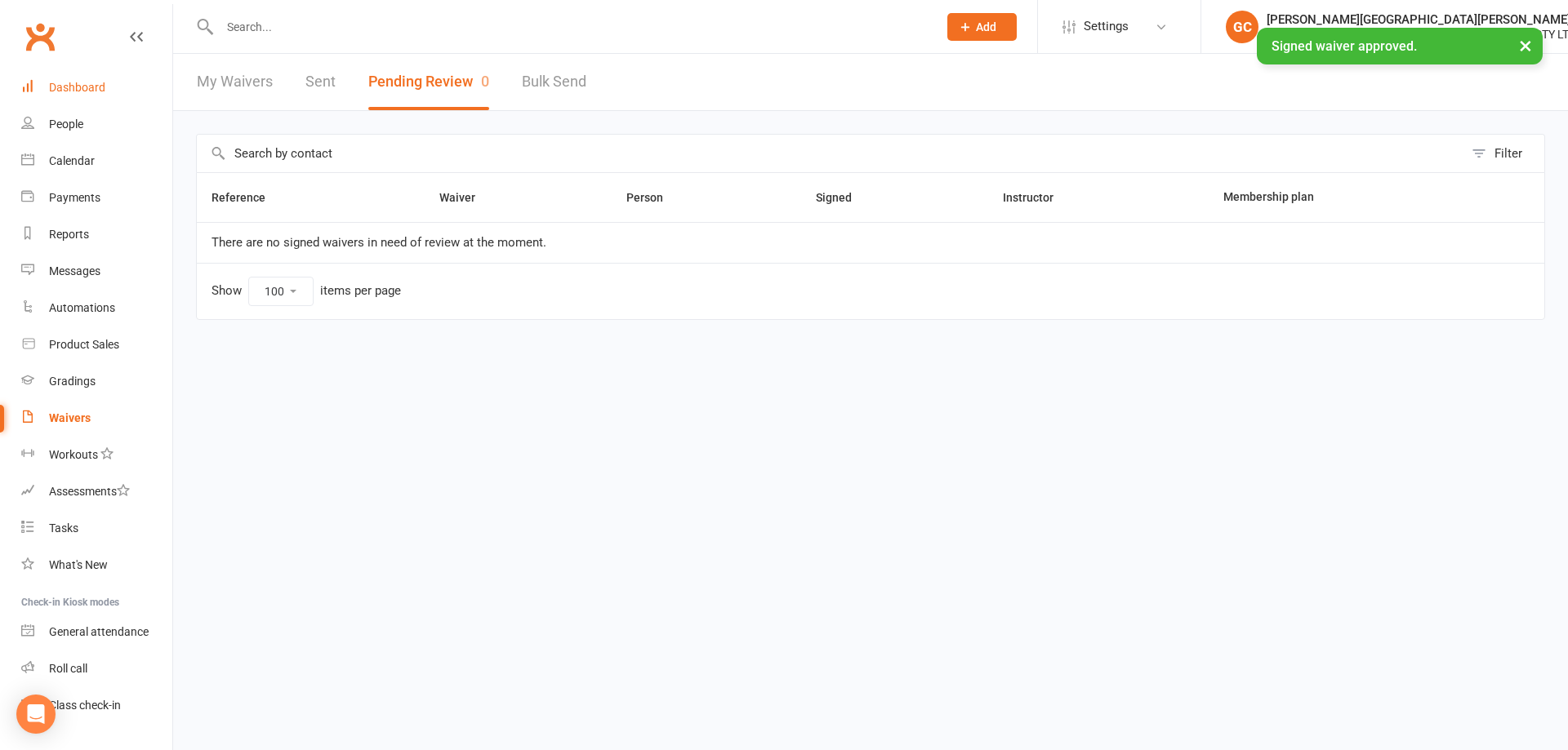
click at [78, 86] on div "Dashboard" at bounding box center [77, 87] width 56 height 13
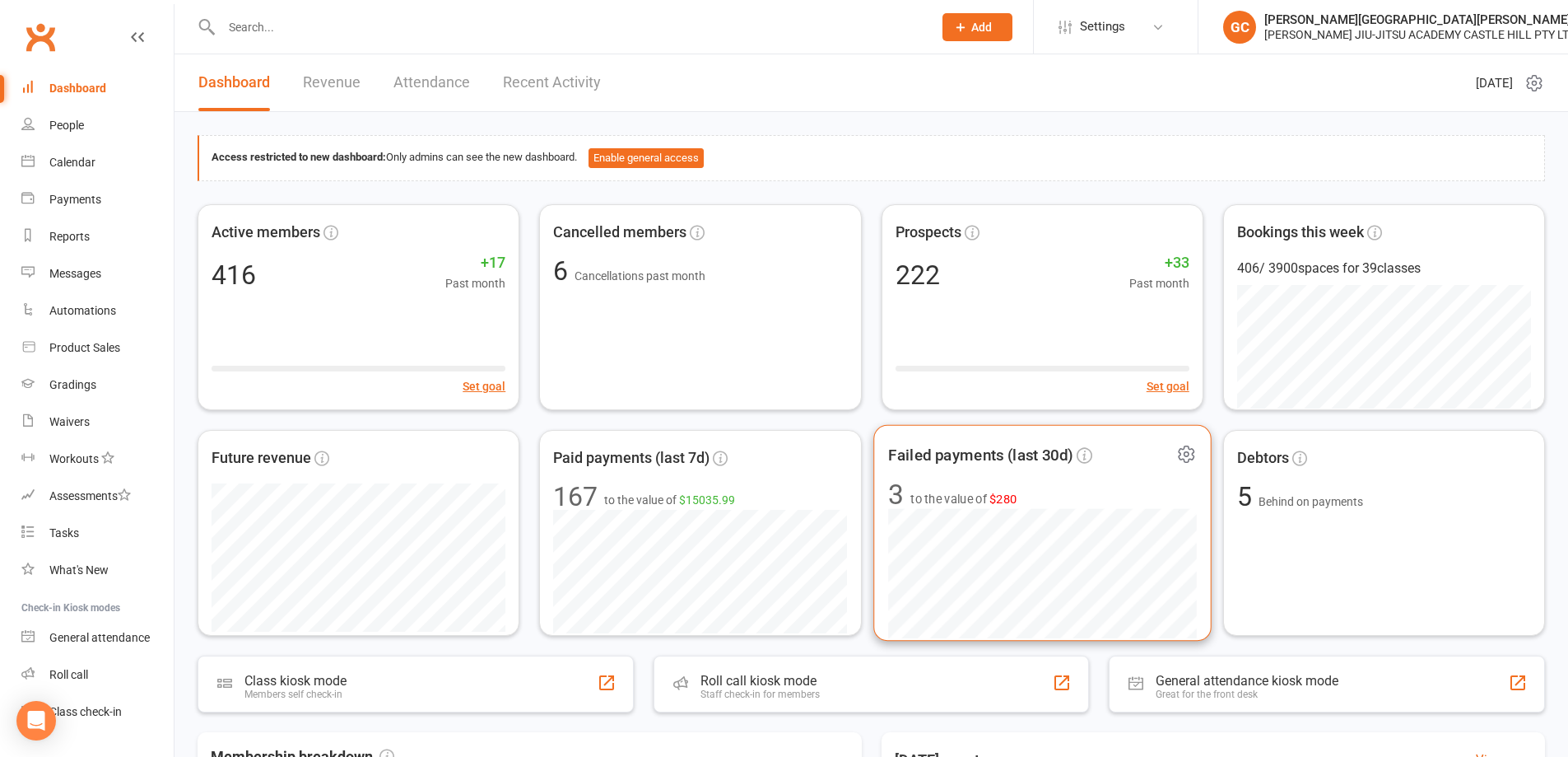
click at [950, 495] on span "to the value of $280" at bounding box center [964, 499] width 107 height 20
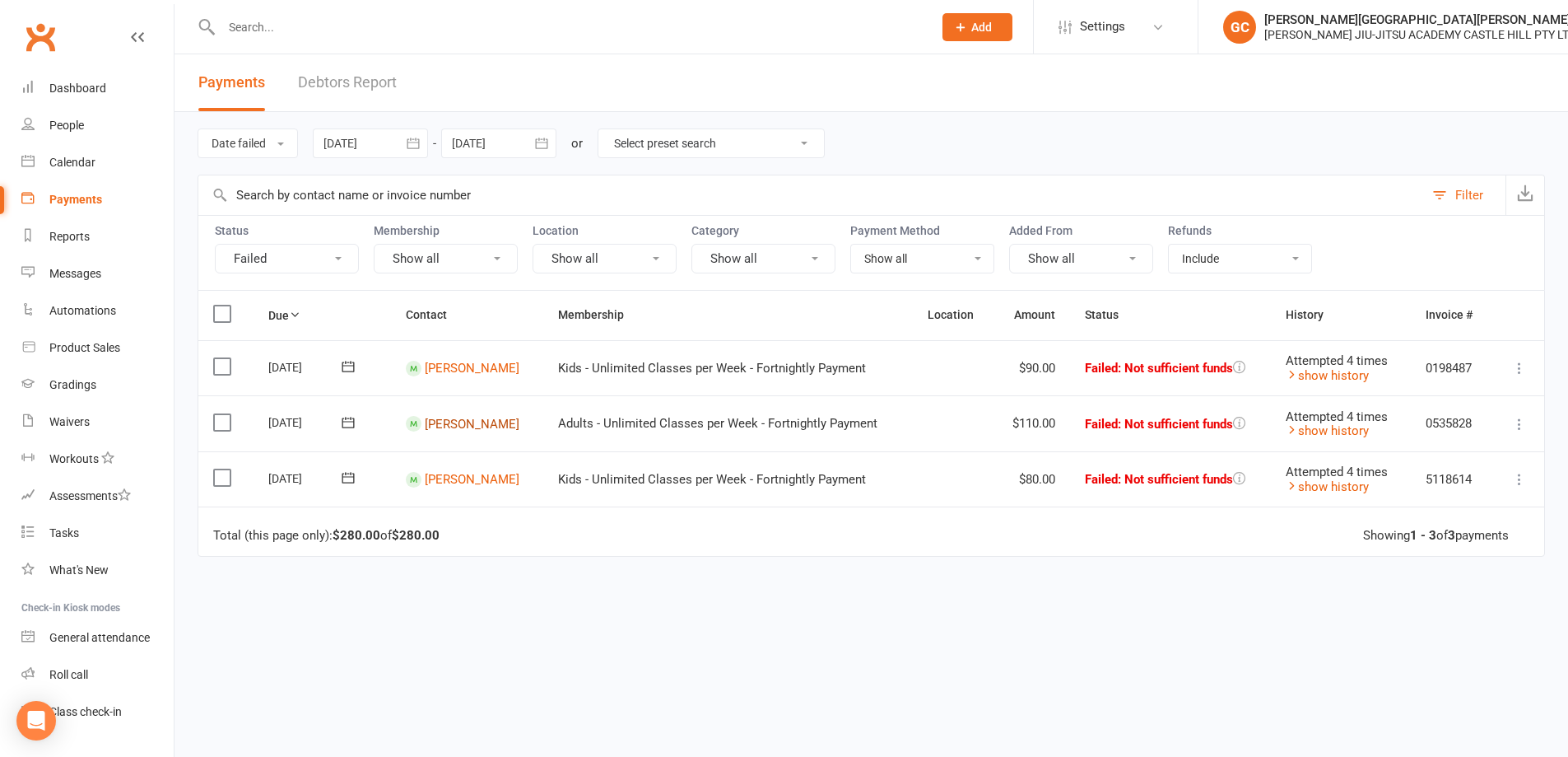
click at [479, 421] on link "Clinton Cooper" at bounding box center [472, 423] width 95 height 15
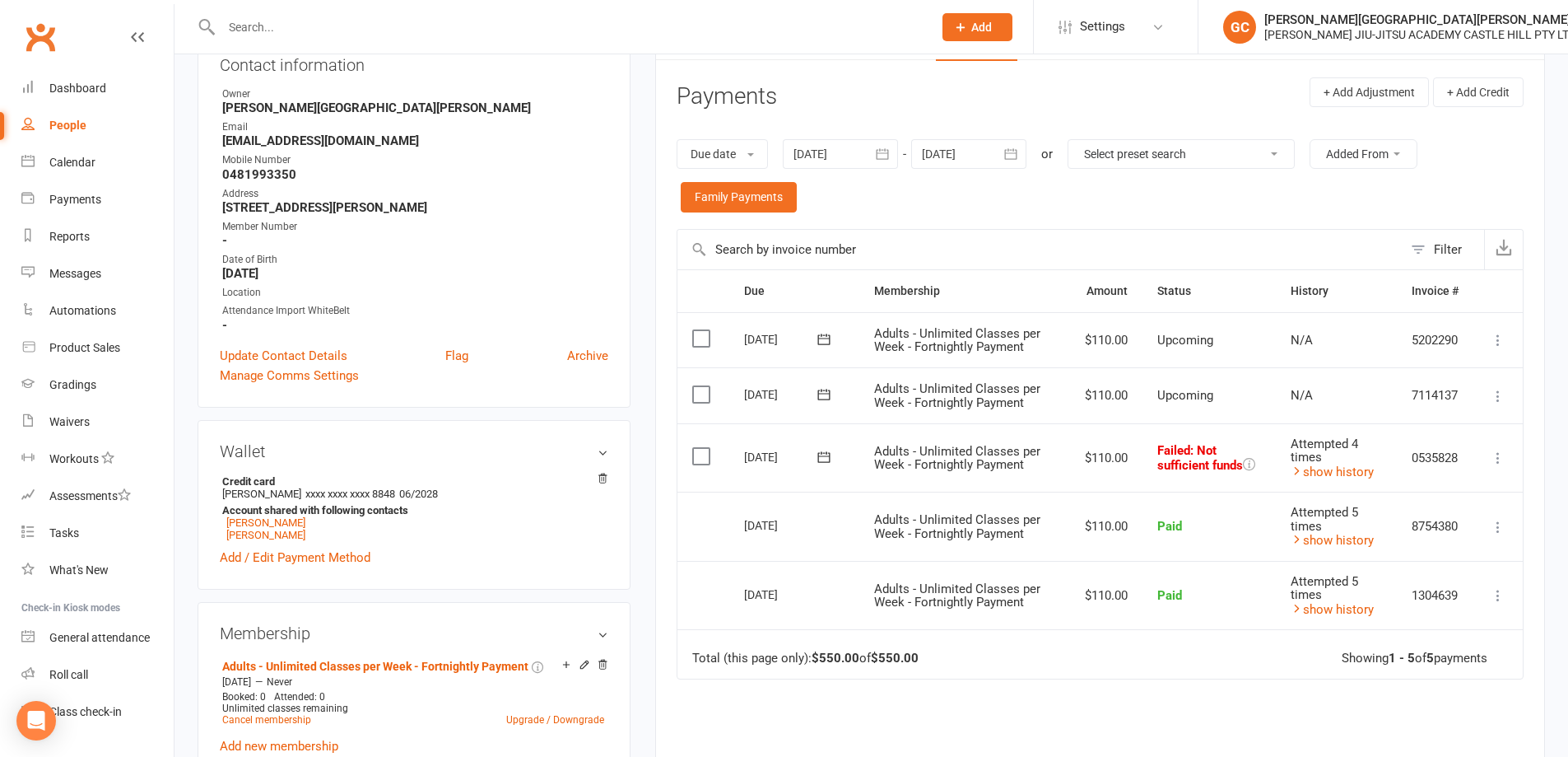
scroll to position [330, 0]
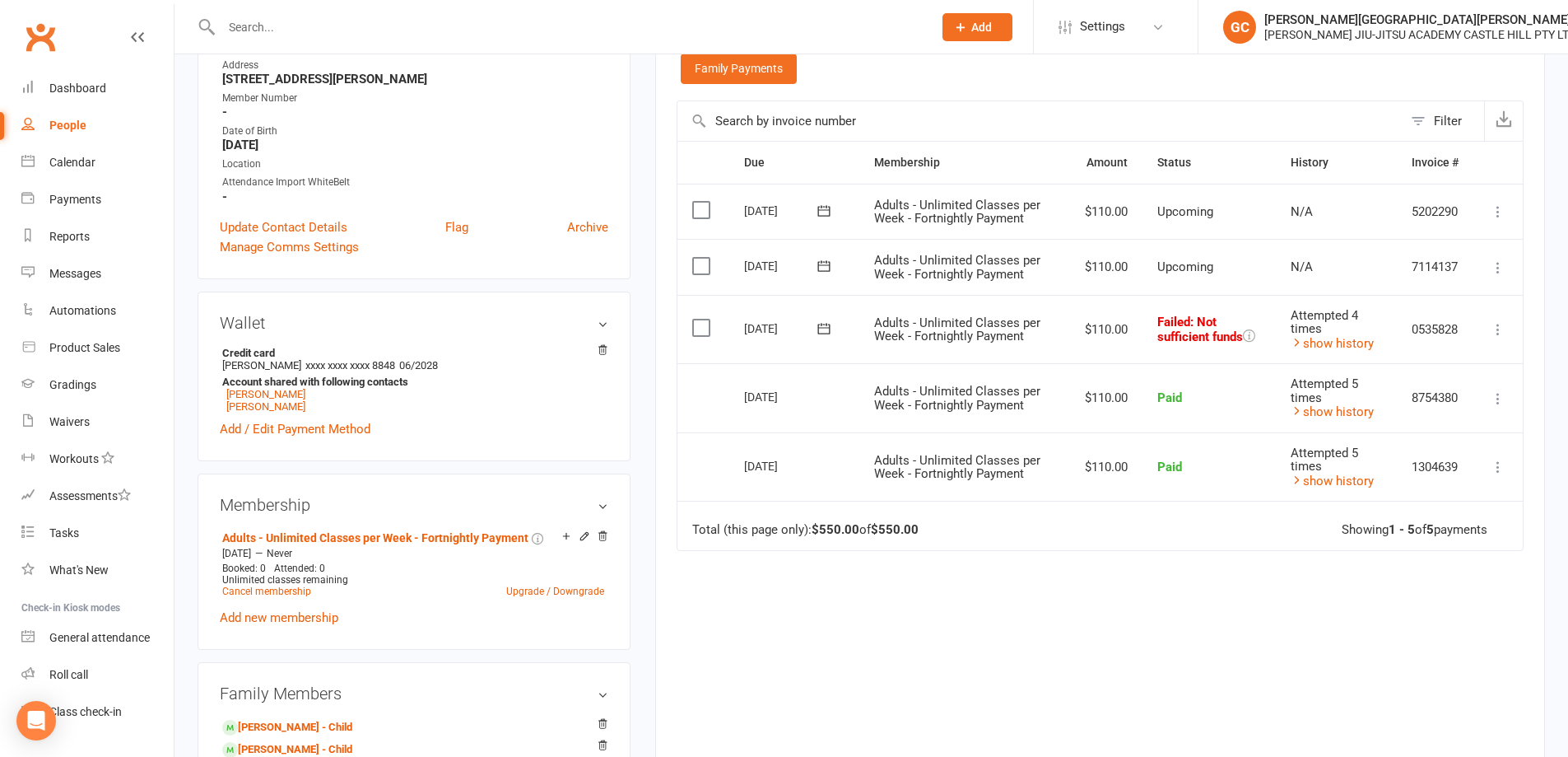
click at [1495, 331] on icon at bounding box center [1498, 330] width 17 height 17
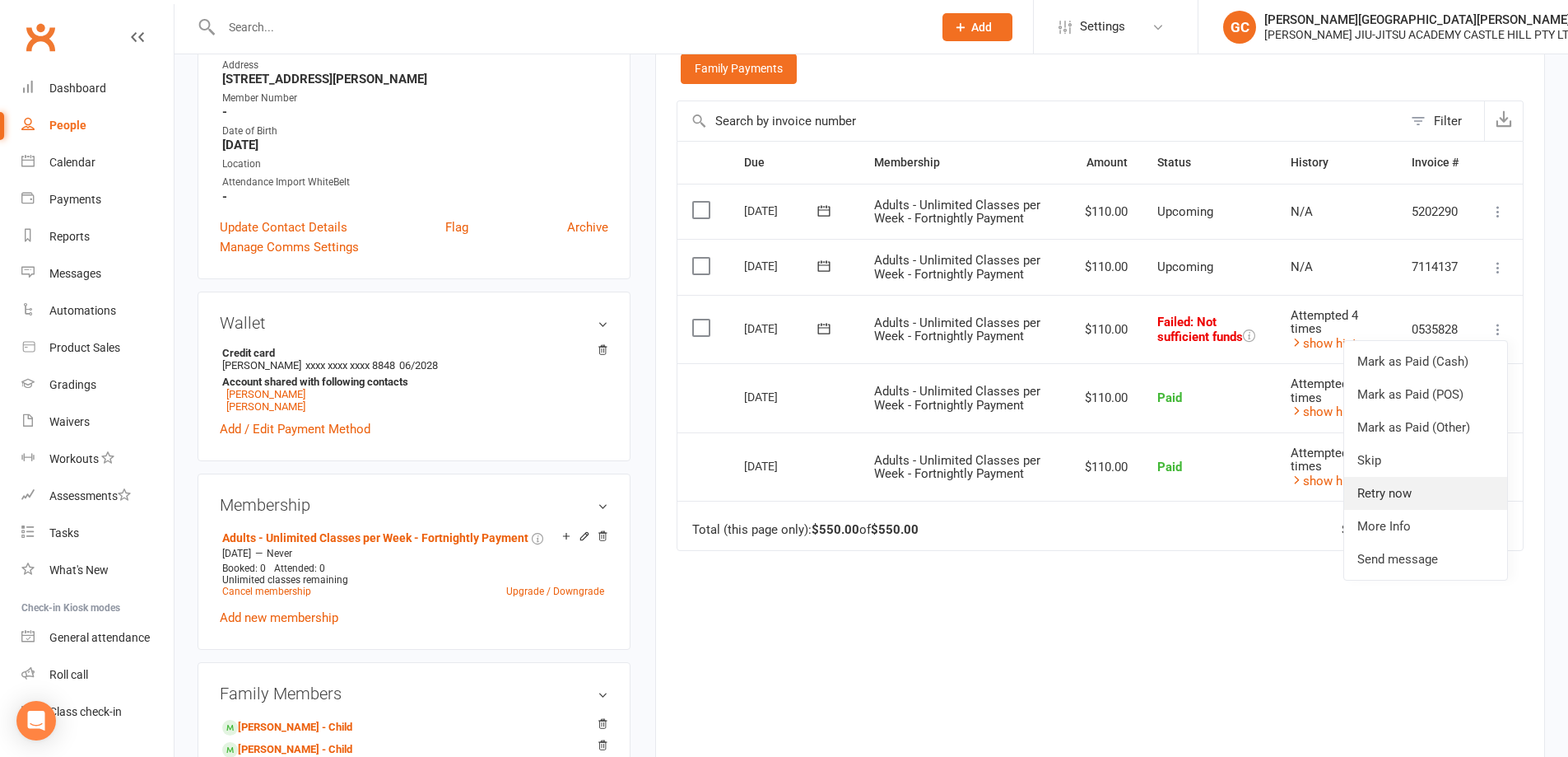
click at [1387, 490] on link "Retry now" at bounding box center [1427, 493] width 163 height 33
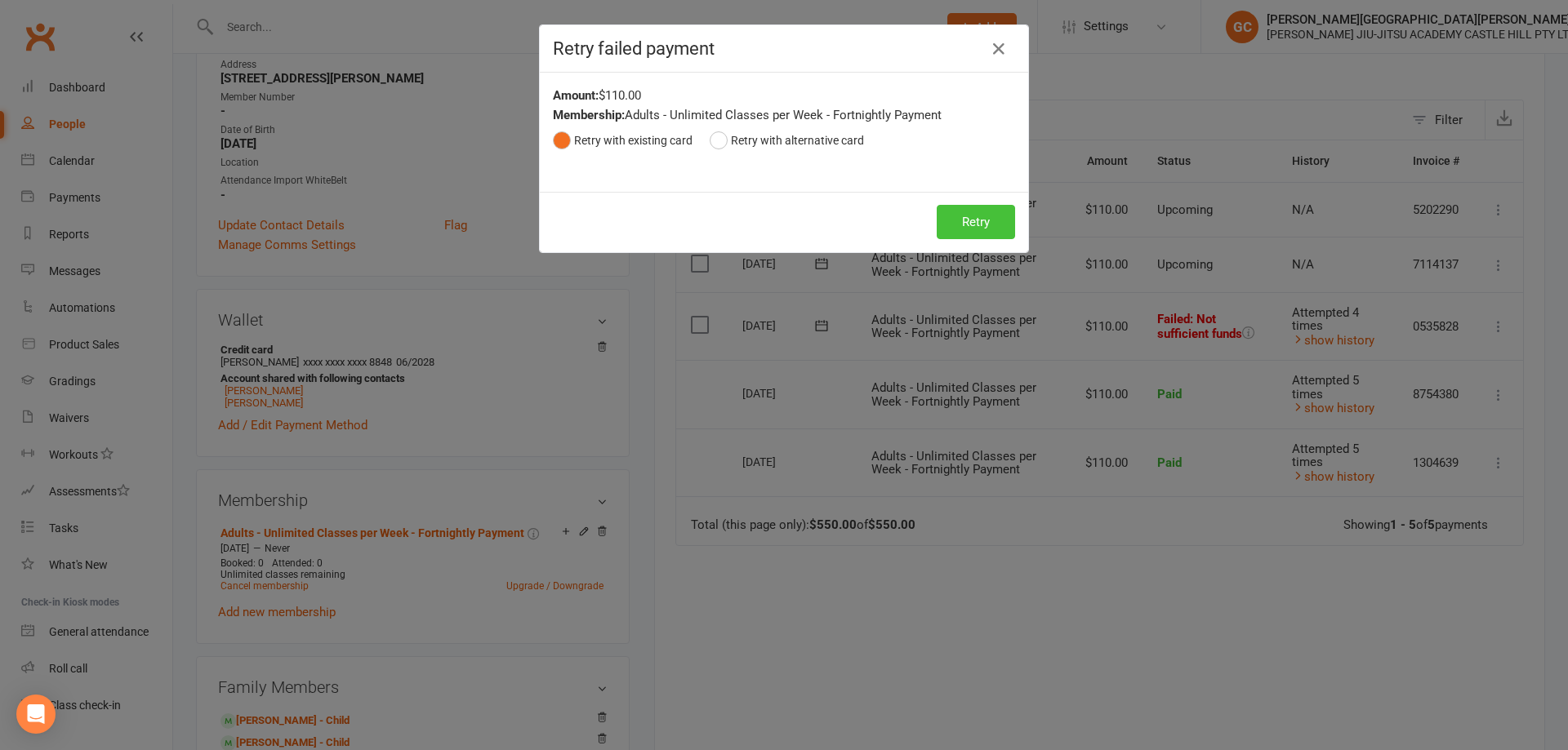
click at [980, 221] on button "Retry" at bounding box center [976, 222] width 78 height 35
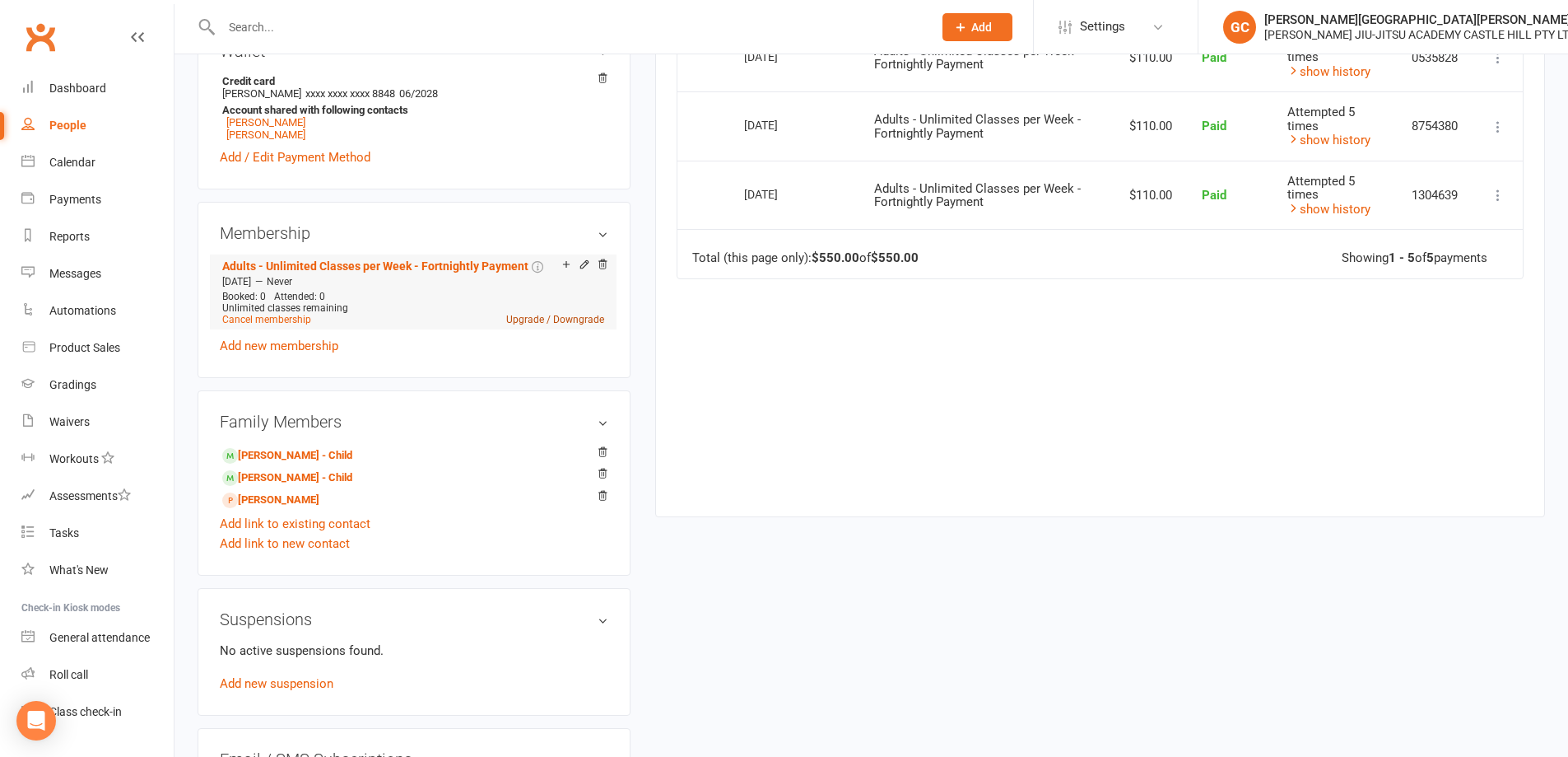
scroll to position [604, 0]
click at [296, 445] on link "August Cooper - Child" at bounding box center [287, 453] width 130 height 17
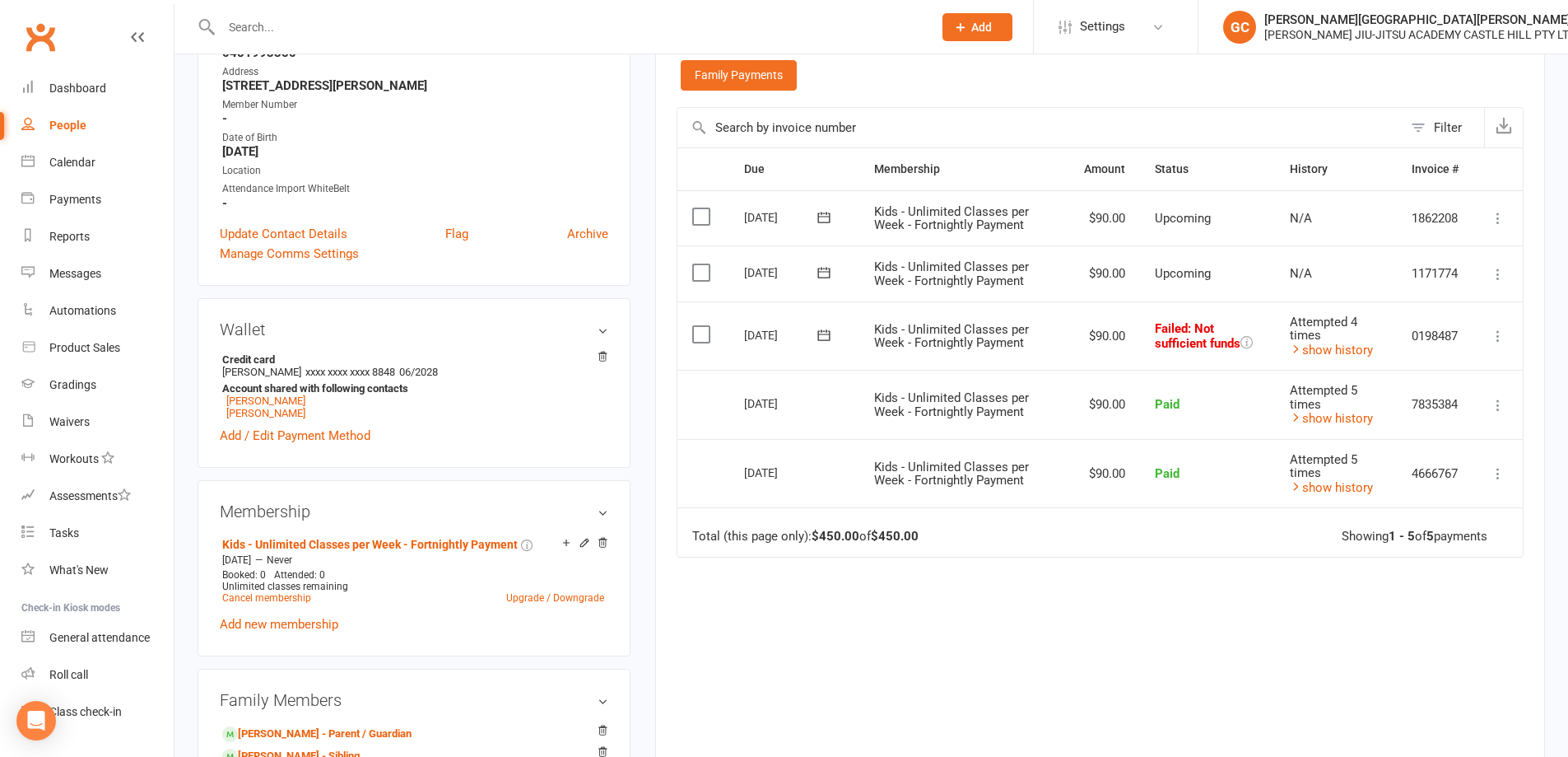
scroll to position [330, 0]
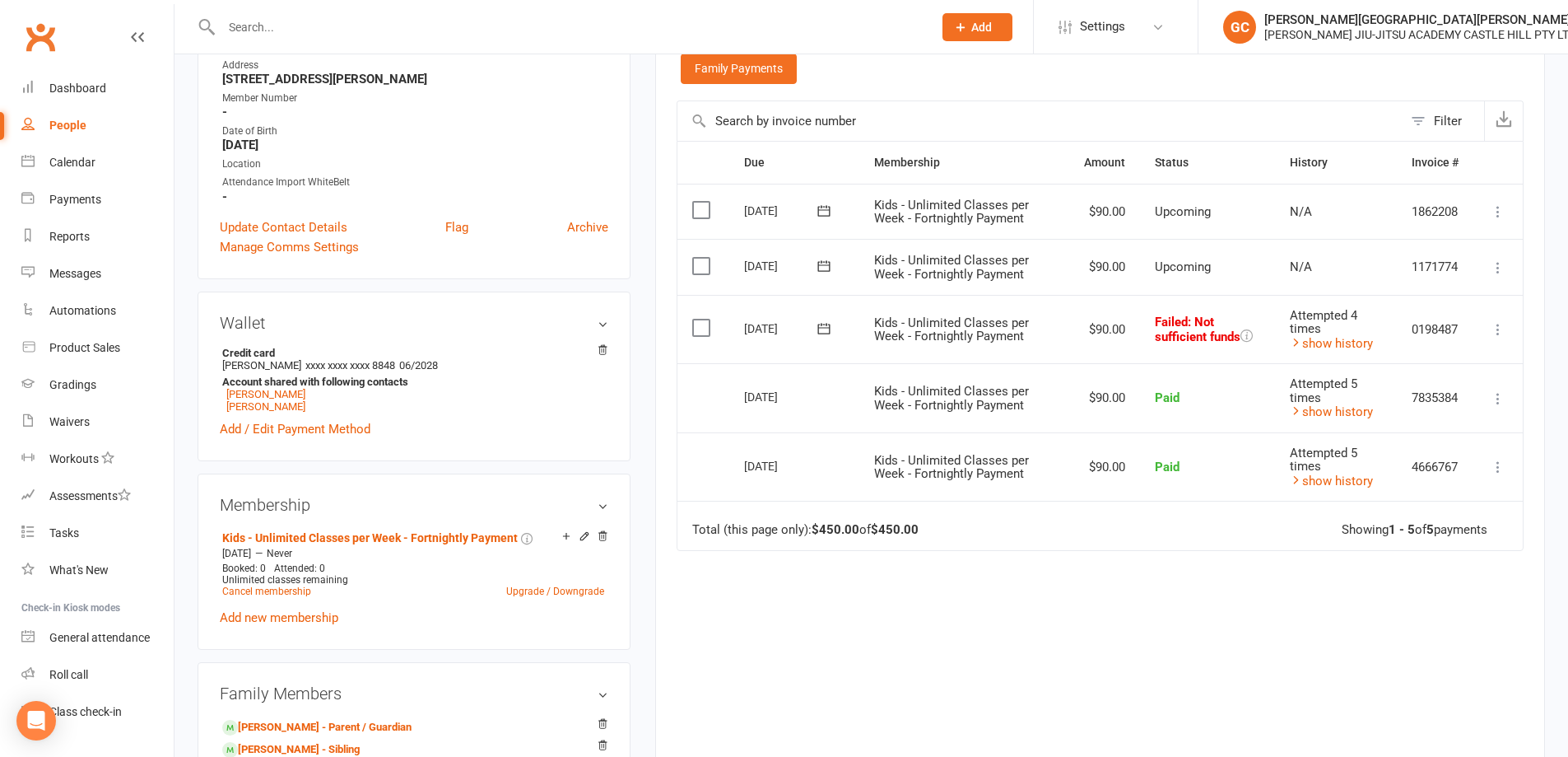
click at [1492, 329] on icon at bounding box center [1498, 330] width 17 height 17
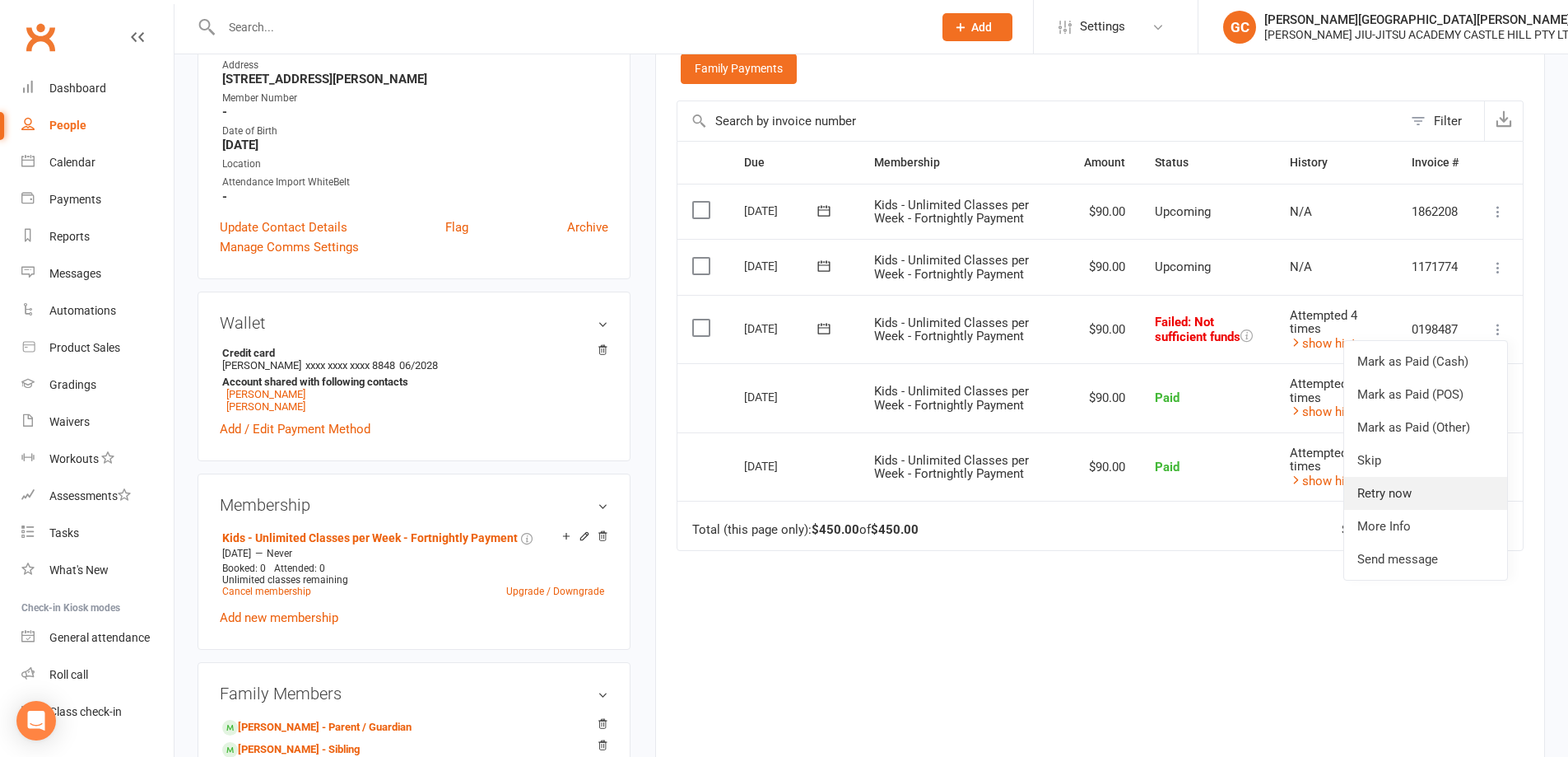
click at [1401, 493] on link "Retry now" at bounding box center [1427, 493] width 163 height 33
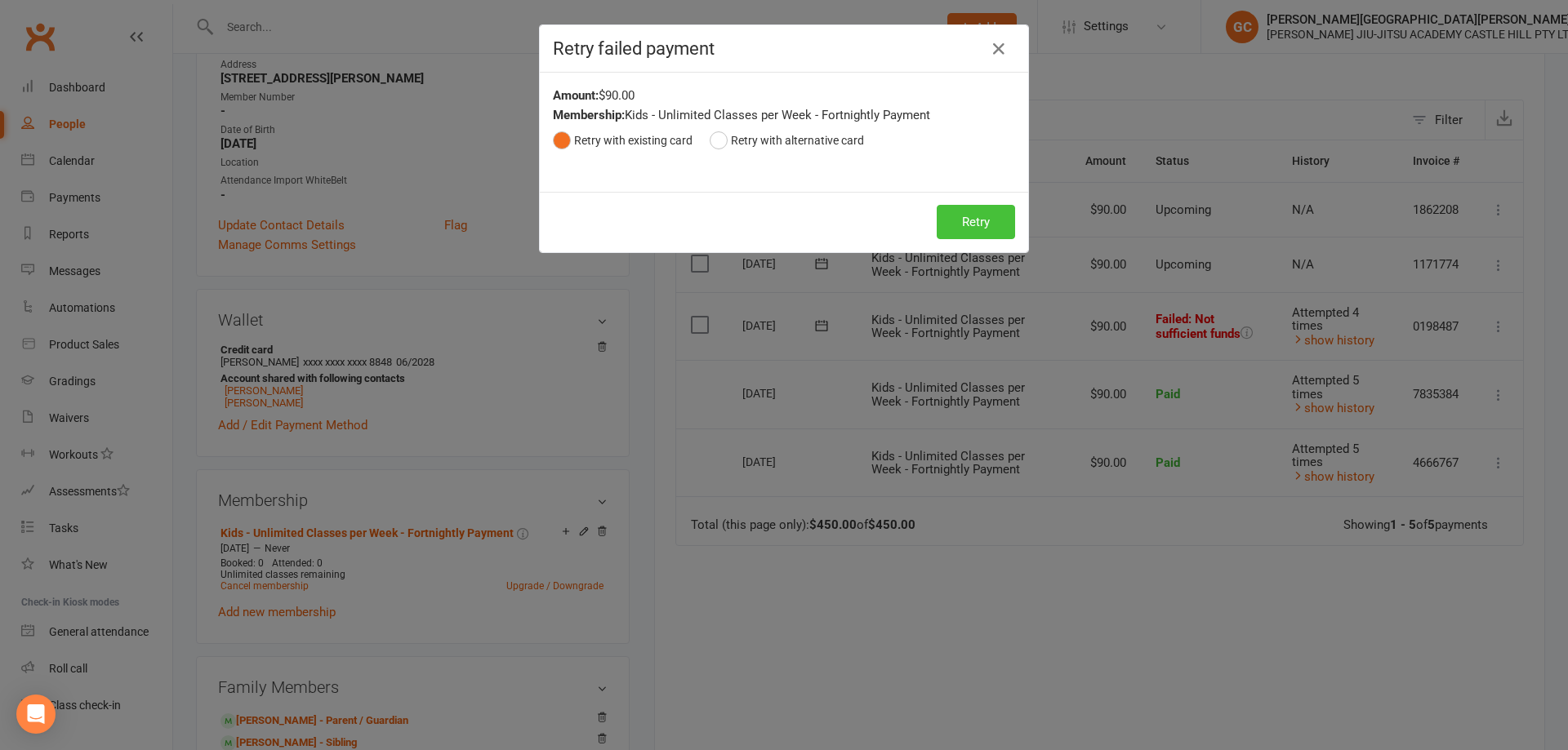
click at [989, 222] on button "Retry" at bounding box center [976, 222] width 78 height 35
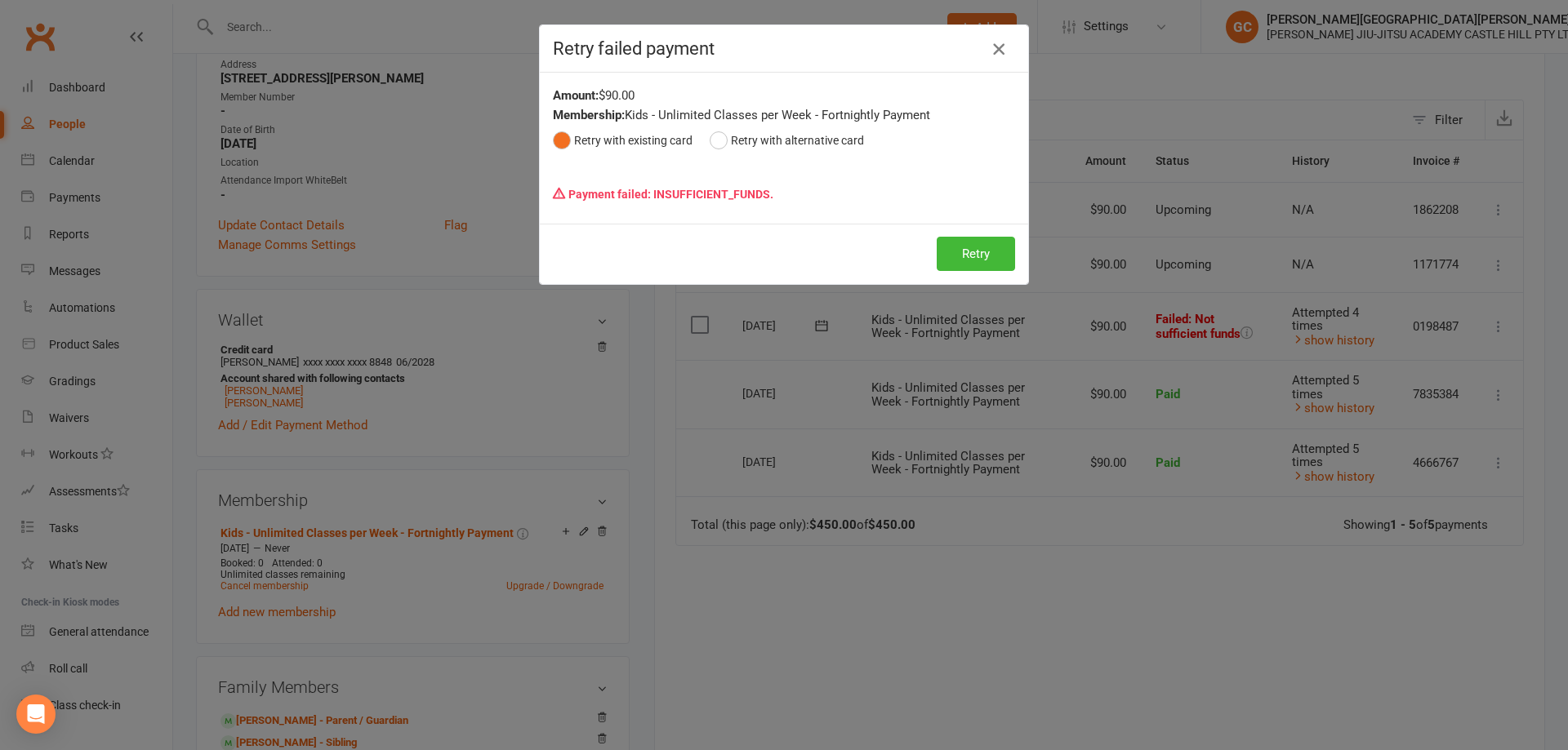
click at [995, 49] on icon "button" at bounding box center [999, 49] width 20 height 20
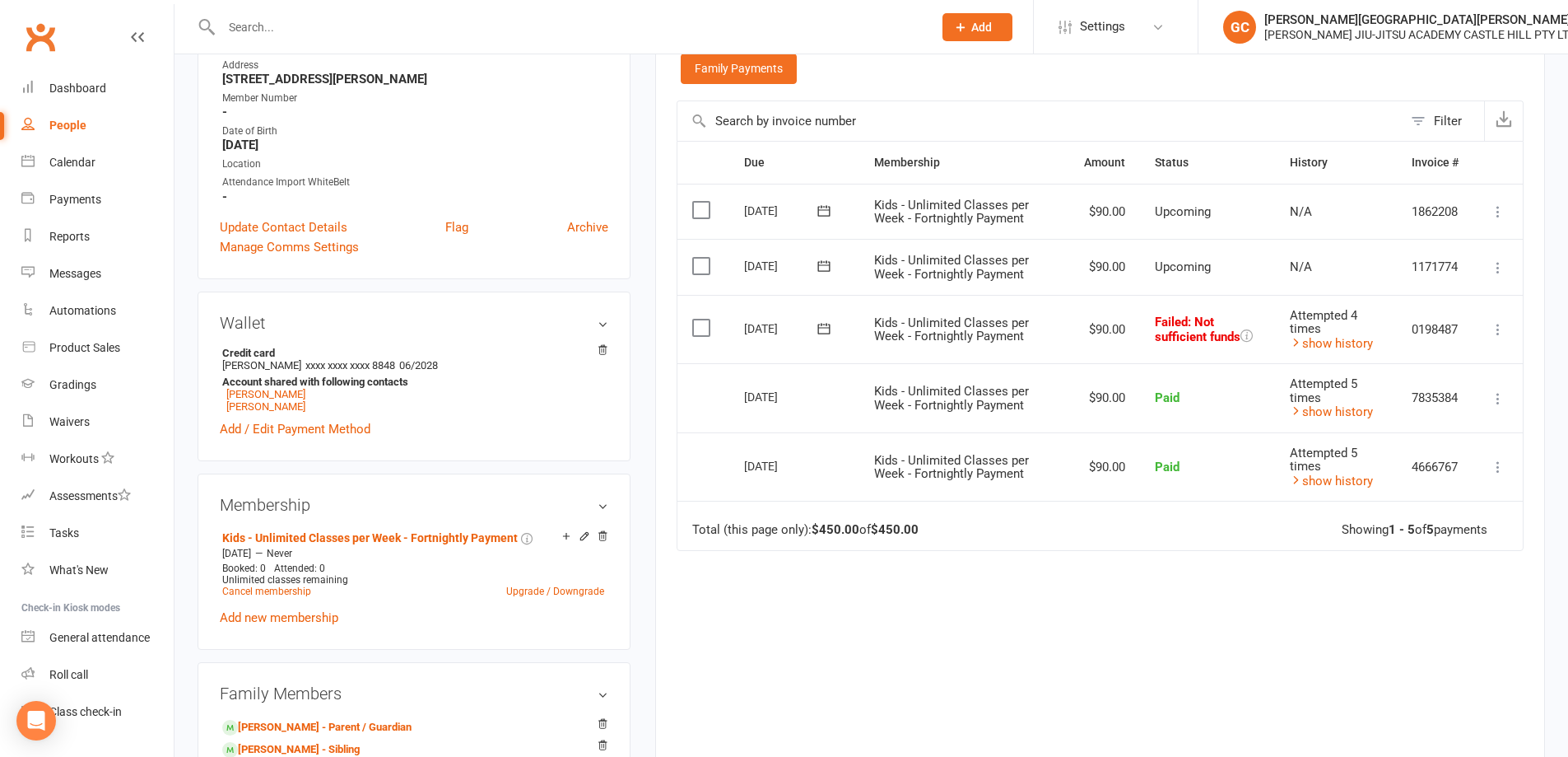
drag, startPoint x: 1059, startPoint y: 558, endPoint x: 1039, endPoint y: 556, distance: 20.1
click at [1059, 557] on div "Due Contact Membership Amount Status History Invoice # Select this 07 Sep 2025 …" at bounding box center [1100, 451] width 847 height 623
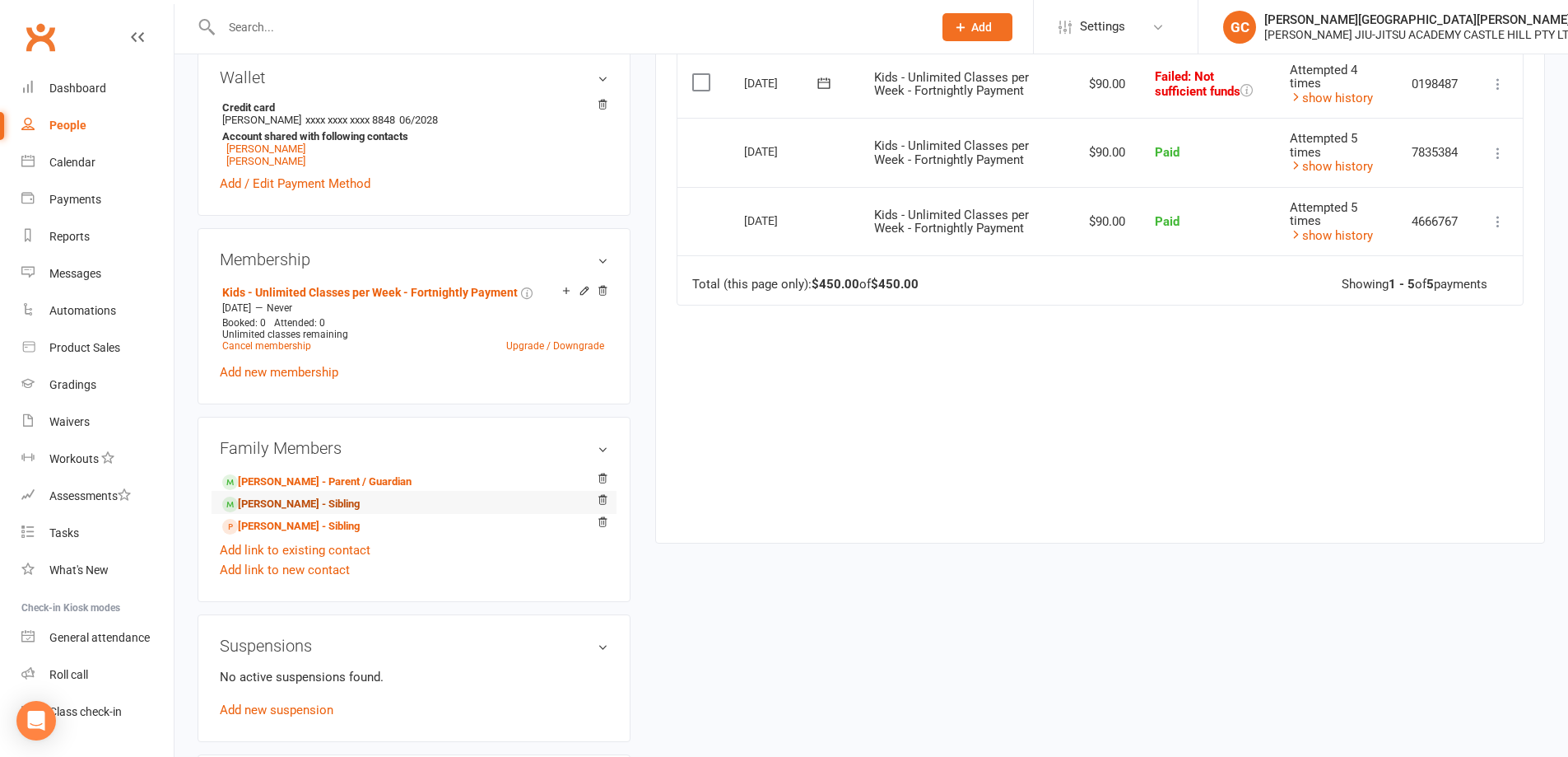
scroll to position [577, 0]
click at [293, 498] on link "Harvey Ryan - Sibling" at bounding box center [291, 502] width 137 height 17
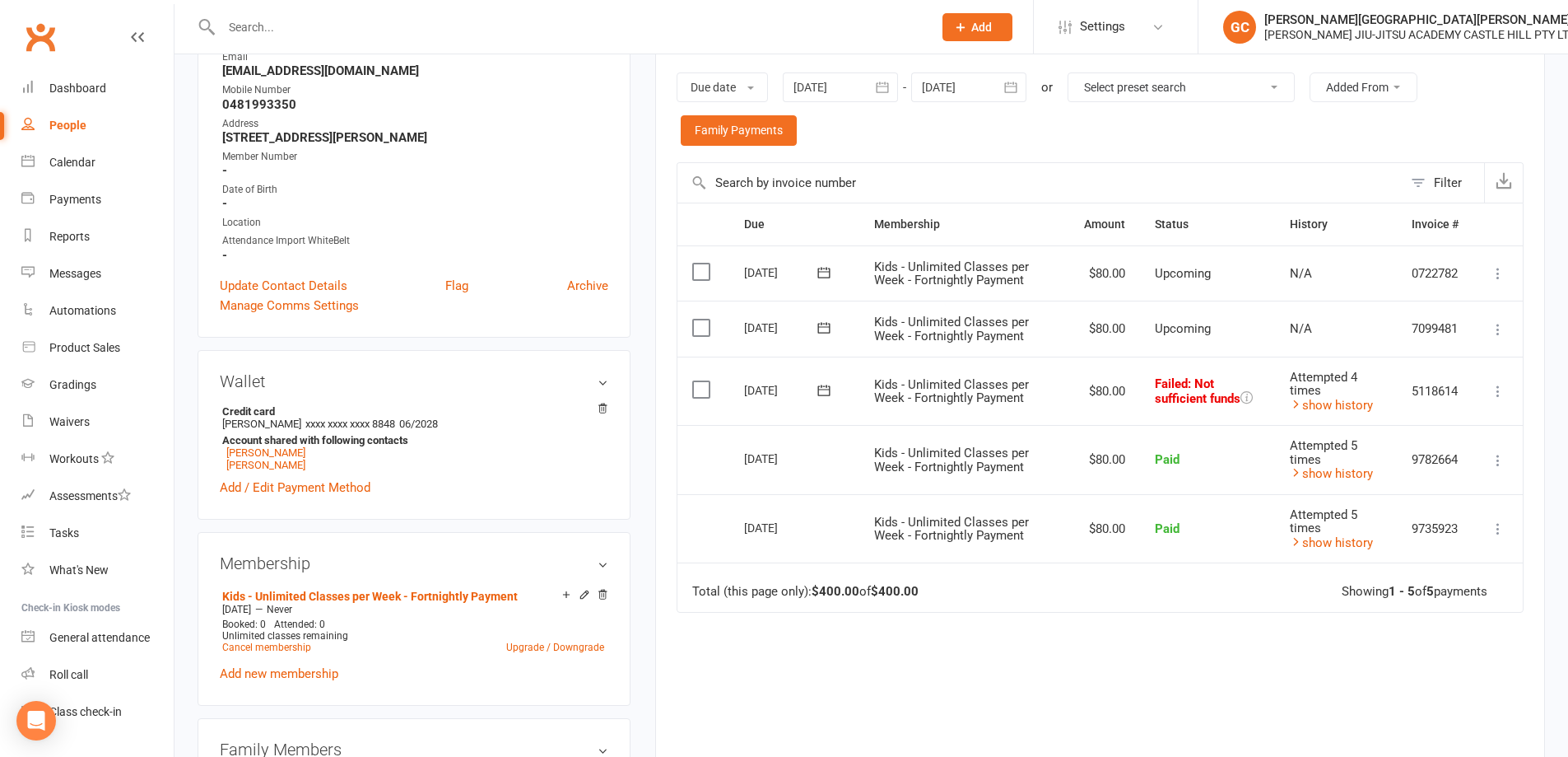
scroll to position [275, 0]
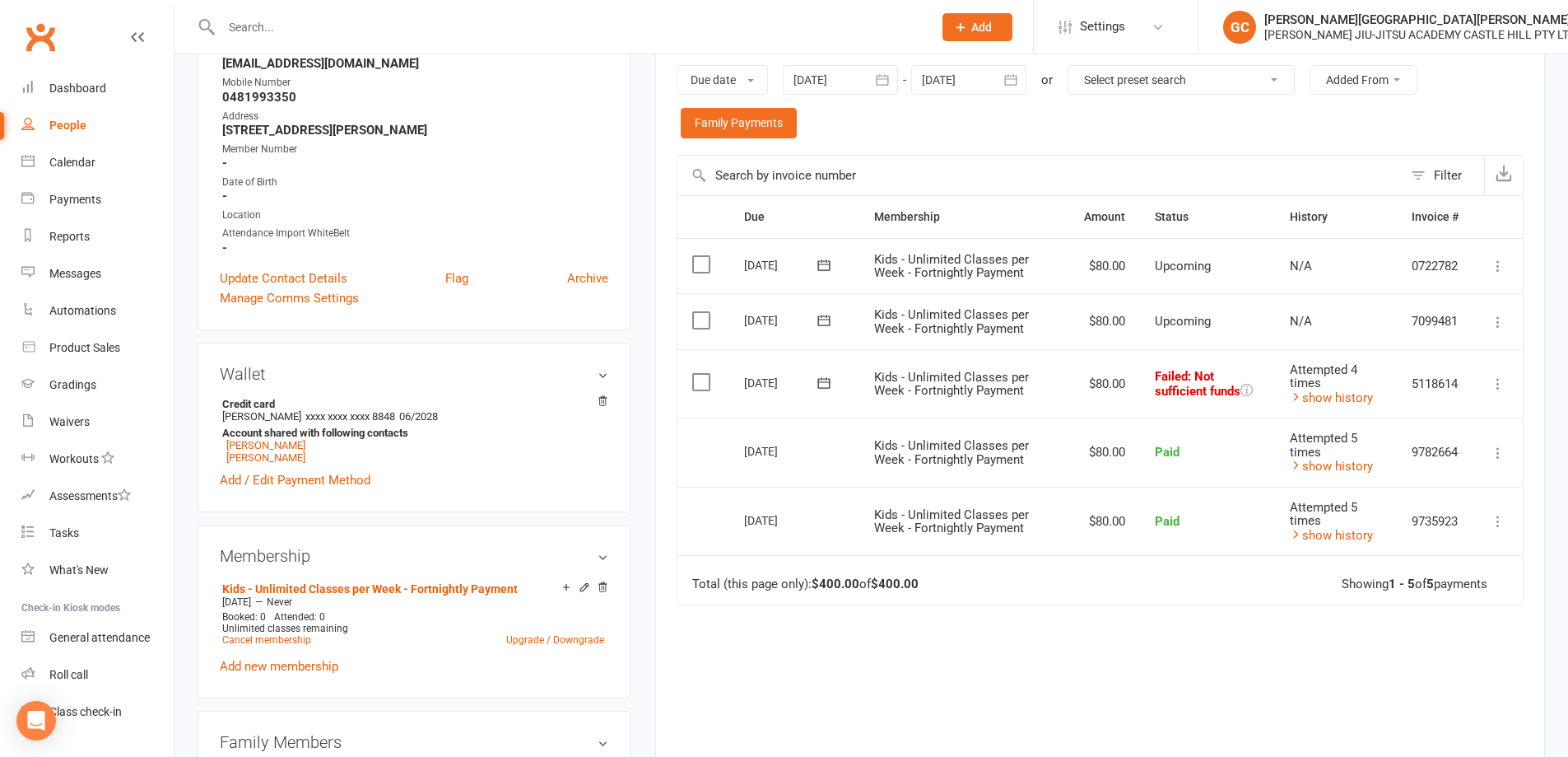
click at [1500, 384] on icon at bounding box center [1498, 383] width 17 height 17
click at [1388, 545] on link "Retry now" at bounding box center [1427, 547] width 163 height 33
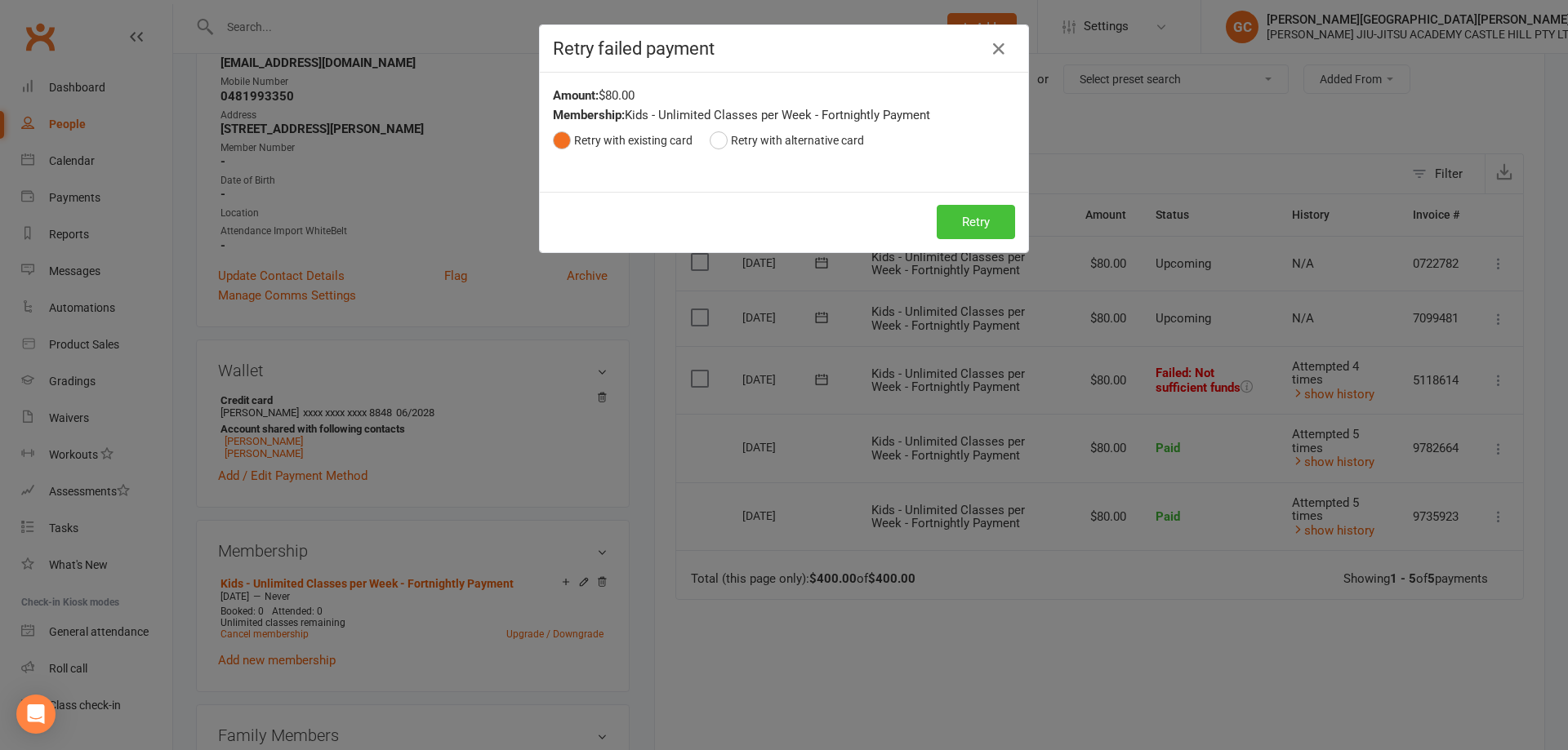
click at [980, 219] on button "Retry" at bounding box center [976, 222] width 78 height 35
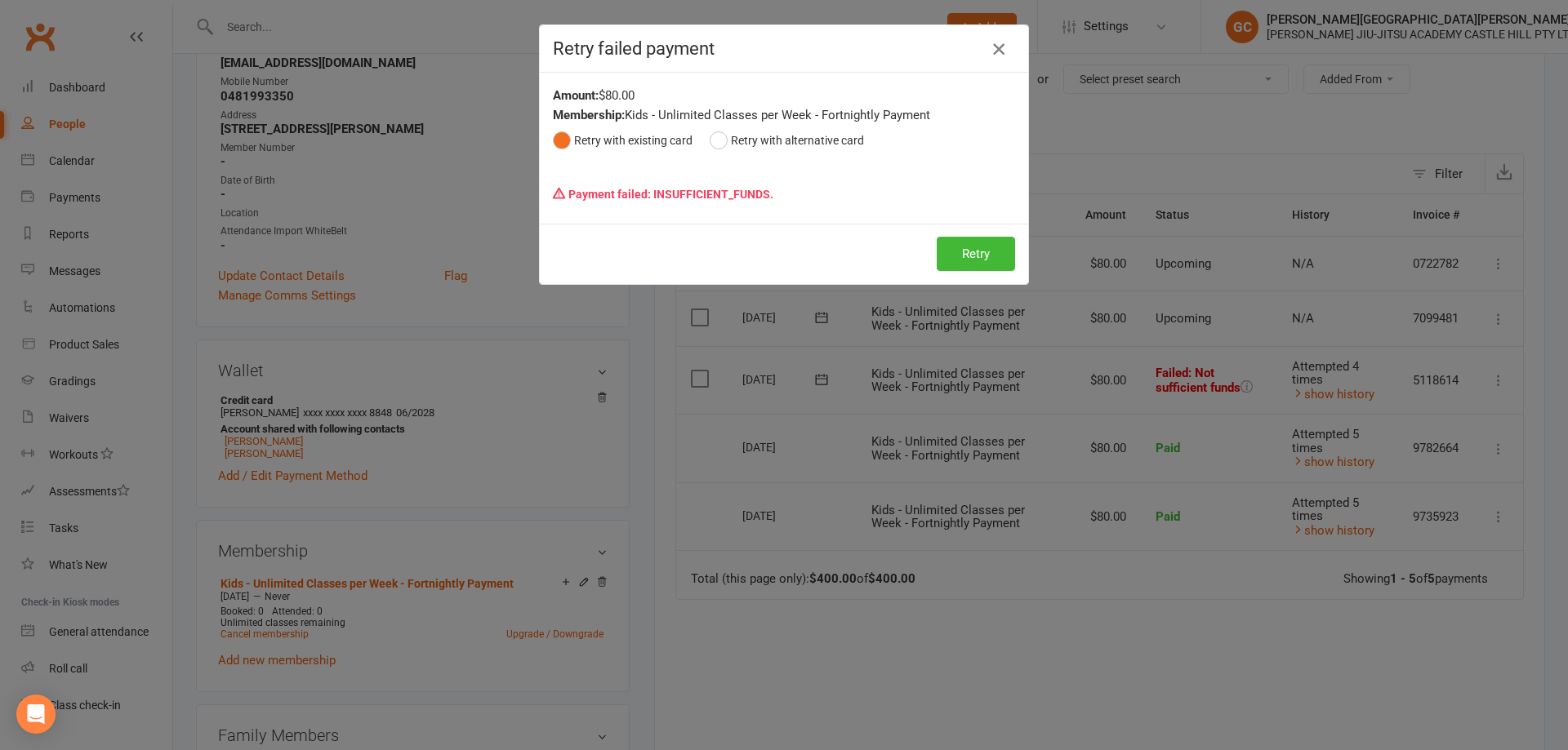
click at [989, 54] on icon "button" at bounding box center [999, 49] width 20 height 20
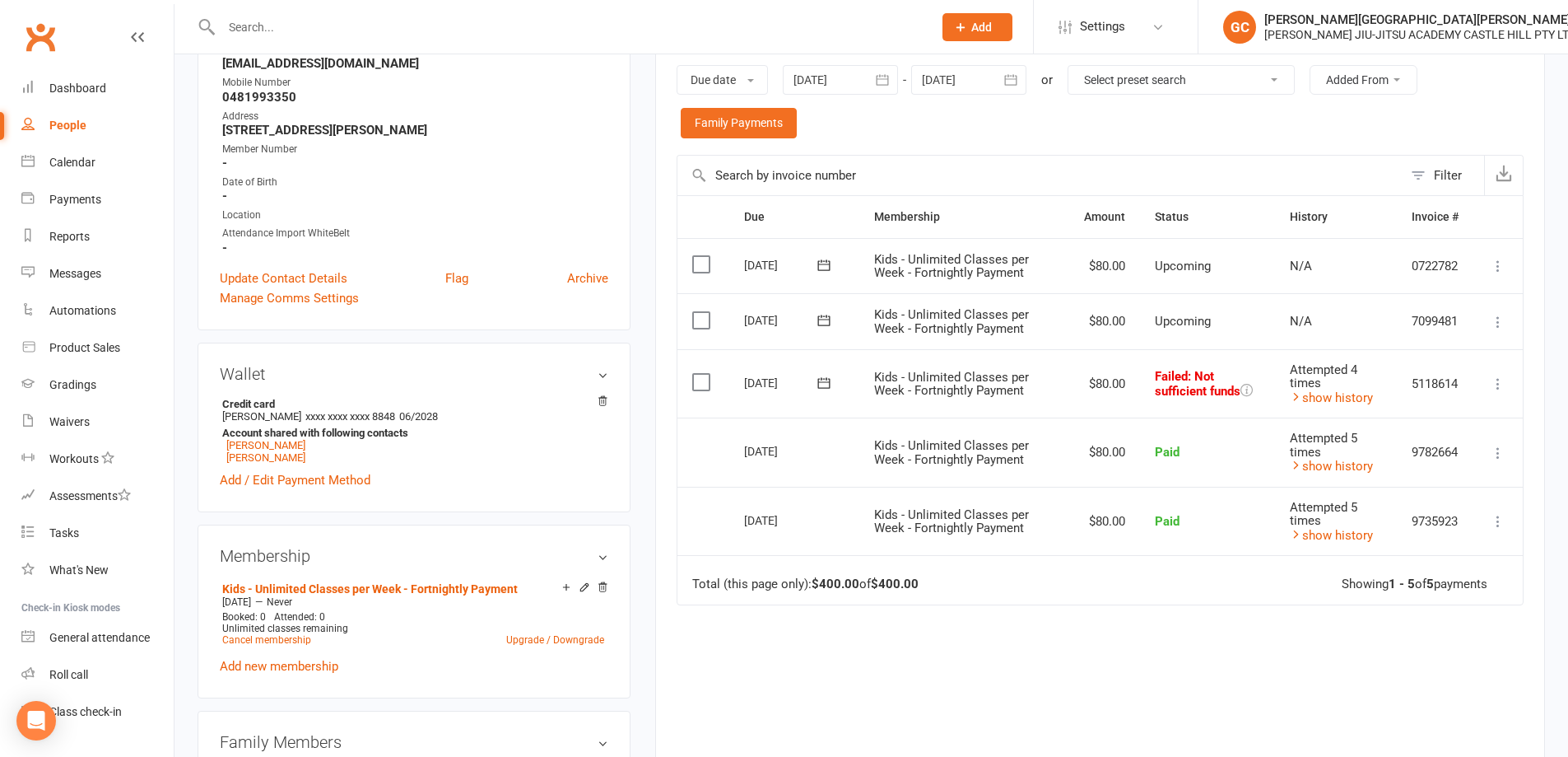
click at [84, 122] on div "People" at bounding box center [68, 125] width 37 height 13
select select "100"
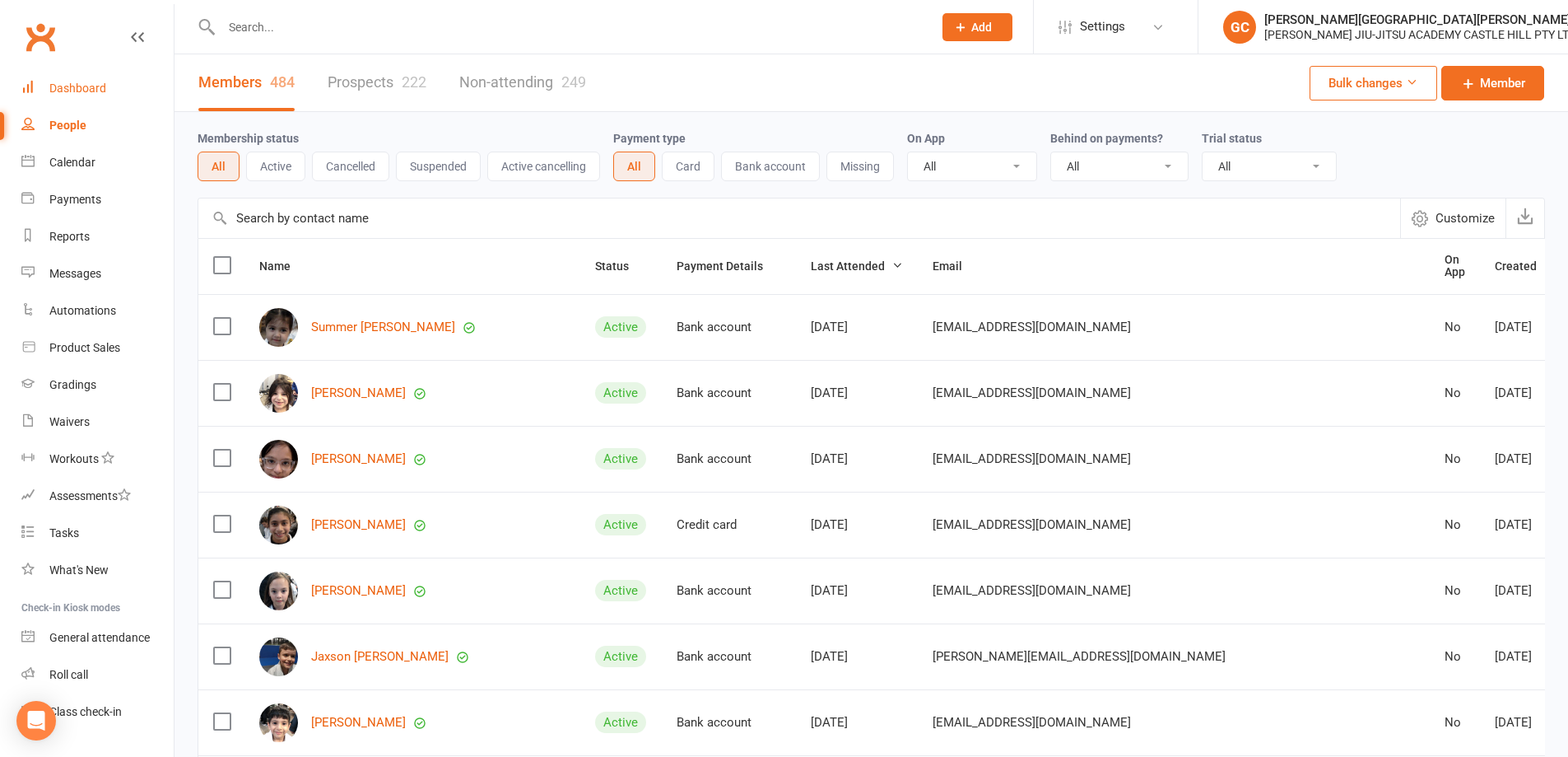
click at [75, 92] on div "Dashboard" at bounding box center [78, 88] width 57 height 13
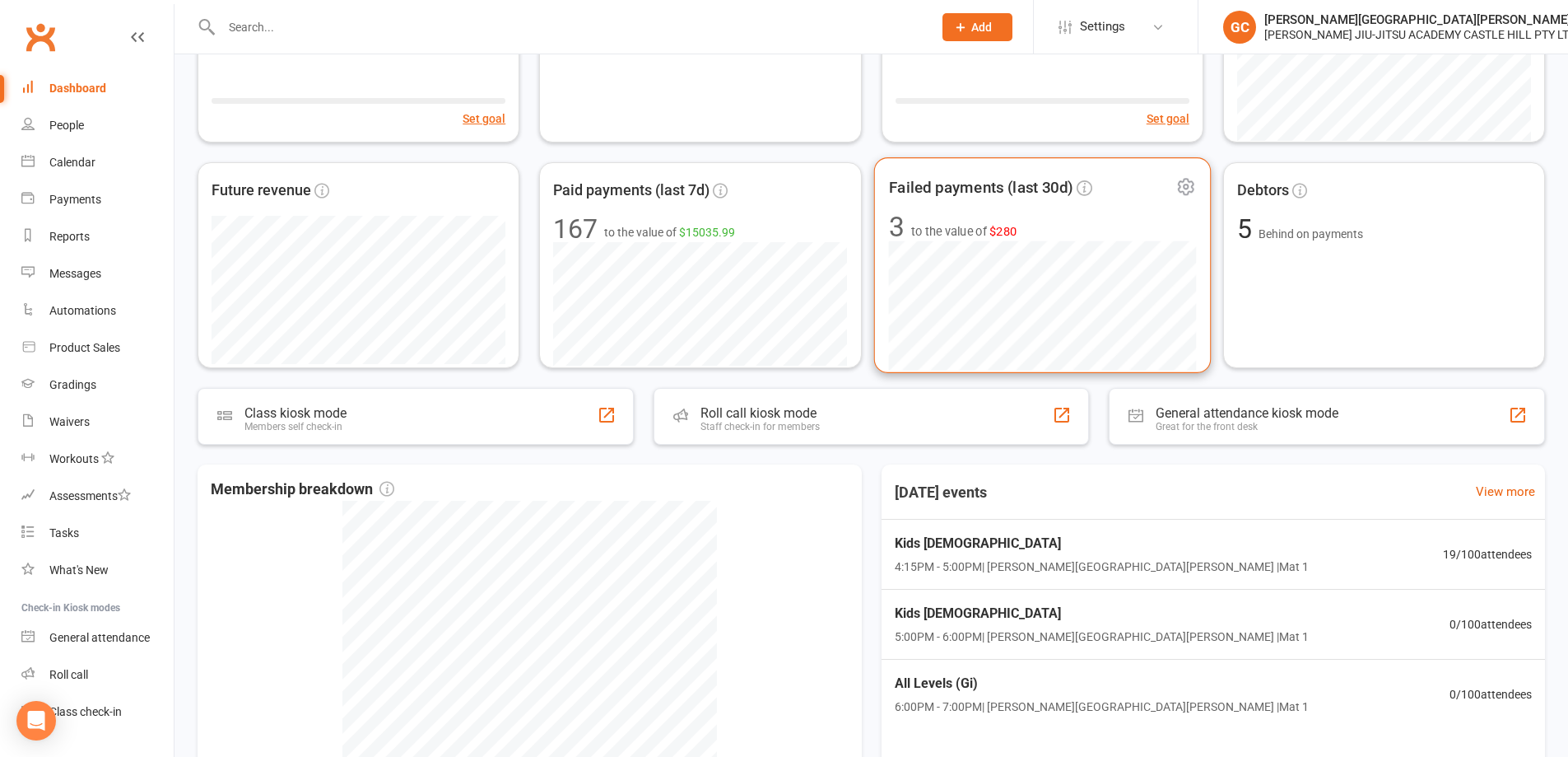
scroll to position [274, 0]
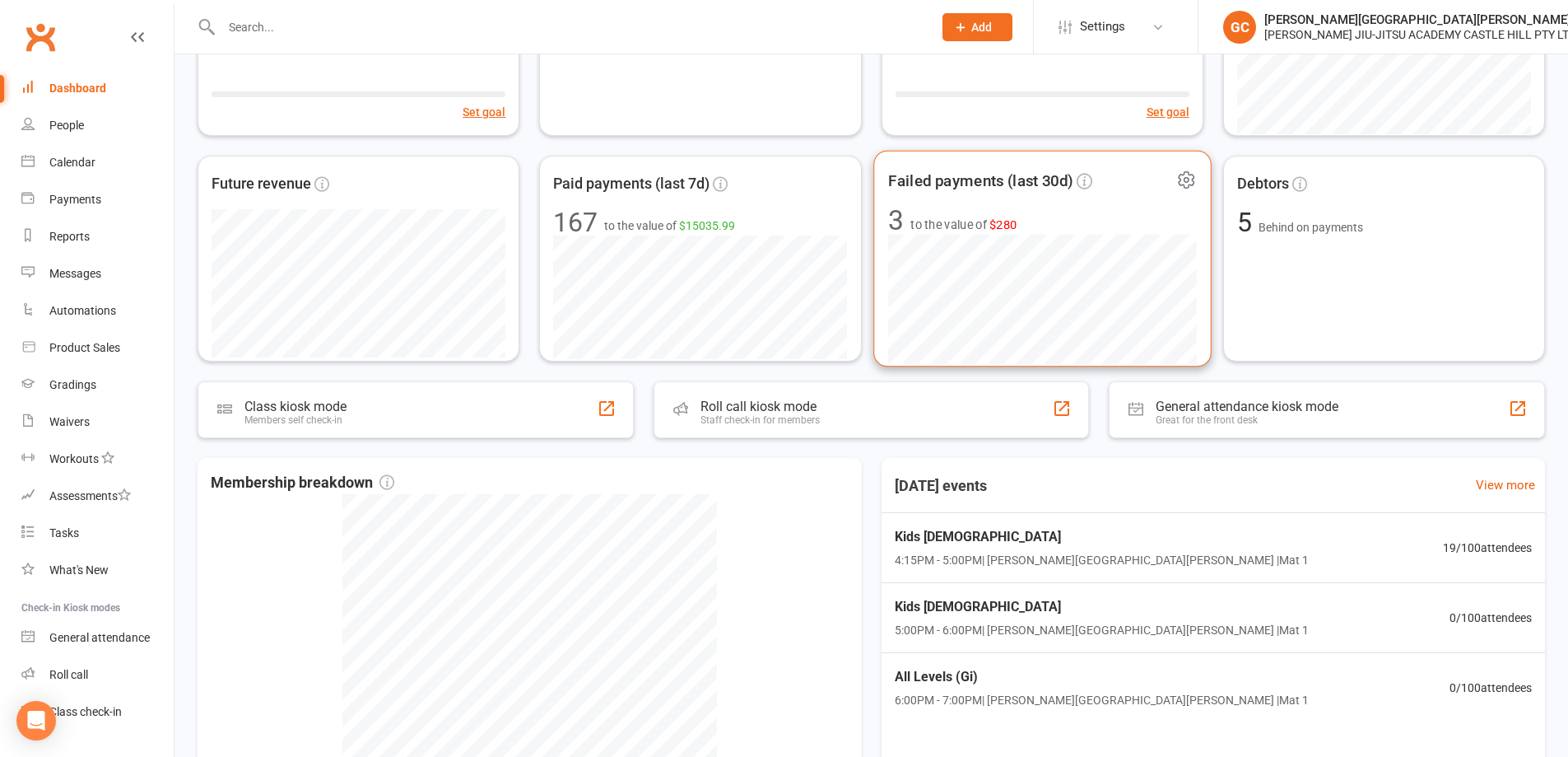
click at [969, 220] on span "to the value of $280" at bounding box center [964, 225] width 107 height 20
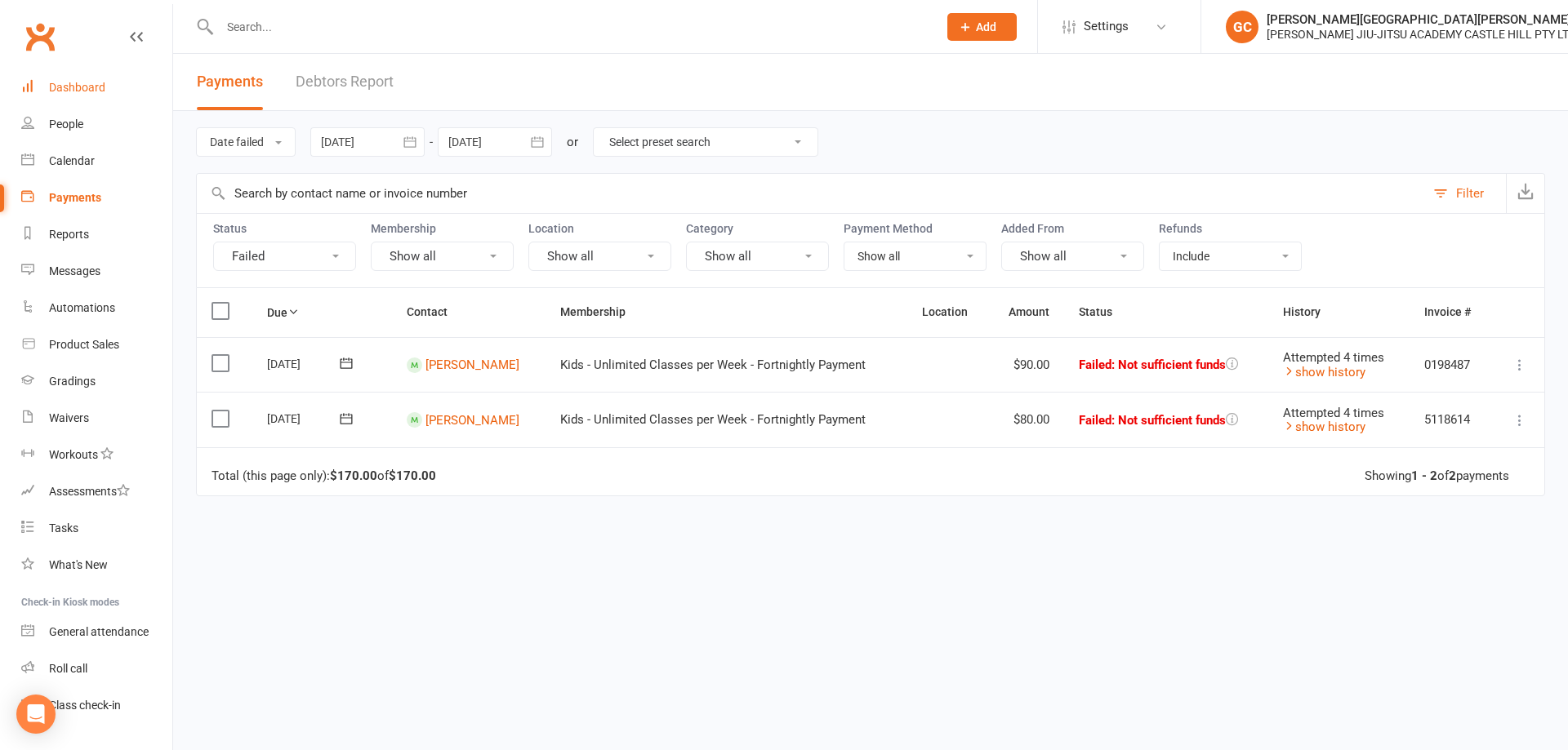
click at [79, 84] on div "Dashboard" at bounding box center [77, 87] width 56 height 13
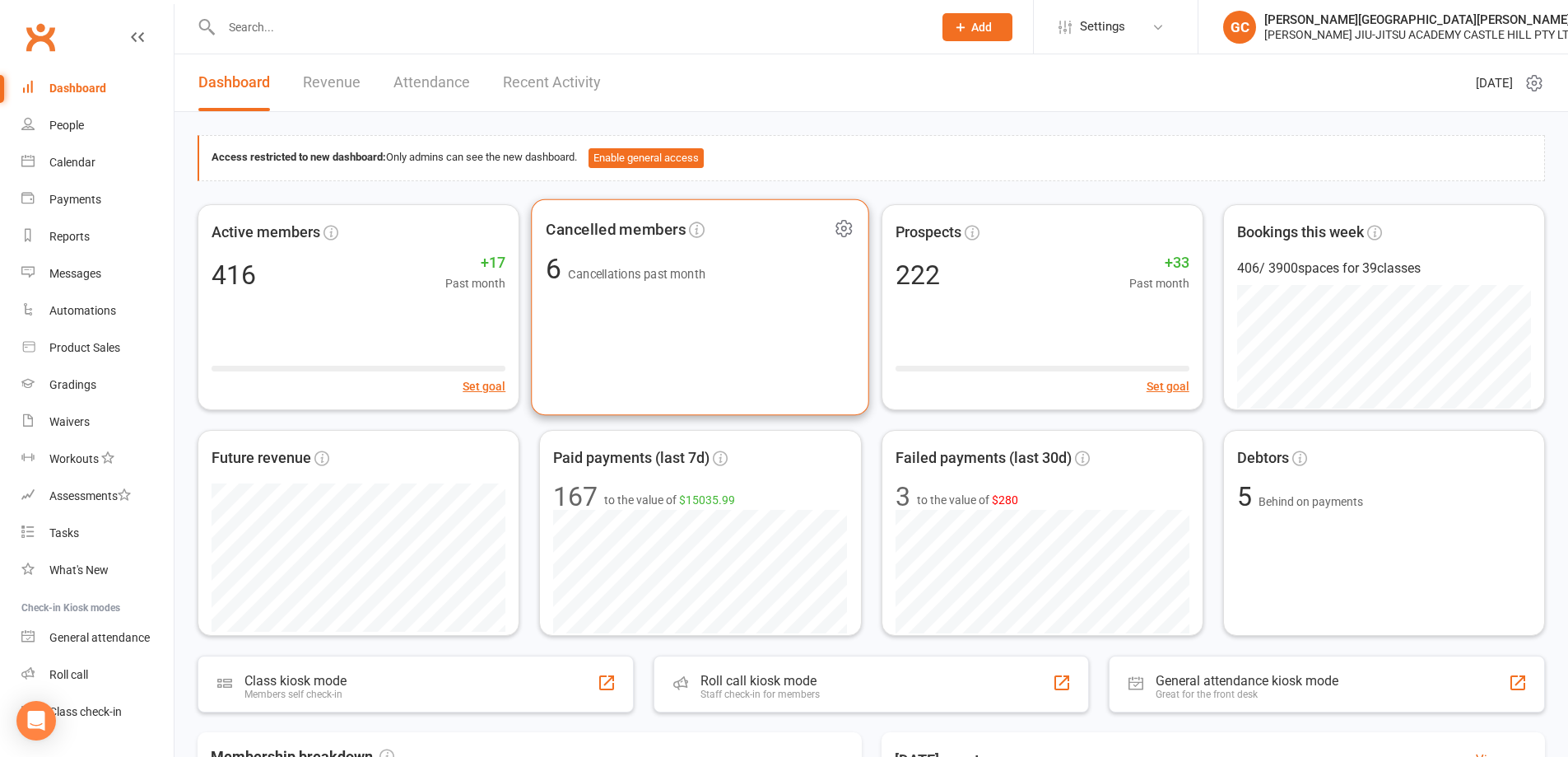
click at [662, 276] on span "Cancellations past month" at bounding box center [637, 274] width 137 height 14
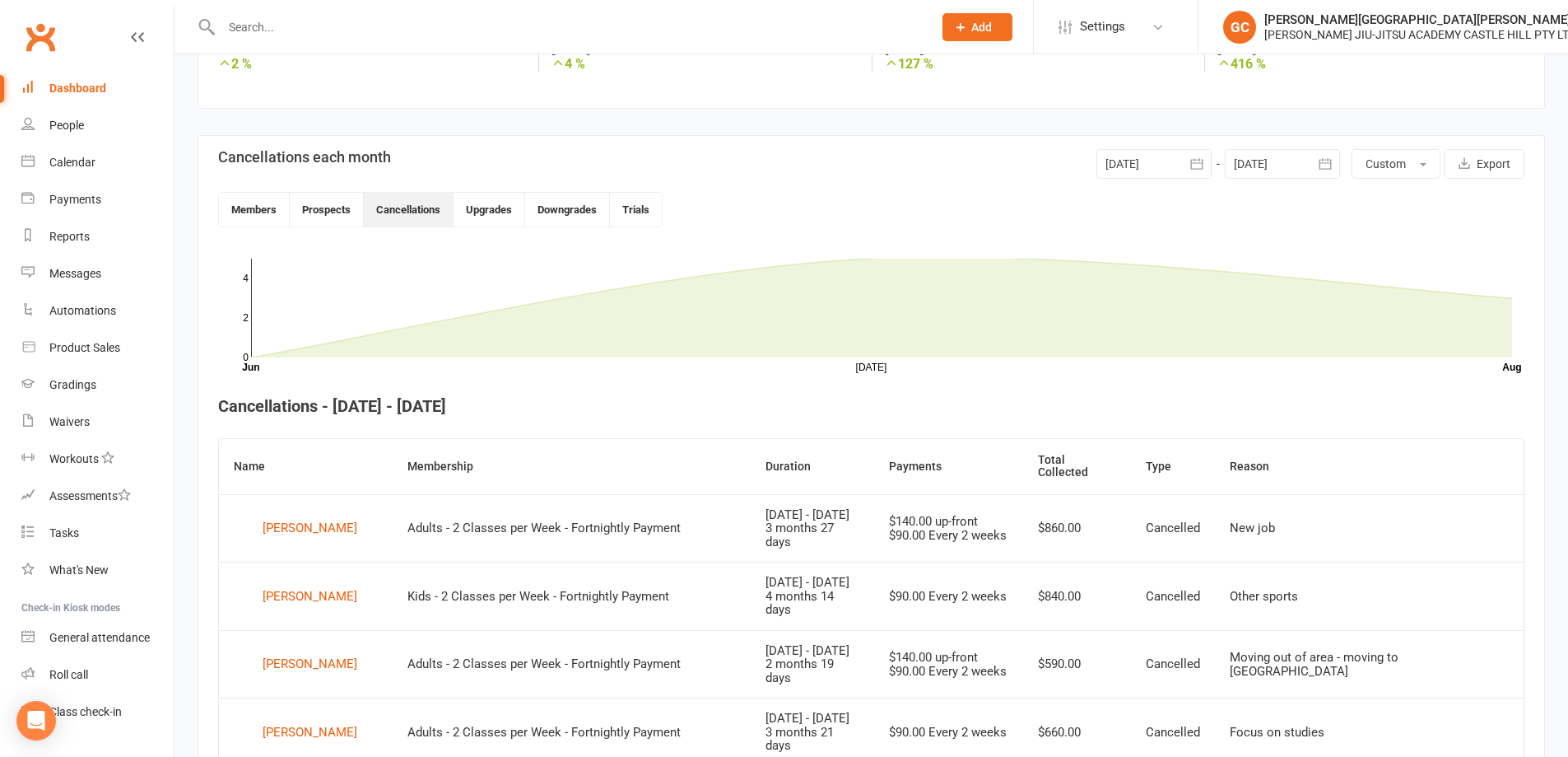
scroll to position [312, 0]
click at [84, 91] on div "Dashboard" at bounding box center [78, 88] width 57 height 13
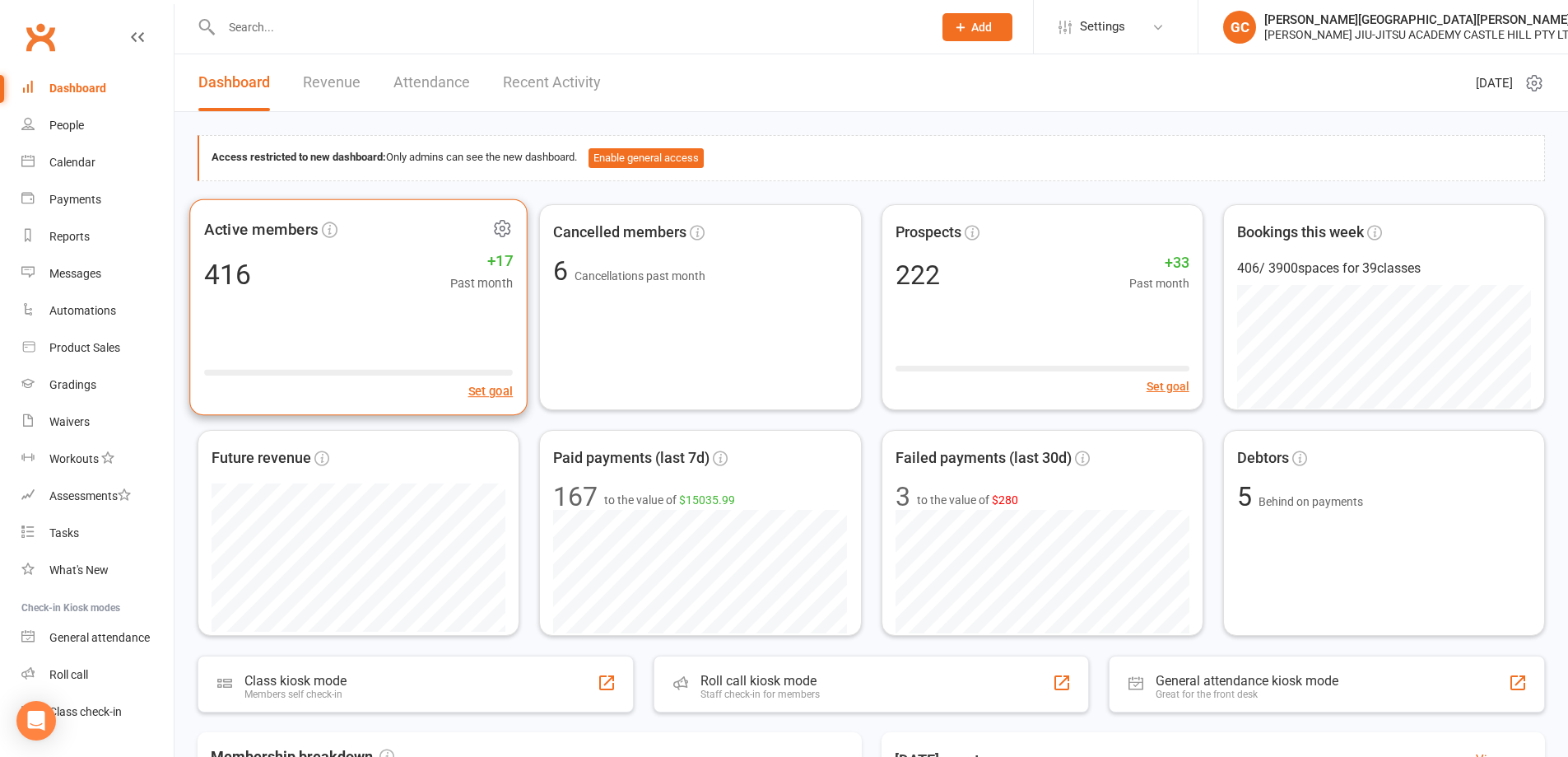
click at [287, 238] on span "Active members" at bounding box center [261, 229] width 114 height 25
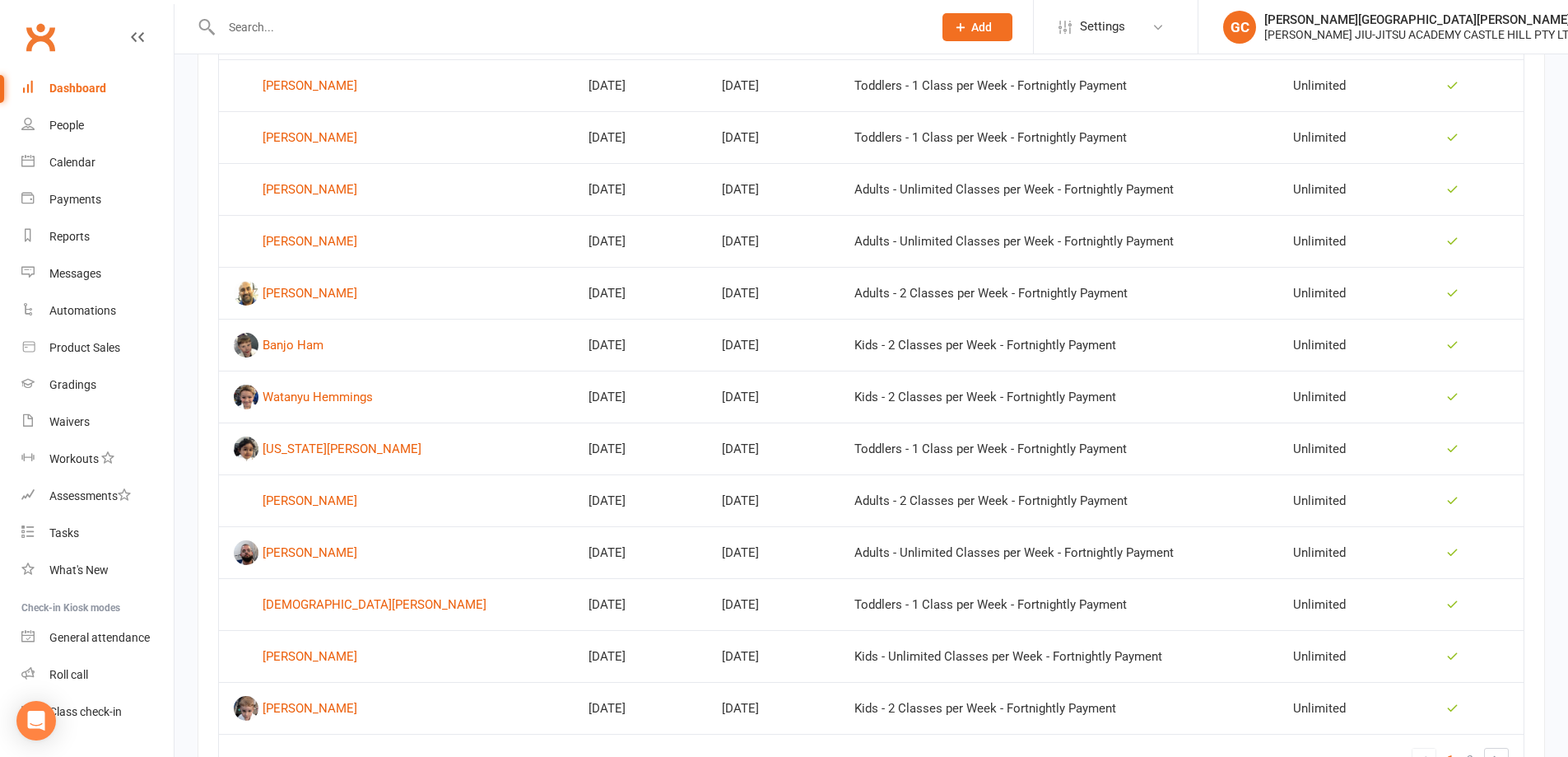
scroll to position [851, 0]
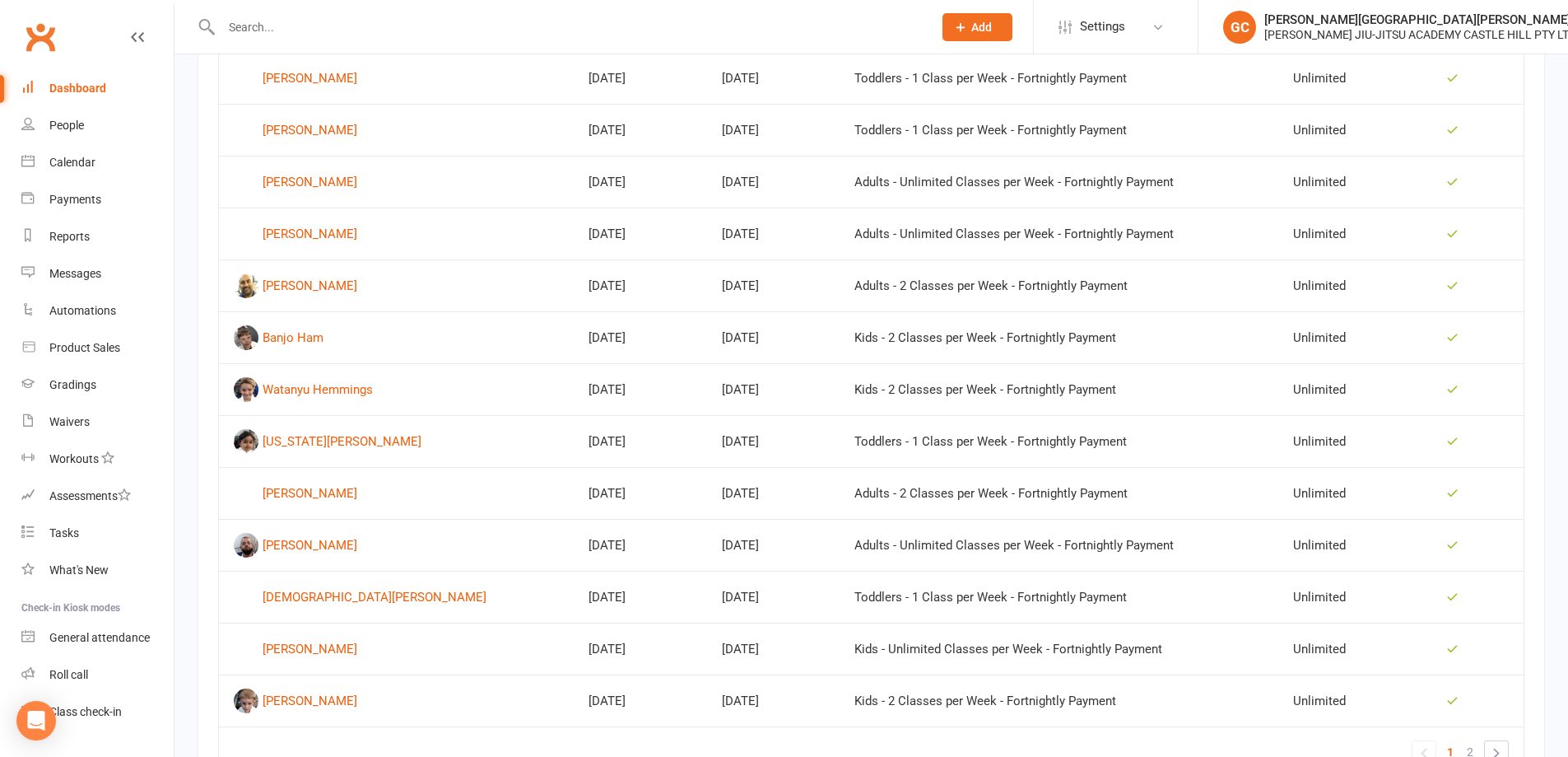
click at [60, 88] on div "Dashboard" at bounding box center [78, 88] width 57 height 13
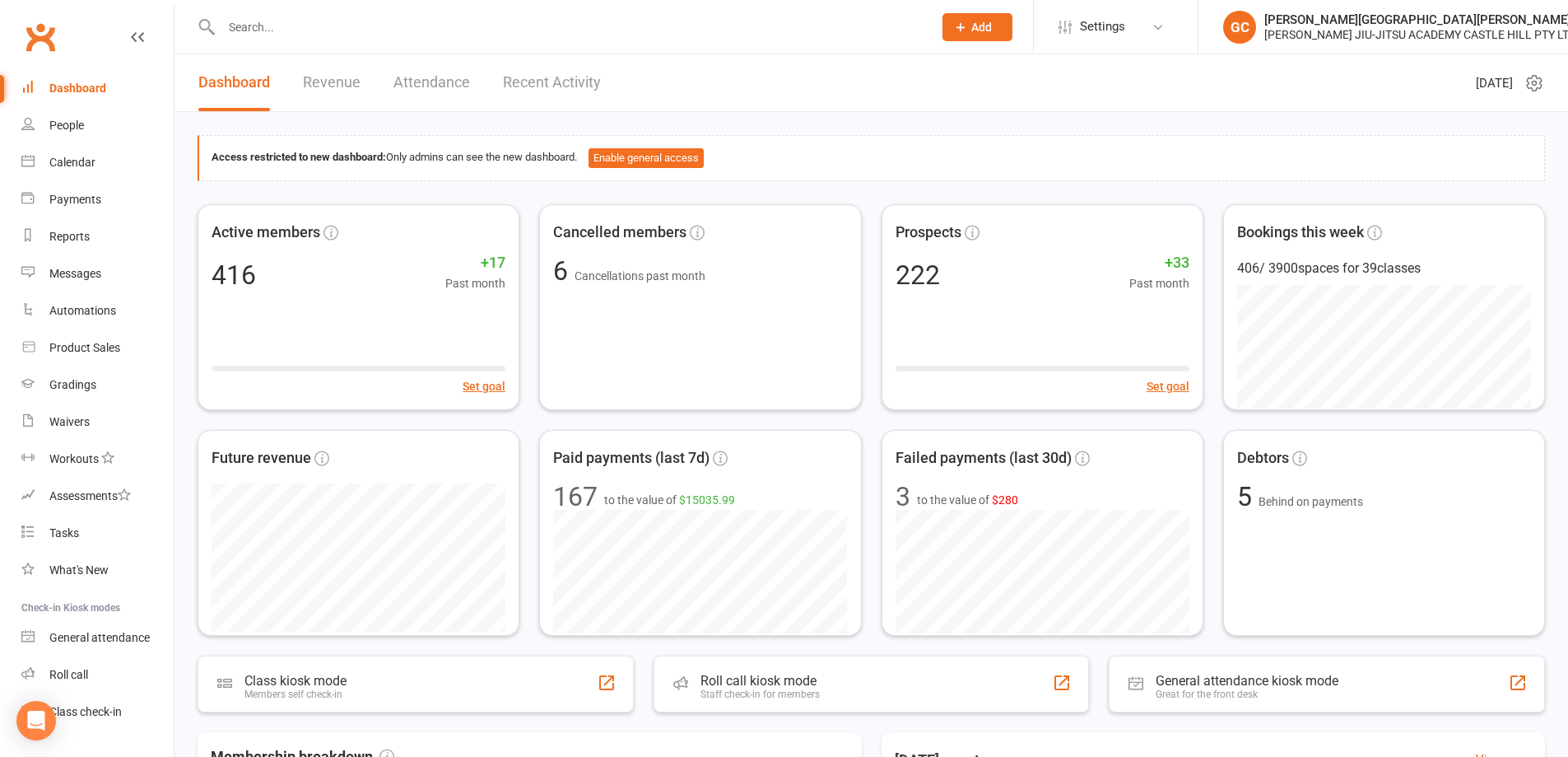
click at [321, 85] on link "Revenue" at bounding box center [332, 83] width 58 height 57
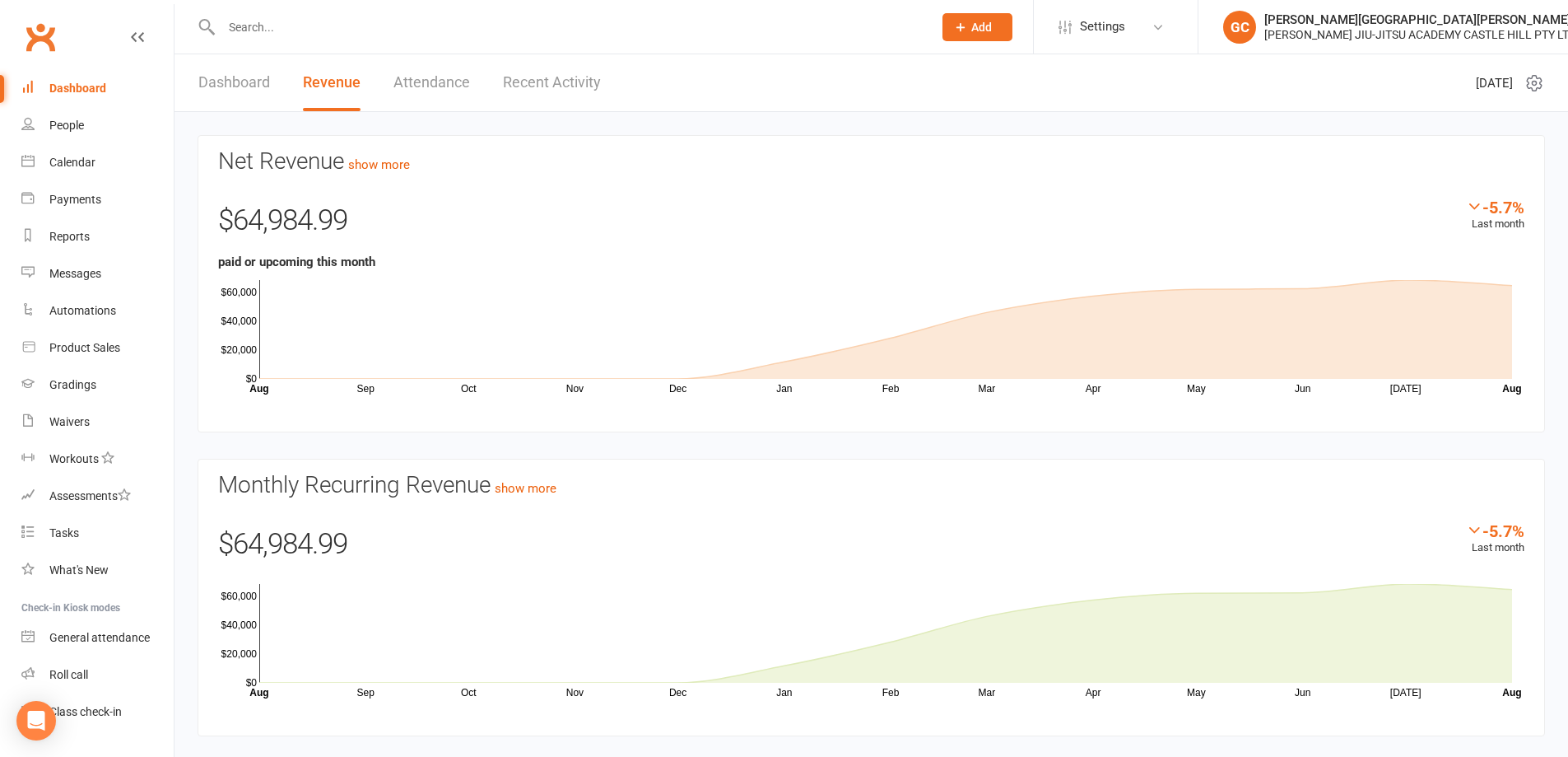
click at [444, 81] on link "Attendance" at bounding box center [431, 83] width 77 height 57
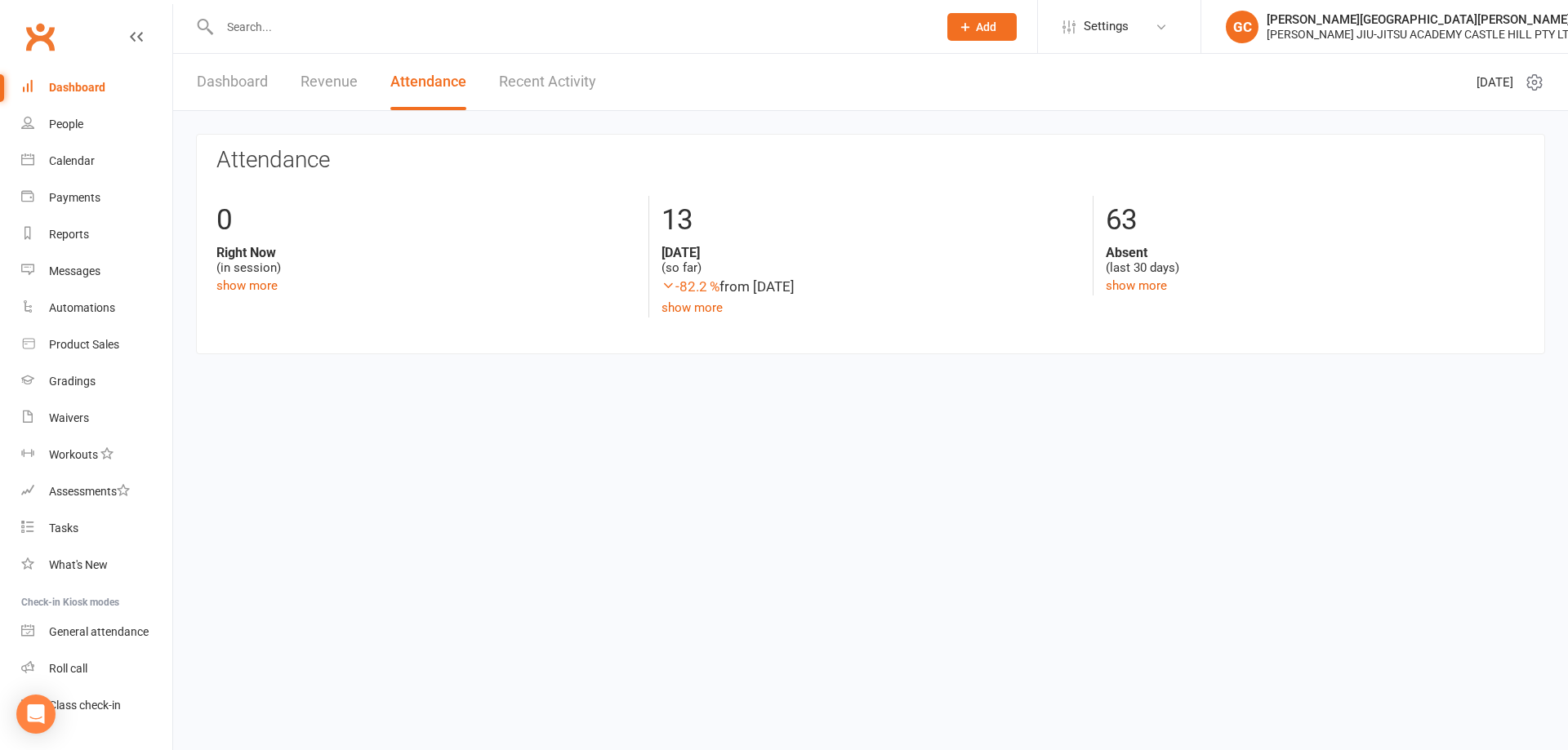
click at [543, 76] on link "Recent Activity" at bounding box center [547, 82] width 97 height 56
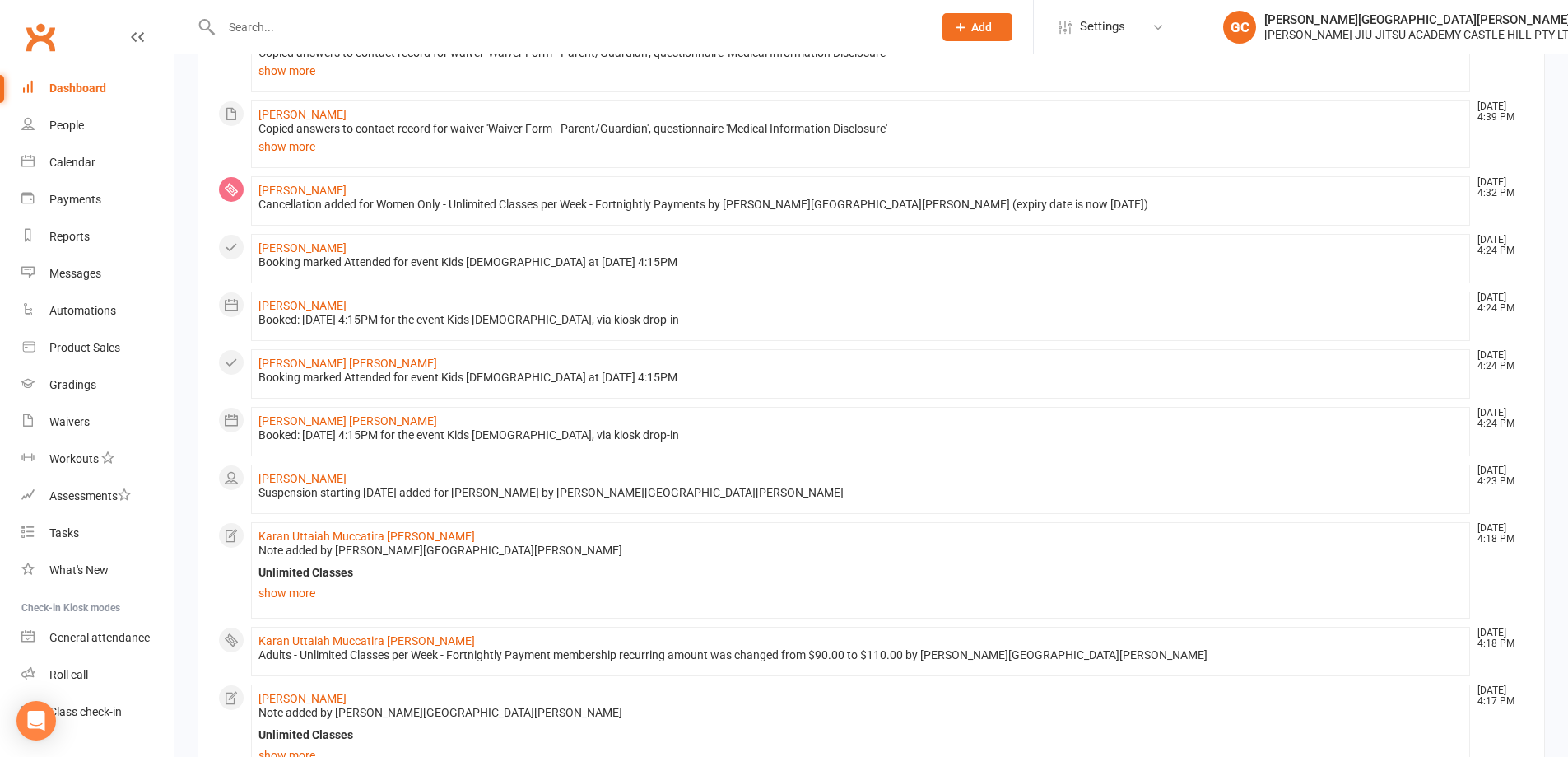
scroll to position [475, 0]
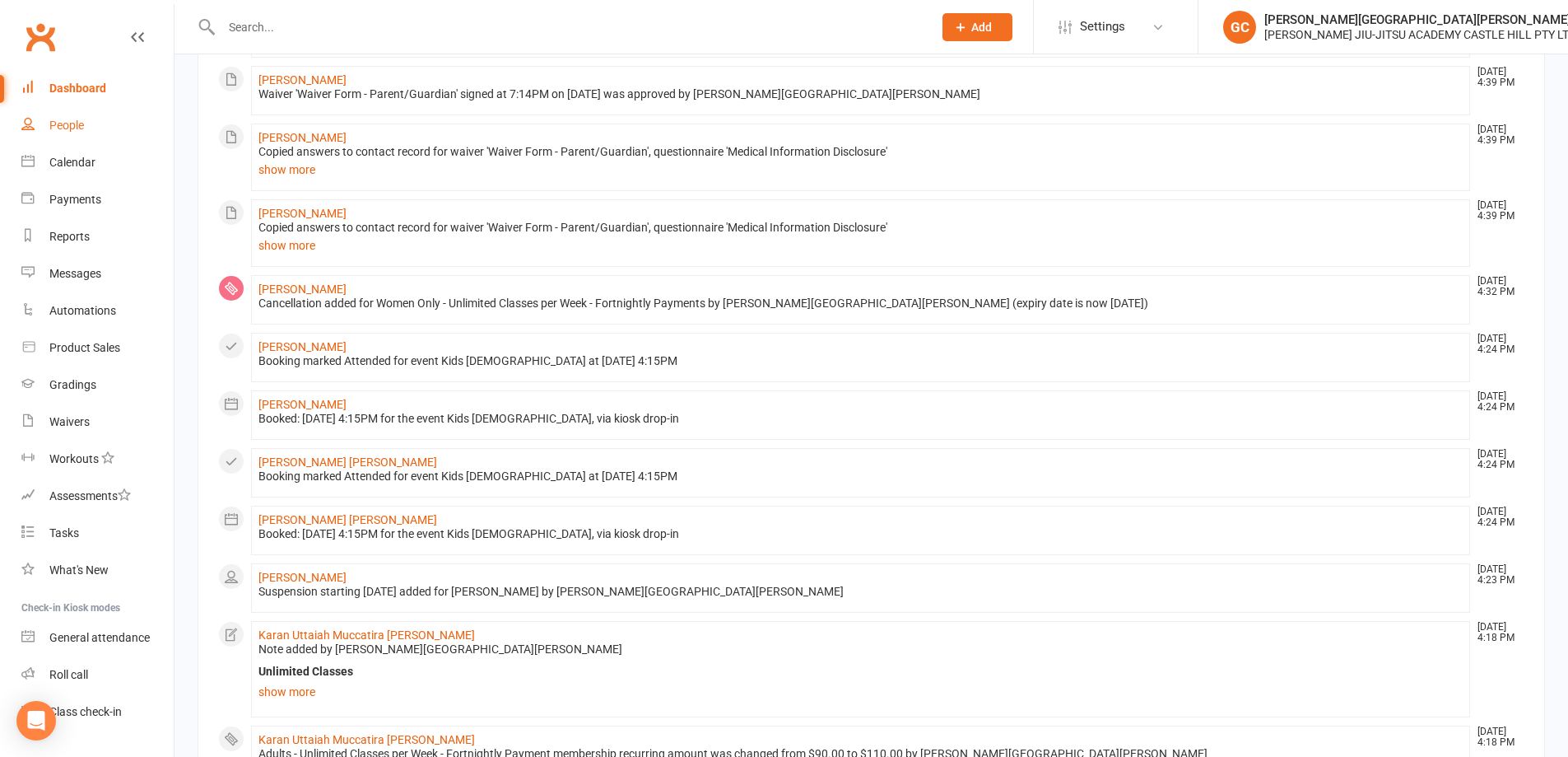
click at [82, 122] on div "People" at bounding box center [67, 125] width 35 height 13
select select "100"
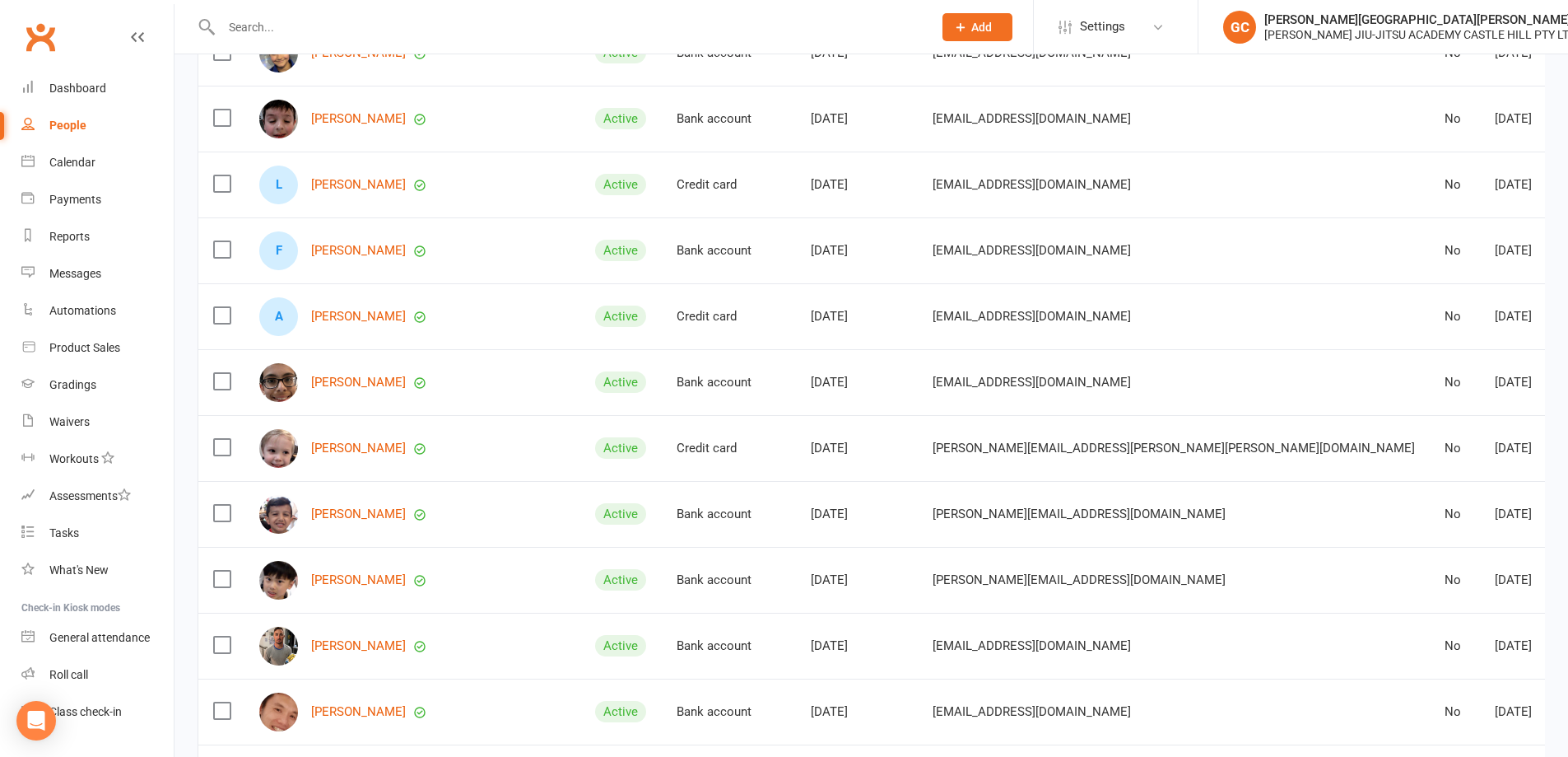
scroll to position [695, 0]
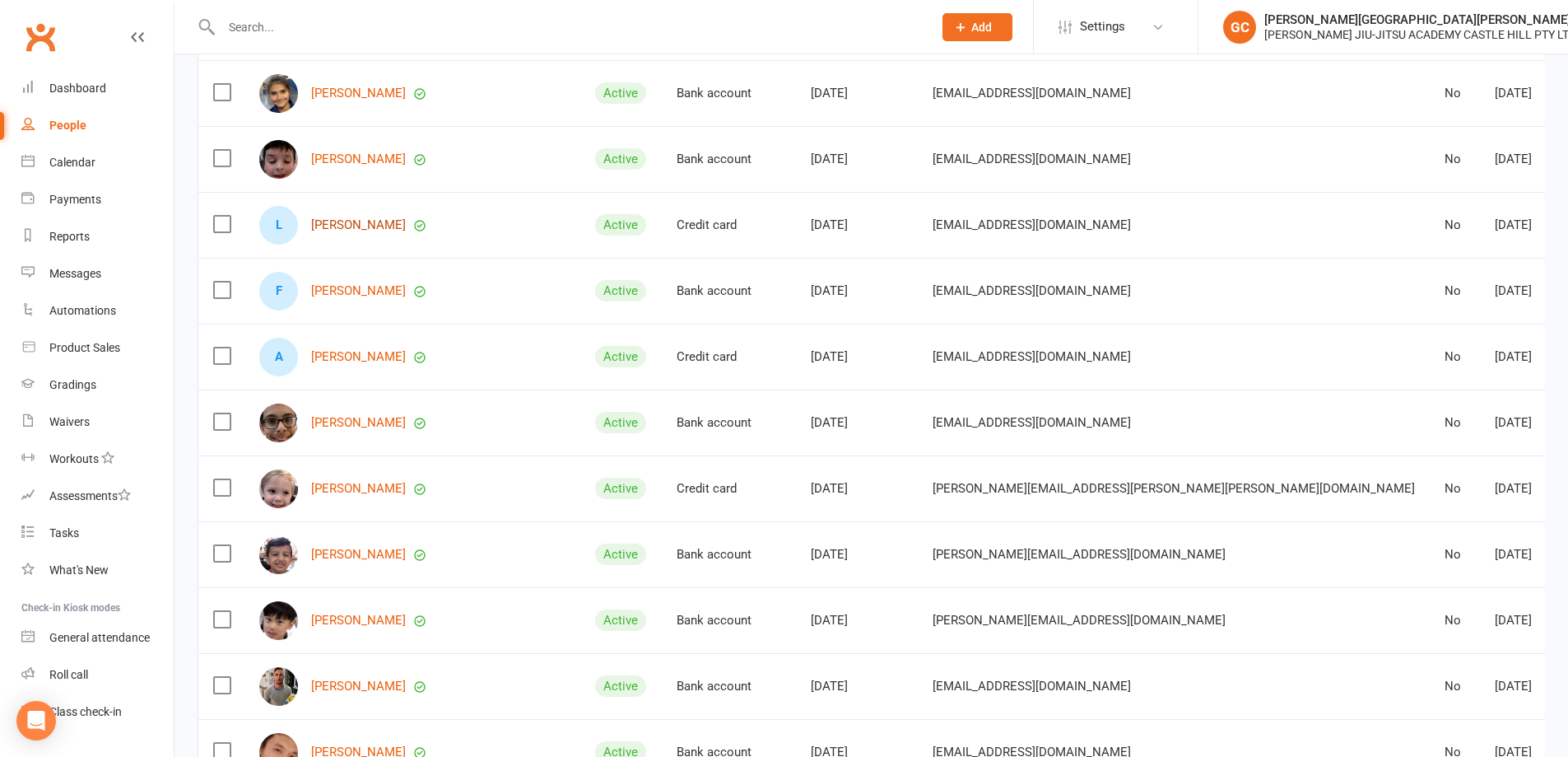
click at [350, 223] on link "[PERSON_NAME]" at bounding box center [358, 225] width 95 height 14
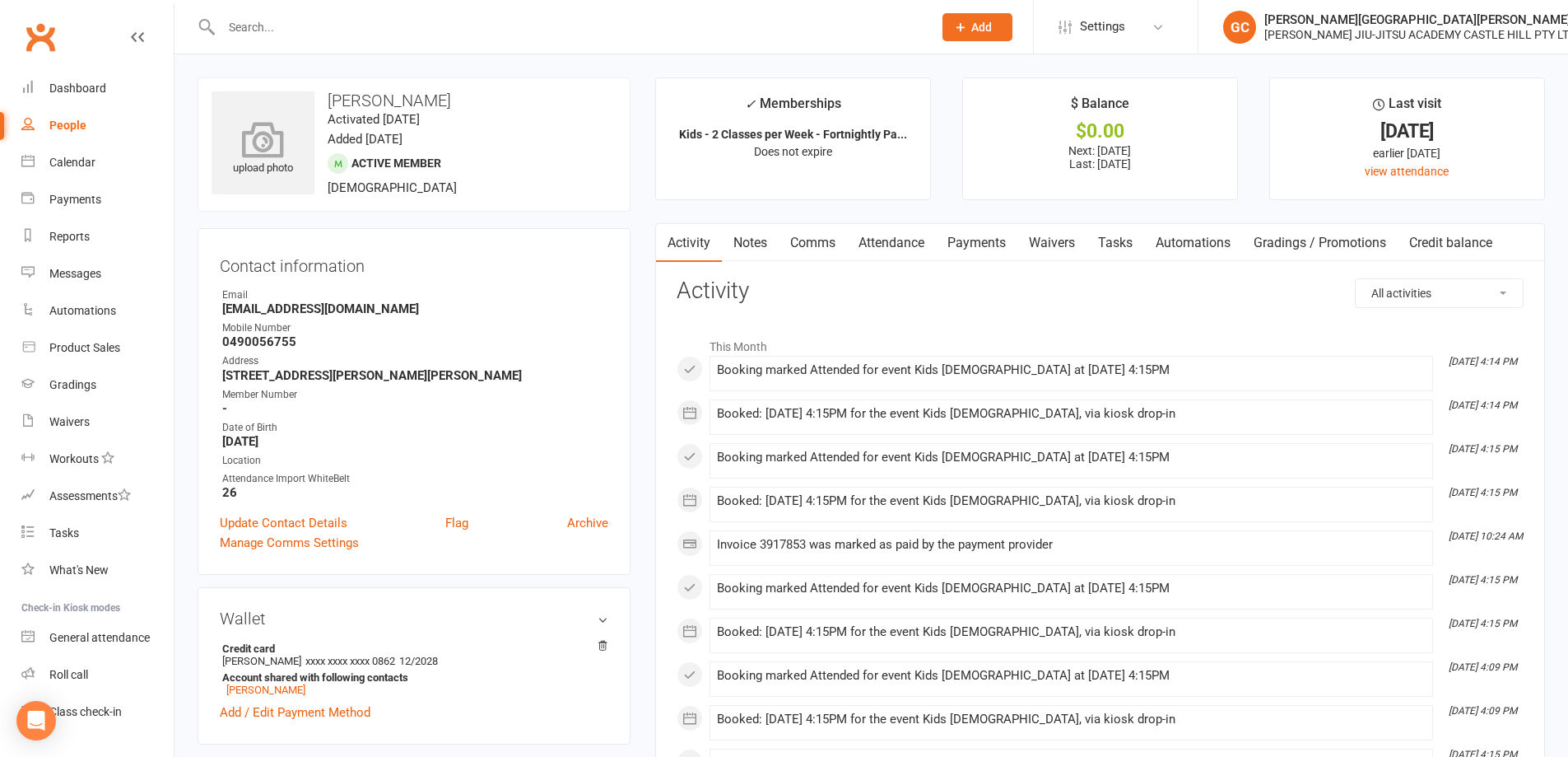
click at [241, 138] on icon at bounding box center [264, 139] width 113 height 36
click at [64, 124] on div "People" at bounding box center [68, 125] width 37 height 13
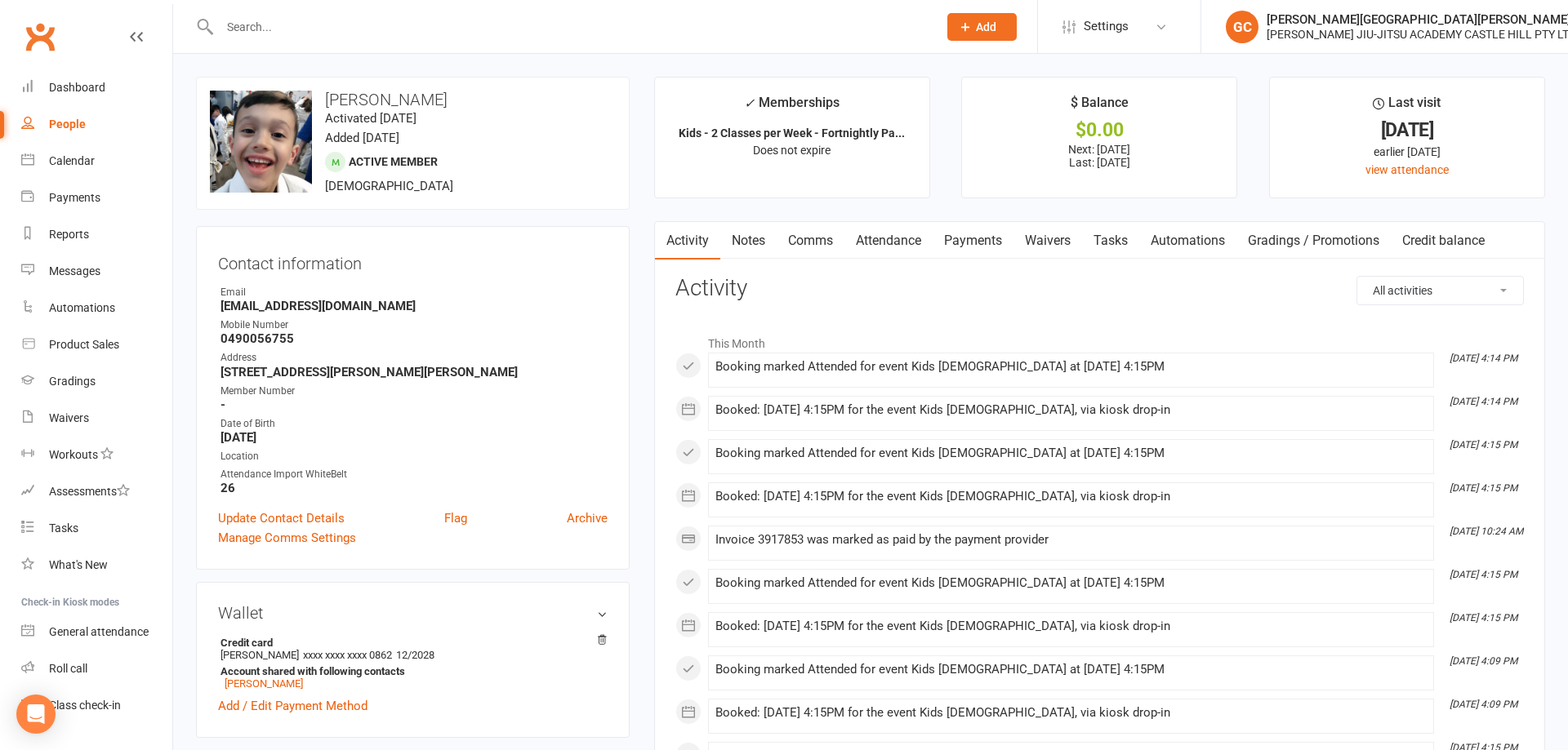
select select "100"
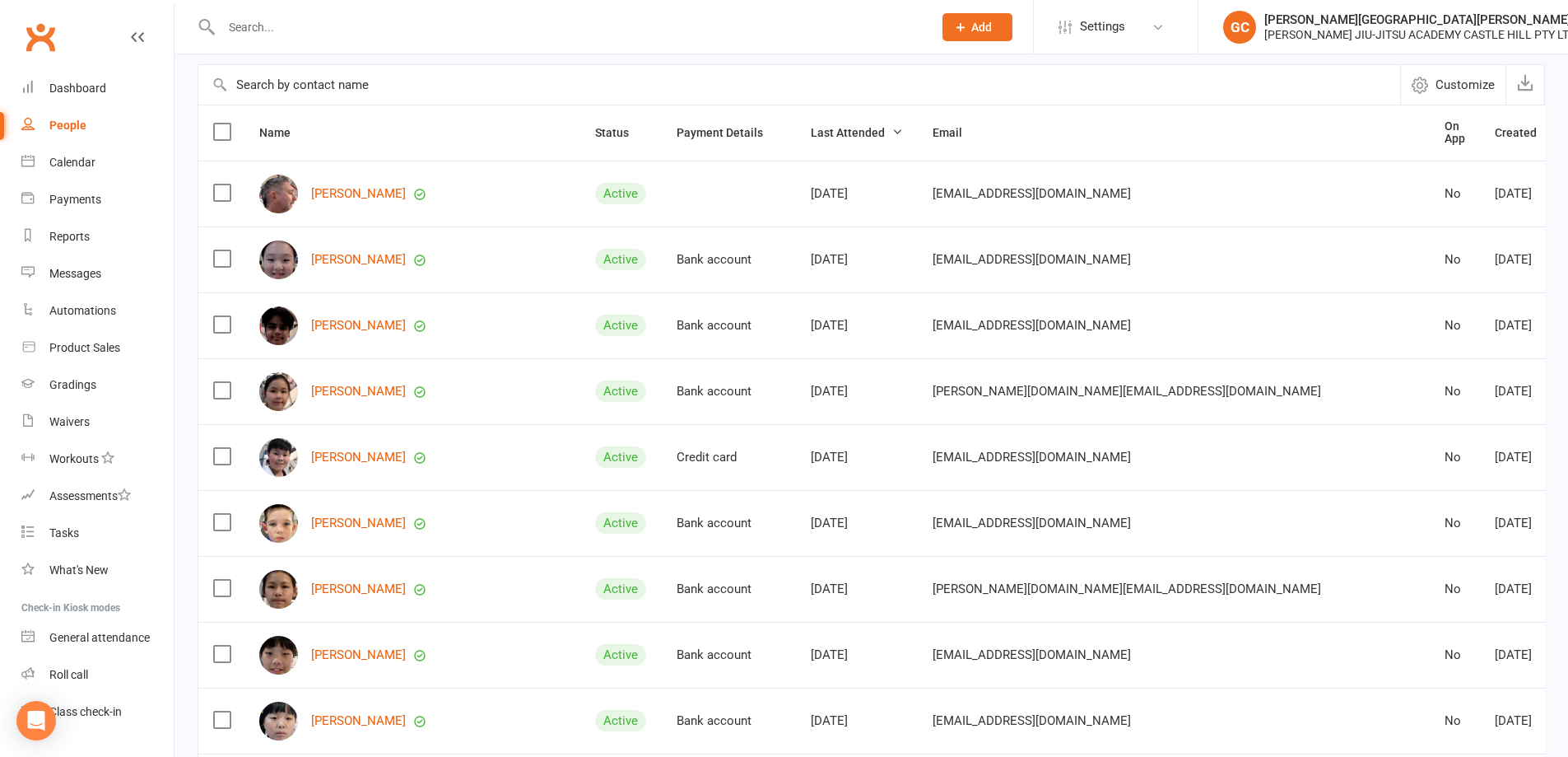
scroll to position [83, 0]
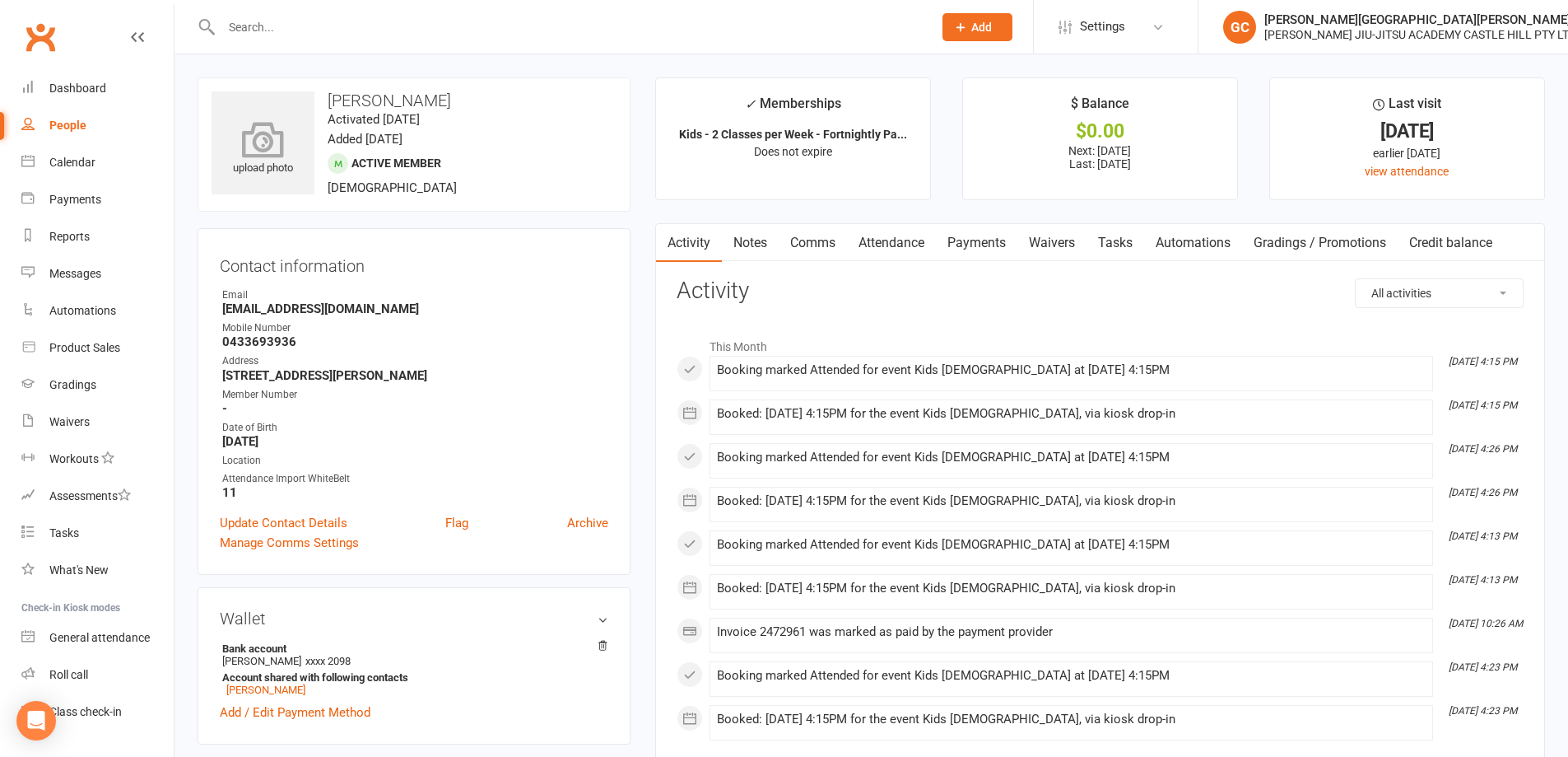
click at [251, 135] on icon at bounding box center [264, 139] width 113 height 36
click at [274, 128] on icon at bounding box center [263, 130] width 42 height 36
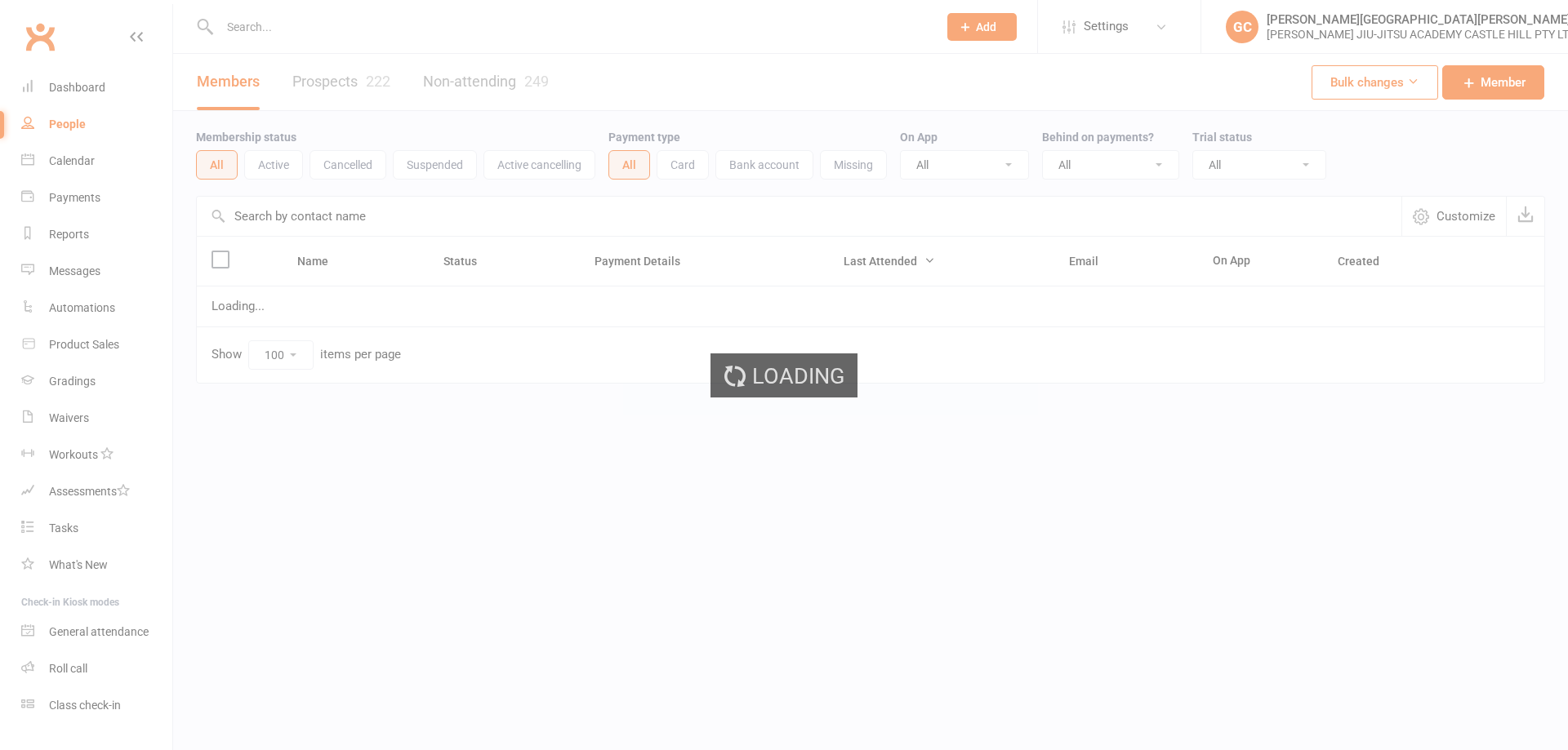
select select "100"
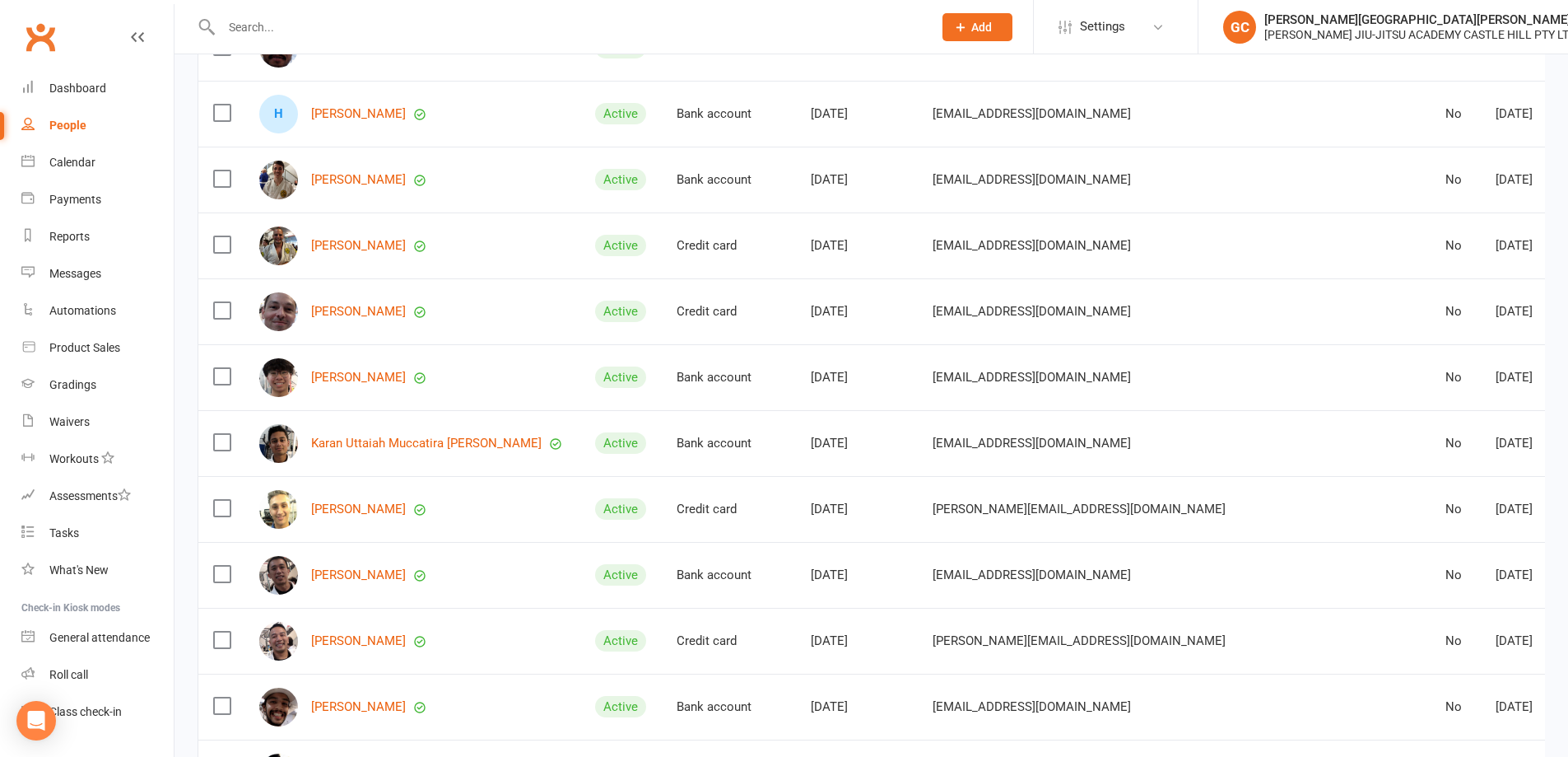
scroll to position [3268, 0]
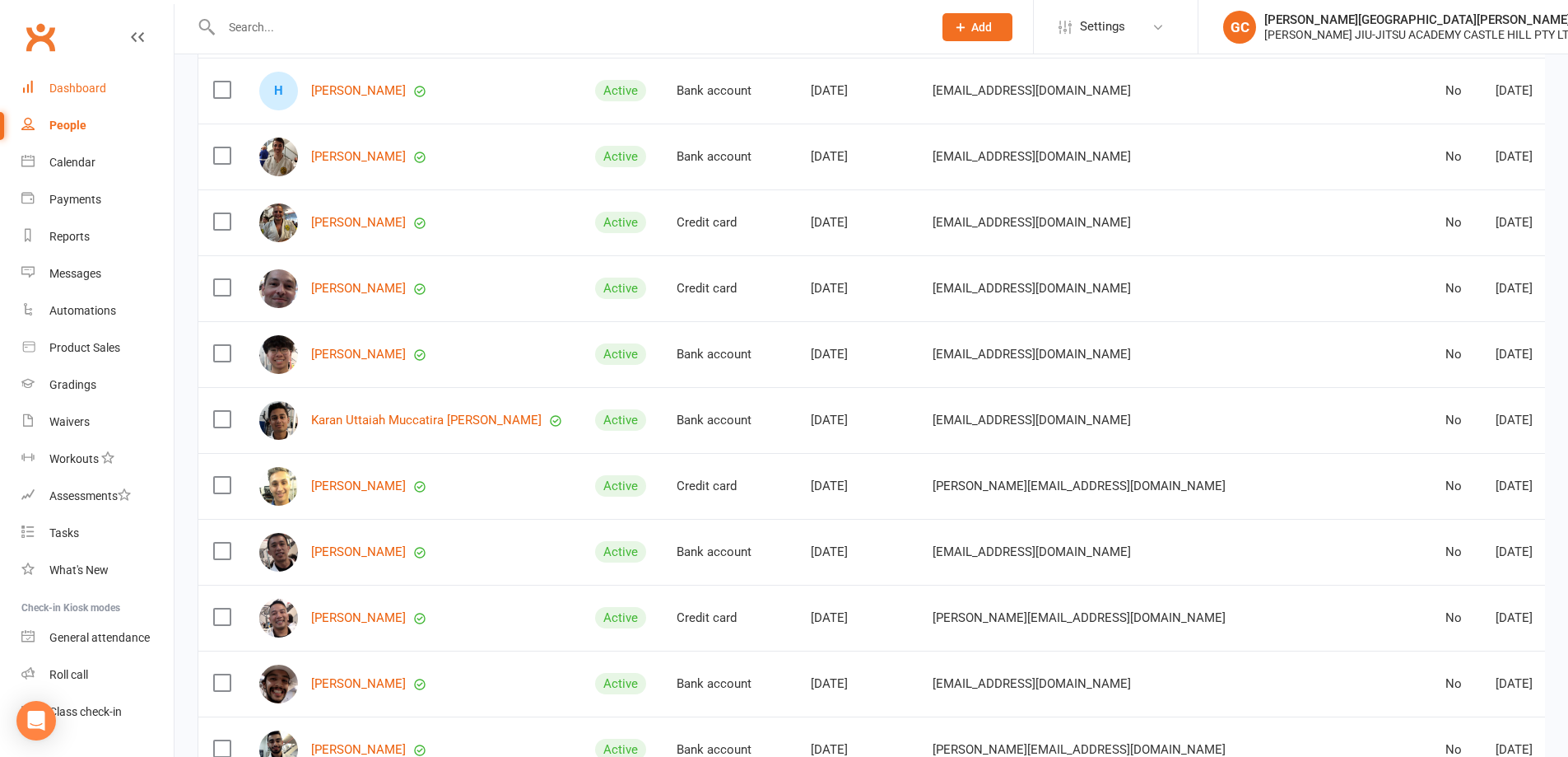
click at [61, 88] on div "Dashboard" at bounding box center [78, 88] width 57 height 13
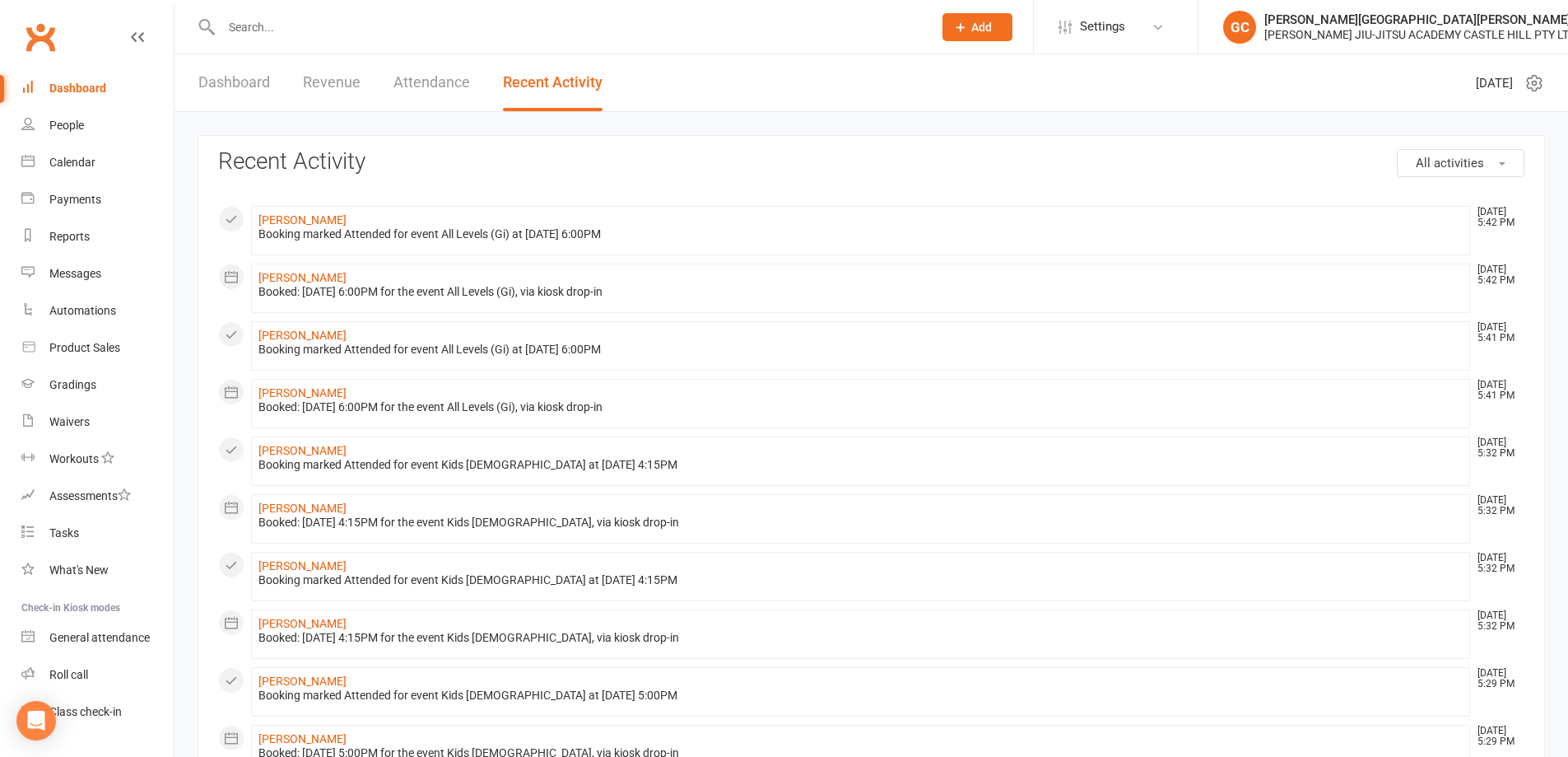
drag, startPoint x: 235, startPoint y: 79, endPoint x: 230, endPoint y: 88, distance: 10.3
click at [233, 83] on link "Dashboard" at bounding box center [234, 83] width 72 height 57
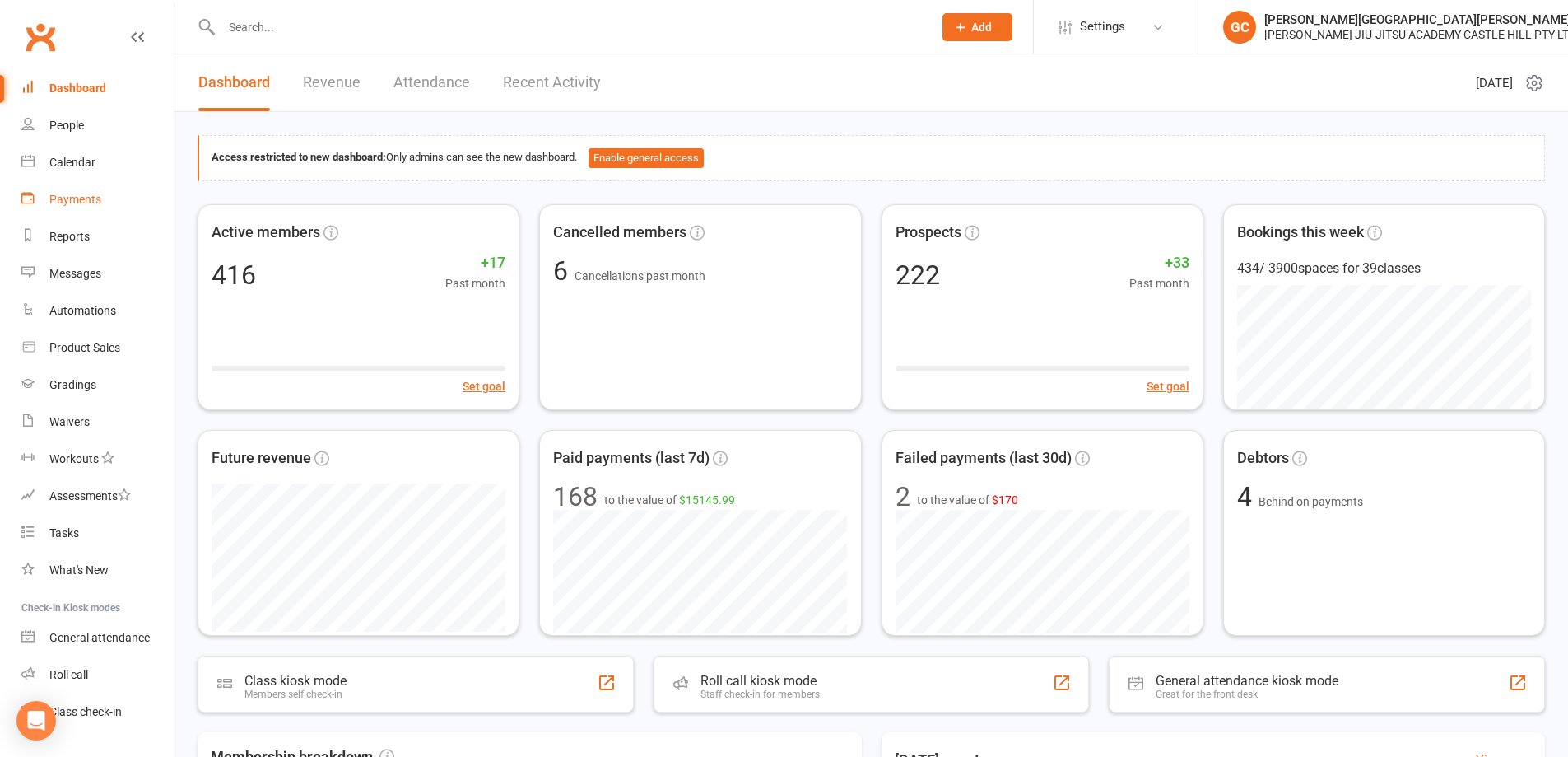
click at [65, 203] on div "Payments" at bounding box center [76, 199] width 52 height 13
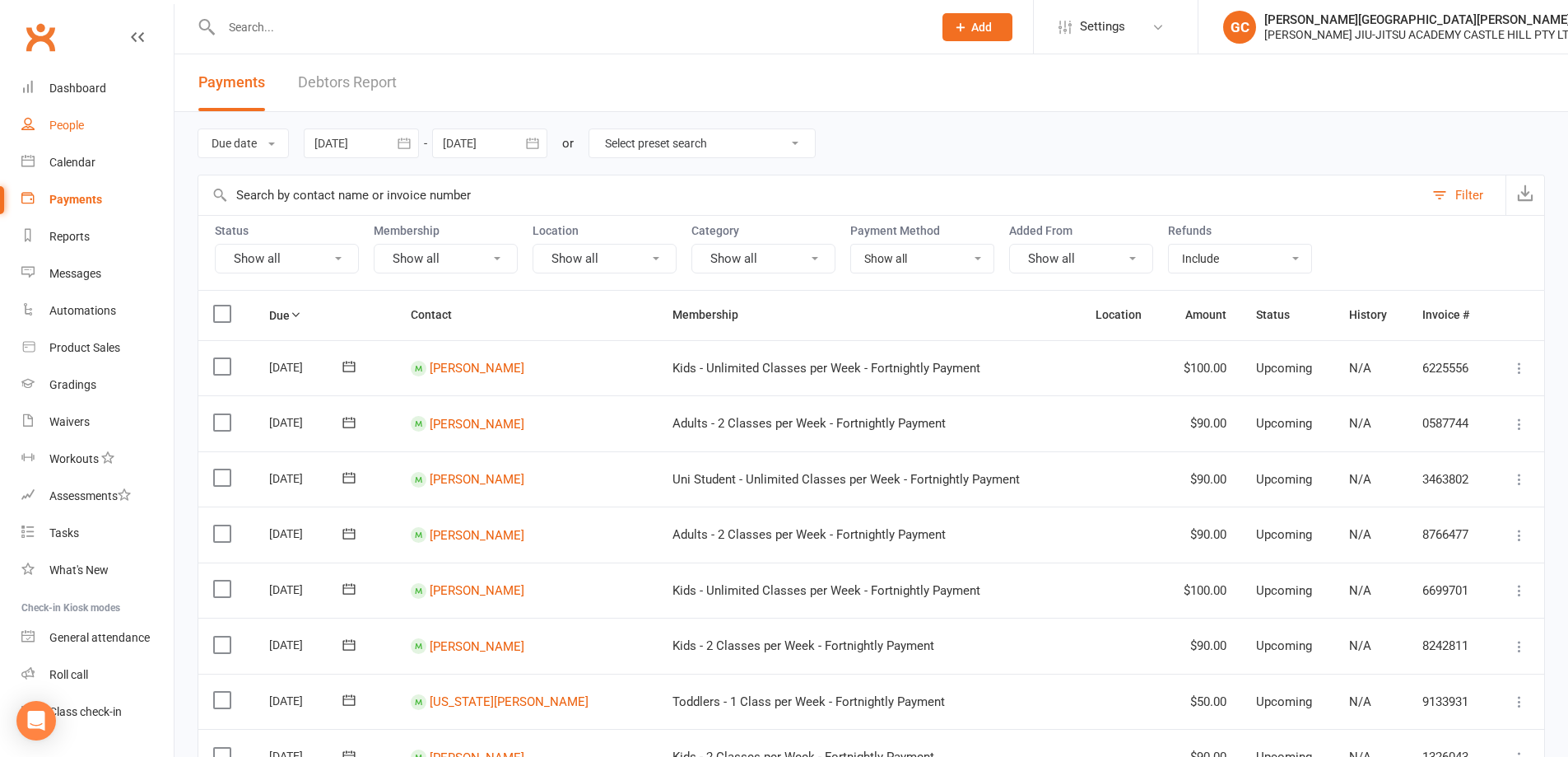
click at [65, 125] on div "People" at bounding box center [67, 125] width 35 height 13
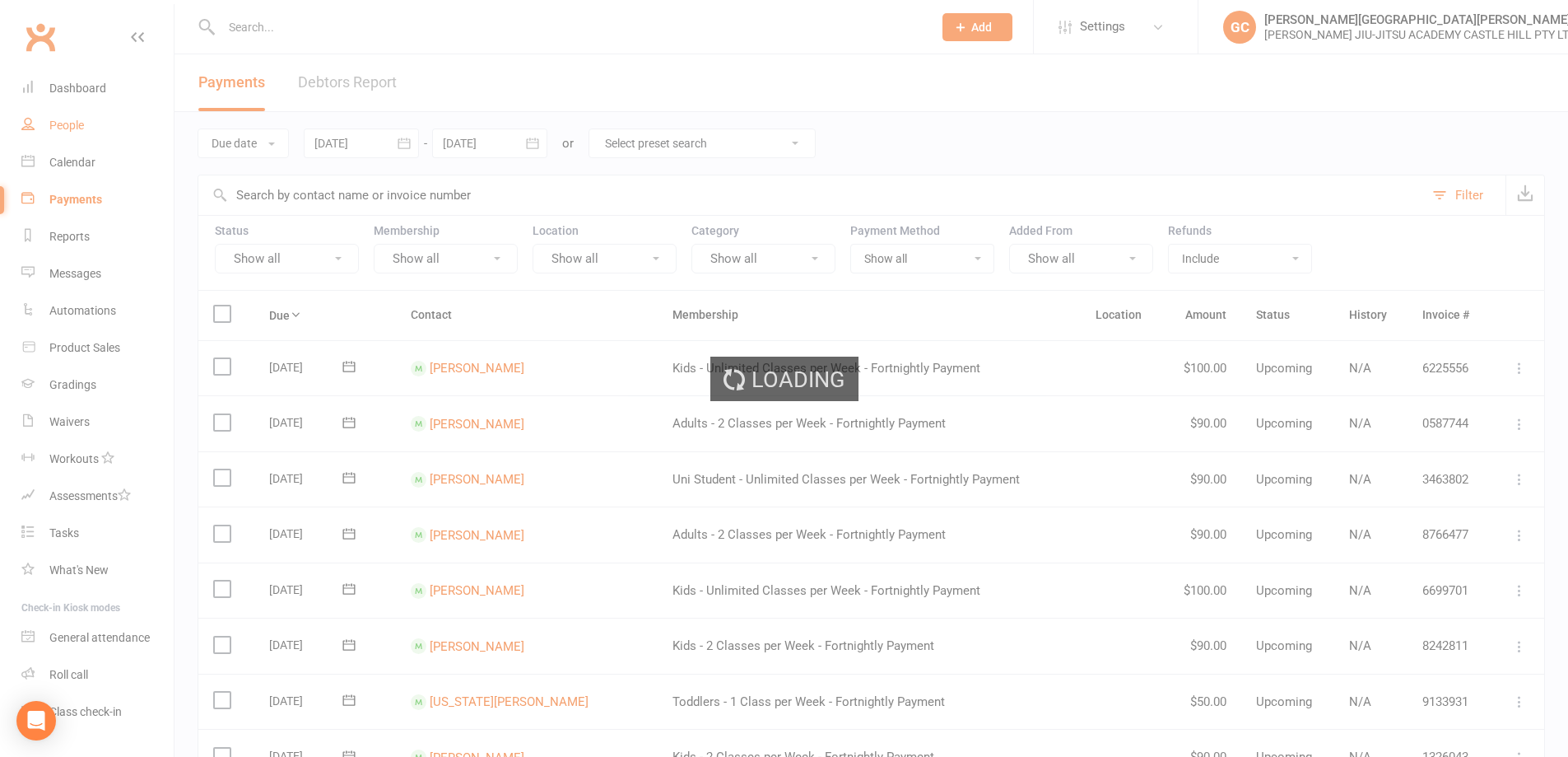
select select "100"
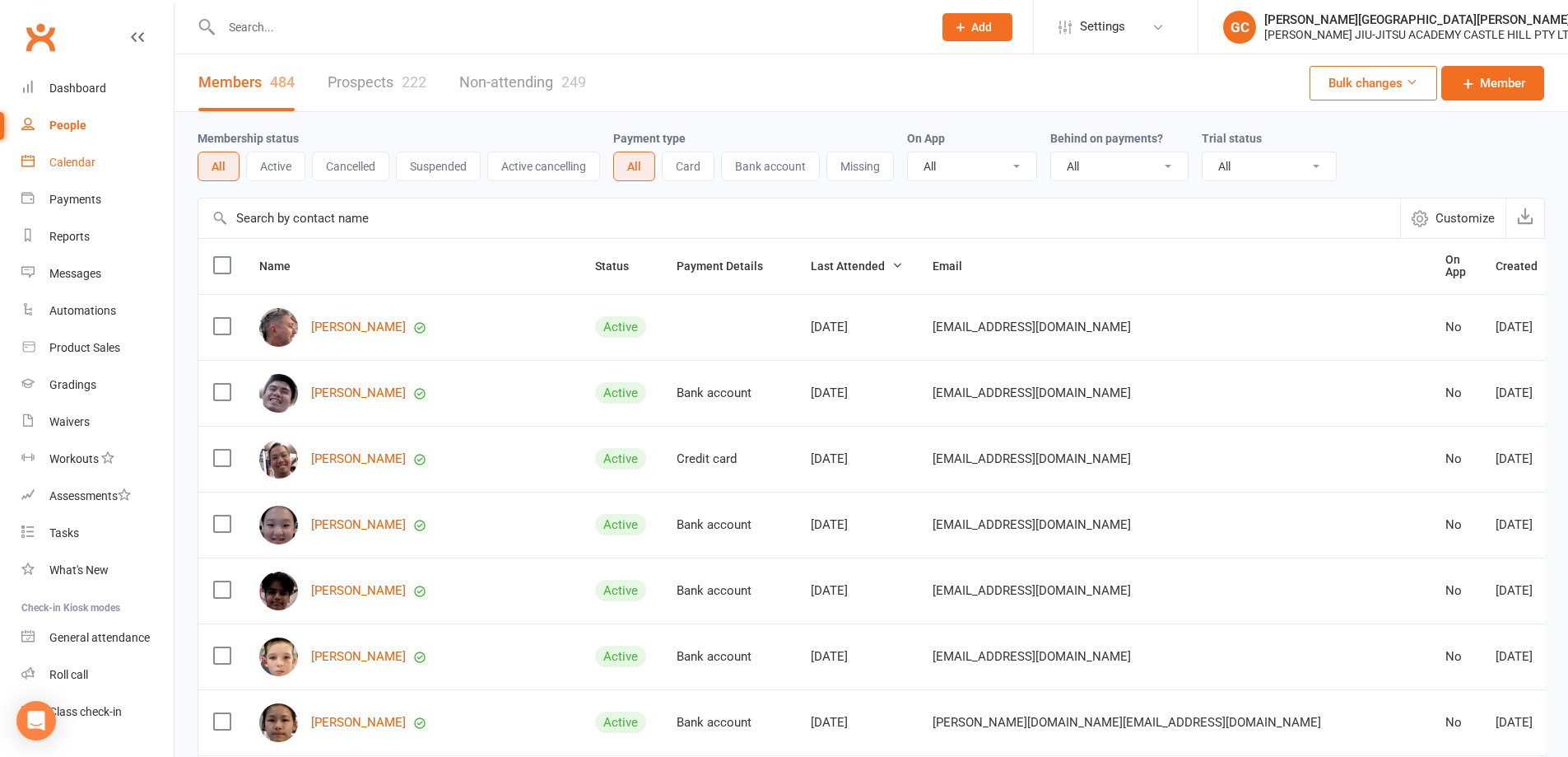
click at [67, 159] on div "Calendar" at bounding box center [73, 161] width 46 height 13
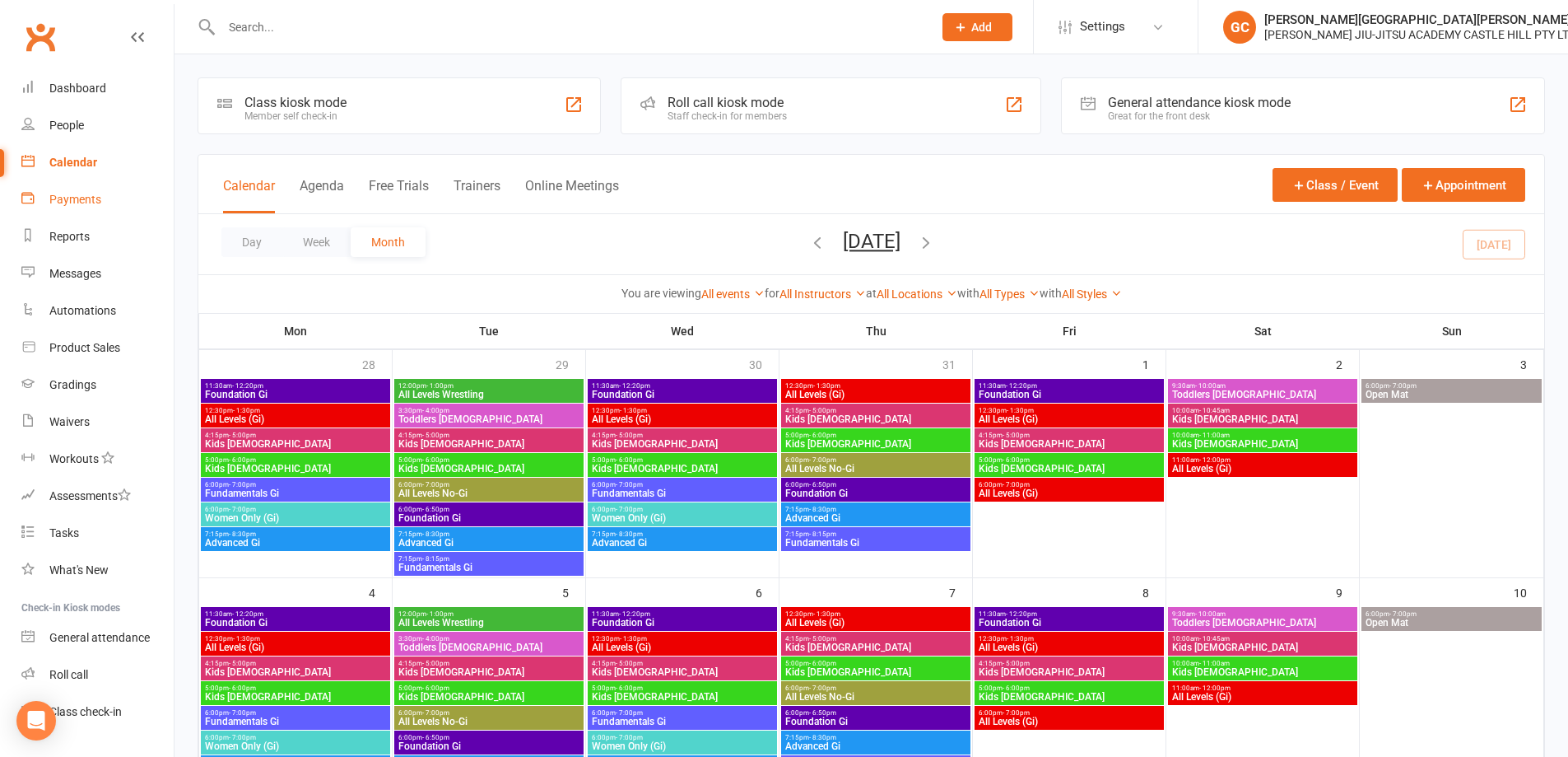
click at [78, 195] on div "Payments" at bounding box center [76, 199] width 52 height 13
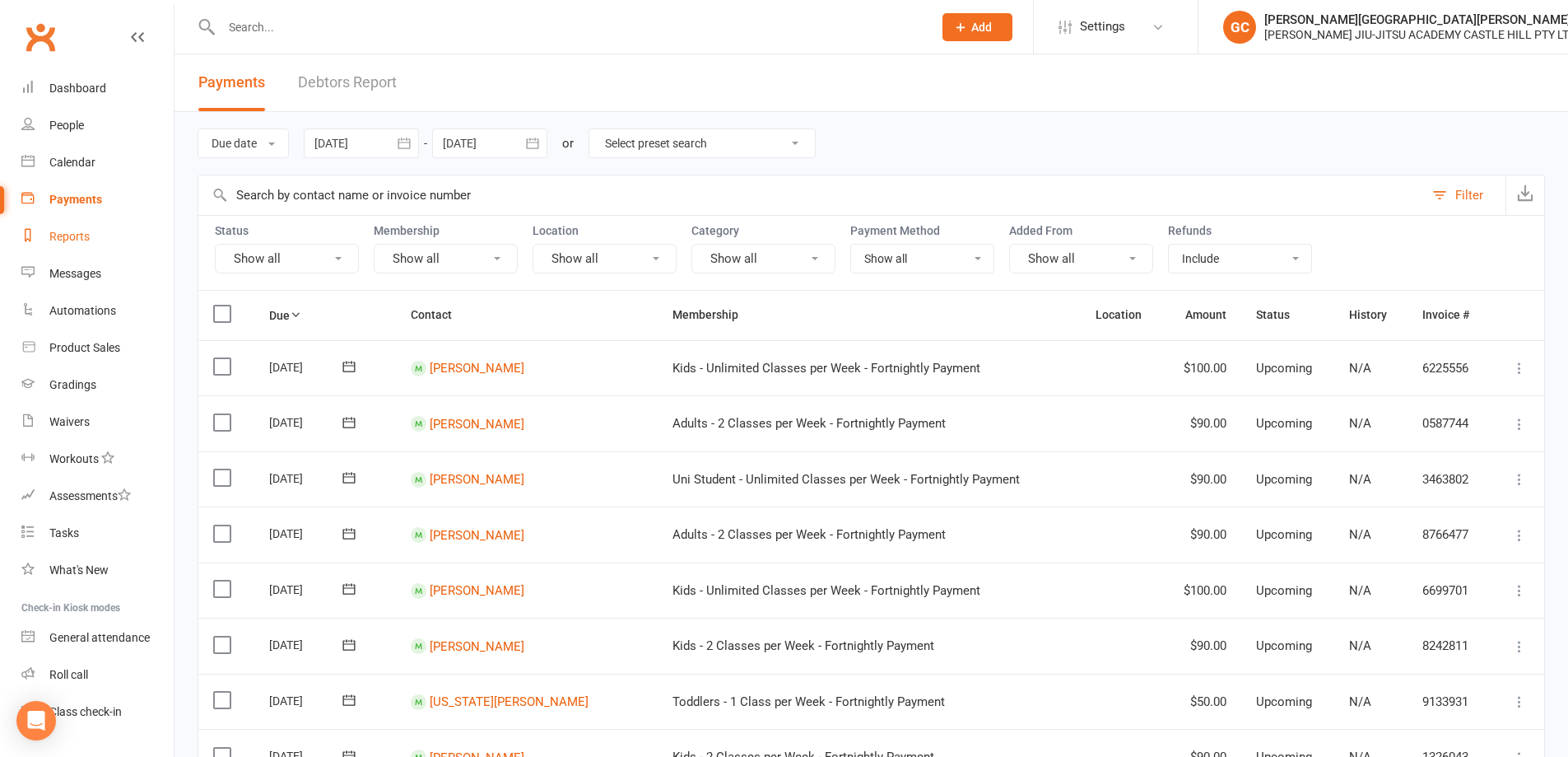
click at [77, 235] on div "Reports" at bounding box center [70, 236] width 41 height 13
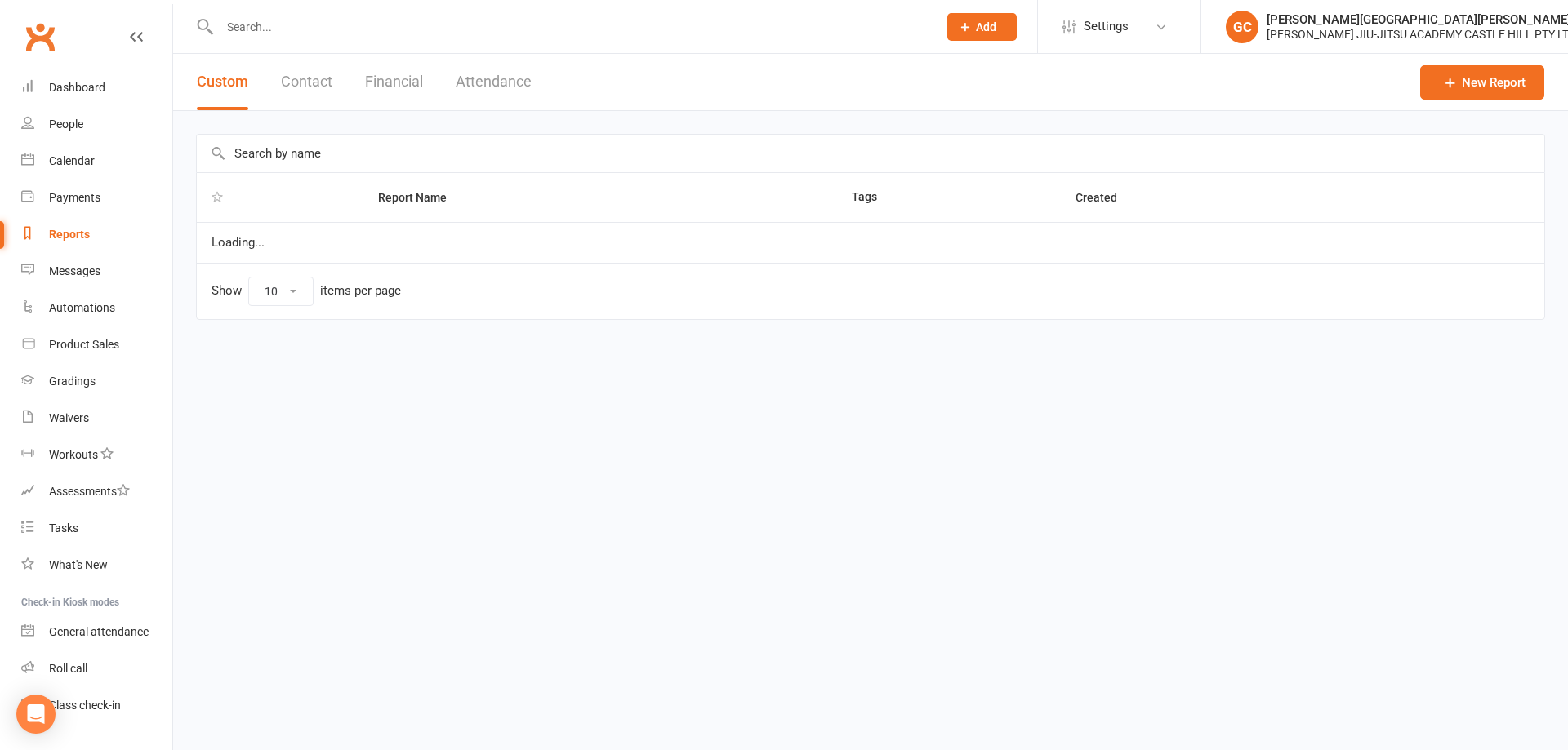
select select "100"
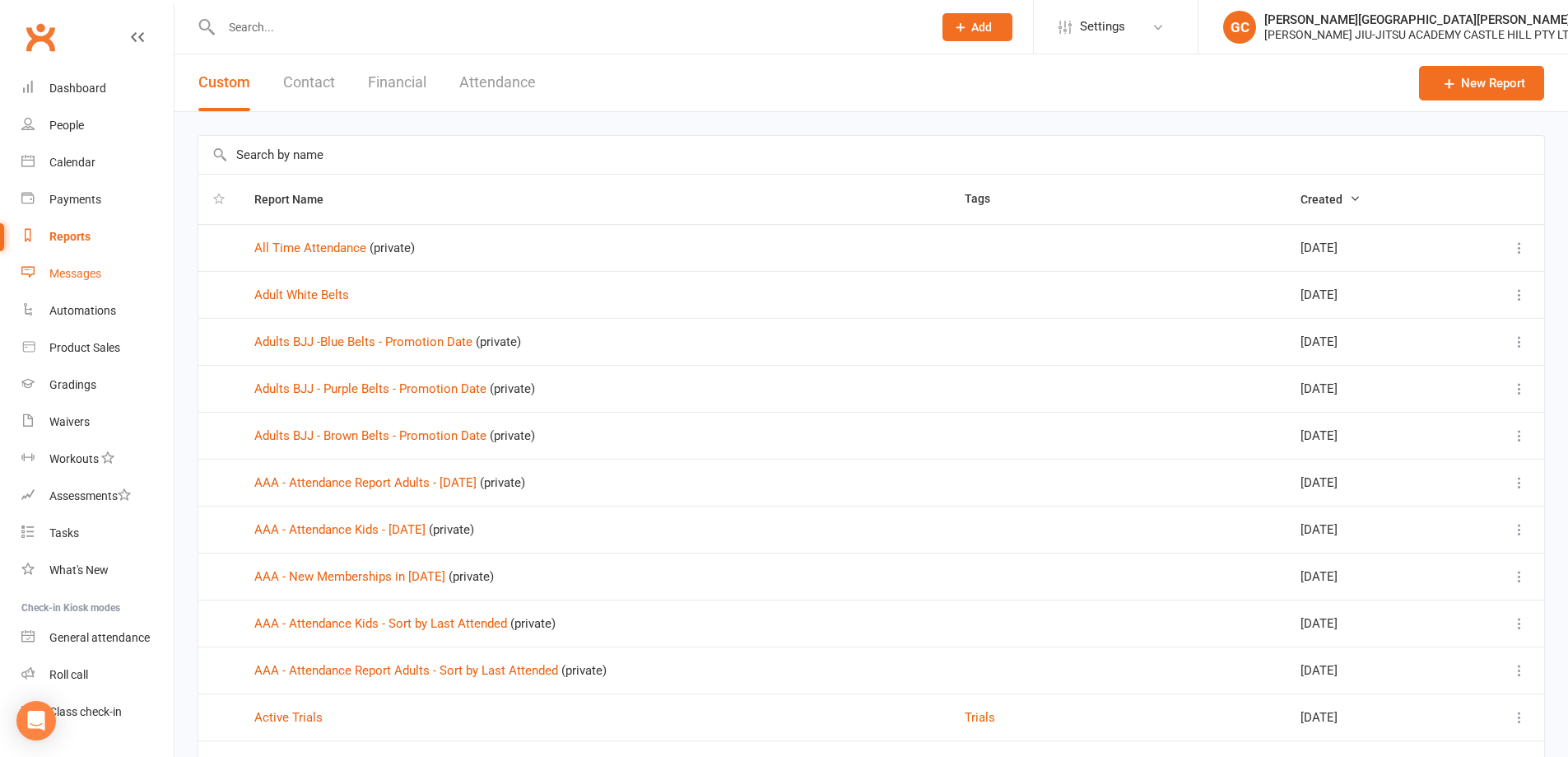
click at [94, 274] on div "Messages" at bounding box center [76, 273] width 52 height 13
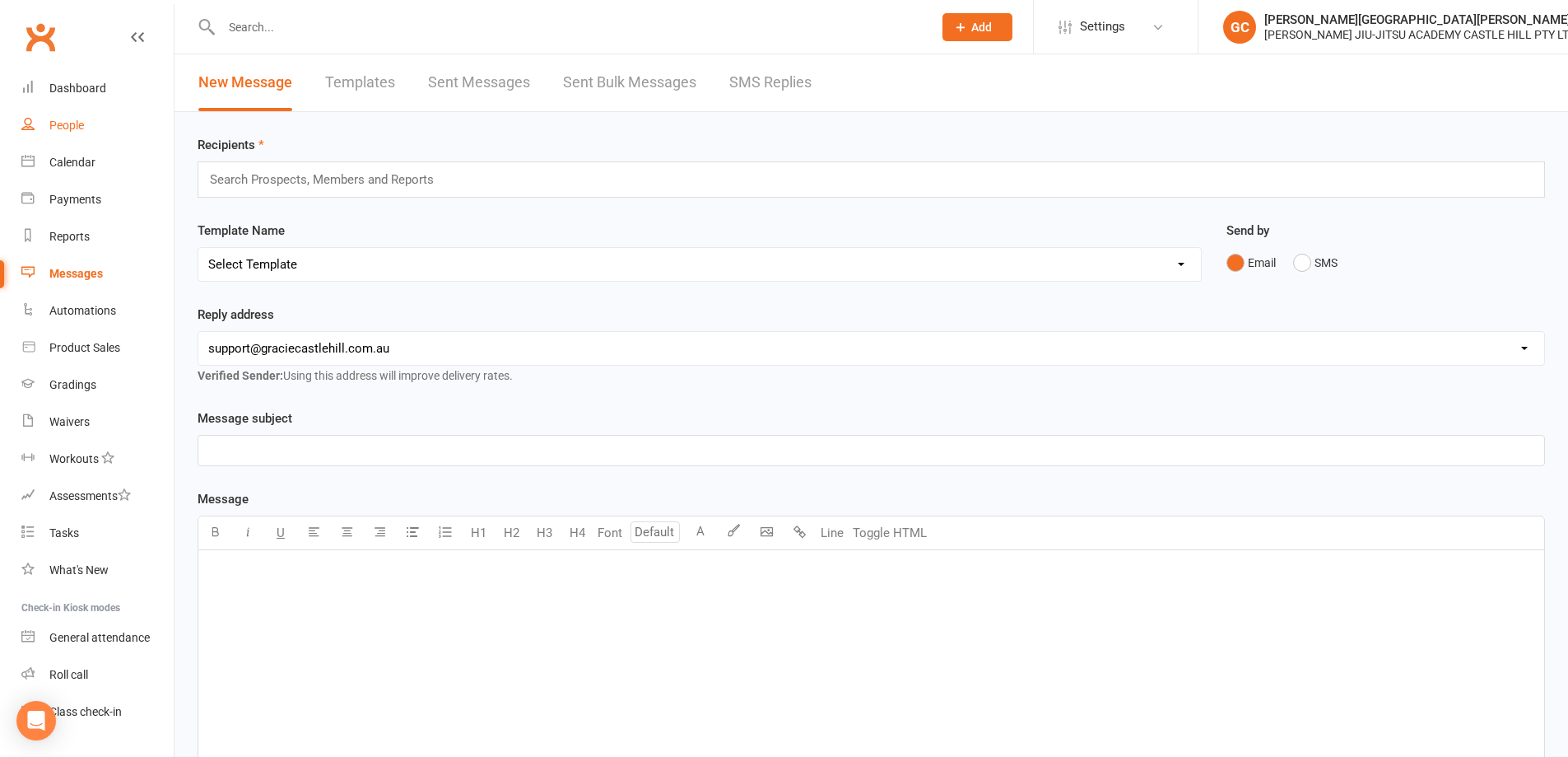
click at [68, 130] on div "People" at bounding box center [67, 125] width 35 height 13
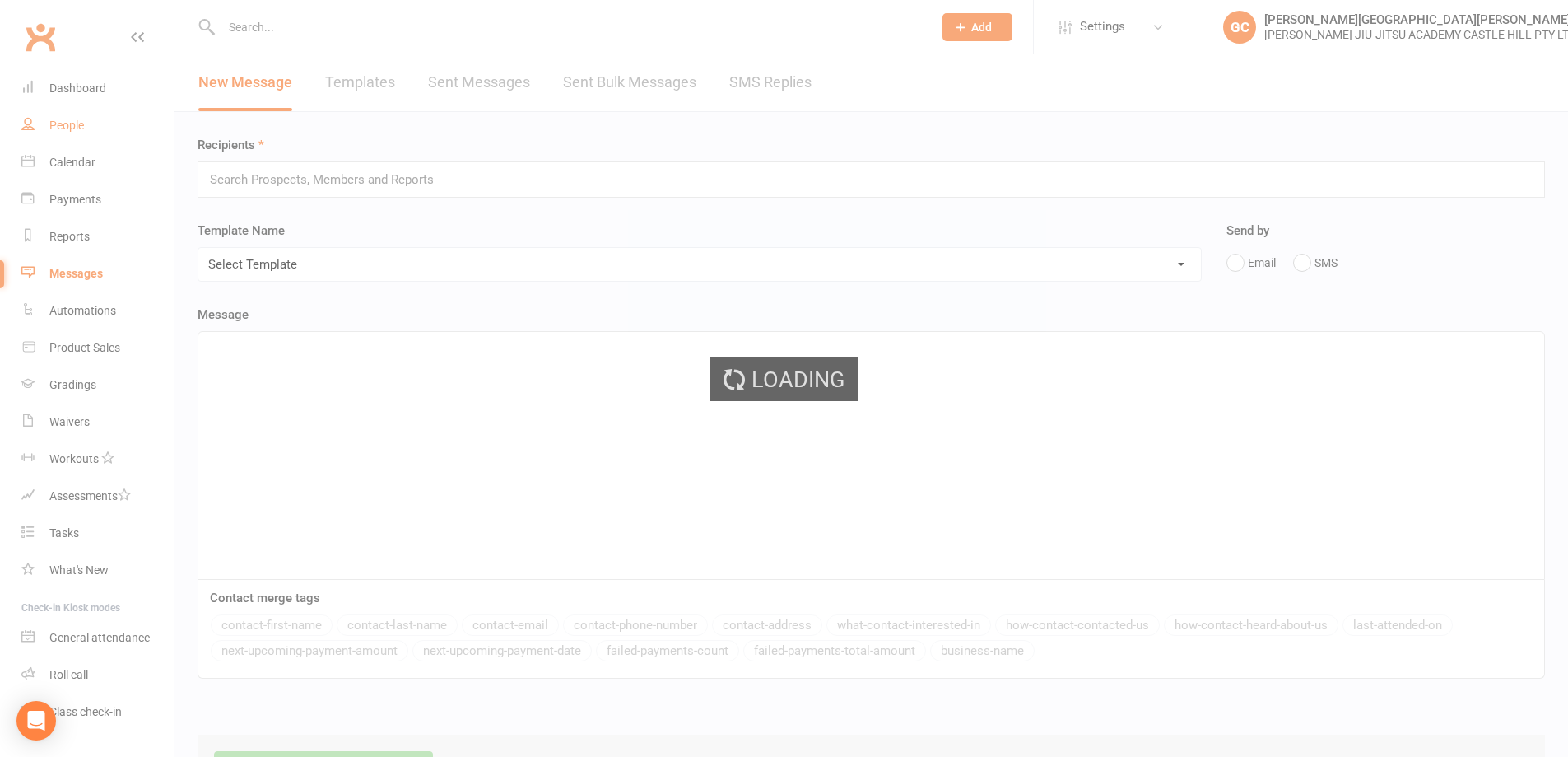
select select "100"
